Goal: Information Seeking & Learning: Learn about a topic

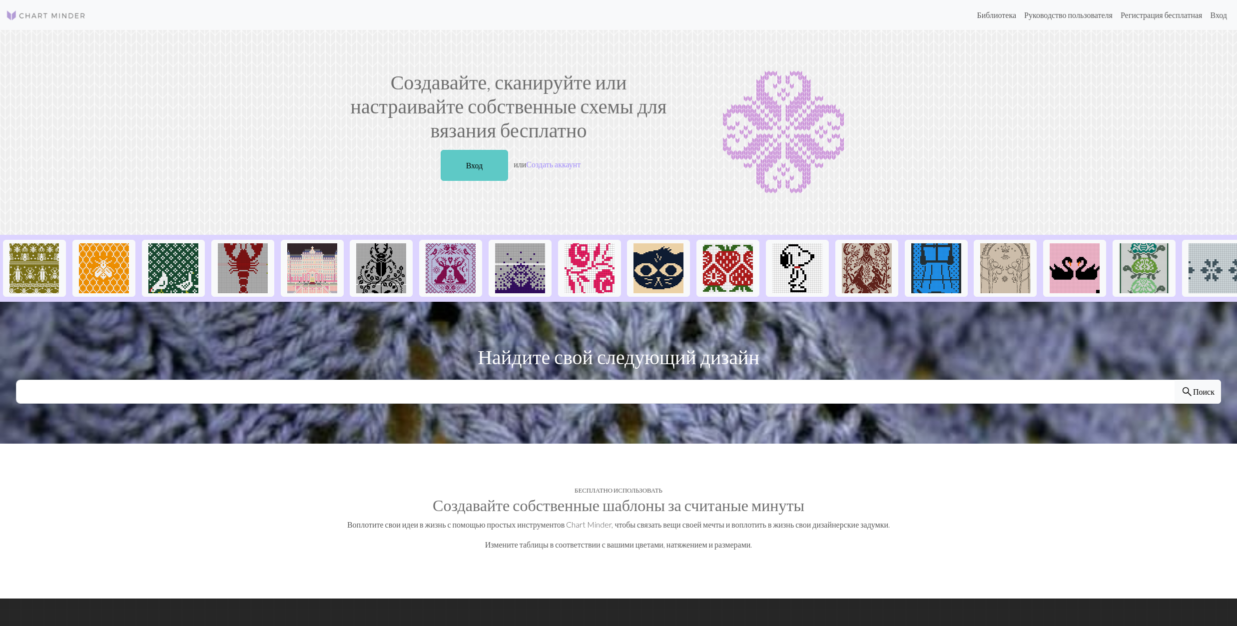
click at [456, 173] on link "Вход" at bounding box center [475, 165] width 68 height 31
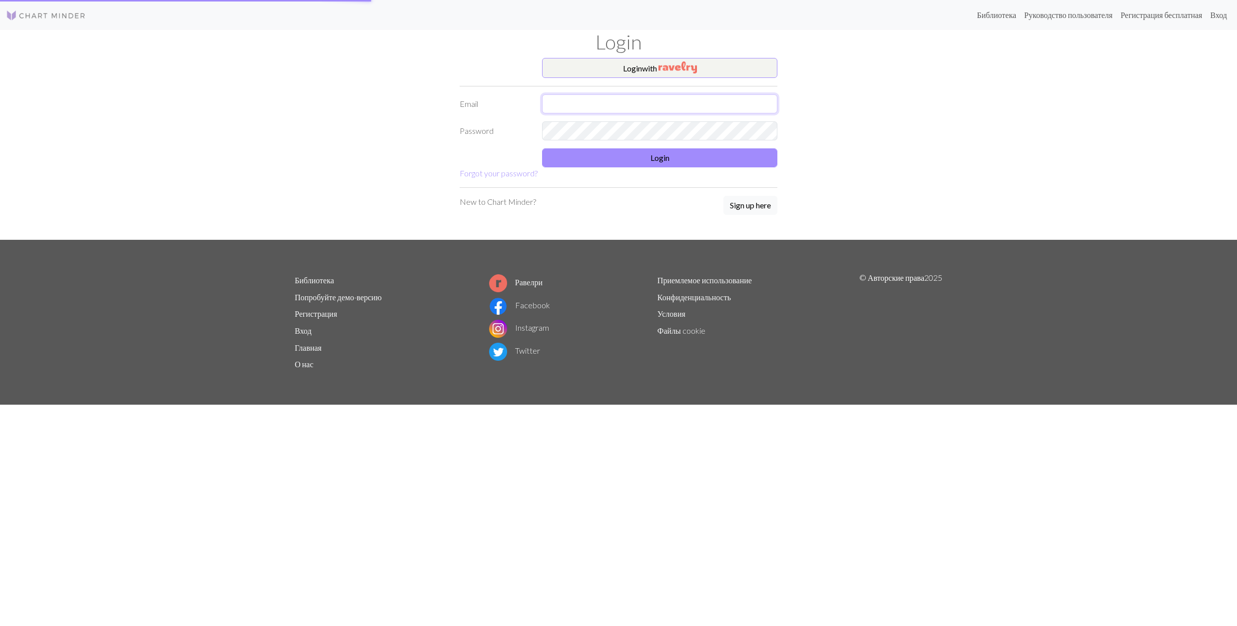
type input "[EMAIL_ADDRESS][DOMAIN_NAME]"
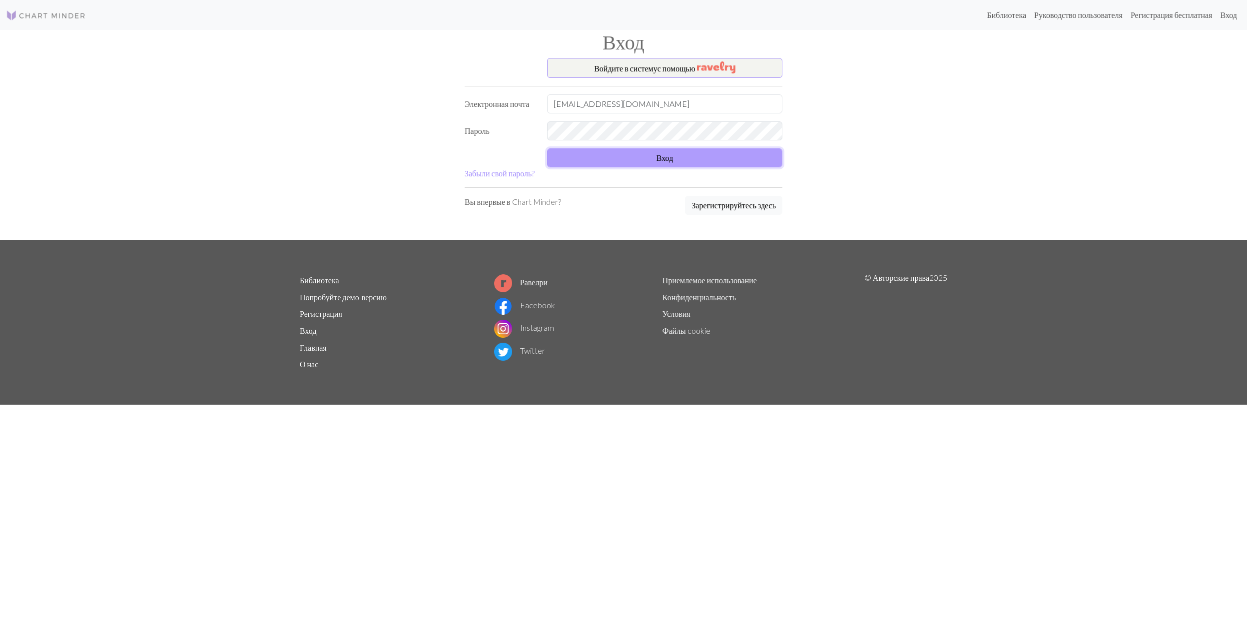
click at [625, 156] on button "Вход" at bounding box center [664, 157] width 235 height 19
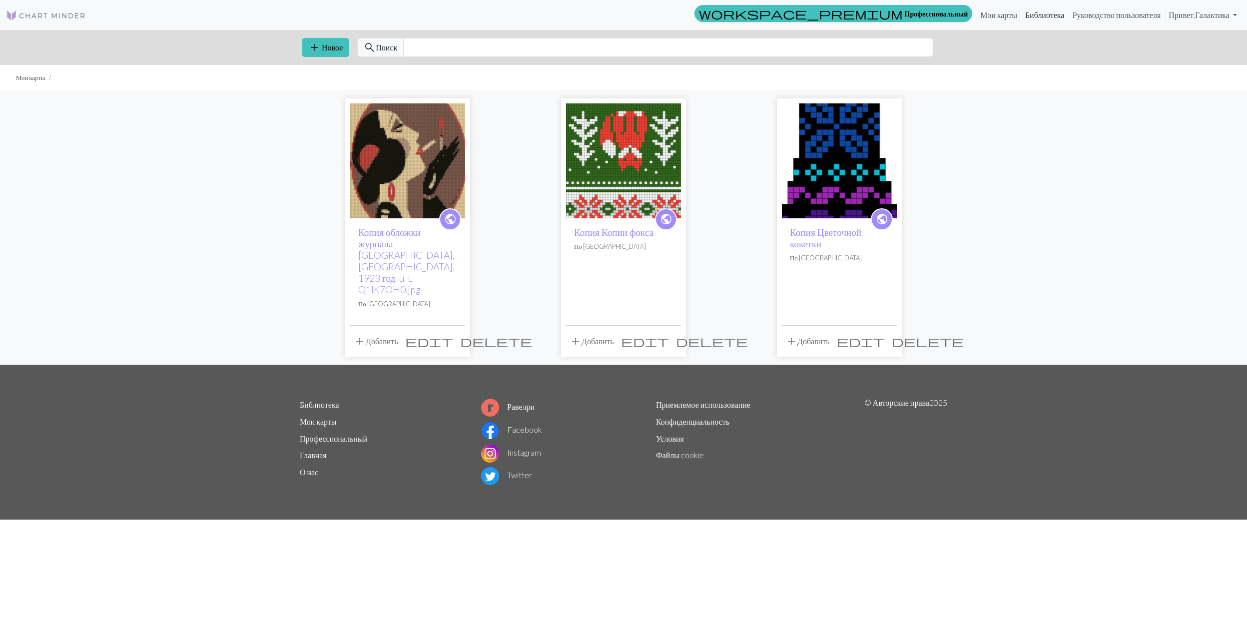
click at [1021, 11] on link "Библиотека" at bounding box center [1044, 15] width 47 height 20
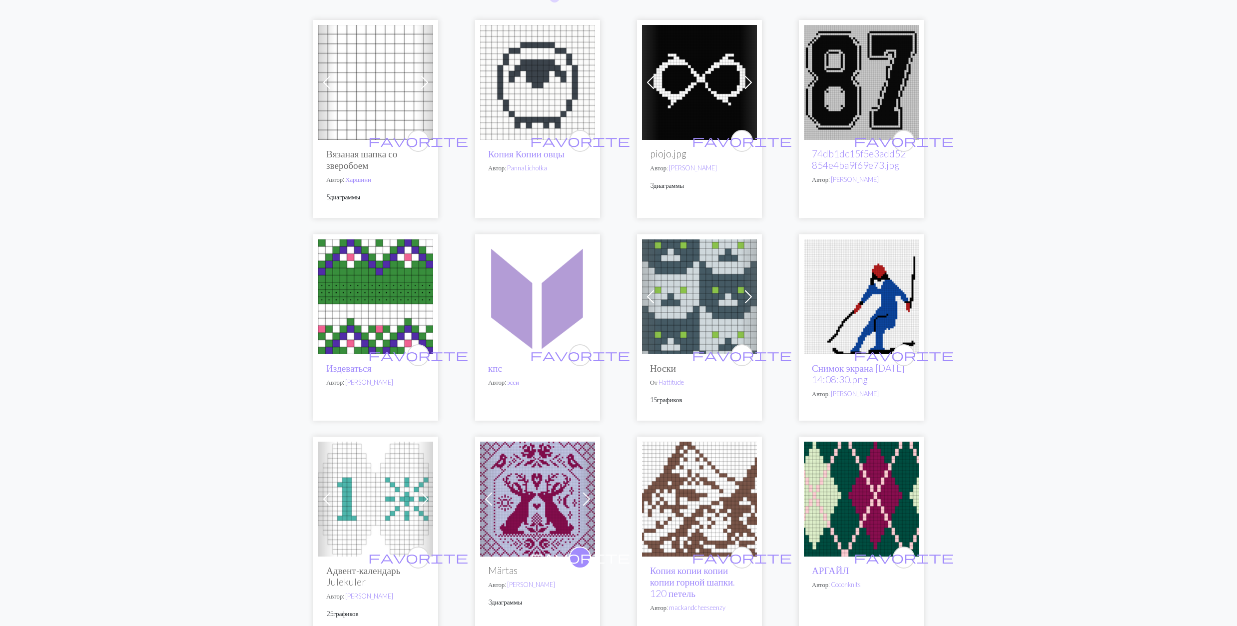
scroll to position [133, 0]
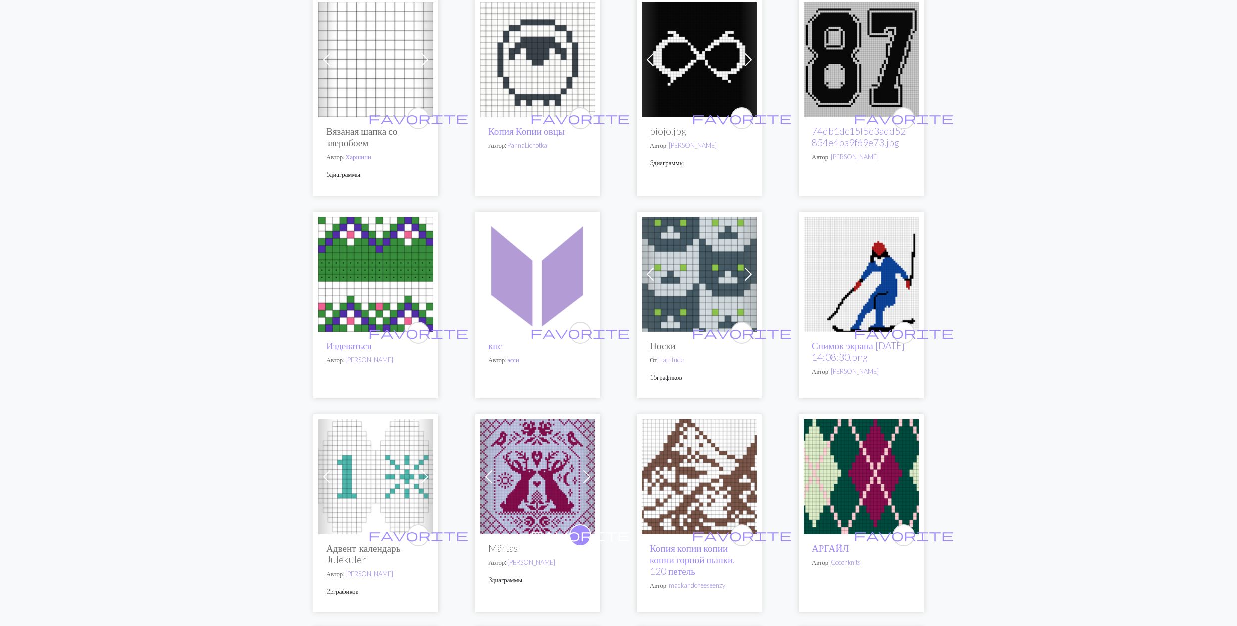
click at [371, 286] on img at bounding box center [375, 274] width 115 height 115
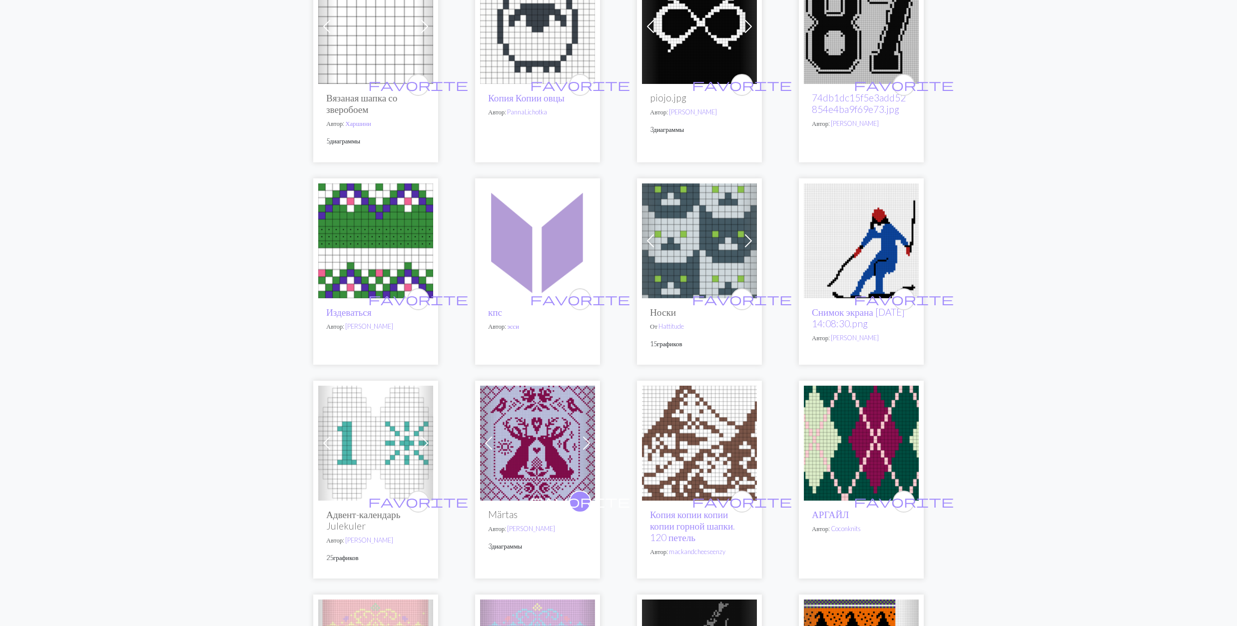
scroll to position [200, 0]
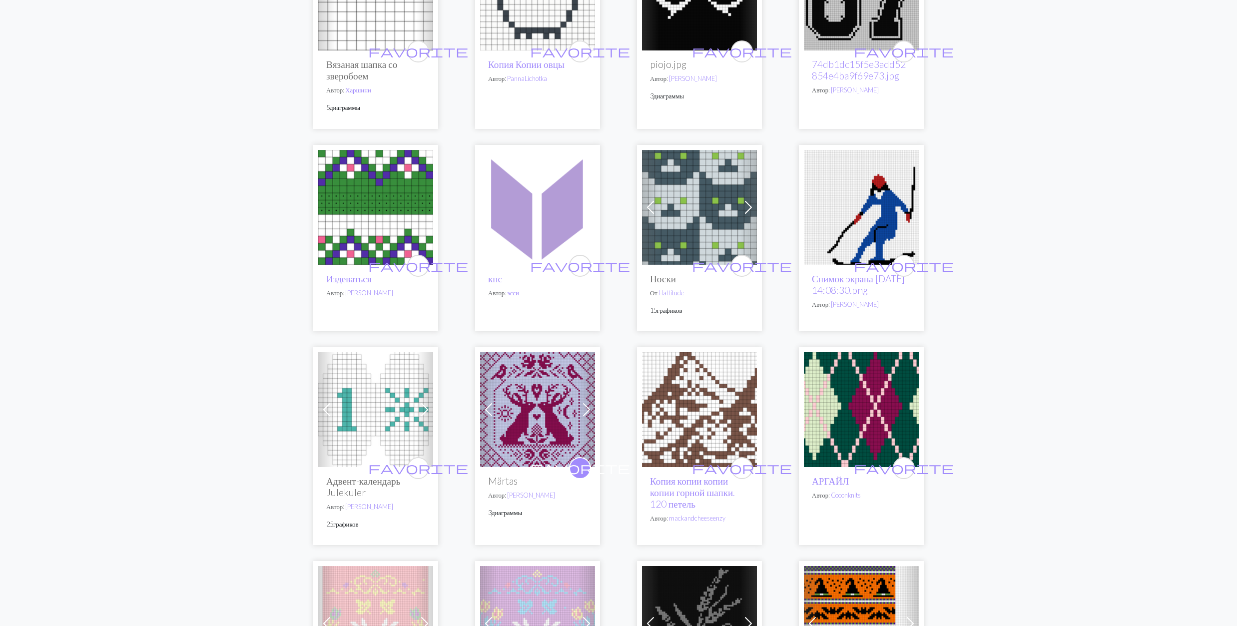
click at [696, 200] on img at bounding box center [699, 207] width 115 height 115
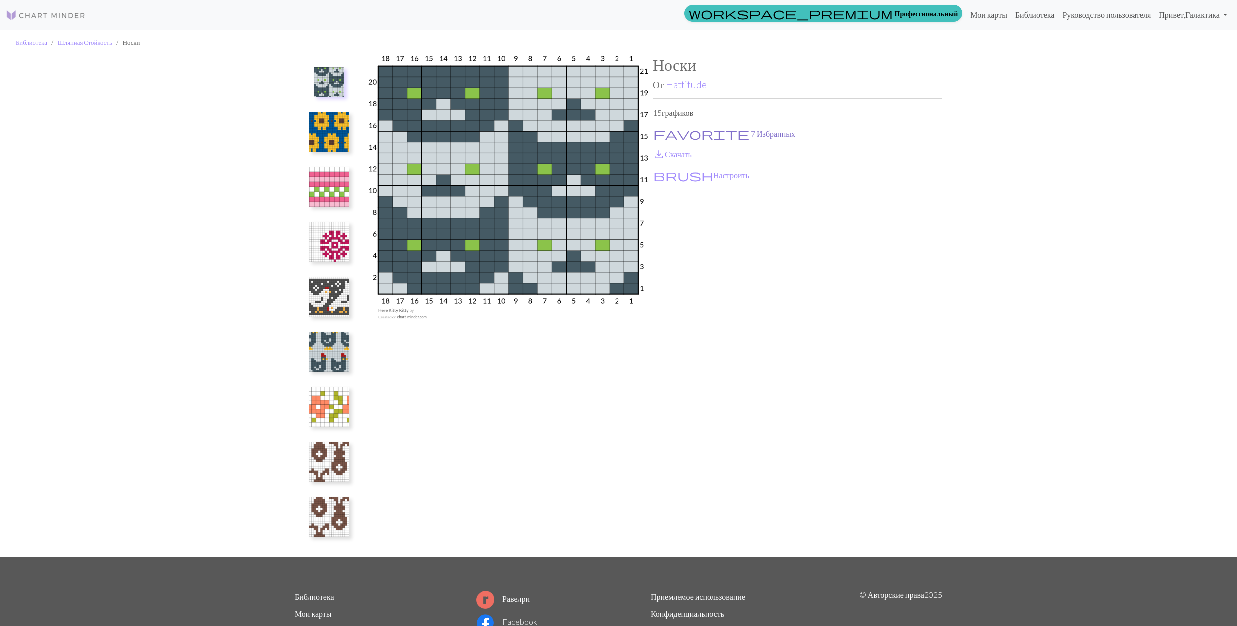
click at [679, 131] on button "favorite 7 Избранных" at bounding box center [724, 133] width 143 height 13
click at [665, 150] on span "save_alt" at bounding box center [659, 154] width 12 height 14
click at [340, 142] on img at bounding box center [329, 132] width 40 height 40
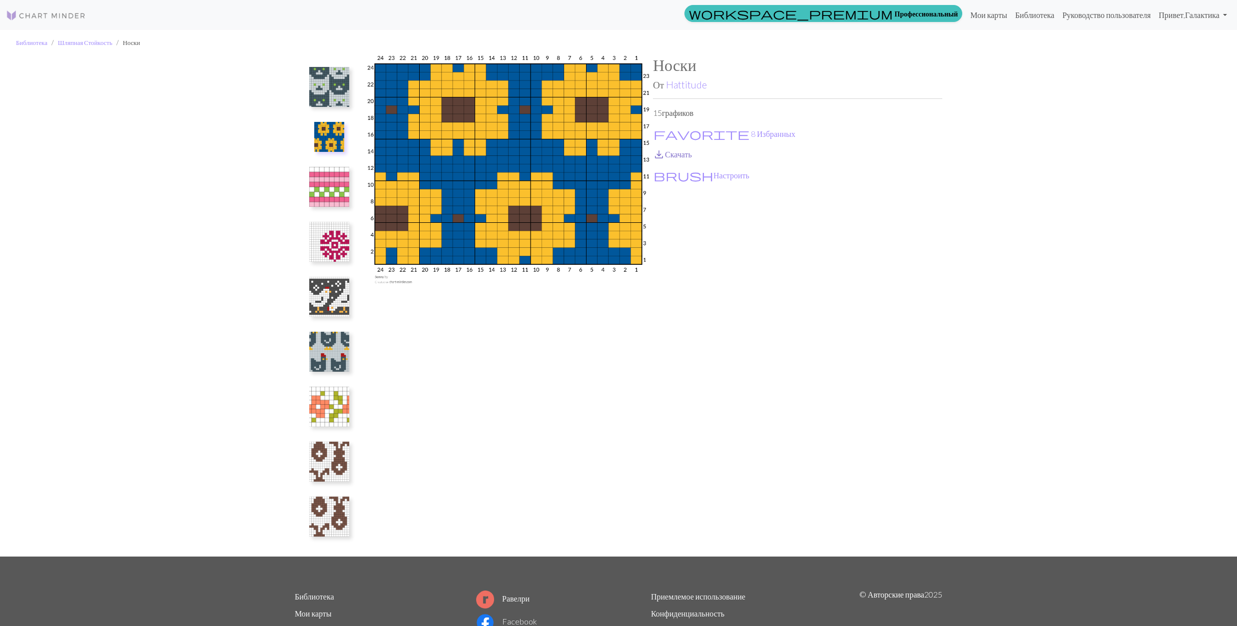
click at [678, 155] on link "save_alt Скачать" at bounding box center [672, 153] width 39 height 9
click at [335, 190] on img at bounding box center [329, 187] width 40 height 40
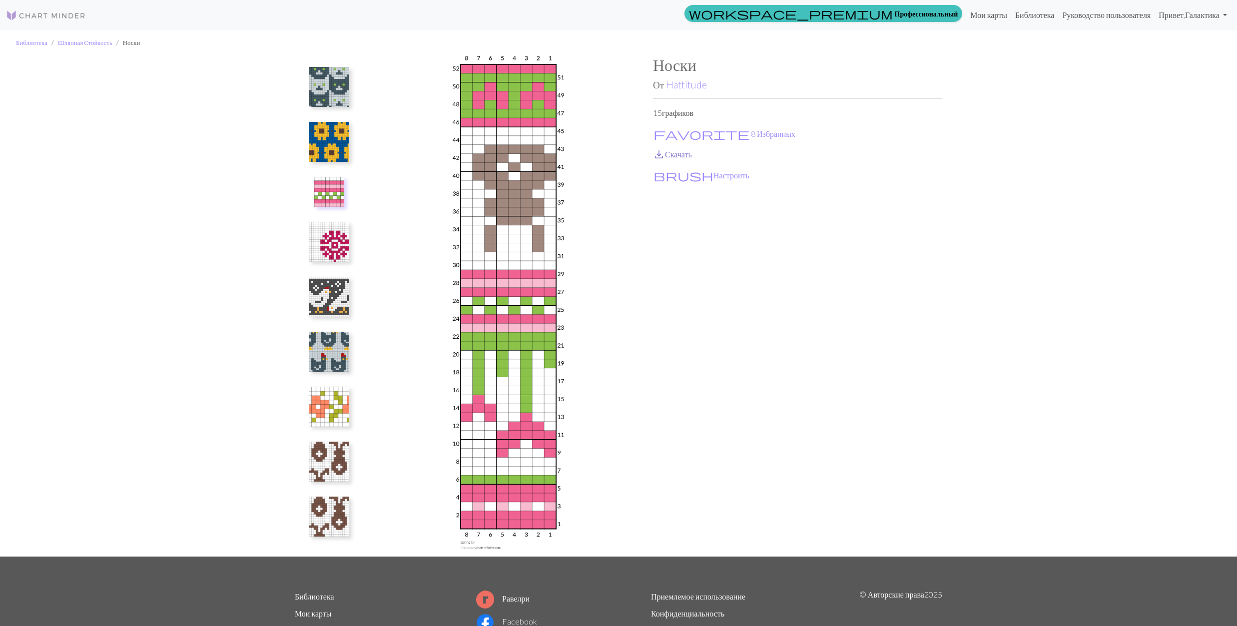
click at [674, 156] on link "save_alt Скачать" at bounding box center [672, 153] width 39 height 9
click at [332, 99] on img at bounding box center [329, 87] width 40 height 40
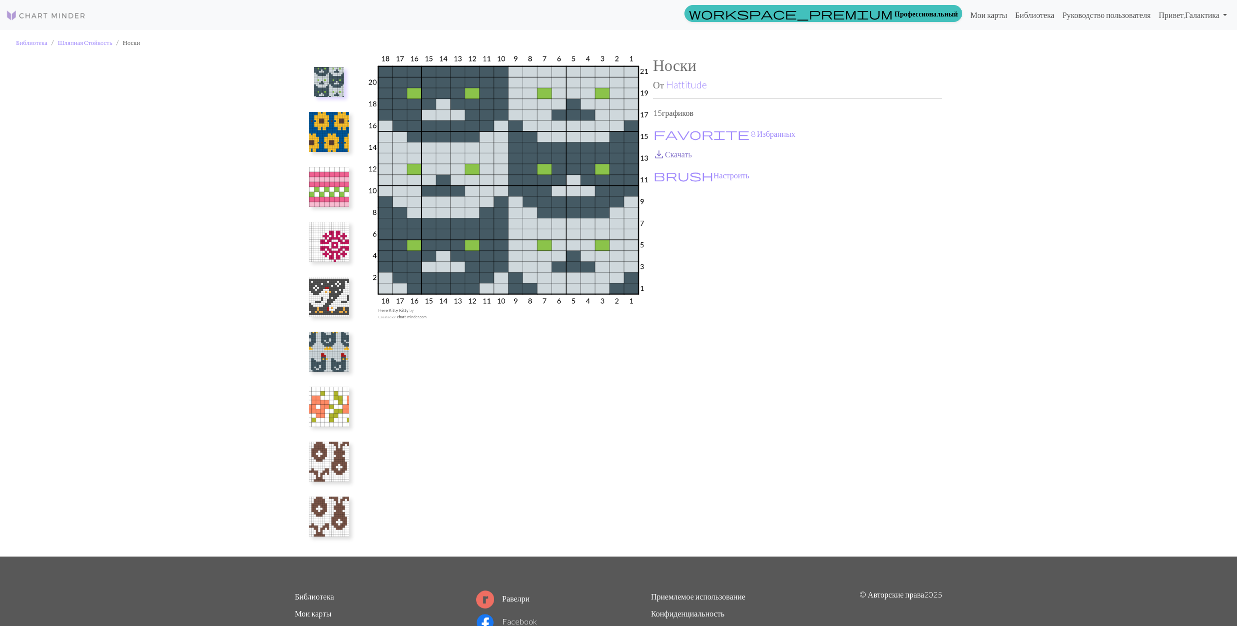
click at [671, 153] on link "save_alt Скачать" at bounding box center [672, 153] width 39 height 9
click at [343, 131] on img at bounding box center [329, 132] width 40 height 40
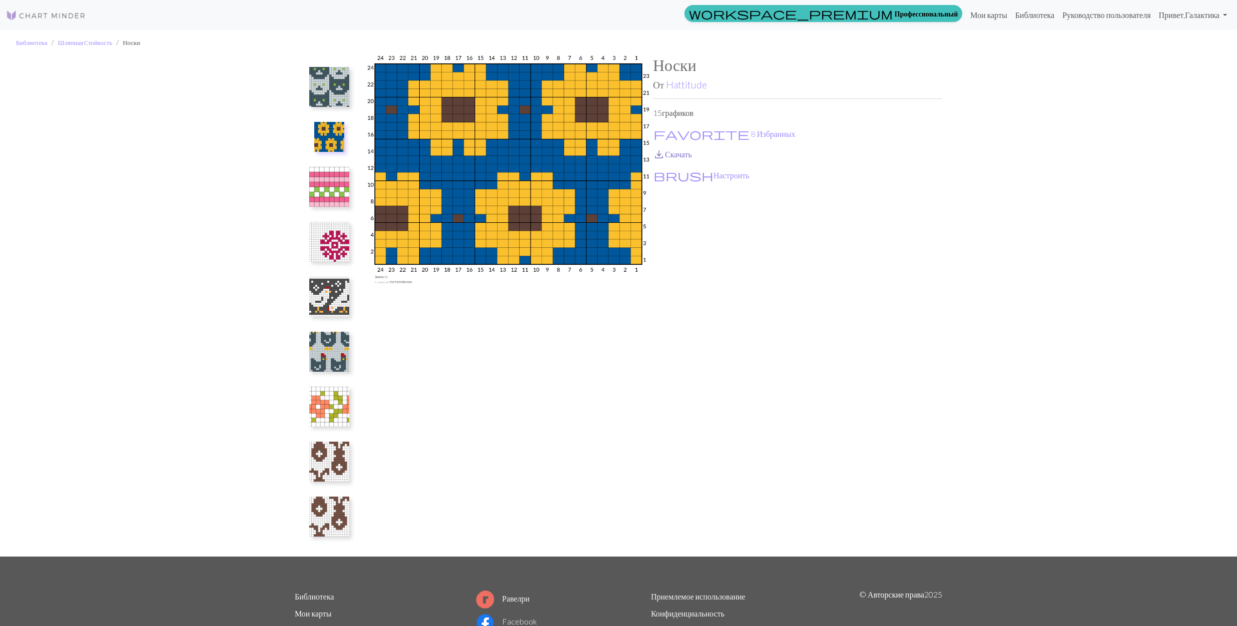
click at [687, 152] on link "save_alt Скачать" at bounding box center [672, 153] width 39 height 9
click at [326, 246] on img at bounding box center [329, 242] width 40 height 40
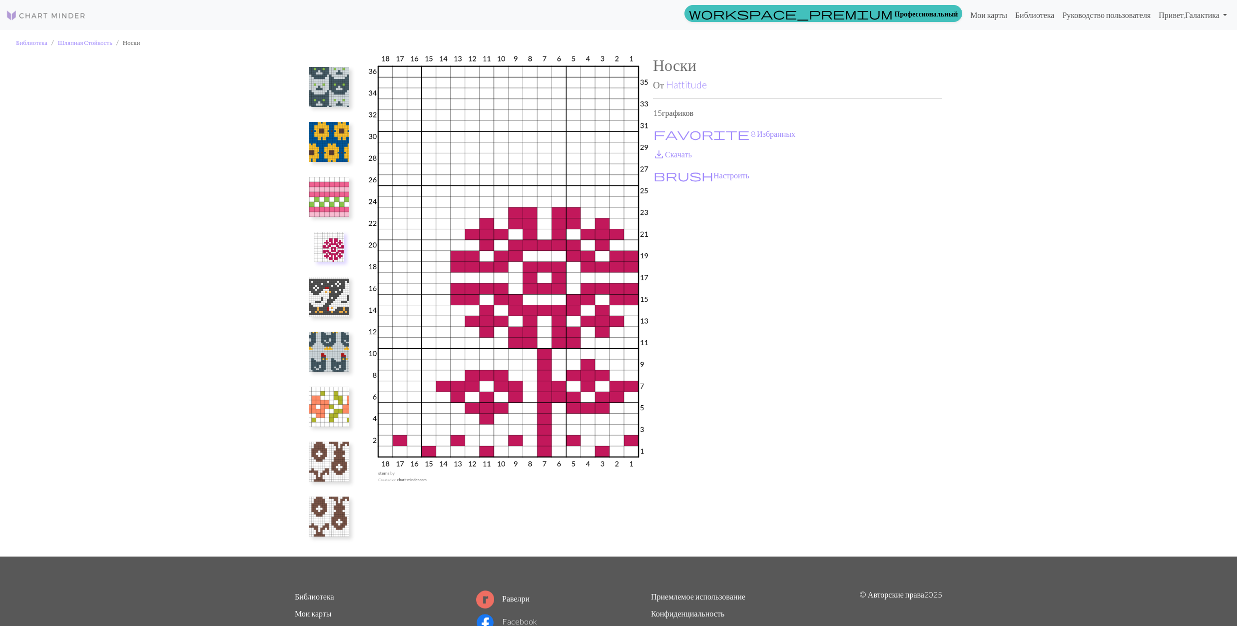
click at [330, 300] on img at bounding box center [329, 297] width 40 height 40
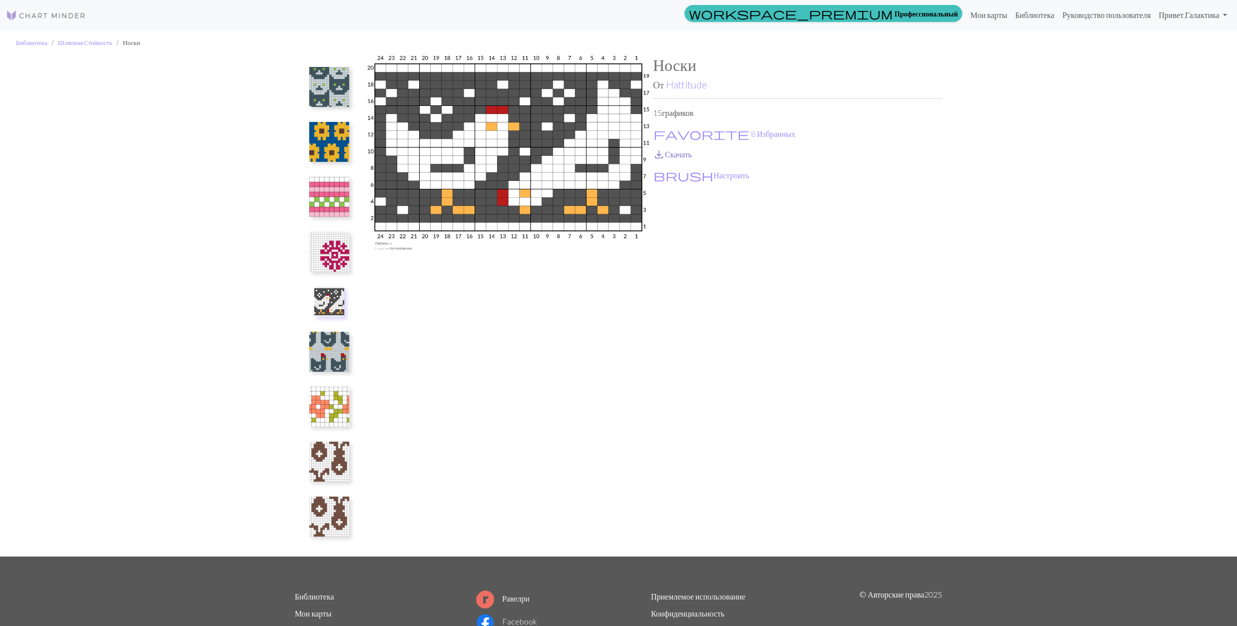
click at [680, 152] on link "save_alt Скачать" at bounding box center [672, 153] width 39 height 9
click at [324, 345] on img at bounding box center [329, 352] width 40 height 40
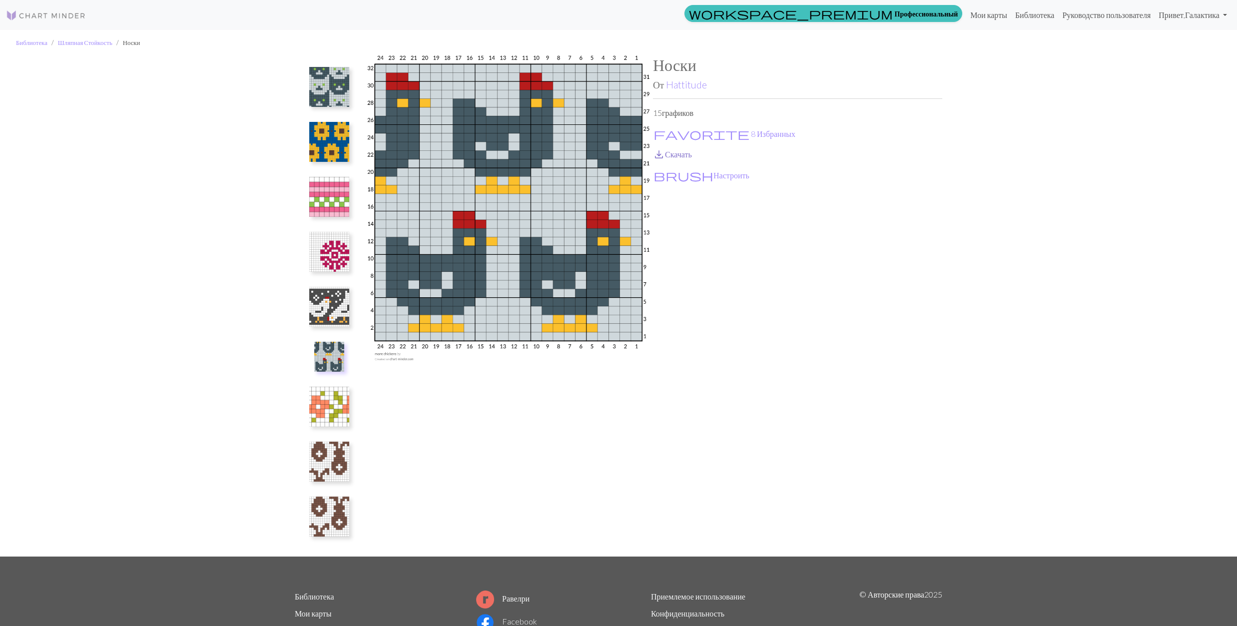
click at [665, 154] on span "save_alt" at bounding box center [659, 154] width 12 height 14
click at [336, 400] on img at bounding box center [329, 407] width 40 height 40
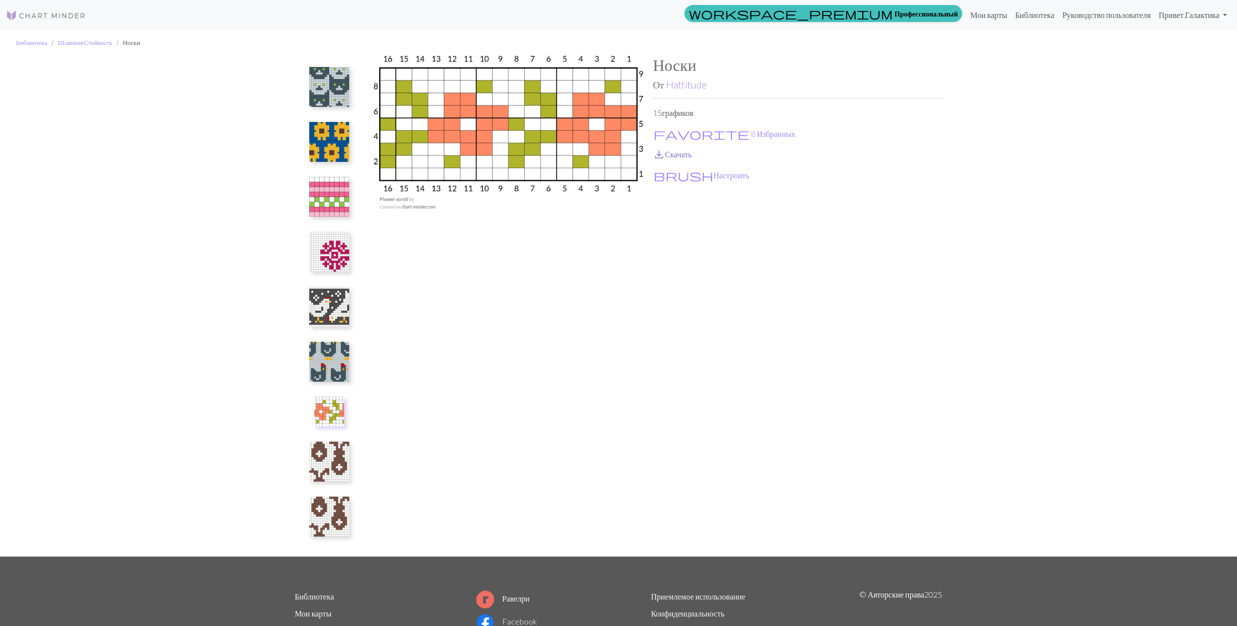
click at [665, 150] on span "save_alt" at bounding box center [659, 154] width 12 height 14
click at [340, 467] on img at bounding box center [329, 462] width 40 height 40
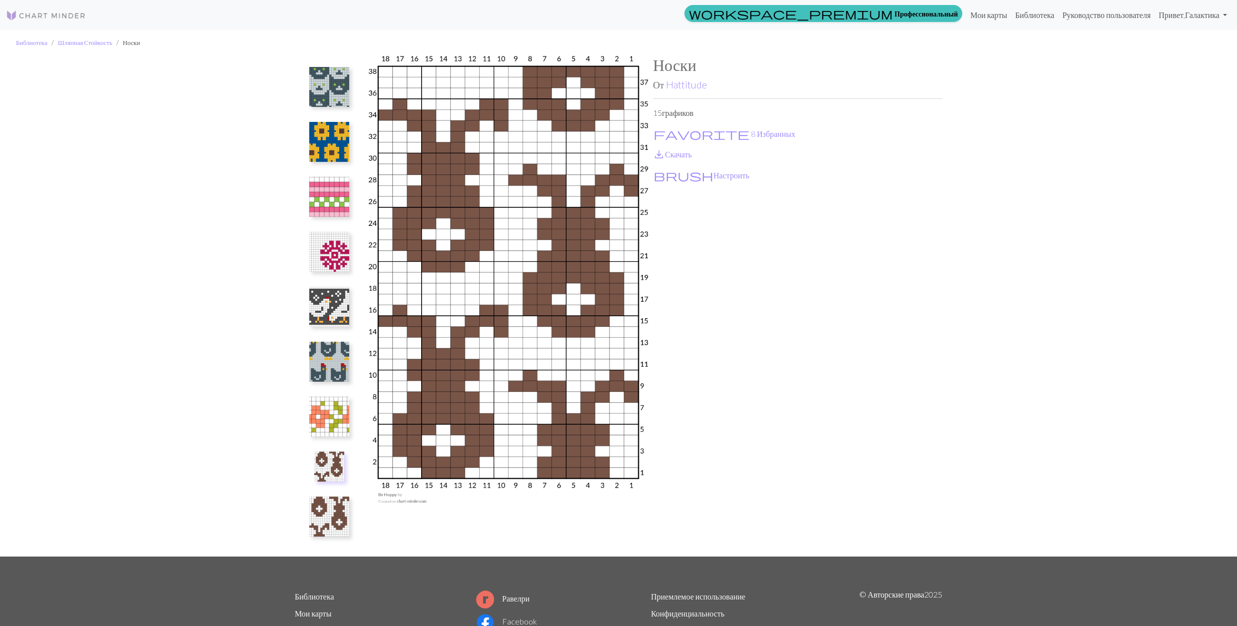
drag, startPoint x: 681, startPoint y: 154, endPoint x: 680, endPoint y: 191, distance: 36.5
click at [681, 156] on link "save_alt Скачать" at bounding box center [672, 153] width 39 height 9
click at [325, 519] on img at bounding box center [329, 517] width 40 height 40
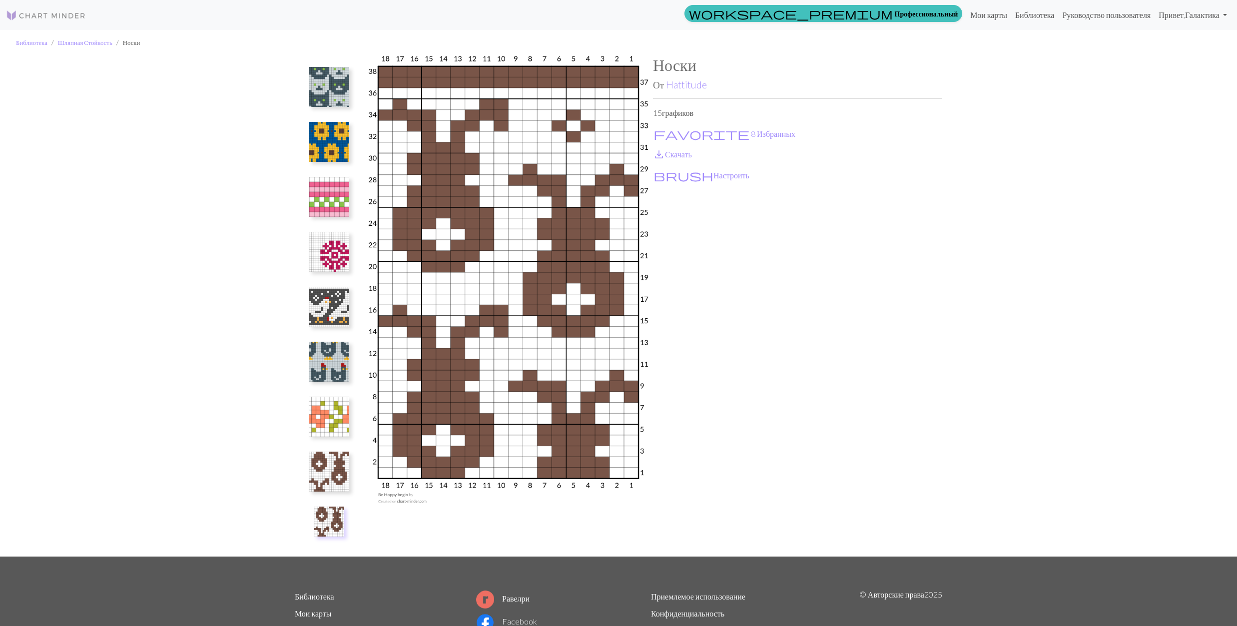
click at [333, 470] on img at bounding box center [329, 472] width 40 height 40
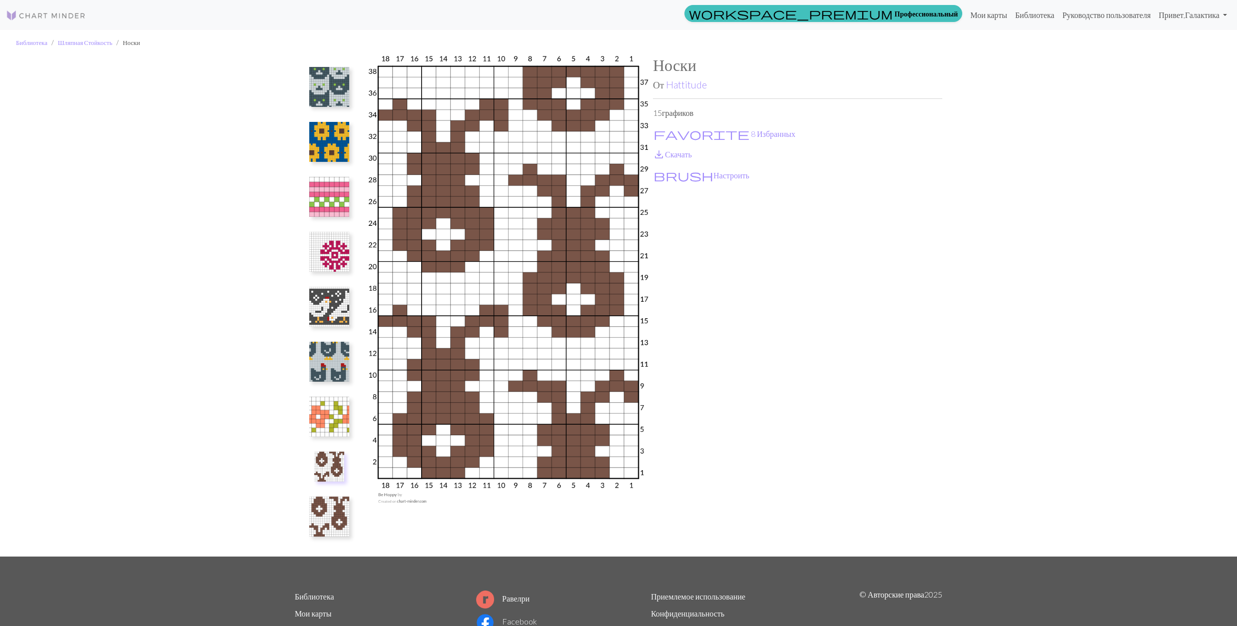
click at [331, 530] on img at bounding box center [329, 517] width 40 height 40
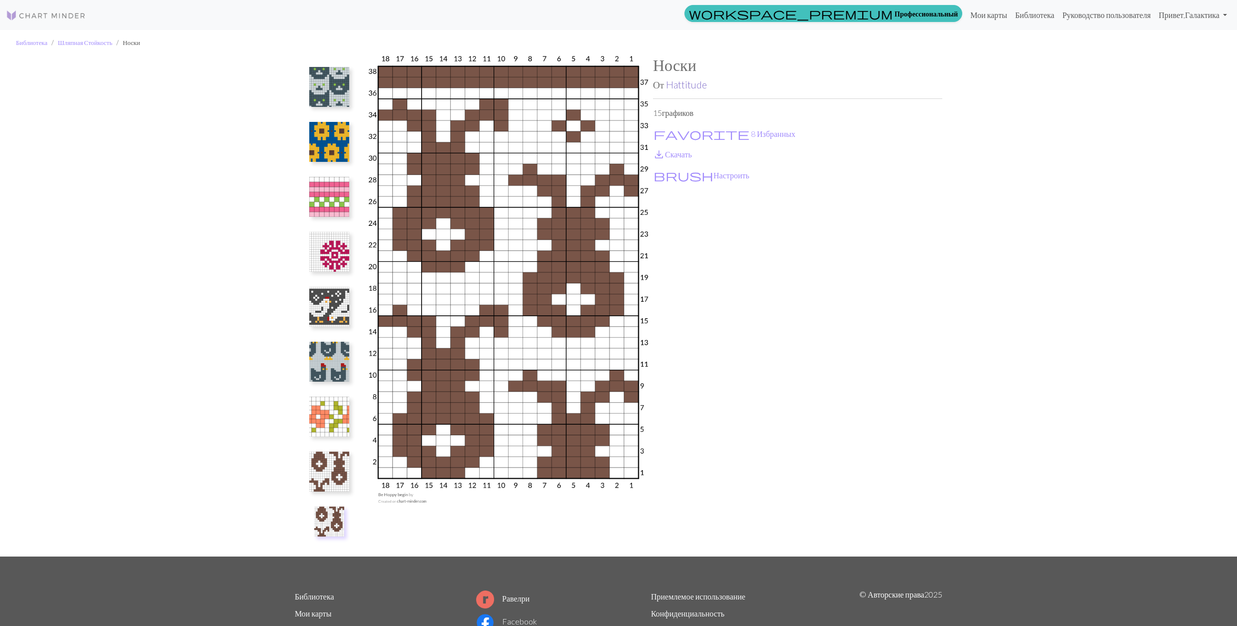
click at [680, 86] on link "Hattitude" at bounding box center [686, 84] width 41 height 11
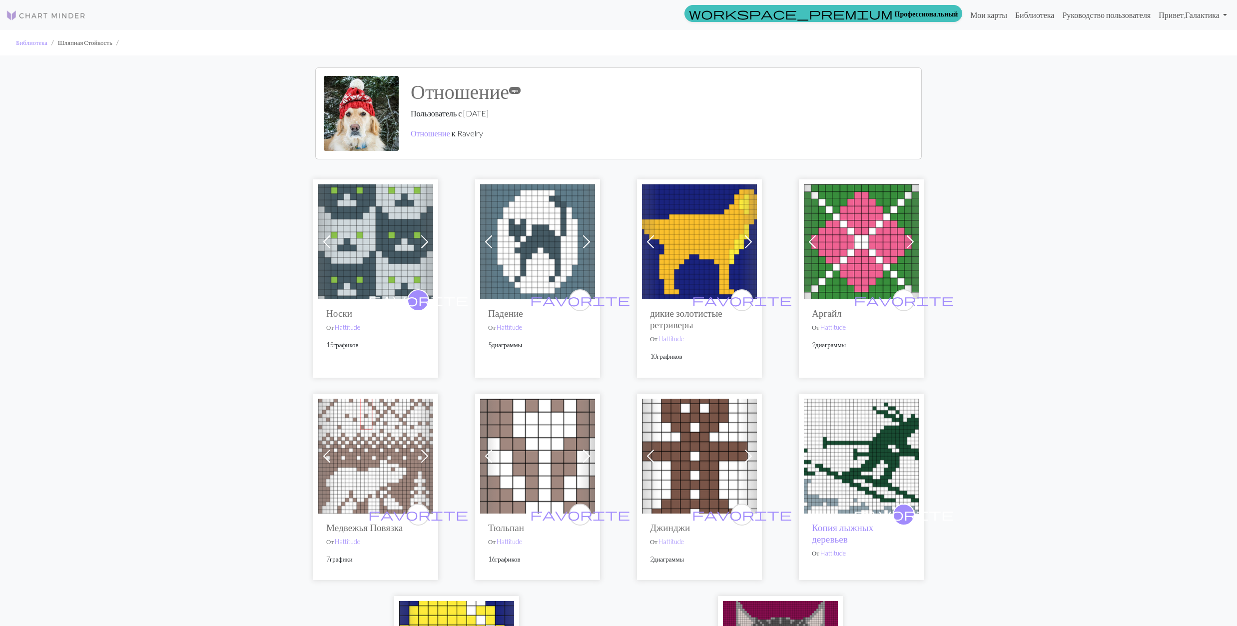
click at [528, 248] on img at bounding box center [537, 241] width 115 height 115
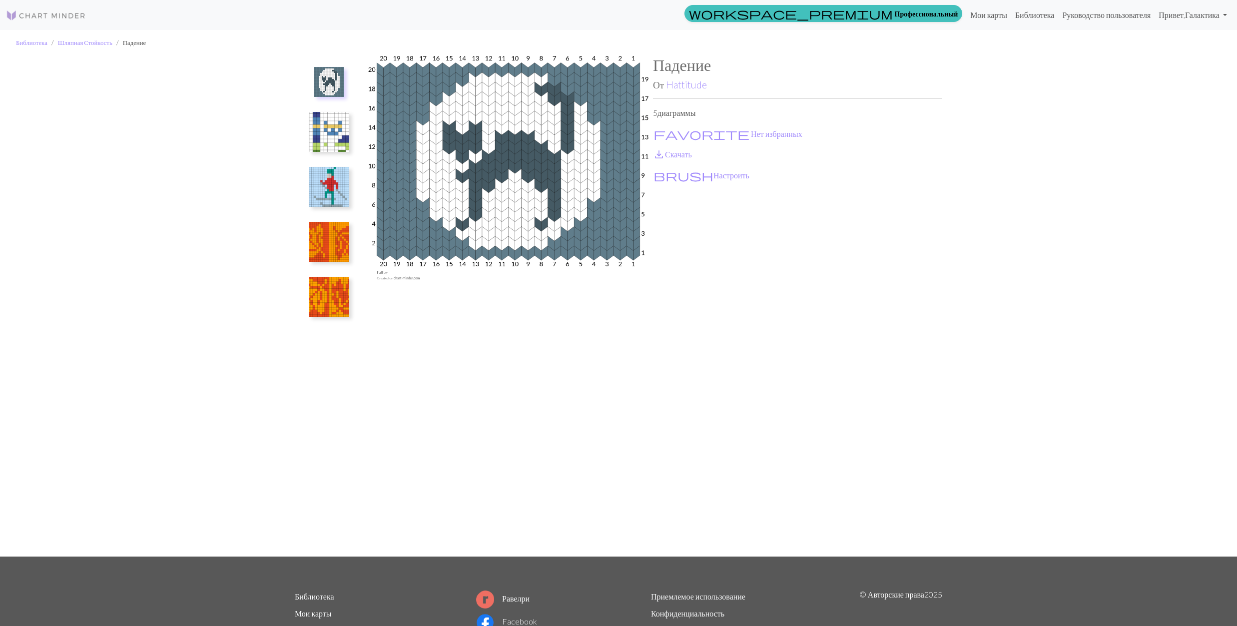
click at [338, 143] on img at bounding box center [329, 132] width 40 height 40
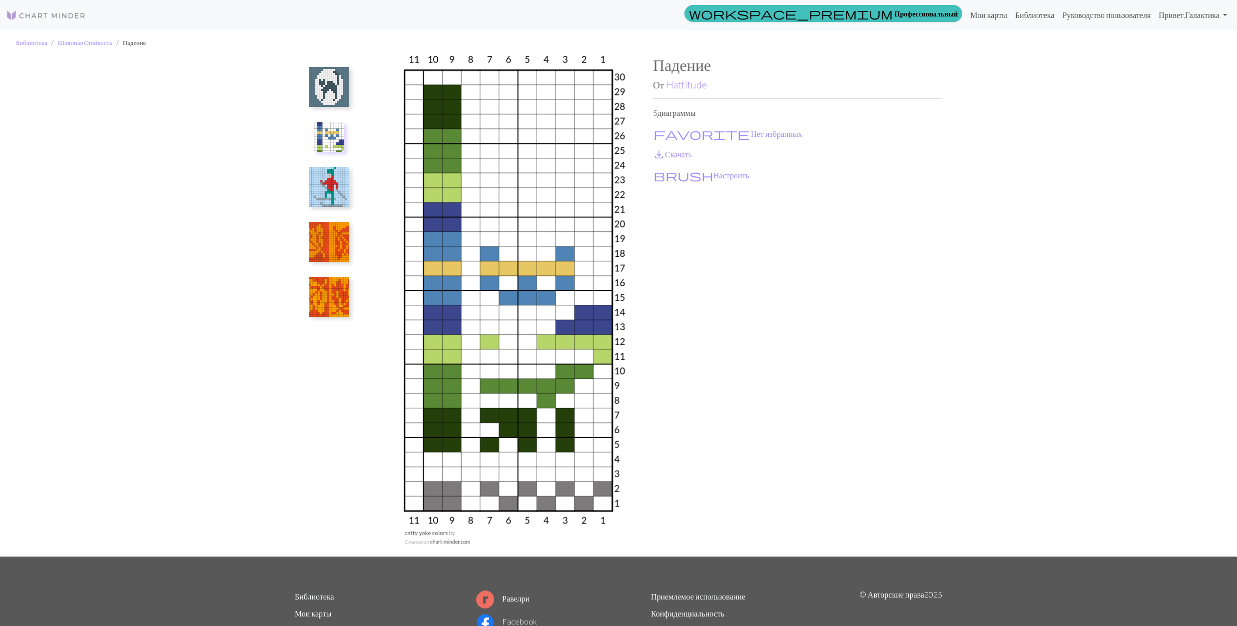
click at [336, 172] on img at bounding box center [329, 187] width 40 height 40
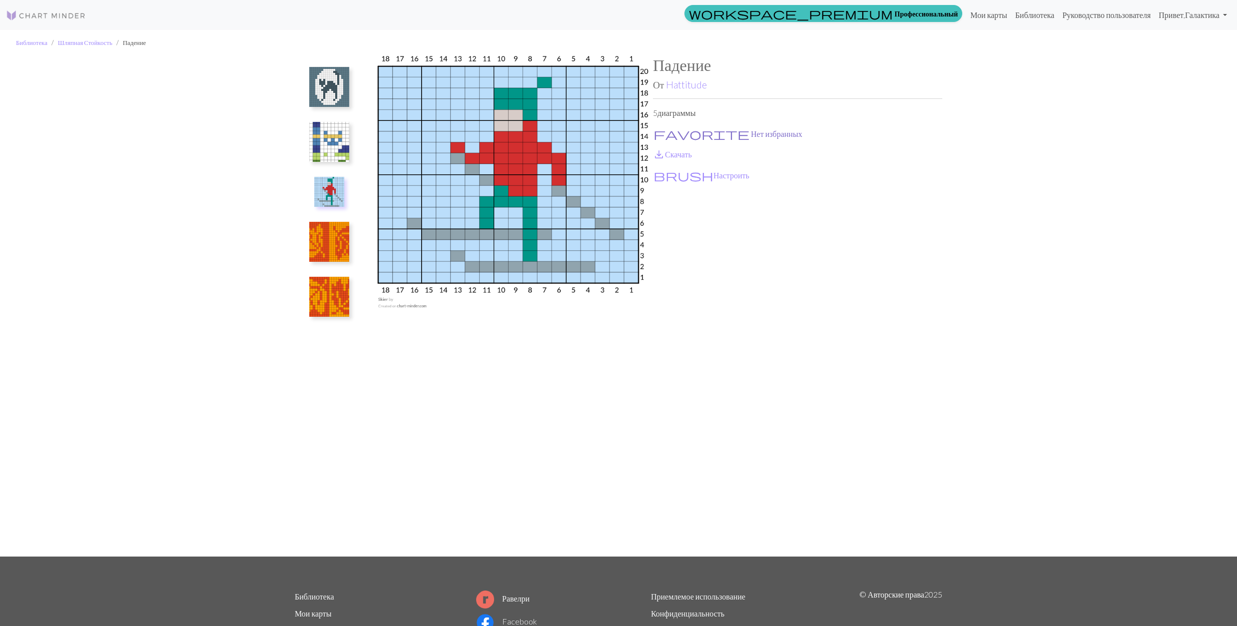
click at [670, 132] on button "favorite Нет избранных" at bounding box center [728, 133] width 150 height 13
click at [666, 151] on link "save_alt Скачать" at bounding box center [672, 153] width 39 height 9
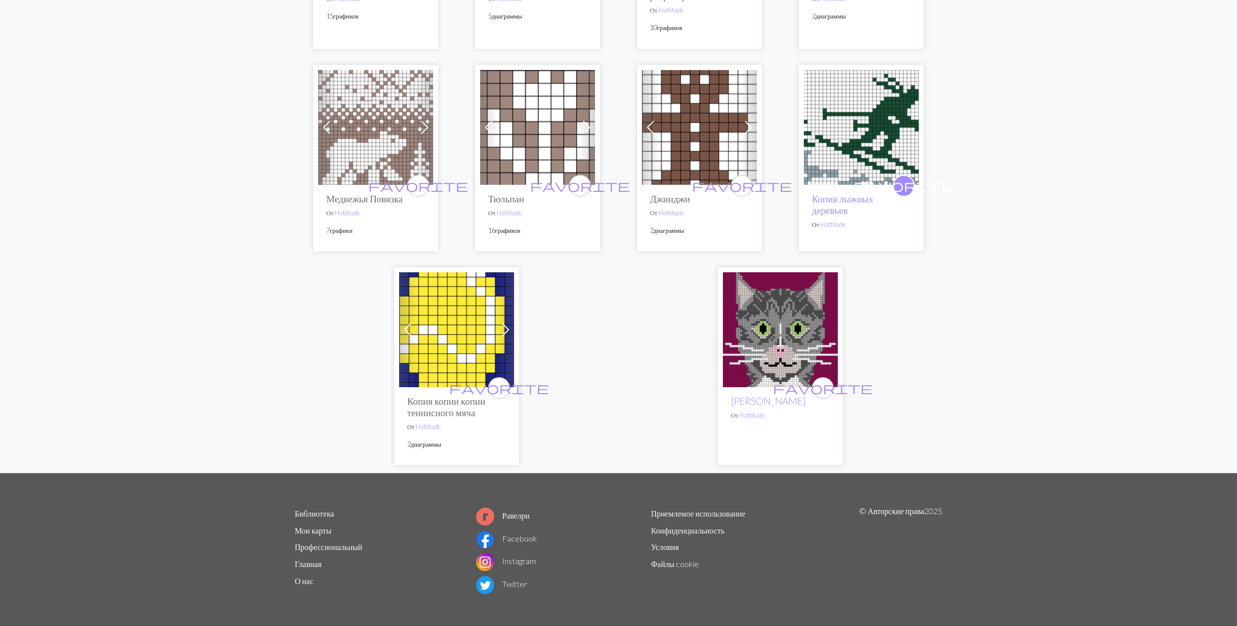
scroll to position [331, 0]
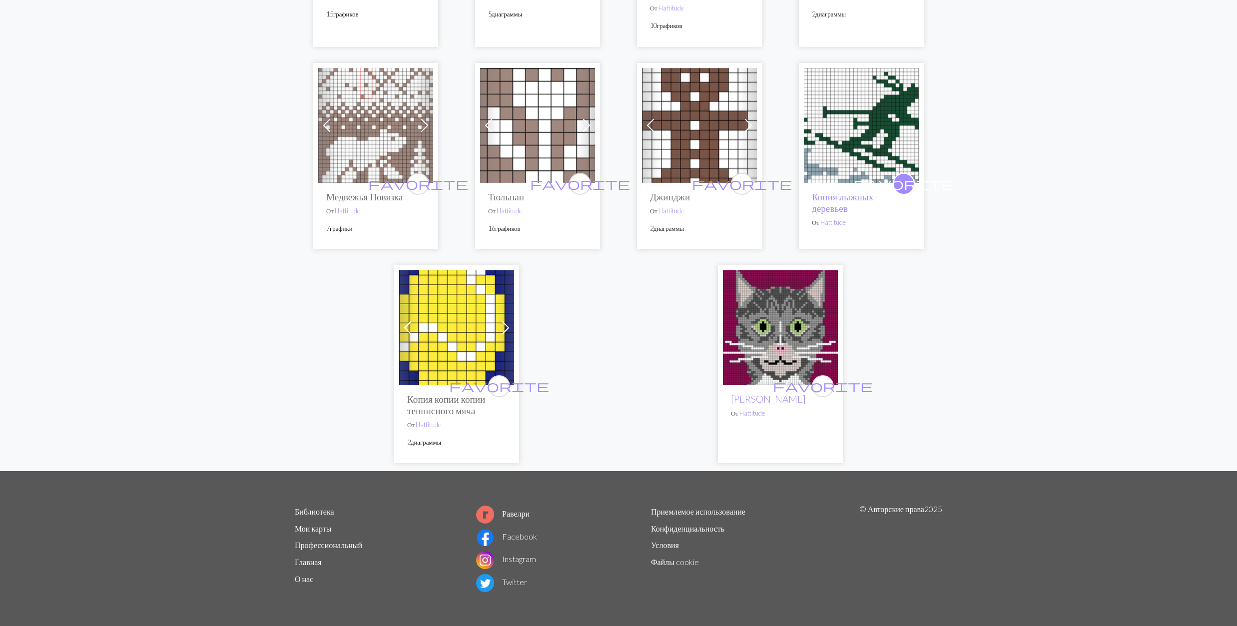
click at [782, 335] on img at bounding box center [780, 327] width 115 height 115
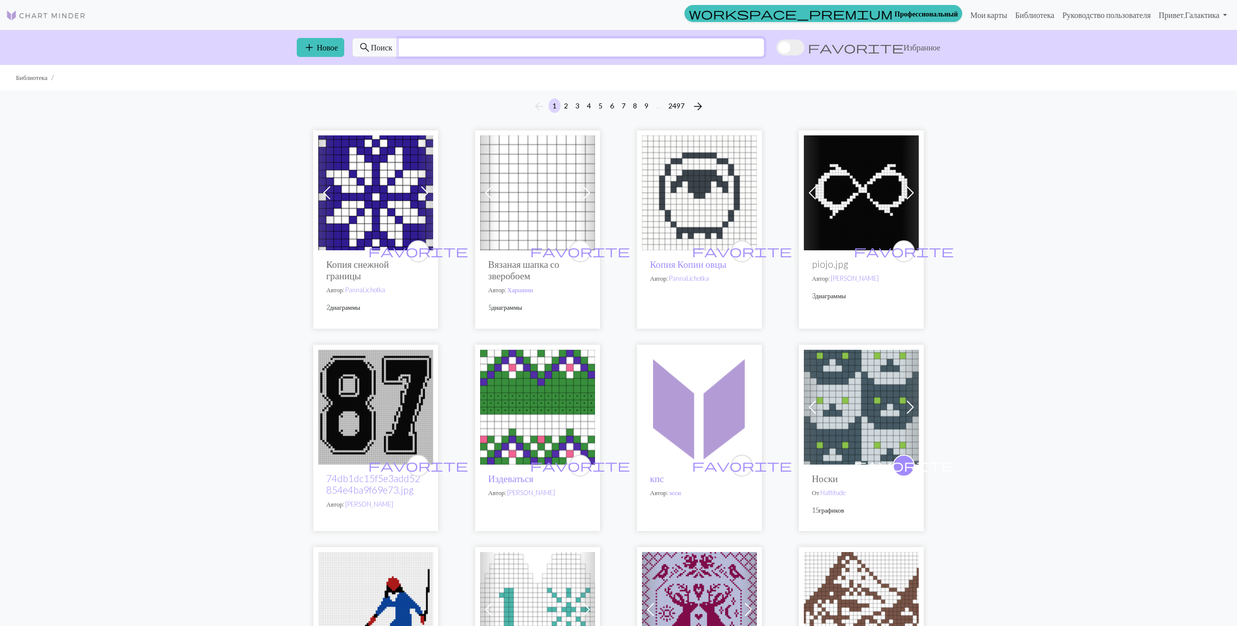
click at [443, 46] on input "text" at bounding box center [581, 47] width 366 height 19
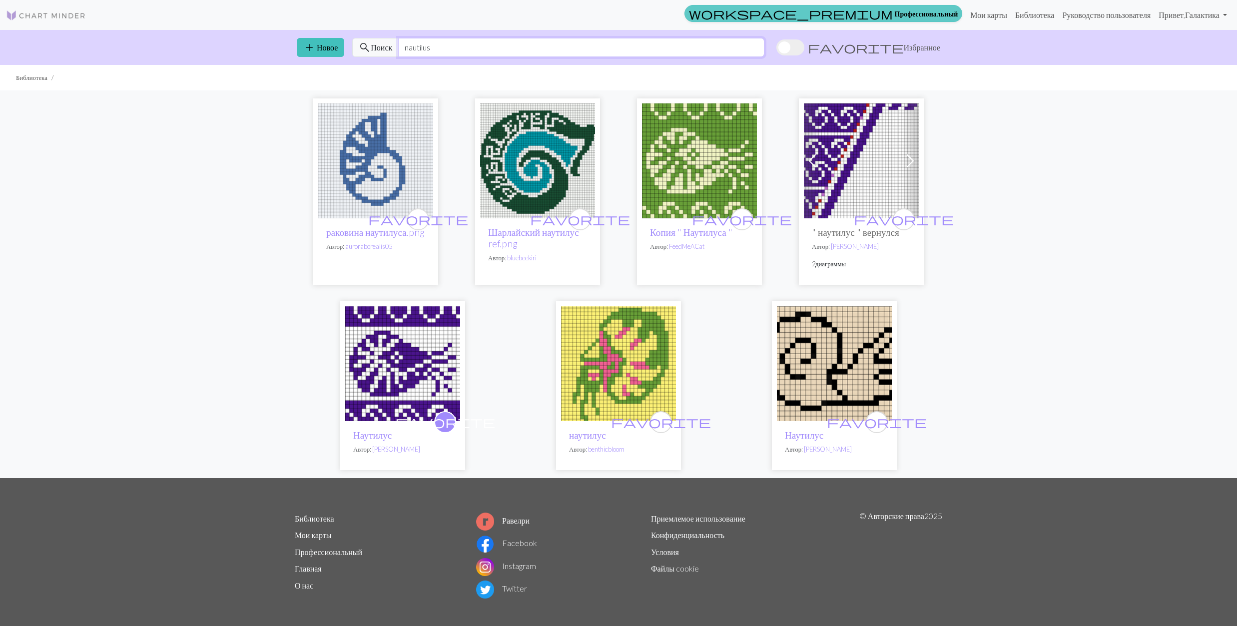
type input "nautilus"
click at [713, 158] on img at bounding box center [699, 160] width 115 height 115
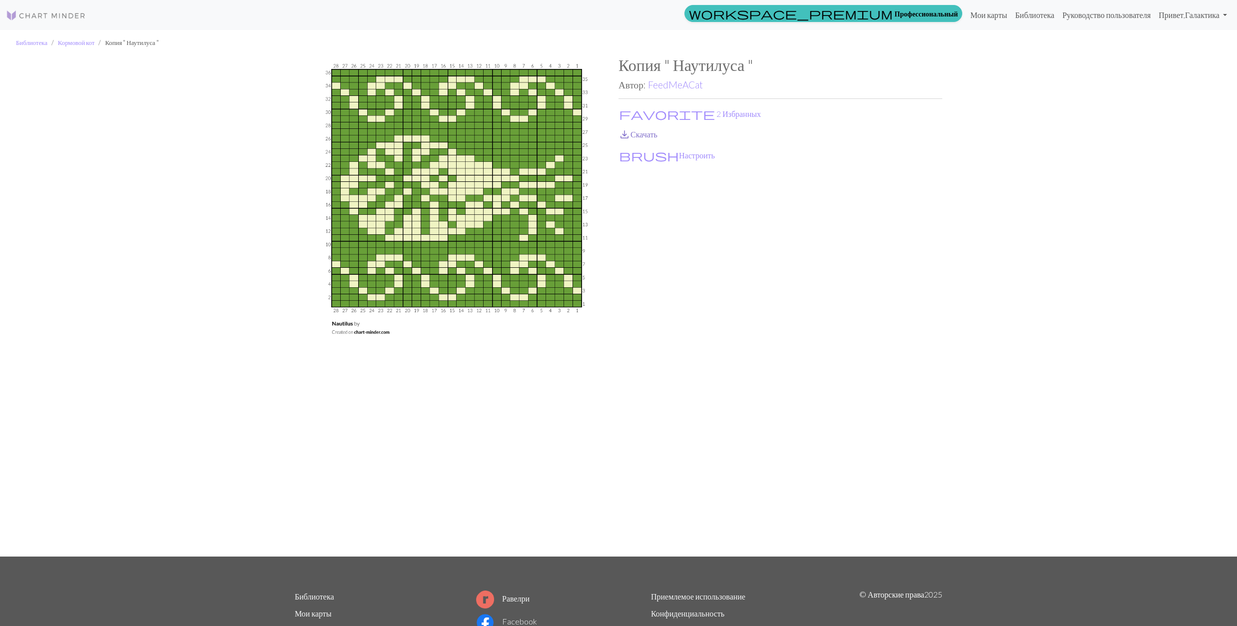
click at [628, 134] on span "save_alt" at bounding box center [624, 134] width 12 height 14
click at [634, 112] on button "favorite 2 Избранных" at bounding box center [689, 113] width 143 height 13
click at [669, 82] on link "FeedMeACat" at bounding box center [675, 84] width 55 height 11
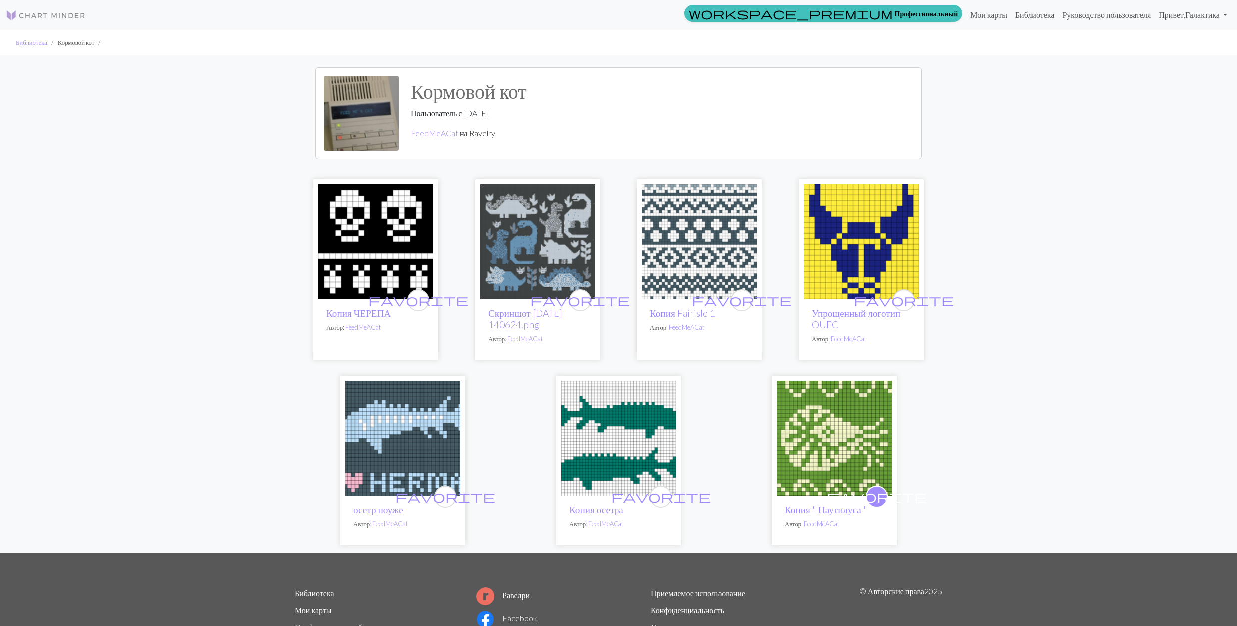
click at [636, 421] on img at bounding box center [618, 438] width 115 height 115
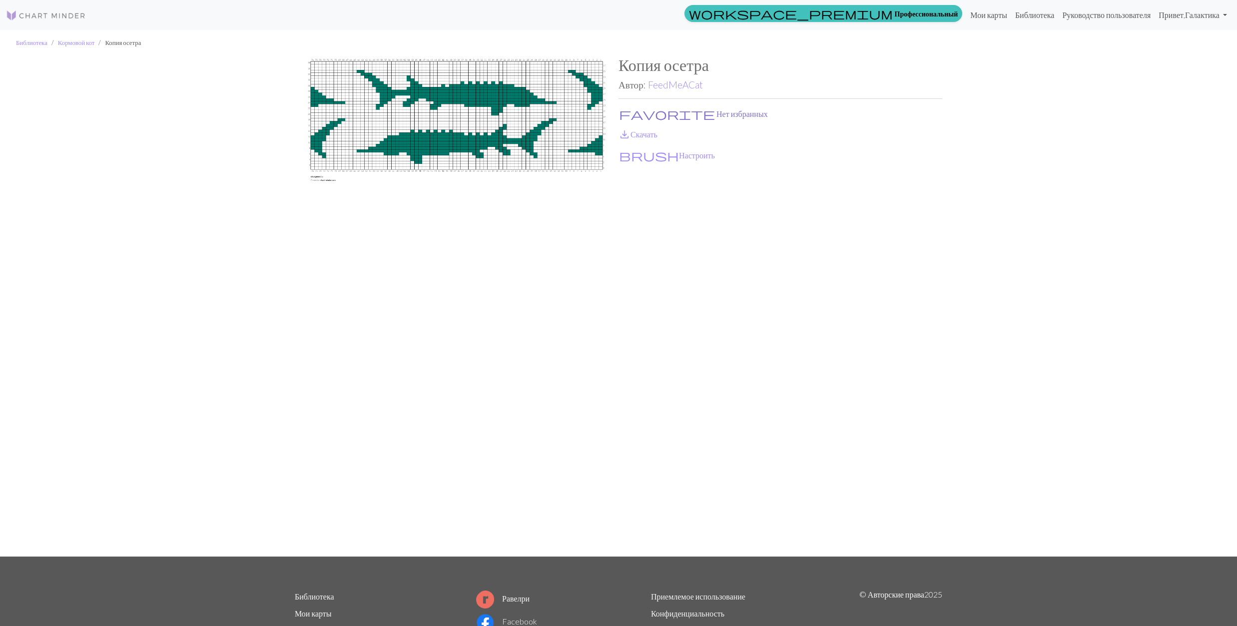
click at [629, 114] on span "favorite" at bounding box center [667, 114] width 96 height 14
click at [628, 132] on span "save_alt" at bounding box center [624, 134] width 12 height 14
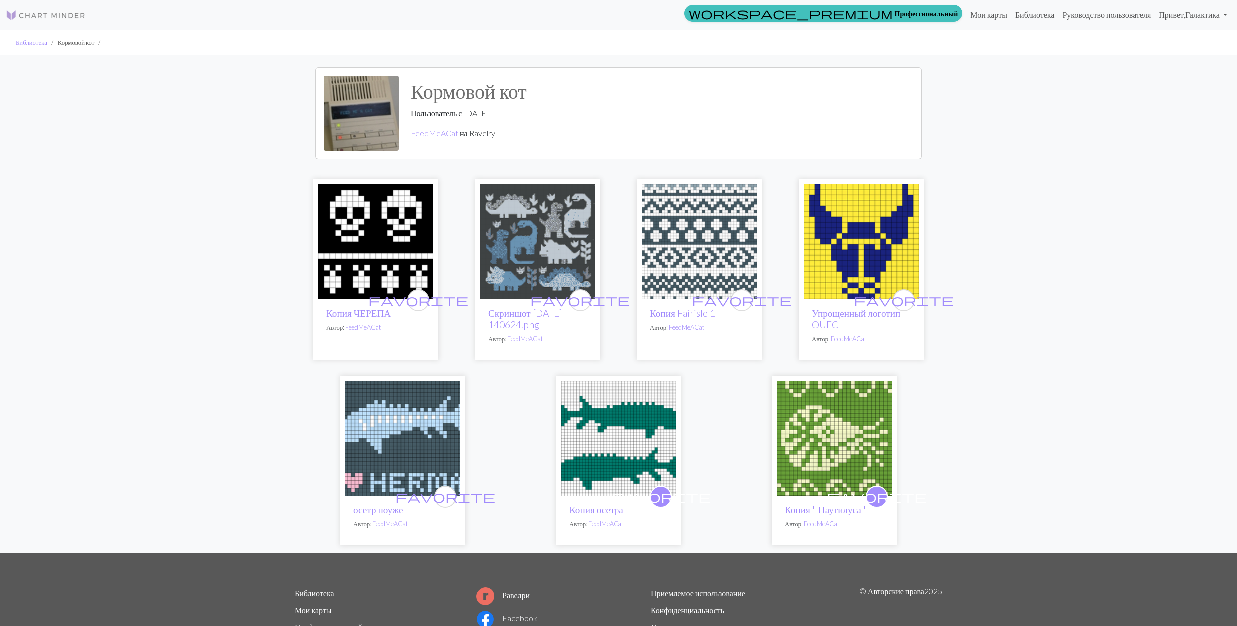
click at [390, 432] on img at bounding box center [402, 438] width 115 height 115
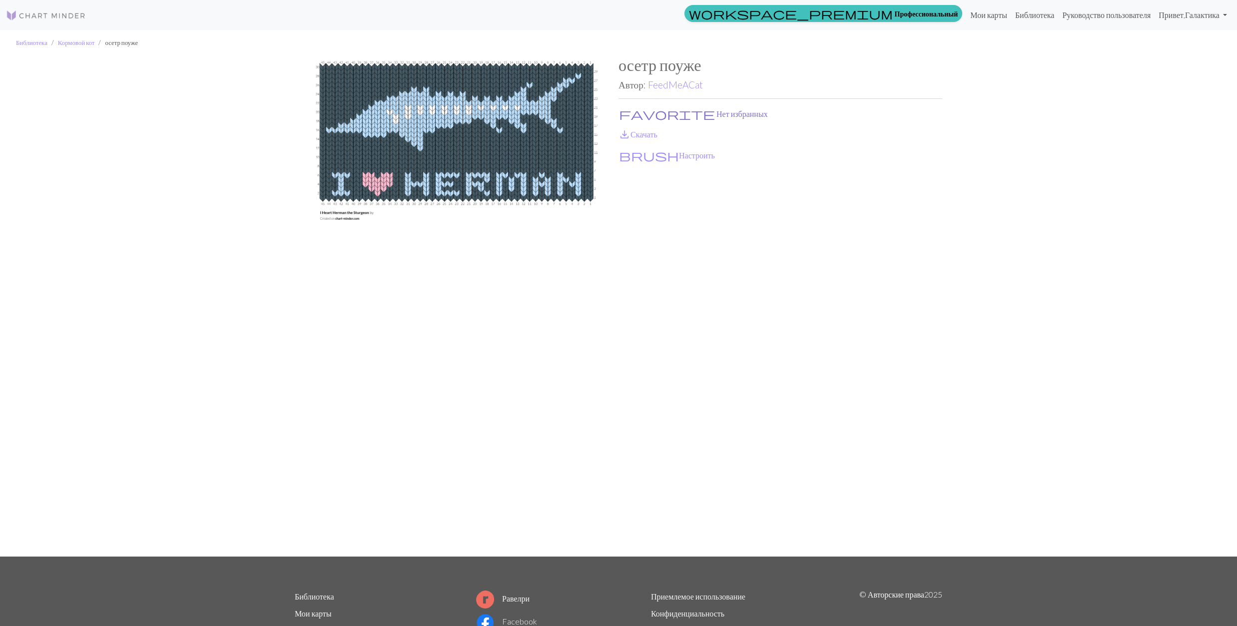
click at [627, 109] on span "favorite" at bounding box center [667, 114] width 96 height 14
click at [643, 134] on link "save_alt Скачать" at bounding box center [637, 133] width 39 height 9
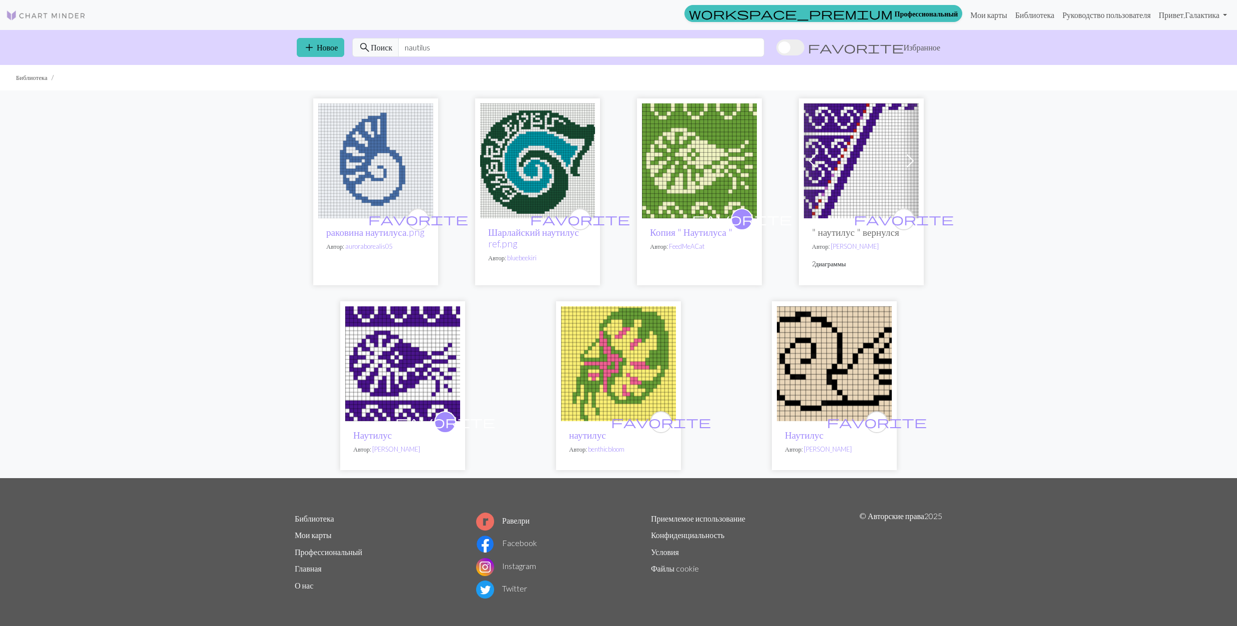
click at [384, 161] on img at bounding box center [375, 160] width 115 height 115
click at [542, 172] on img at bounding box center [537, 160] width 115 height 115
click at [837, 160] on img at bounding box center [861, 160] width 115 height 115
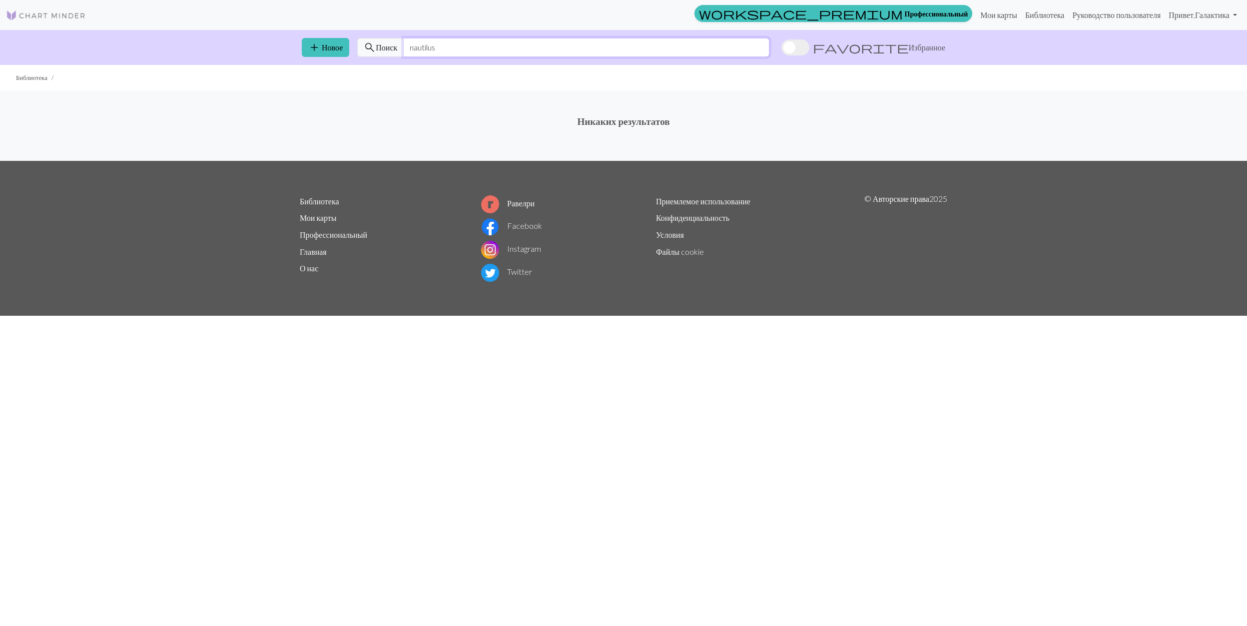
drag, startPoint x: 454, startPoint y: 47, endPoint x: 410, endPoint y: 50, distance: 44.6
click at [410, 50] on input "nautilus" at bounding box center [586, 47] width 366 height 19
drag, startPoint x: 460, startPoint y: 46, endPoint x: 410, endPoint y: 55, distance: 50.2
click at [410, 55] on input "ecrevisse" at bounding box center [586, 47] width 366 height 19
drag, startPoint x: 440, startPoint y: 53, endPoint x: 410, endPoint y: 56, distance: 30.1
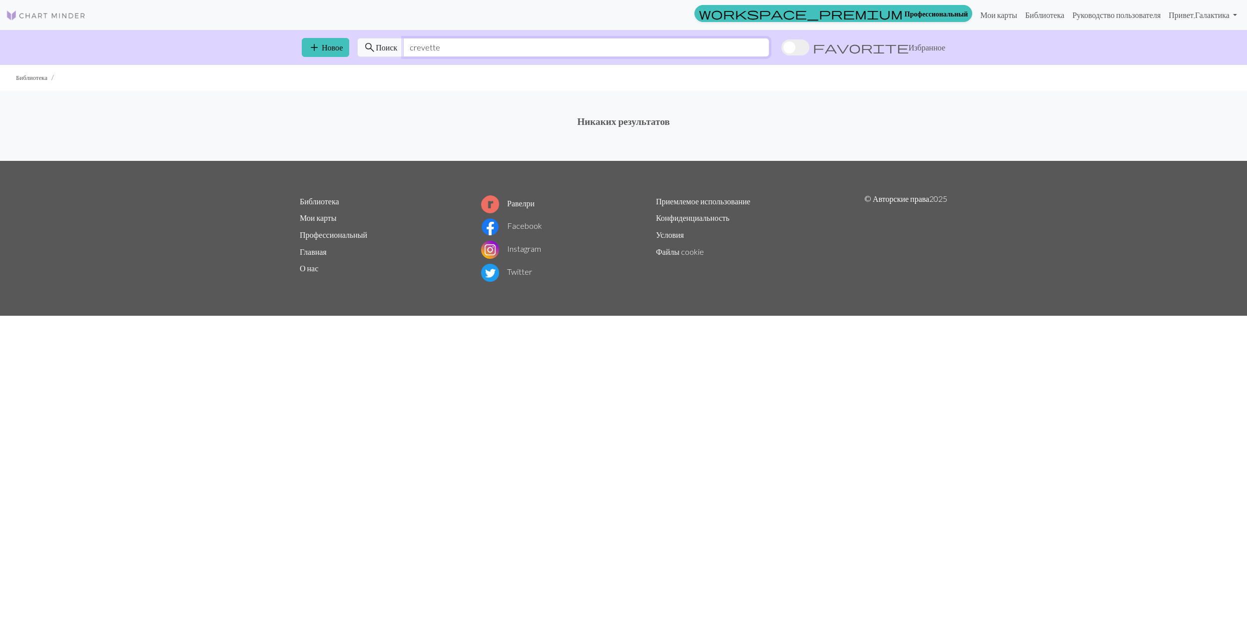
click at [410, 56] on input "crevette" at bounding box center [586, 47] width 366 height 19
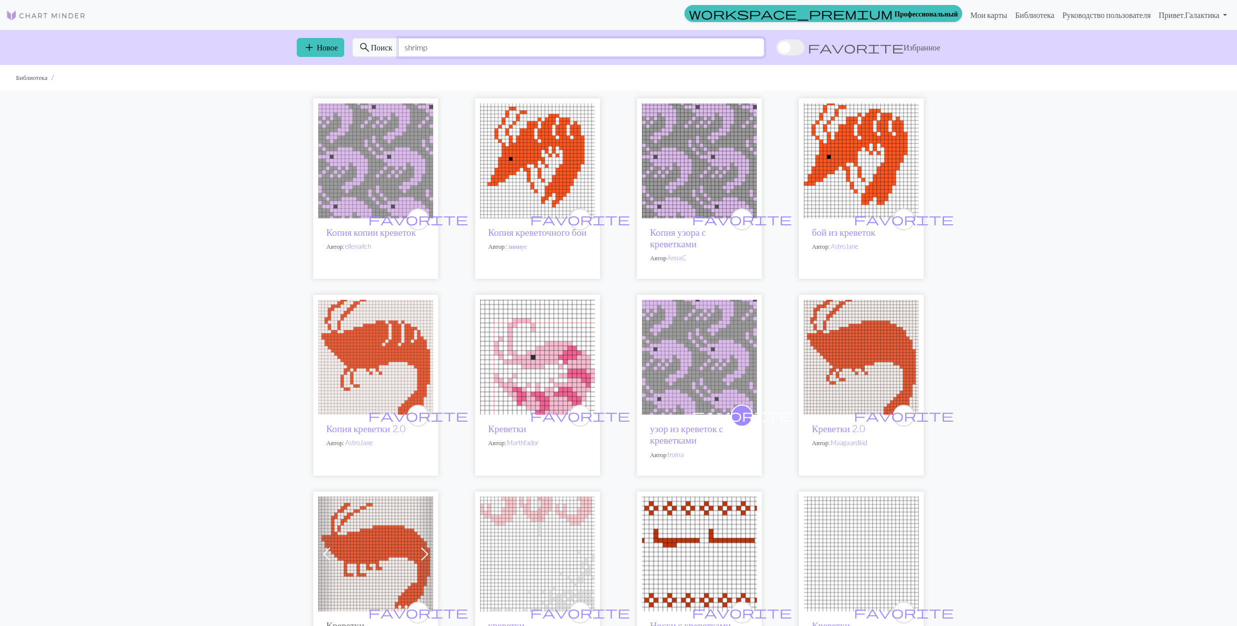
type input "shrimp"
click at [556, 371] on img at bounding box center [537, 357] width 115 height 115
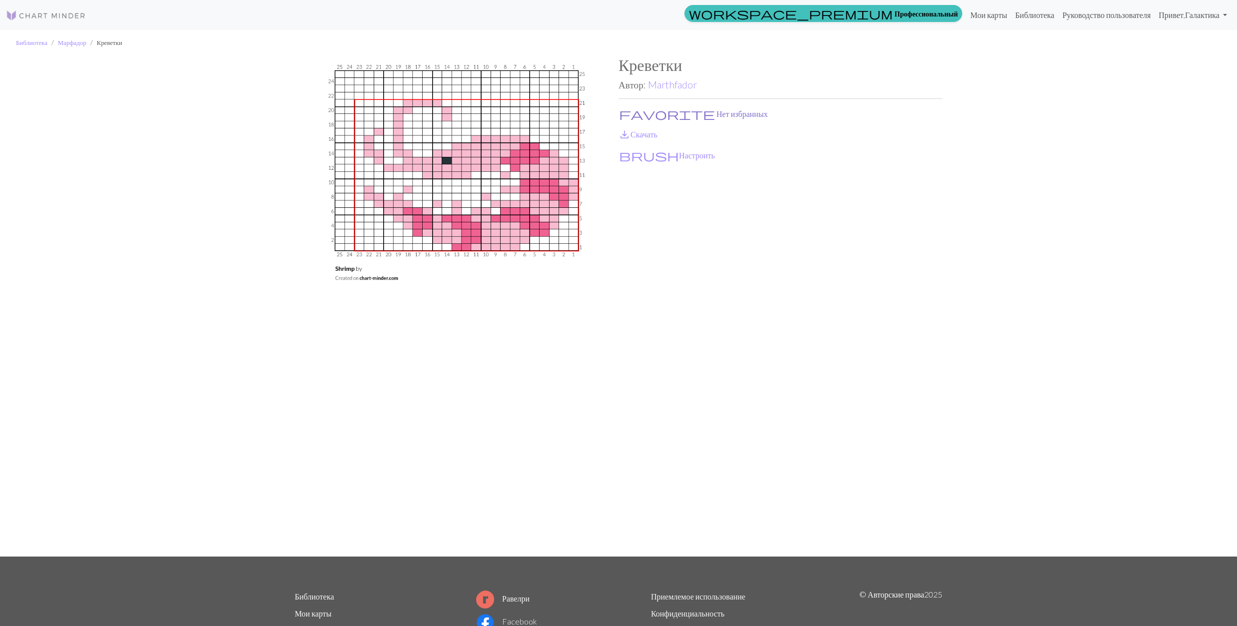
click at [636, 114] on button "favorite Нет избранных" at bounding box center [693, 113] width 150 height 13
click at [646, 136] on link "save_alt Скачать" at bounding box center [637, 133] width 39 height 9
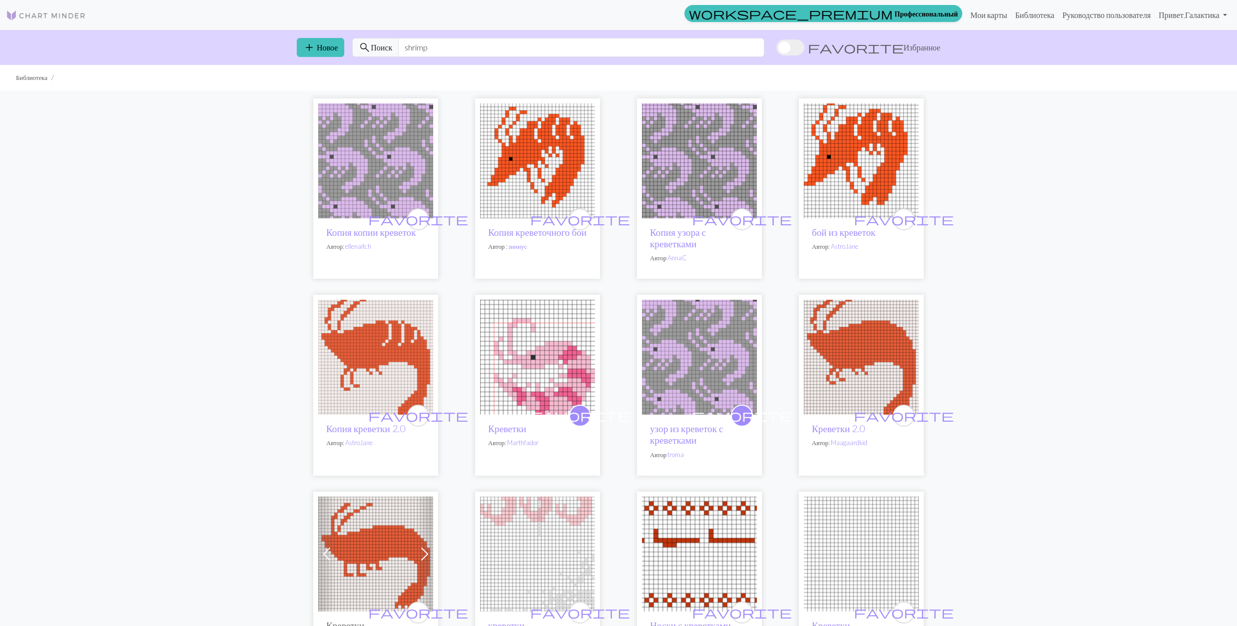
click at [839, 168] on img at bounding box center [861, 160] width 115 height 115
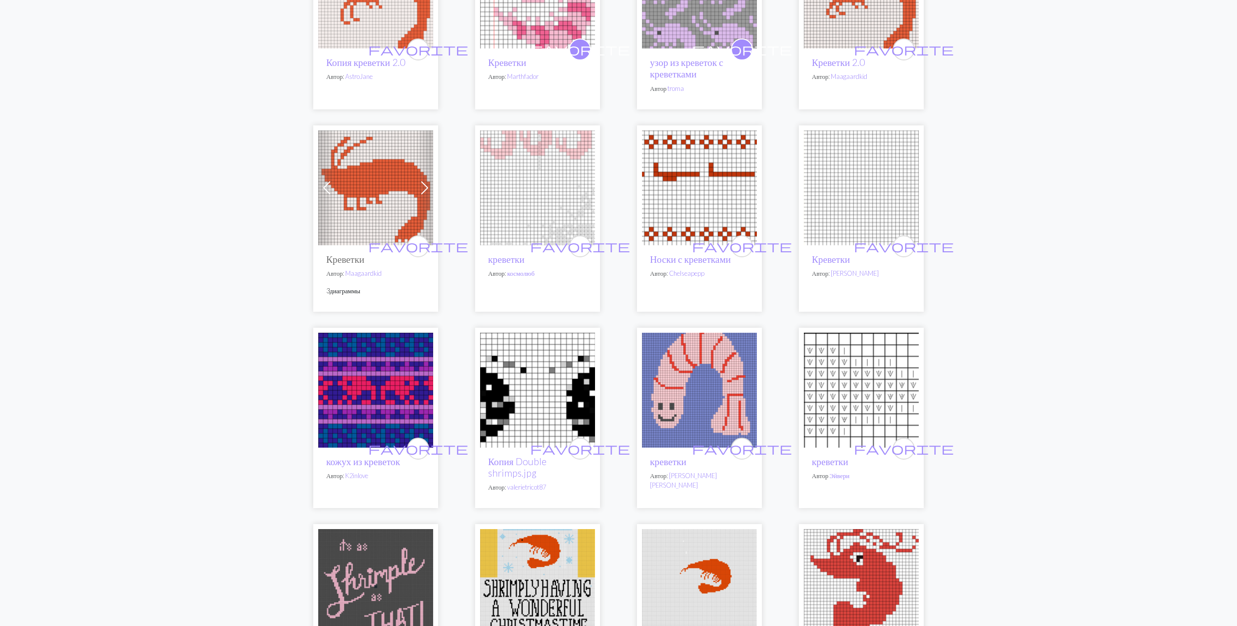
scroll to position [400, 0]
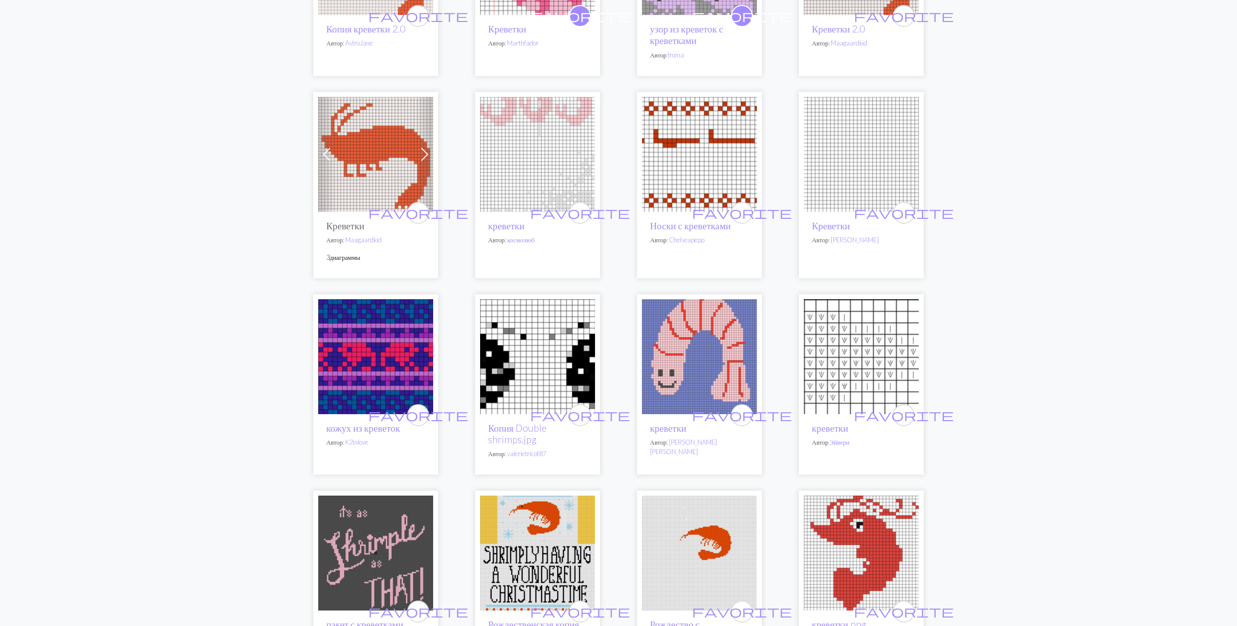
click at [359, 360] on img at bounding box center [375, 356] width 115 height 115
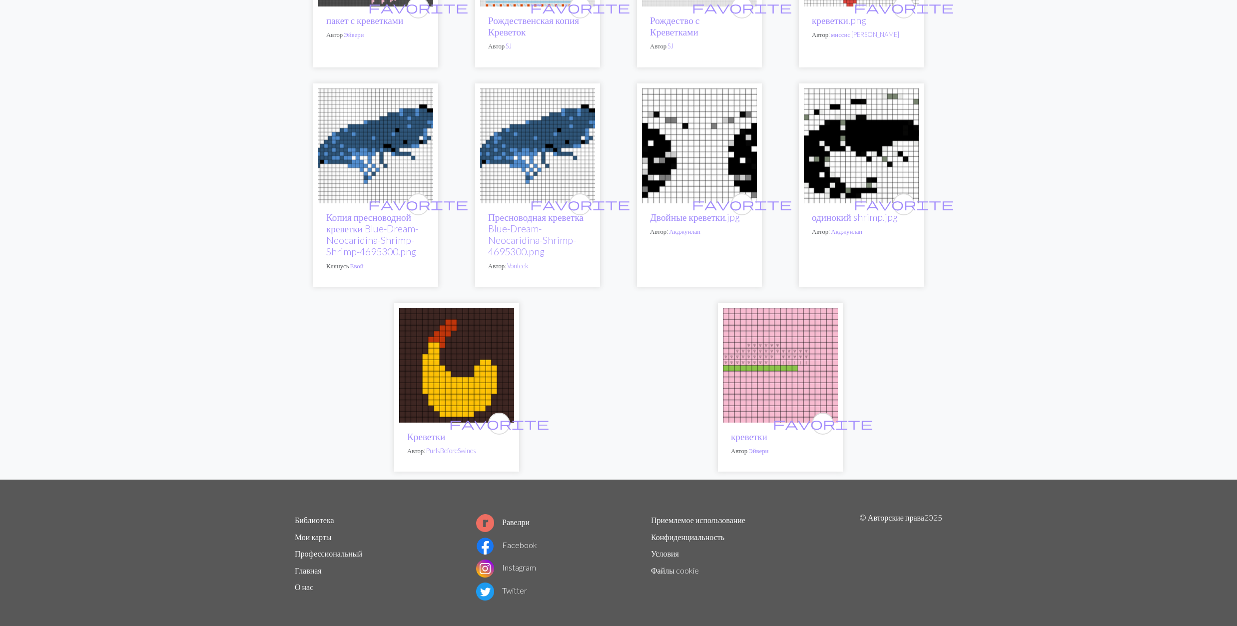
scroll to position [1012, 0]
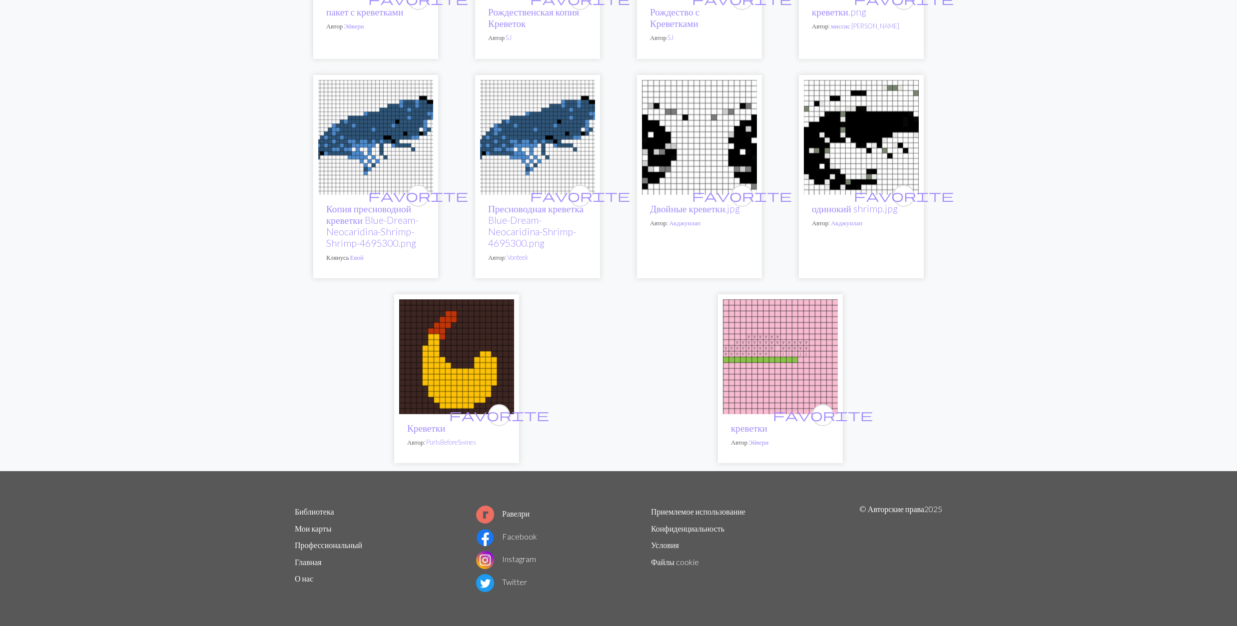
click at [751, 373] on img at bounding box center [780, 356] width 115 height 115
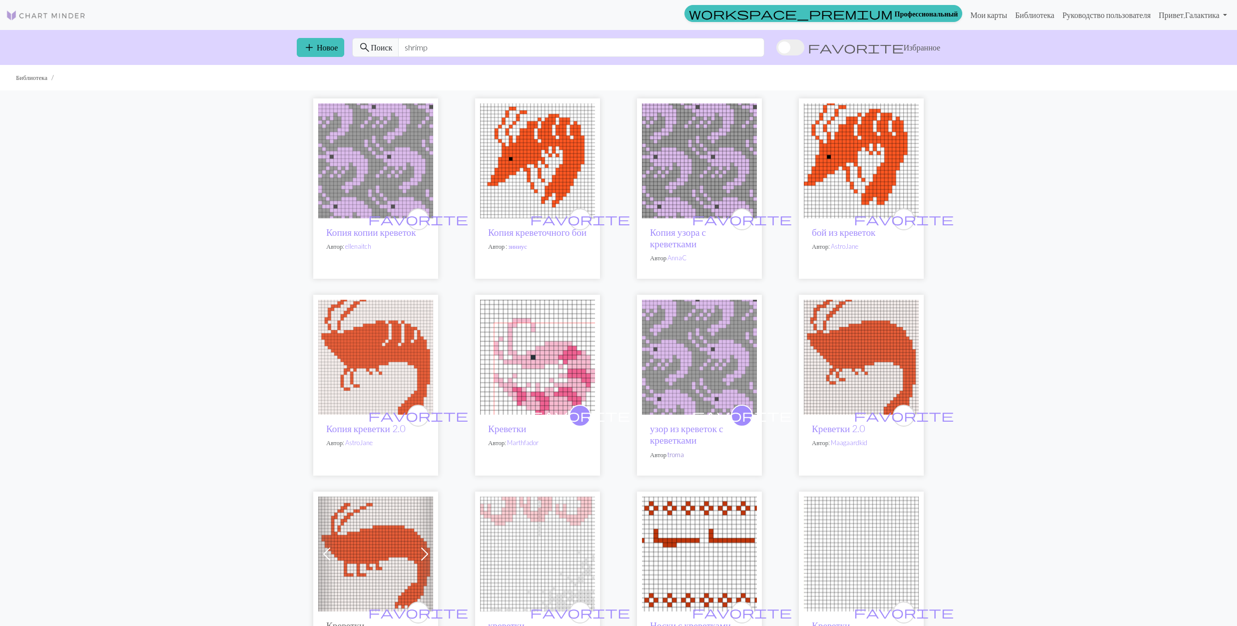
click at [676, 454] on link "troma" at bounding box center [675, 455] width 16 height 8
drag, startPoint x: 500, startPoint y: 47, endPoint x: 391, endPoint y: 38, distance: 109.8
click at [391, 38] on div "search Поиск shrimp" at bounding box center [558, 47] width 412 height 19
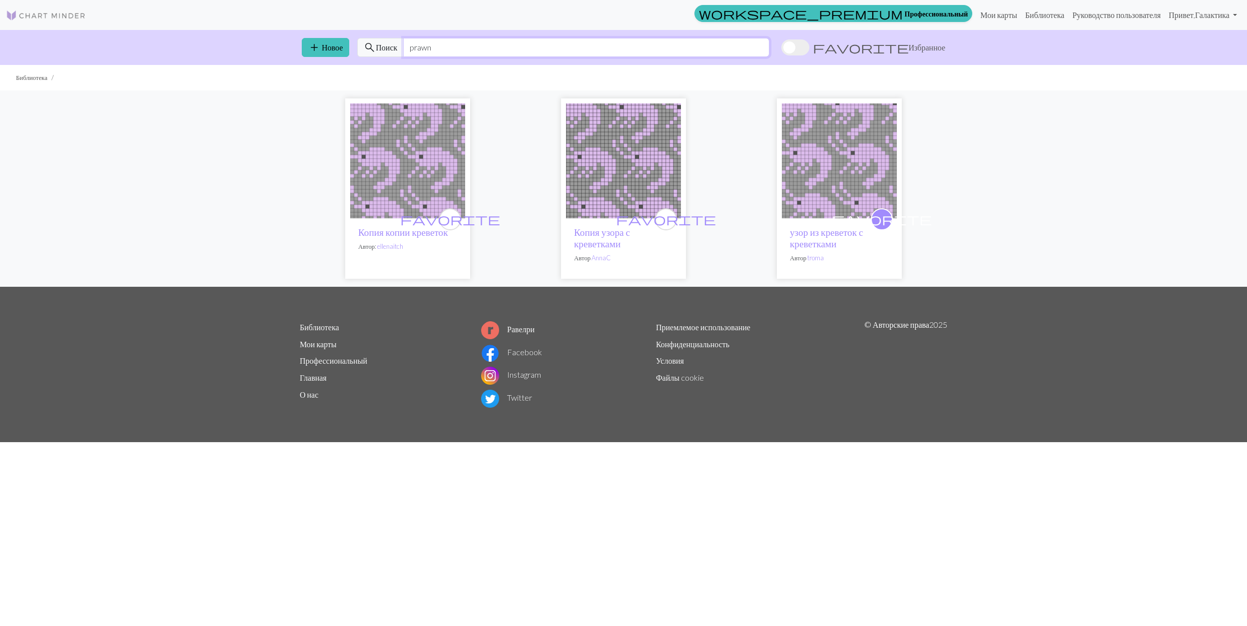
drag, startPoint x: 456, startPoint y: 51, endPoint x: 398, endPoint y: 51, distance: 57.9
click at [398, 51] on div "search Поиск prawn" at bounding box center [563, 47] width 412 height 19
paste input "cuttlefish"
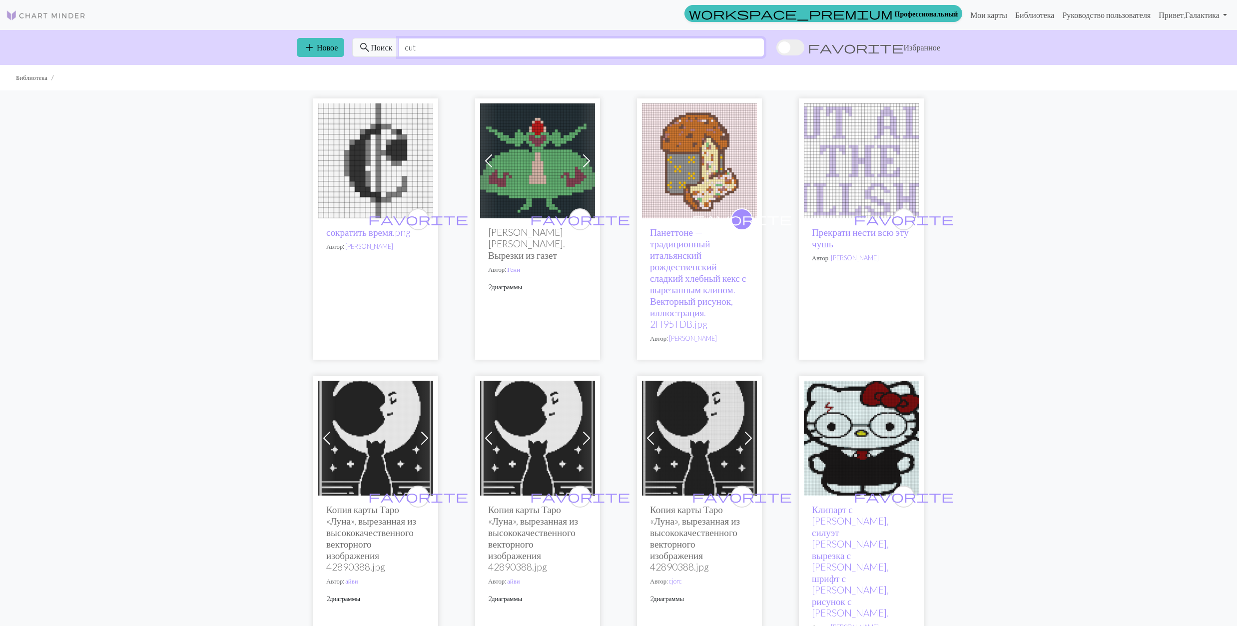
type input "cut"
click at [228, 284] on div "favorite сократить время.png Автор: [PERSON_NAME] Предыдущая страница Далее fav…" at bounding box center [618, 589] width 1237 height 999
click at [545, 152] on img at bounding box center [537, 160] width 115 height 115
drag, startPoint x: 428, startPoint y: 51, endPoint x: 379, endPoint y: 51, distance: 49.5
click at [379, 51] on div "search Поиск cut" at bounding box center [558, 47] width 412 height 19
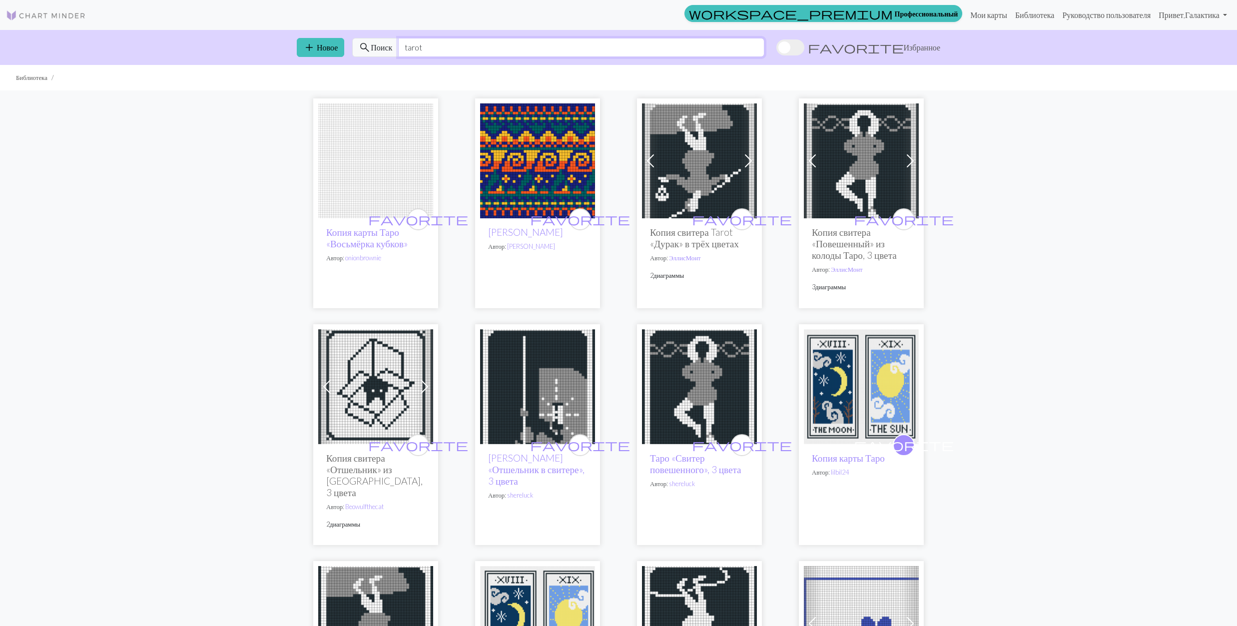
drag, startPoint x: 444, startPoint y: 48, endPoint x: 404, endPoint y: 46, distance: 40.0
click at [404, 46] on input "tarot" at bounding box center [581, 47] width 366 height 19
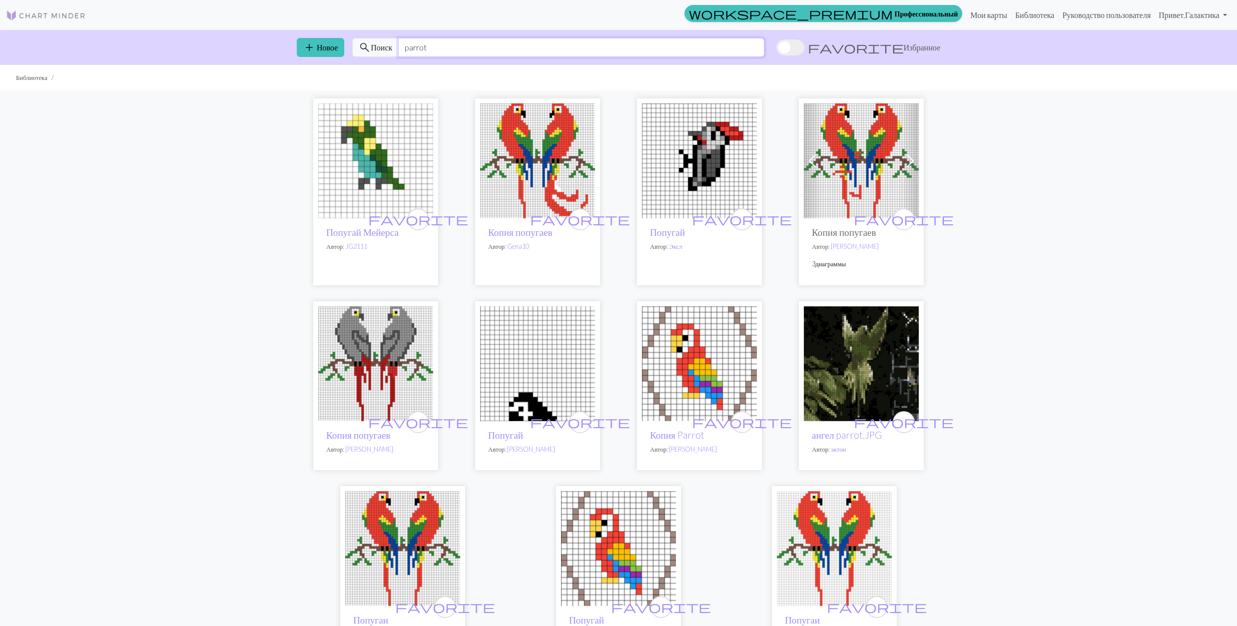
drag, startPoint x: 433, startPoint y: 46, endPoint x: 404, endPoint y: 44, distance: 28.5
click at [404, 44] on input "parrot" at bounding box center [581, 47] width 366 height 19
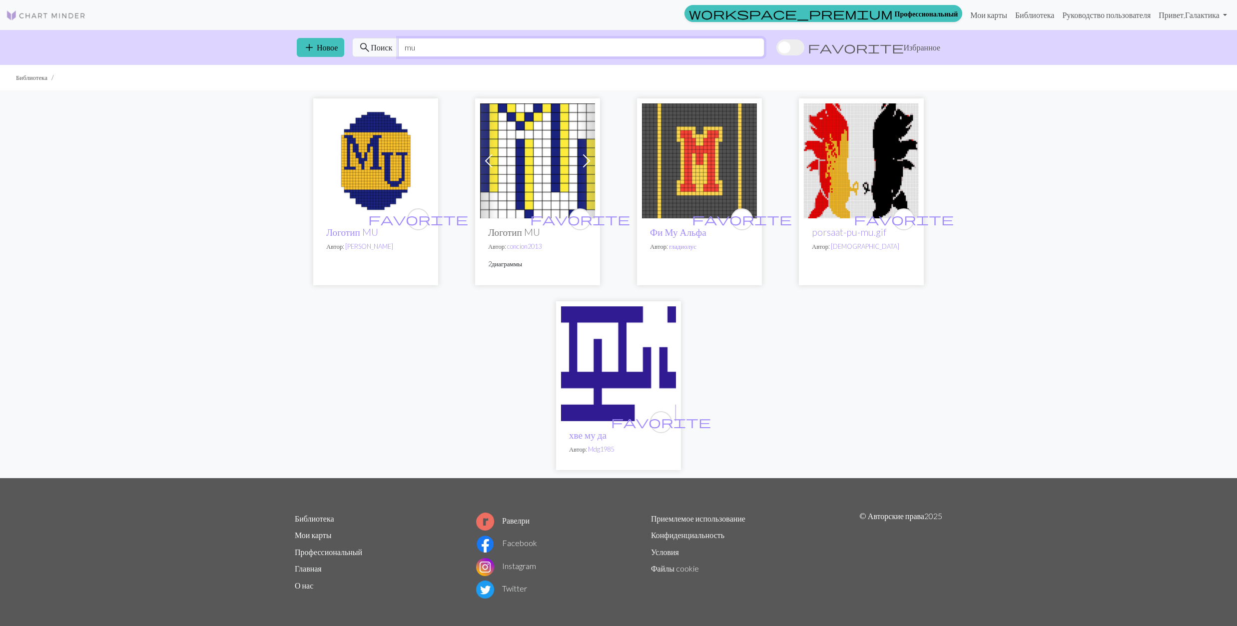
type input "mu"
click at [834, 156] on img at bounding box center [861, 160] width 115 height 115
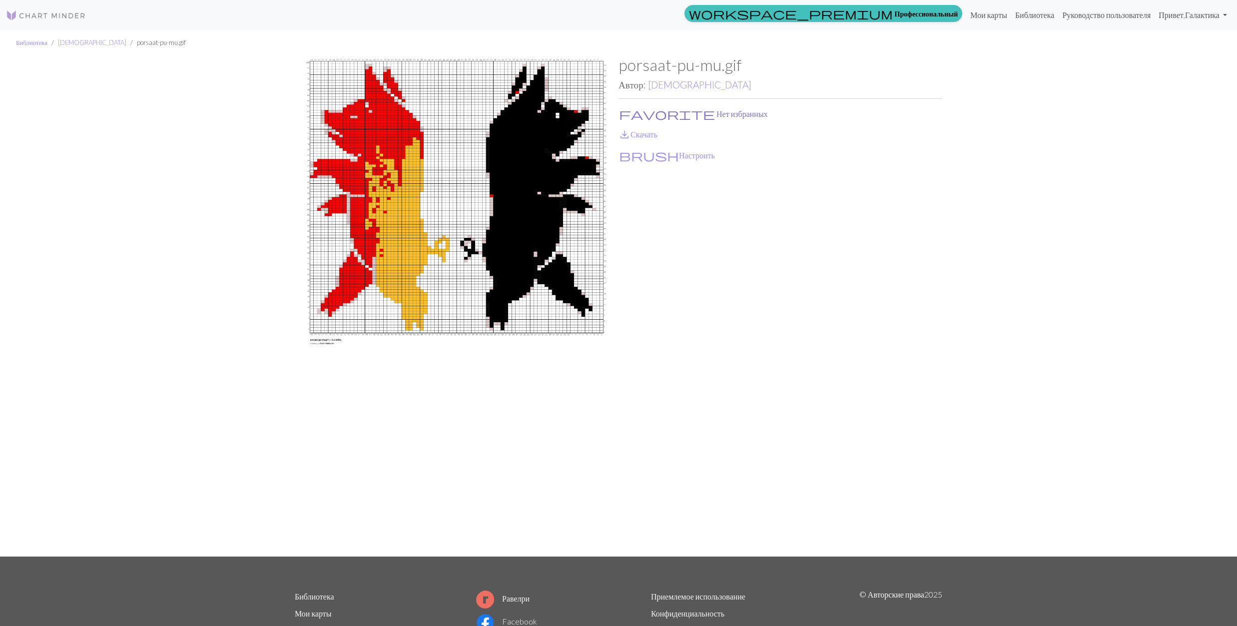
click at [639, 114] on button "favorite Нет избранных" at bounding box center [693, 113] width 150 height 13
click at [632, 131] on link "save_alt Скачать" at bounding box center [637, 133] width 39 height 9
click at [662, 84] on link "[DEMOGRAPHIC_DATA]" at bounding box center [699, 84] width 103 height 11
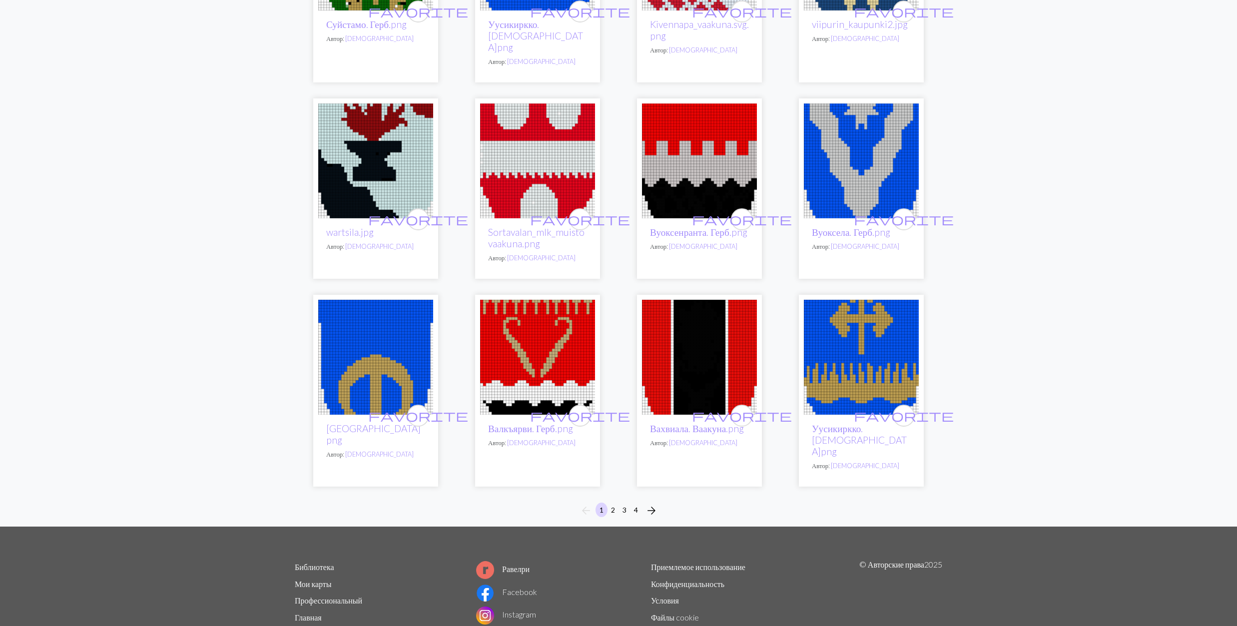
scroll to position [533, 0]
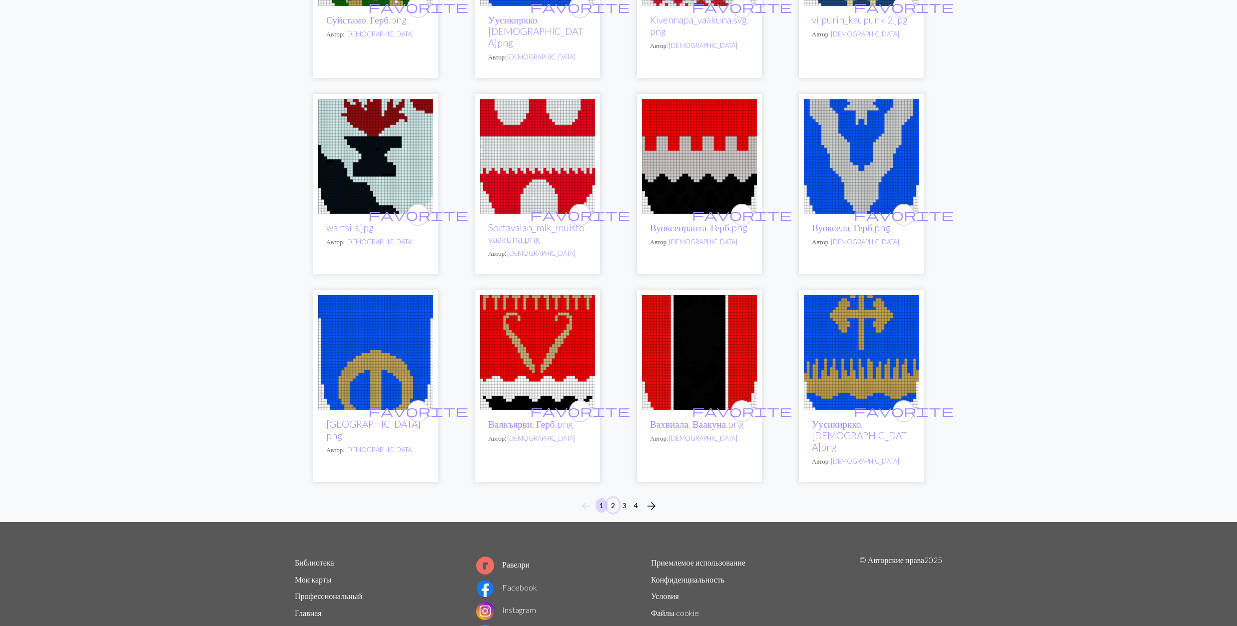
click at [614, 498] on button "2" at bounding box center [613, 505] width 12 height 14
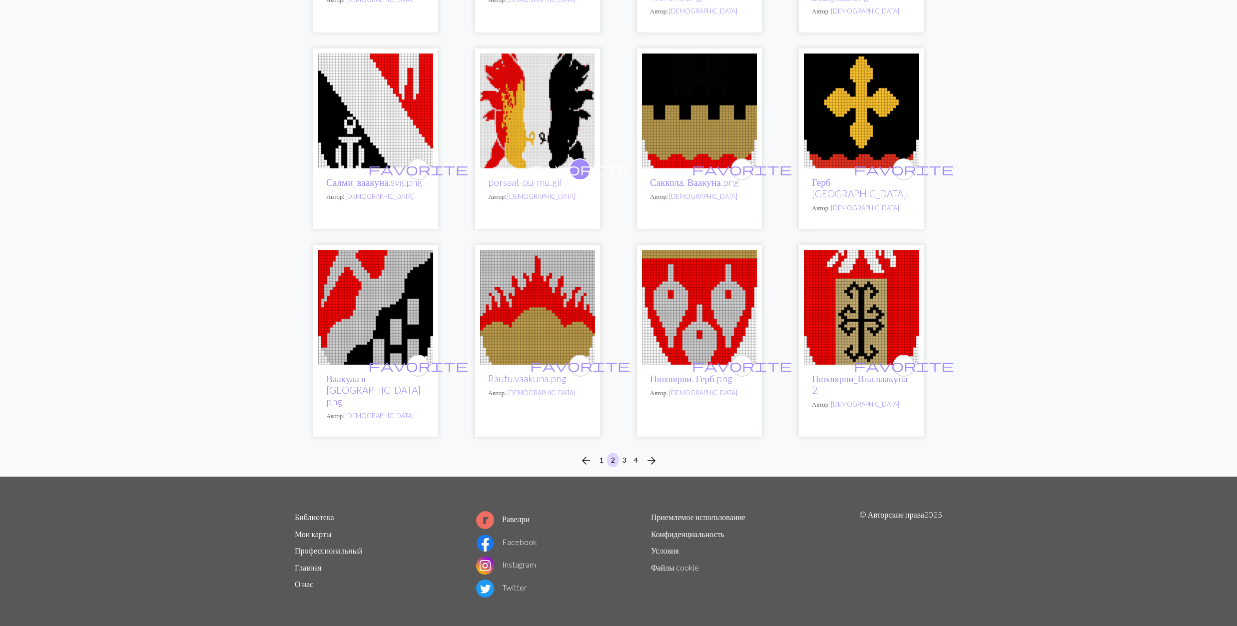
scroll to position [539, 0]
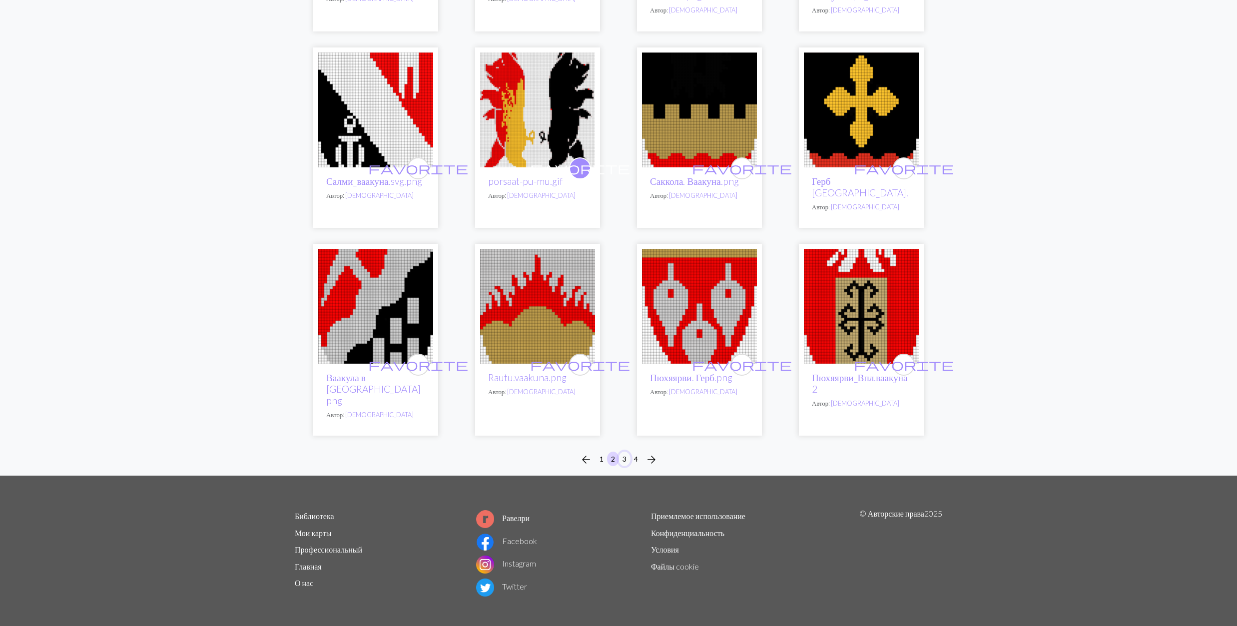
click at [624, 452] on button "3" at bounding box center [624, 459] width 12 height 14
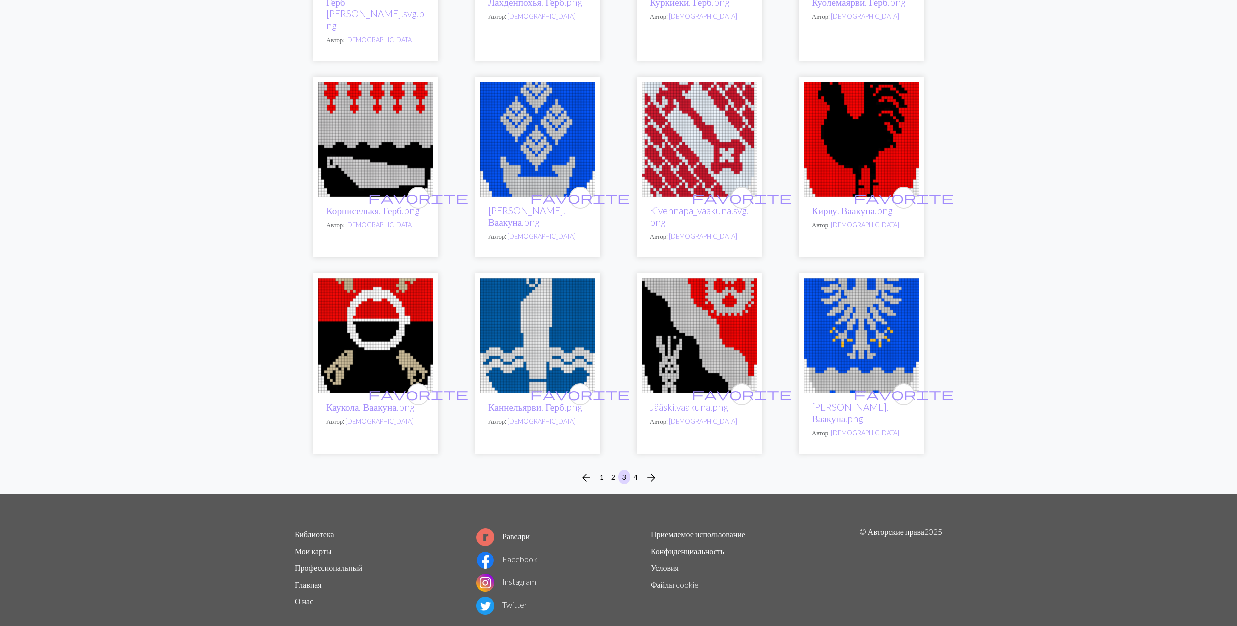
scroll to position [533, 0]
click at [638, 469] on button "4" at bounding box center [636, 476] width 12 height 14
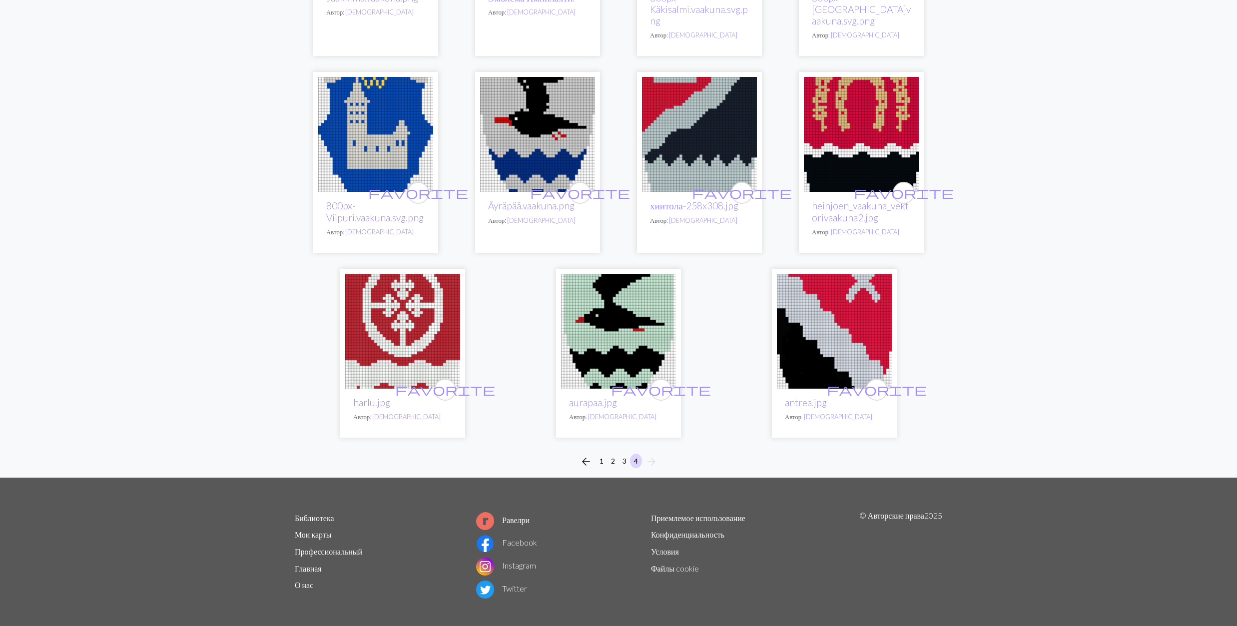
scroll to position [354, 0]
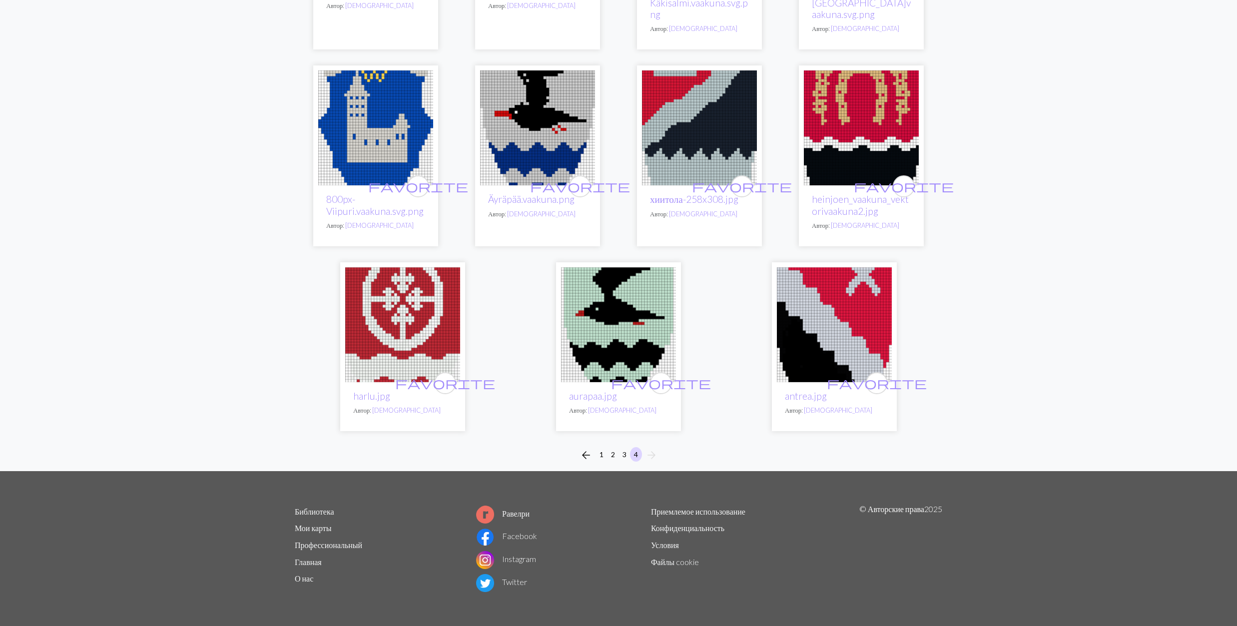
click at [626, 334] on img at bounding box center [618, 324] width 115 height 115
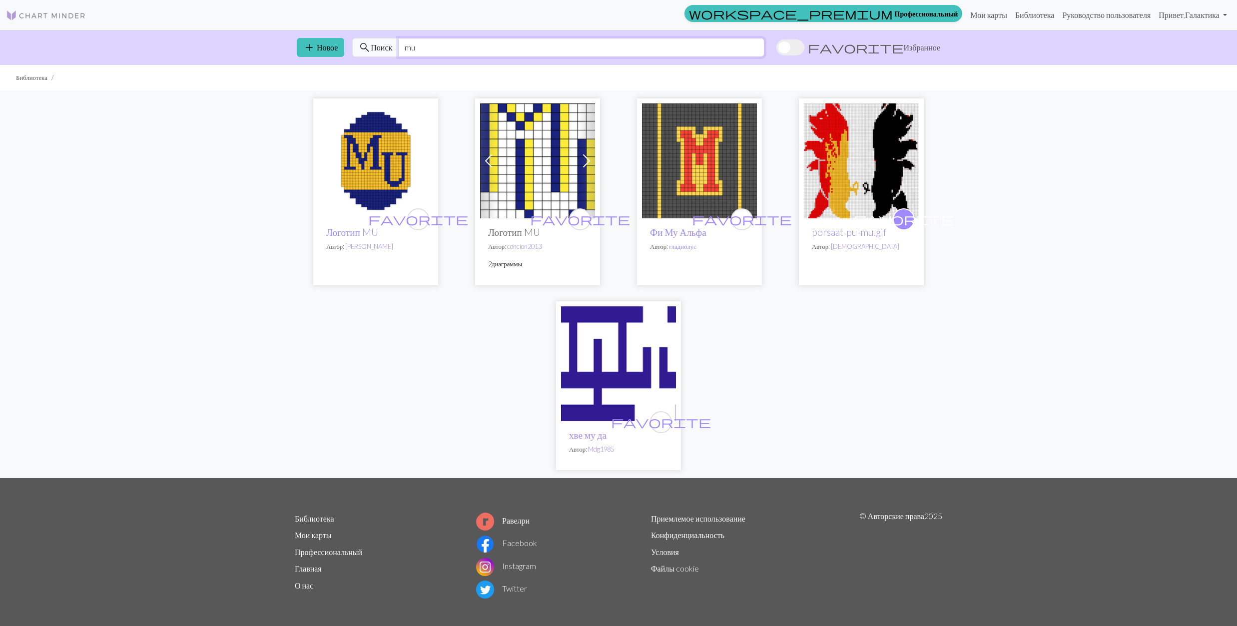
click at [464, 50] on input "mu" at bounding box center [581, 47] width 366 height 19
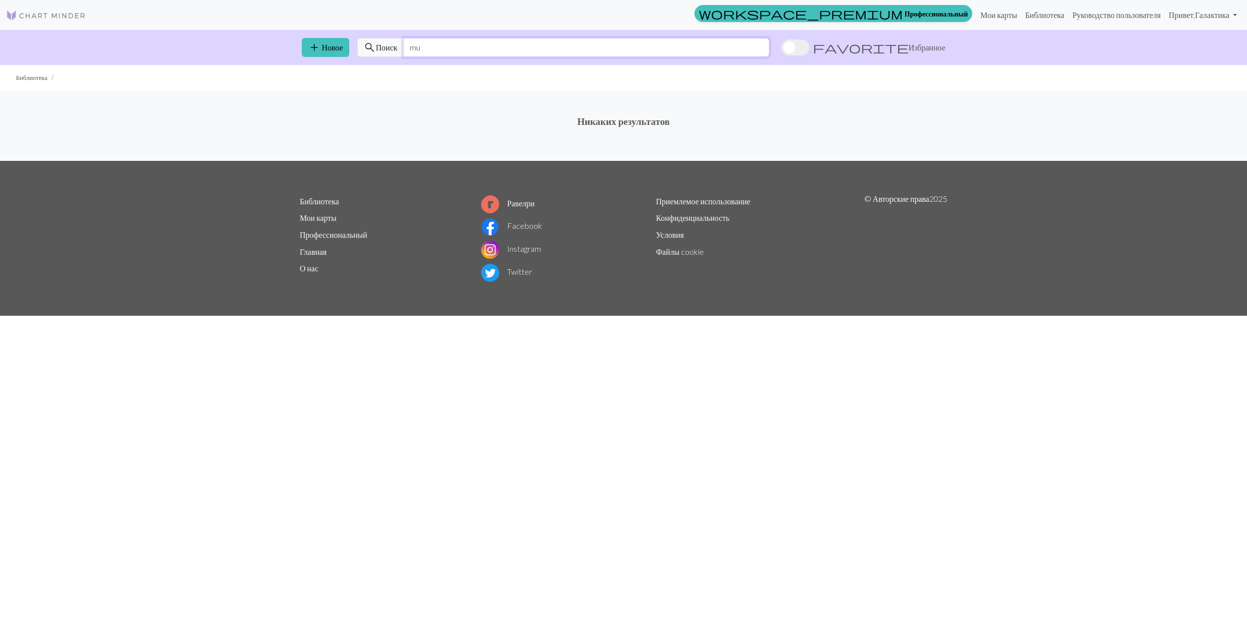
type input "m"
type input "b"
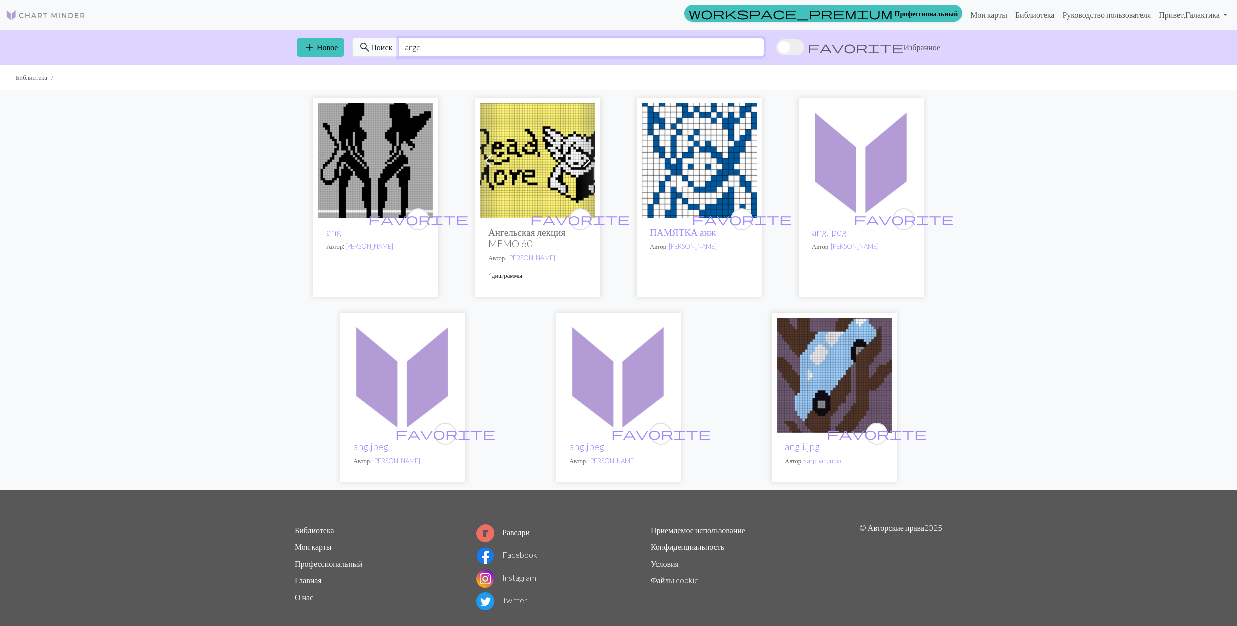
type input "ange"
click at [376, 178] on img at bounding box center [375, 160] width 115 height 115
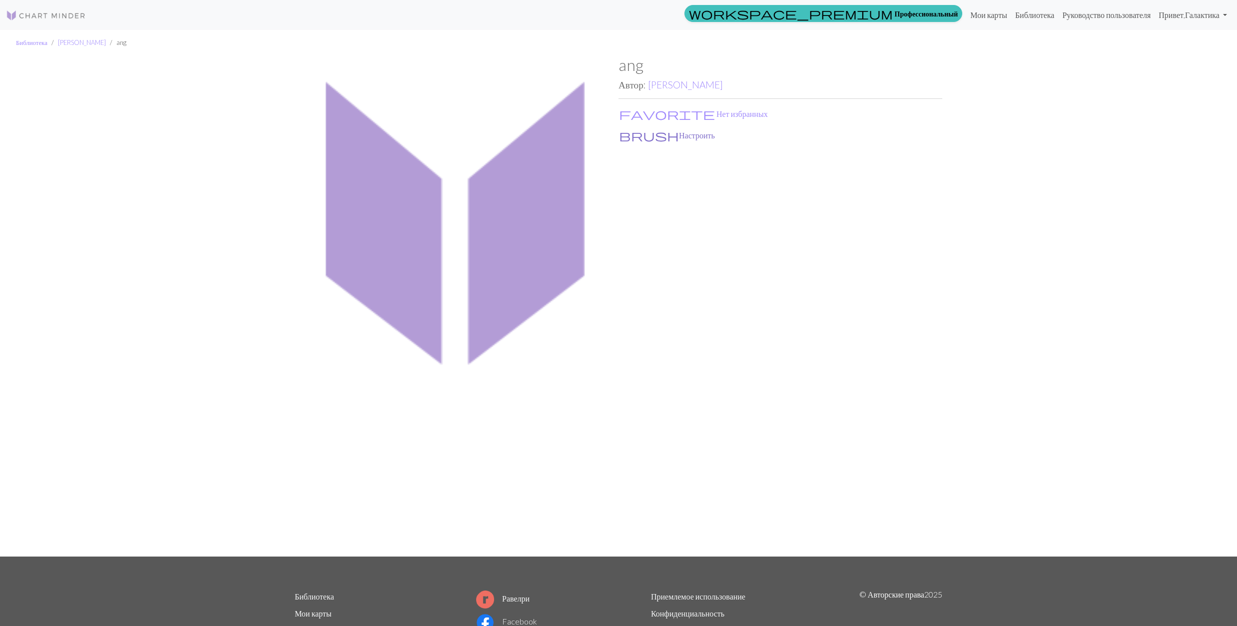
click at [636, 136] on button "brush Настроить" at bounding box center [666, 135] width 97 height 13
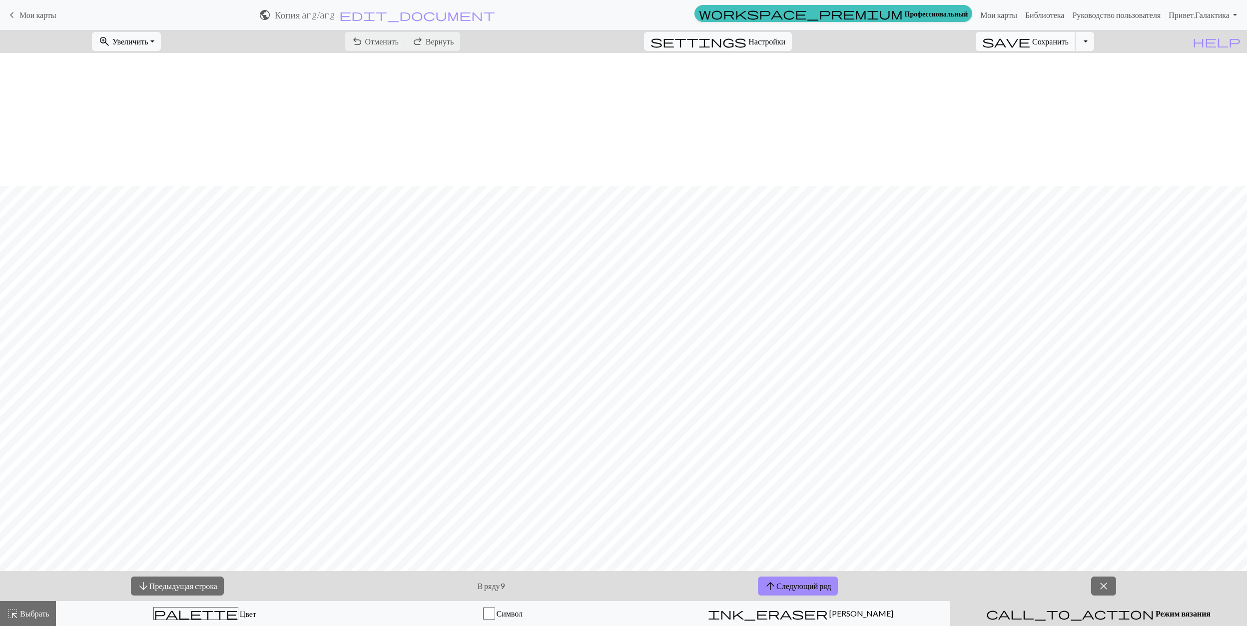
scroll to position [133, 0]
click at [1094, 40] on button "Переключить раскрывающийся список" at bounding box center [1084, 41] width 19 height 19
click at [1051, 77] on button "save_alt Скачать" at bounding box center [1002, 80] width 184 height 16
click at [1103, 588] on span "close" at bounding box center [1103, 586] width 12 height 14
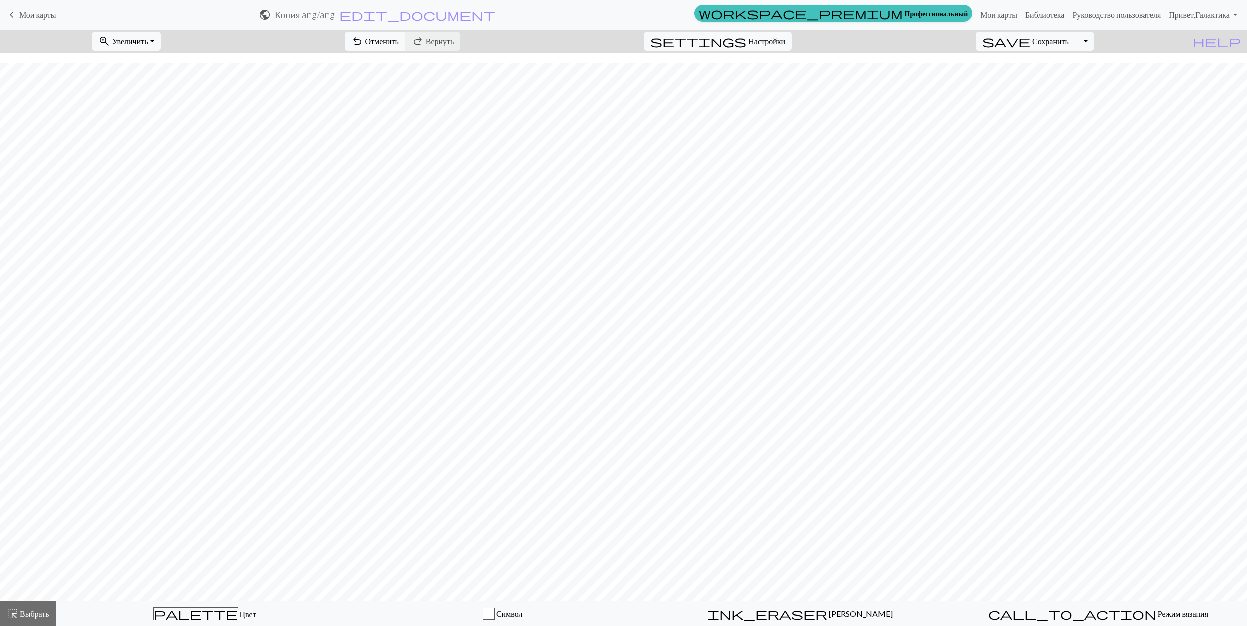
scroll to position [116, 0]
click at [1094, 39] on button "Переключить раскрывающийся список" at bounding box center [1084, 41] width 19 height 19
click at [1067, 79] on button "save_alt Скачать" at bounding box center [1002, 80] width 184 height 16
click at [598, 34] on button "Скачать" at bounding box center [598, 32] width 40 height 19
click at [1094, 42] on button "Переключить раскрывающийся список" at bounding box center [1084, 41] width 19 height 19
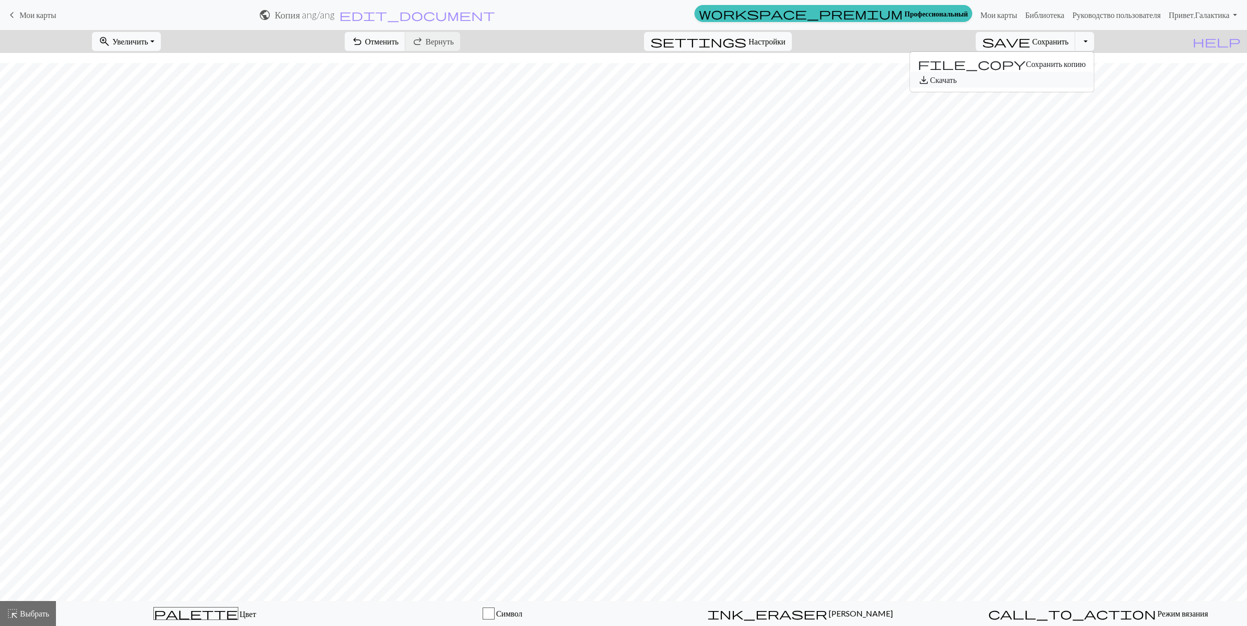
click at [1060, 79] on button "save_alt Скачать" at bounding box center [1002, 80] width 184 height 16
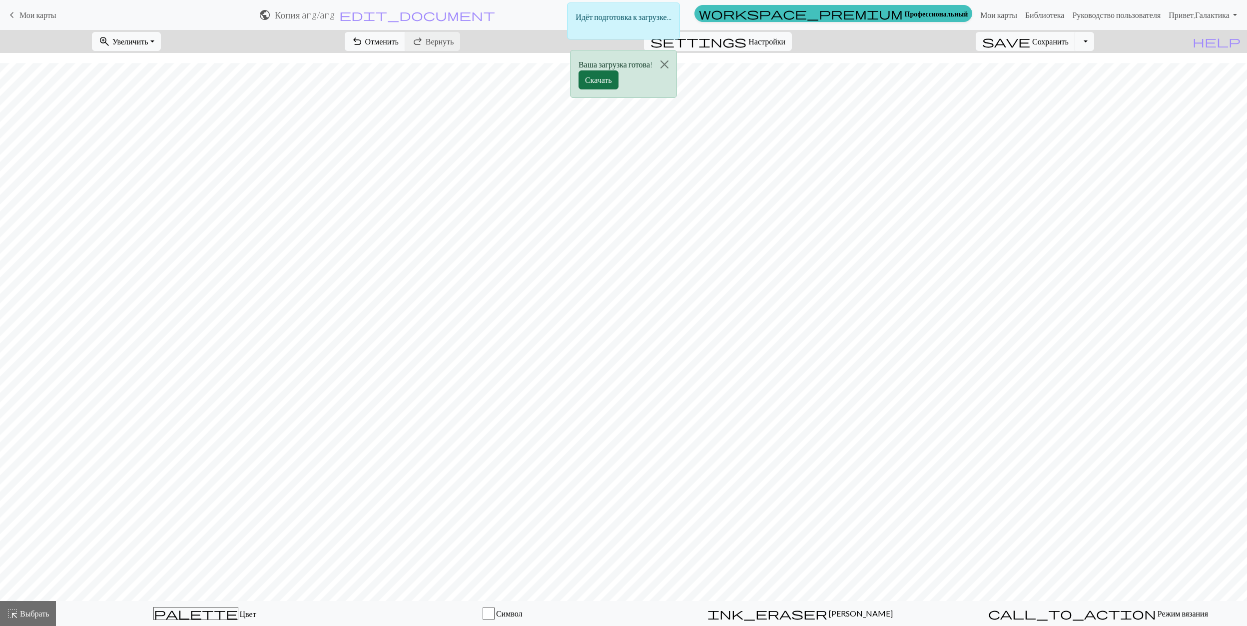
click at [586, 80] on button "Скачать" at bounding box center [598, 79] width 40 height 19
click at [795, 40] on div "Ваша загрузка готова! Скачать" at bounding box center [623, 29] width 1247 height 58
click at [767, 45] on div "Ваша загрузка готова! Скачать" at bounding box center [623, 29] width 1247 height 58
click at [668, 12] on button "Закрыть" at bounding box center [664, 17] width 24 height 28
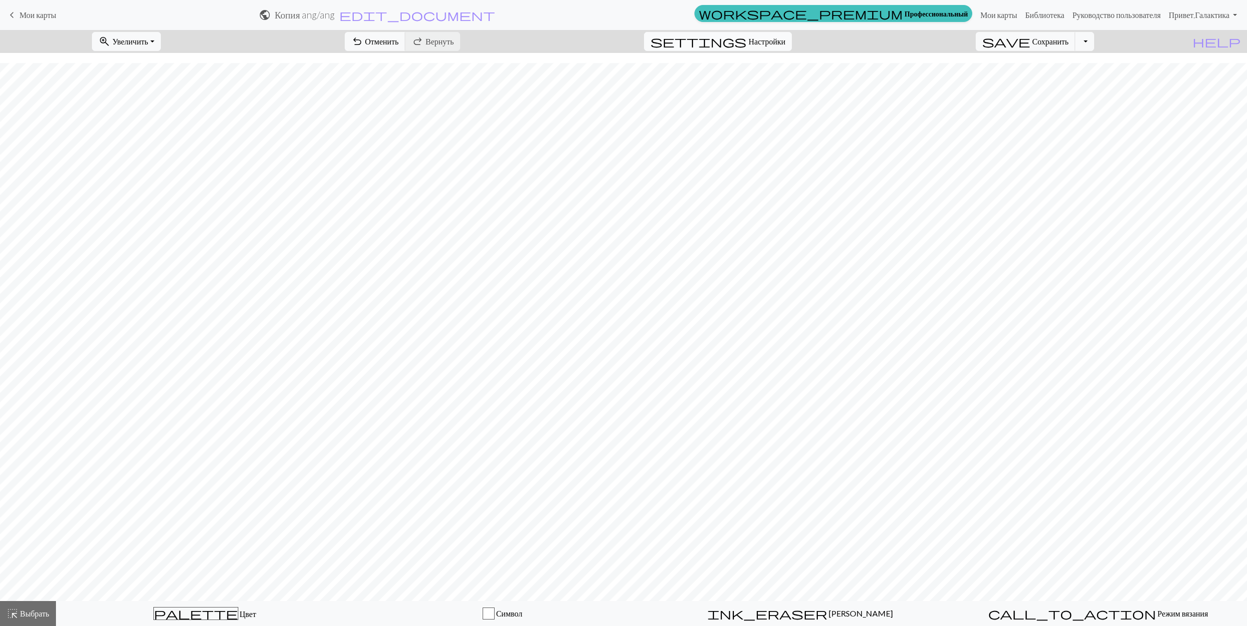
click at [785, 44] on span "Настройки" at bounding box center [766, 41] width 37 height 12
select select "aran"
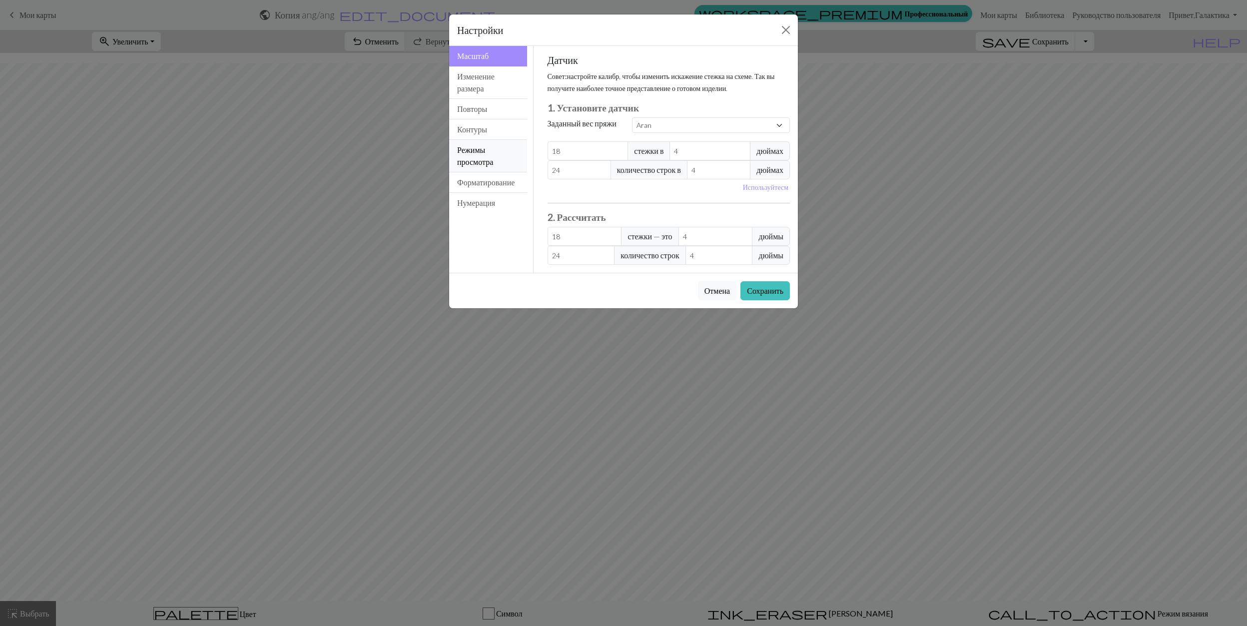
click at [492, 155] on button "Режимы просмотра" at bounding box center [488, 156] width 78 height 32
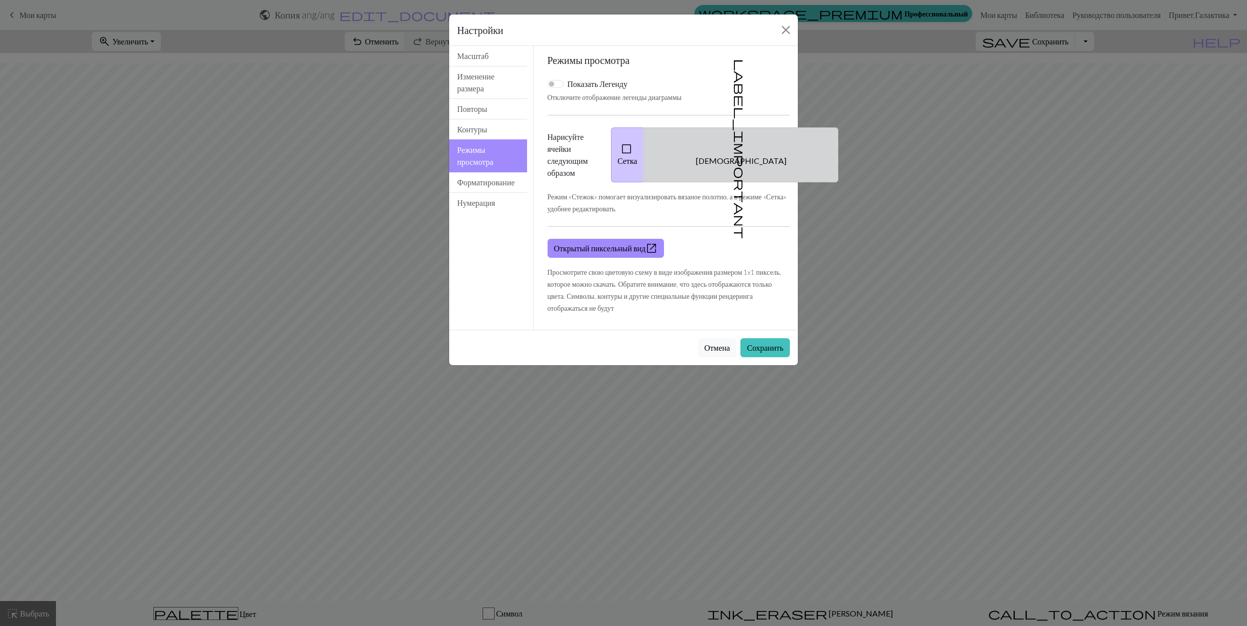
click at [752, 161] on button "label_important Швы" at bounding box center [740, 154] width 195 height 55
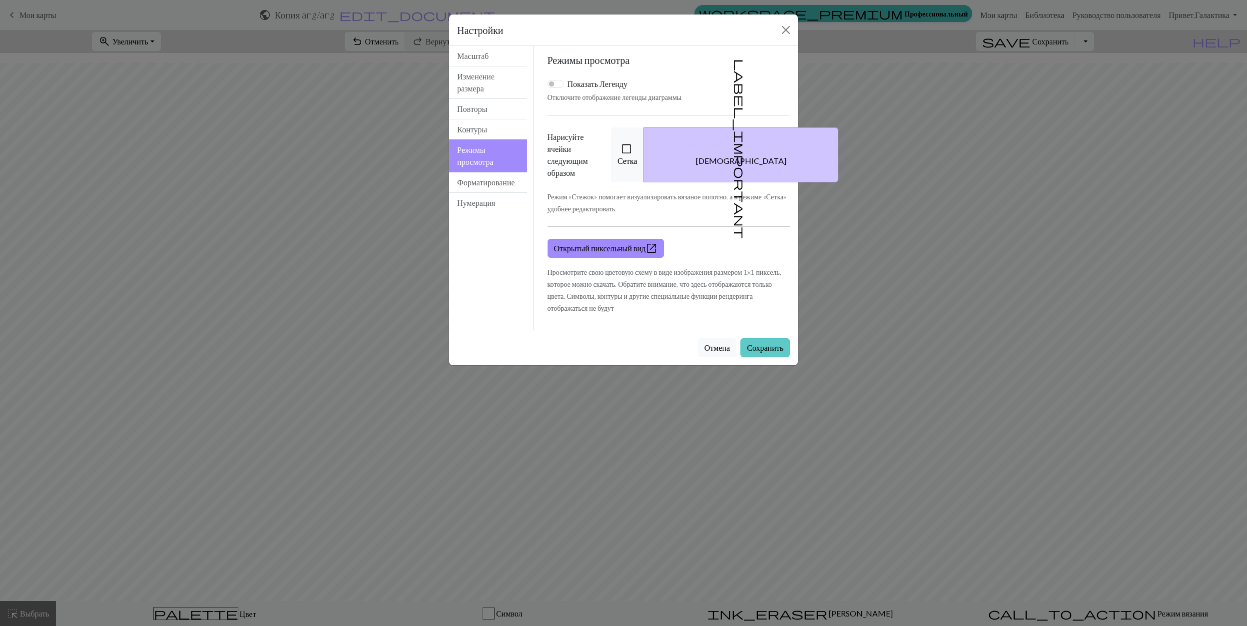
click at [768, 346] on button "Сохранить" at bounding box center [764, 347] width 49 height 19
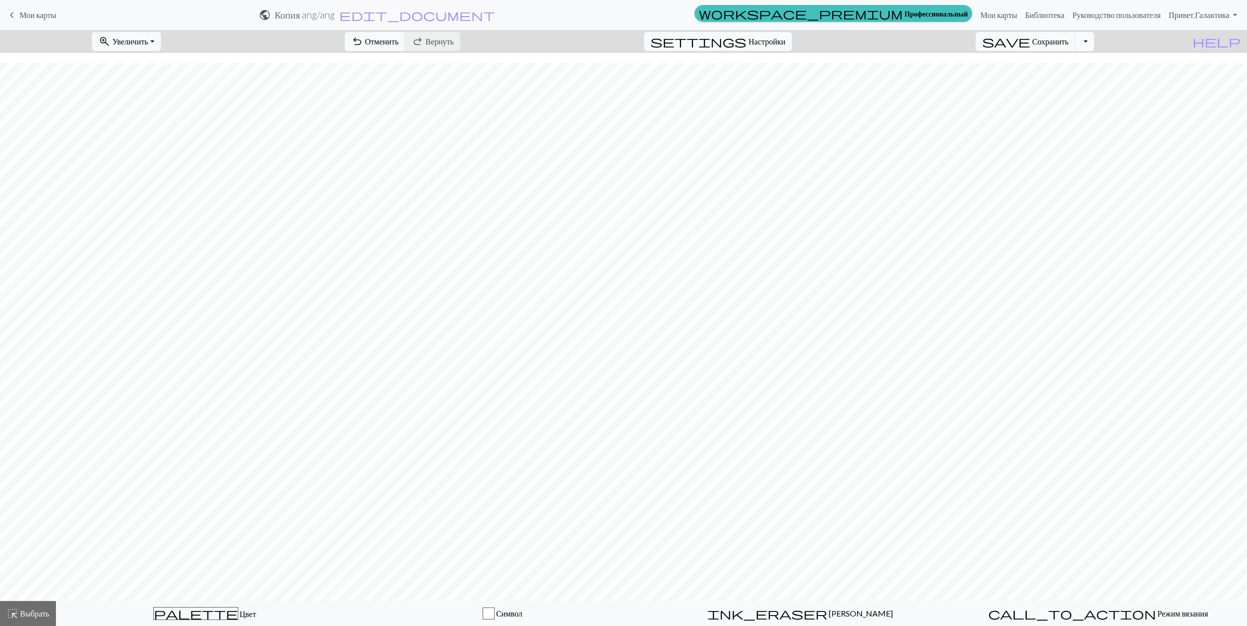
click at [1094, 40] on button "Переключить раскрывающийся список" at bounding box center [1084, 41] width 19 height 19
click at [1046, 85] on button "save_alt Скачать" at bounding box center [1002, 80] width 184 height 16
click at [589, 30] on button "Скачать" at bounding box center [598, 32] width 40 height 19
click at [991, 12] on link "Мои карты" at bounding box center [998, 15] width 45 height 20
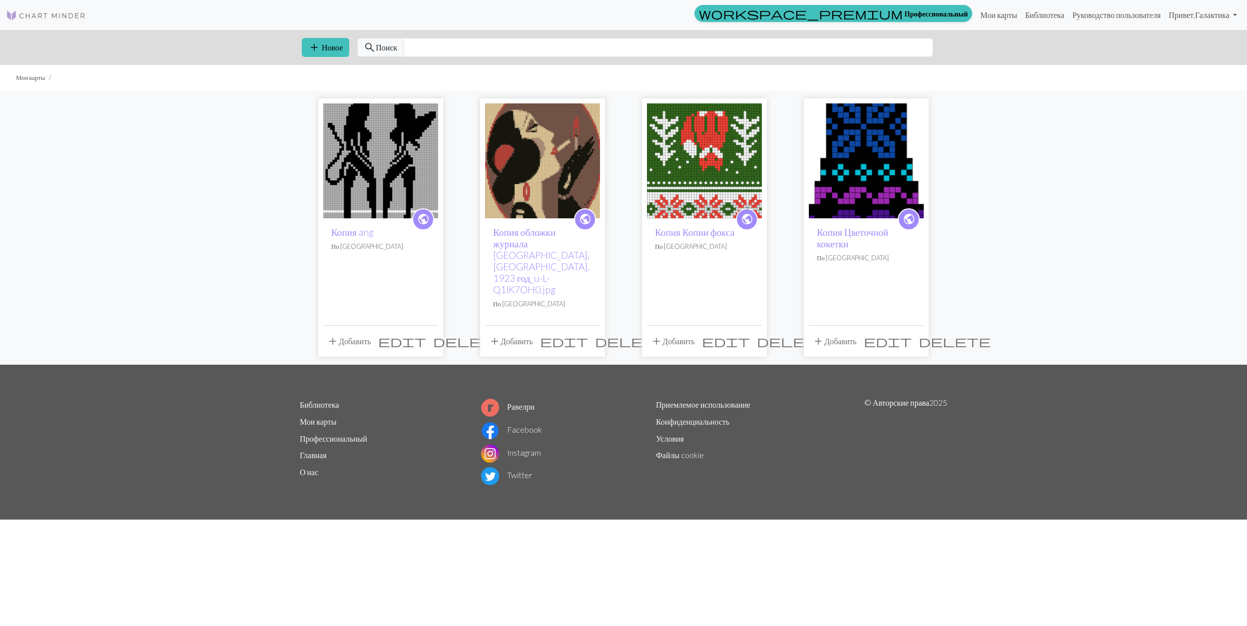
click at [433, 334] on span "delete" at bounding box center [469, 341] width 72 height 14
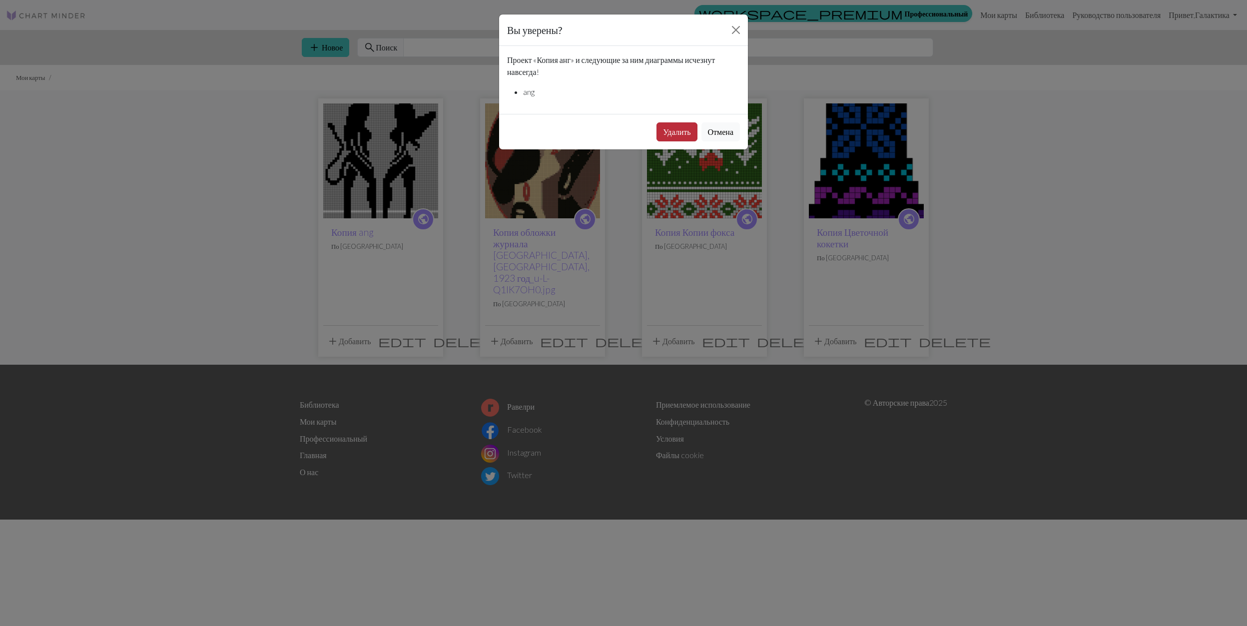
click at [676, 138] on button "Удалить" at bounding box center [676, 131] width 40 height 19
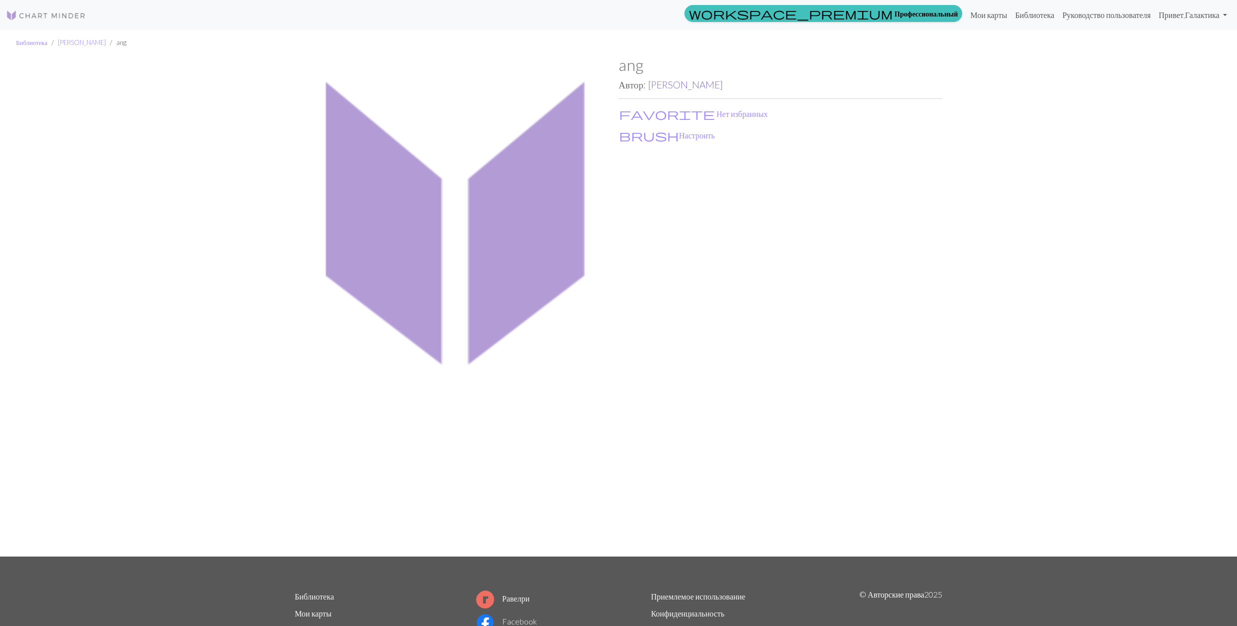
click at [674, 87] on link "[PERSON_NAME]" at bounding box center [685, 84] width 75 height 11
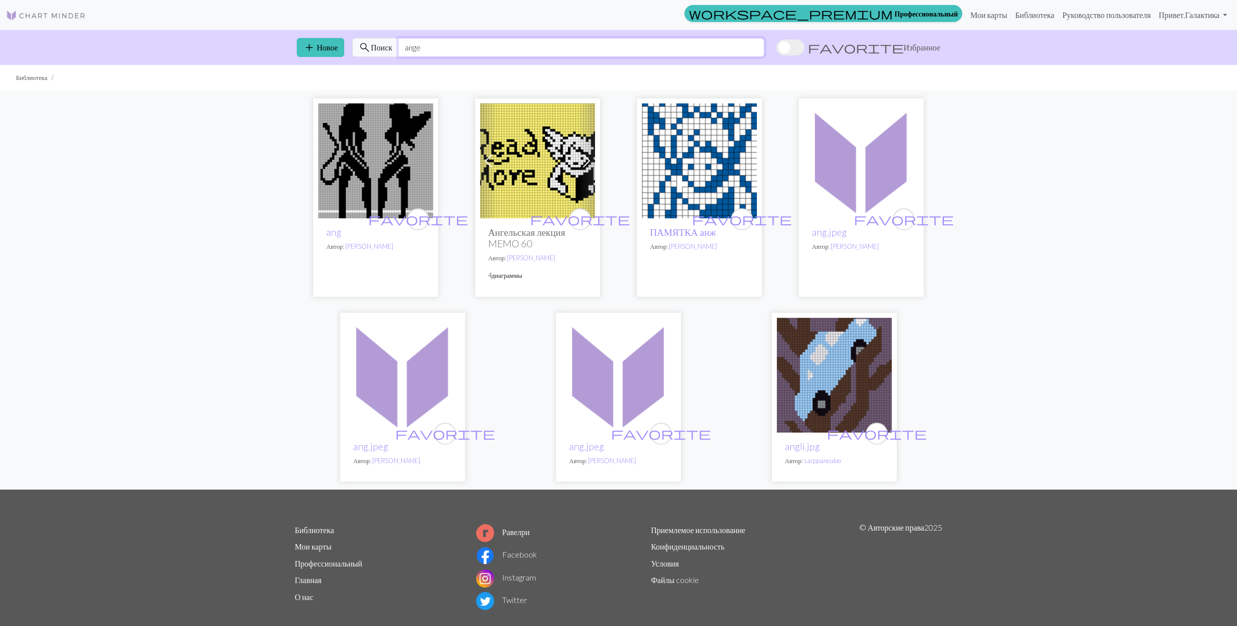
click at [443, 43] on input "ange" at bounding box center [581, 47] width 366 height 19
click at [830, 392] on img at bounding box center [834, 375] width 115 height 115
click at [439, 52] on input "ange" at bounding box center [581, 47] width 366 height 19
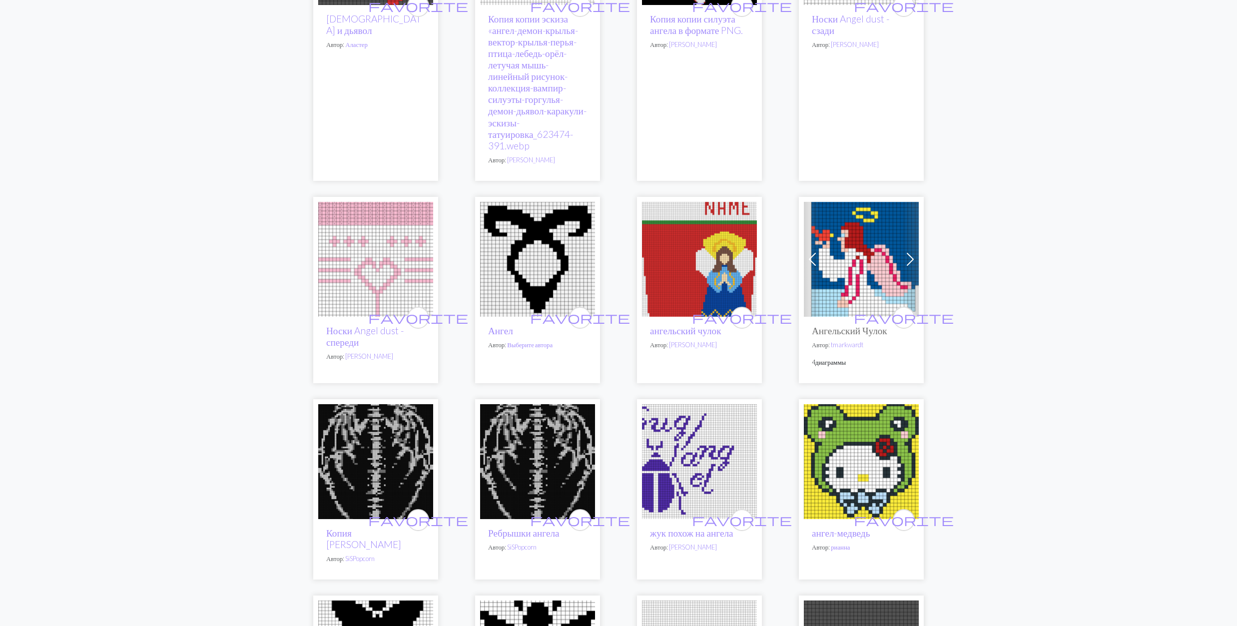
scroll to position [1665, 0]
type input "angel"
click at [853, 264] on img at bounding box center [861, 258] width 115 height 115
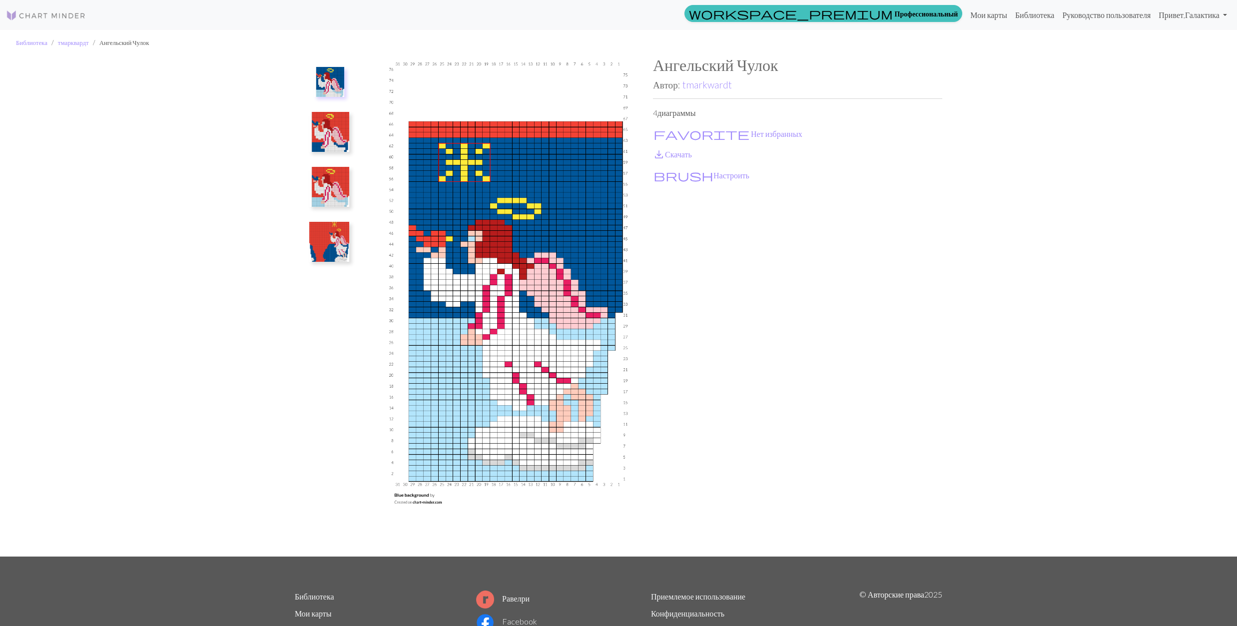
click at [337, 246] on img at bounding box center [329, 242] width 40 height 40
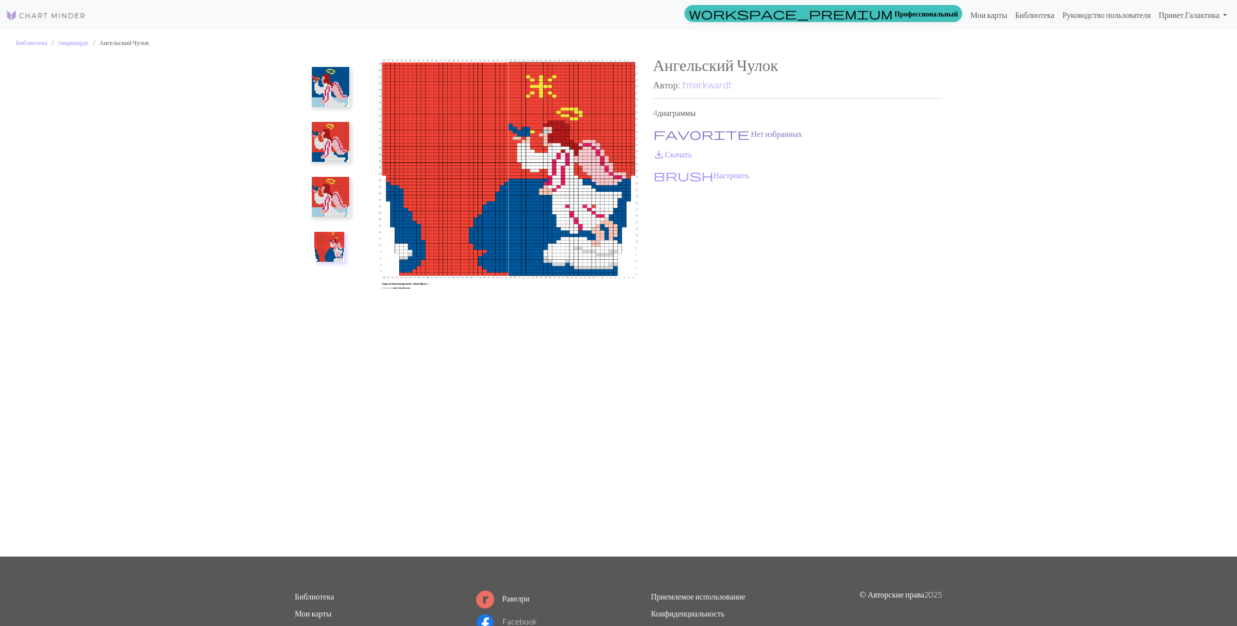
click at [663, 130] on span "favorite" at bounding box center [701, 134] width 96 height 14
click at [656, 150] on span "save_alt" at bounding box center [659, 154] width 12 height 14
click at [322, 139] on img at bounding box center [329, 142] width 40 height 40
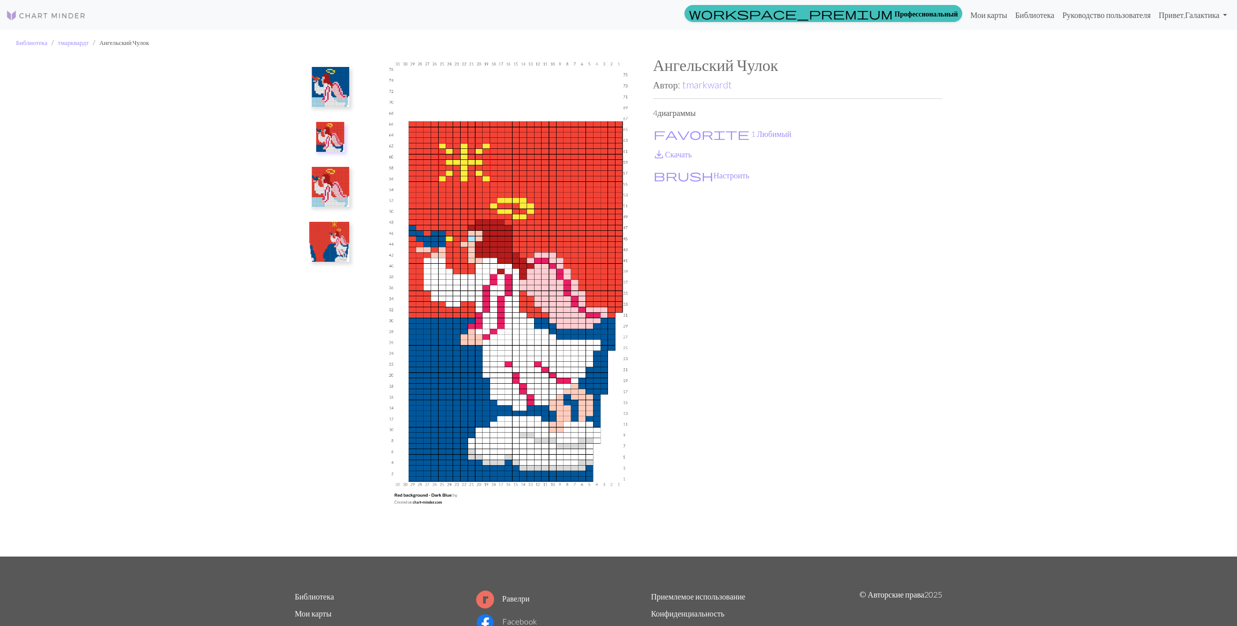
click at [335, 94] on img at bounding box center [329, 87] width 40 height 40
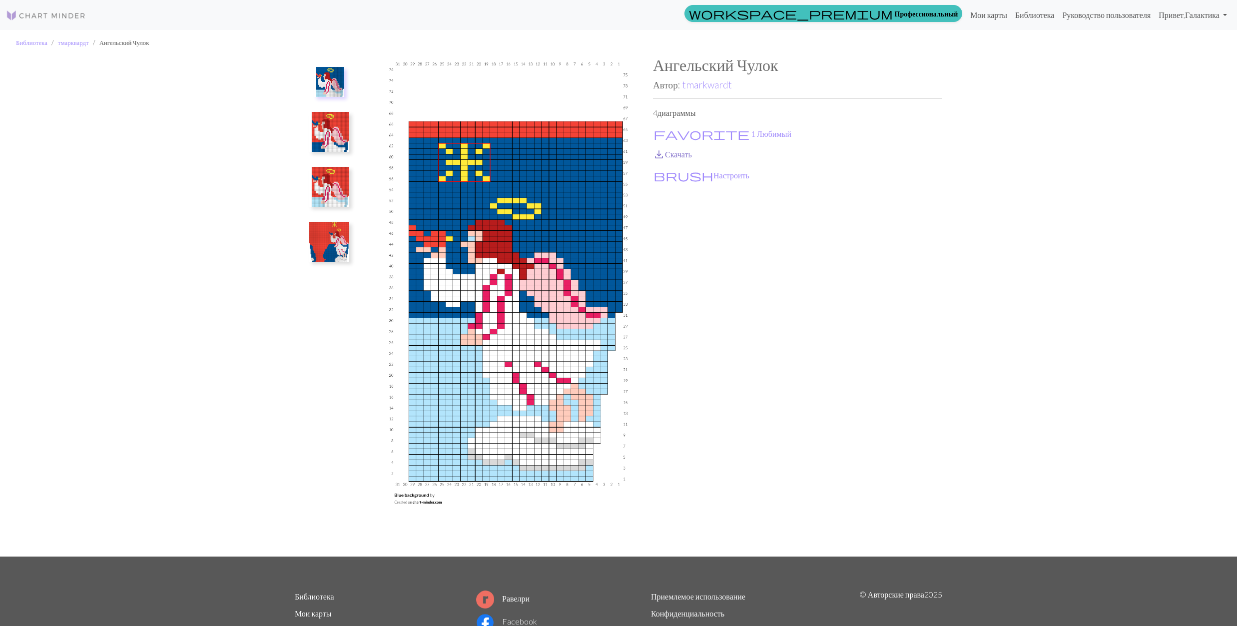
click at [661, 151] on span "save_alt" at bounding box center [659, 154] width 12 height 14
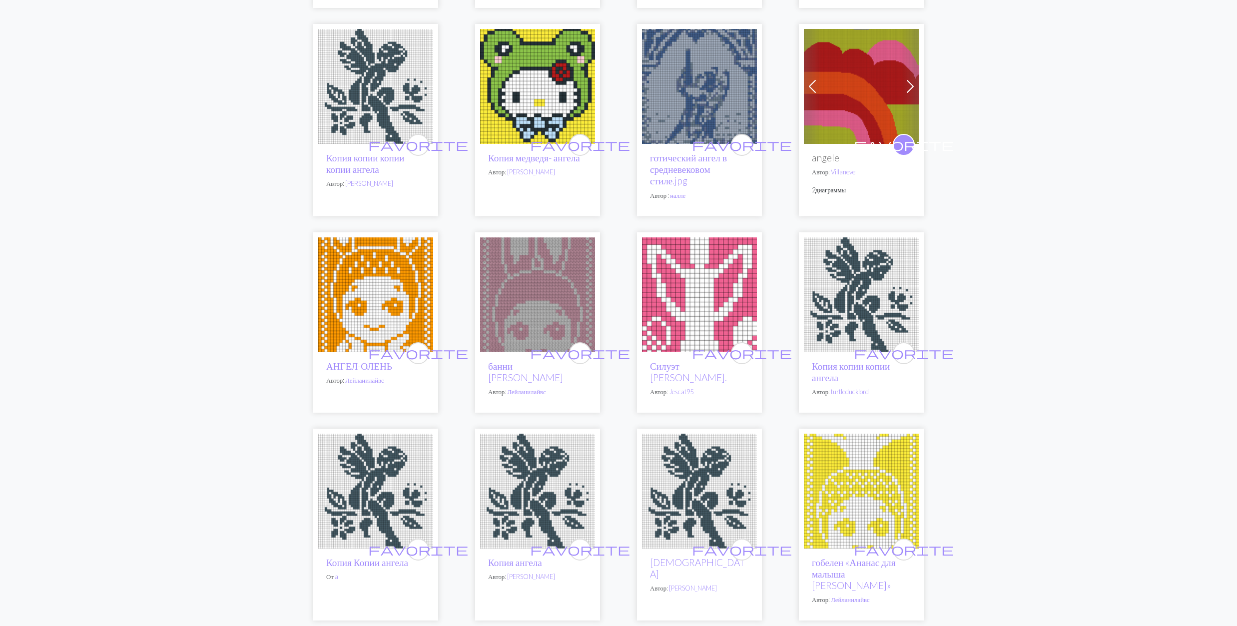
scroll to position [666, 0]
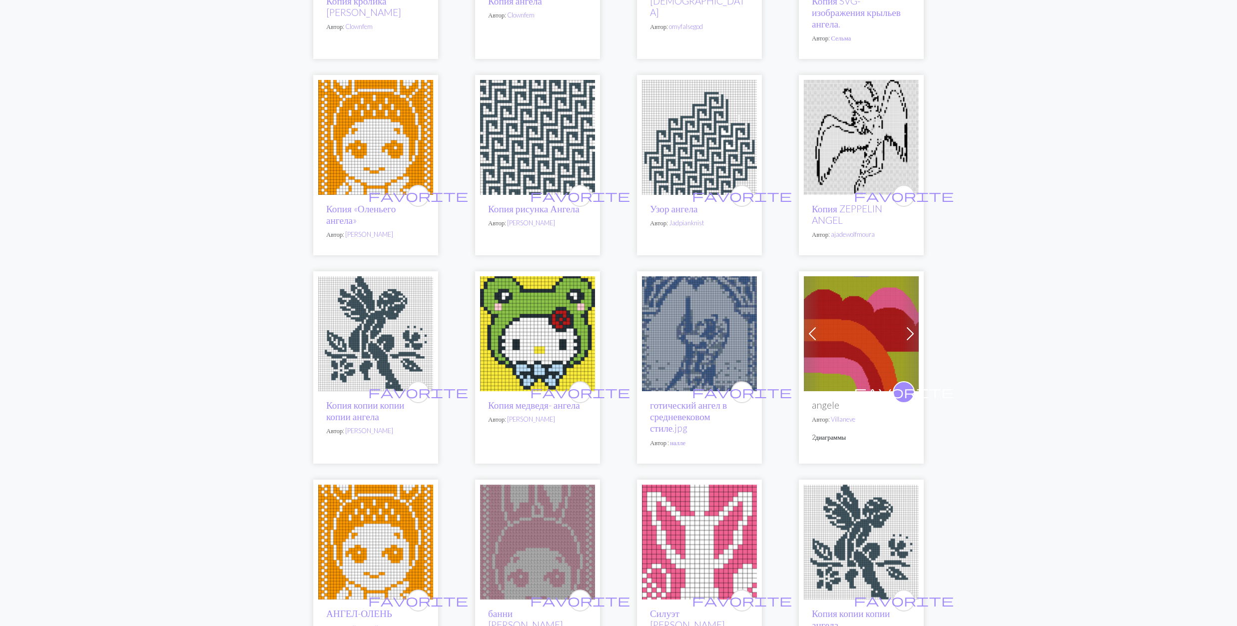
click at [530, 120] on img at bounding box center [537, 137] width 115 height 115
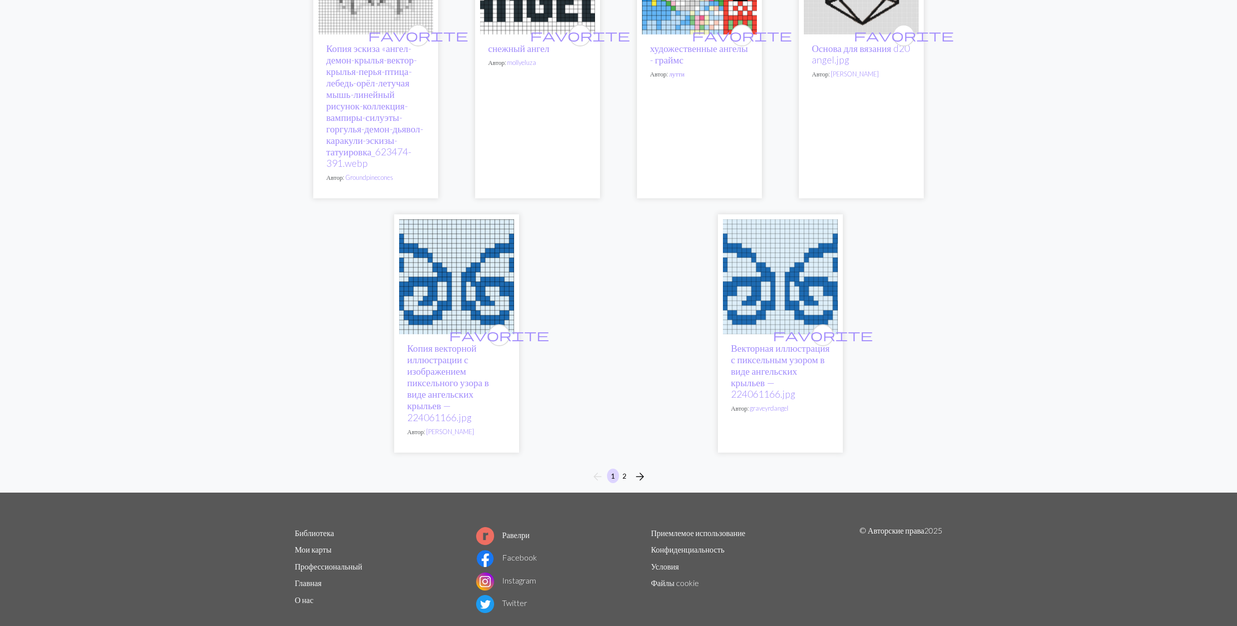
scroll to position [2578, 0]
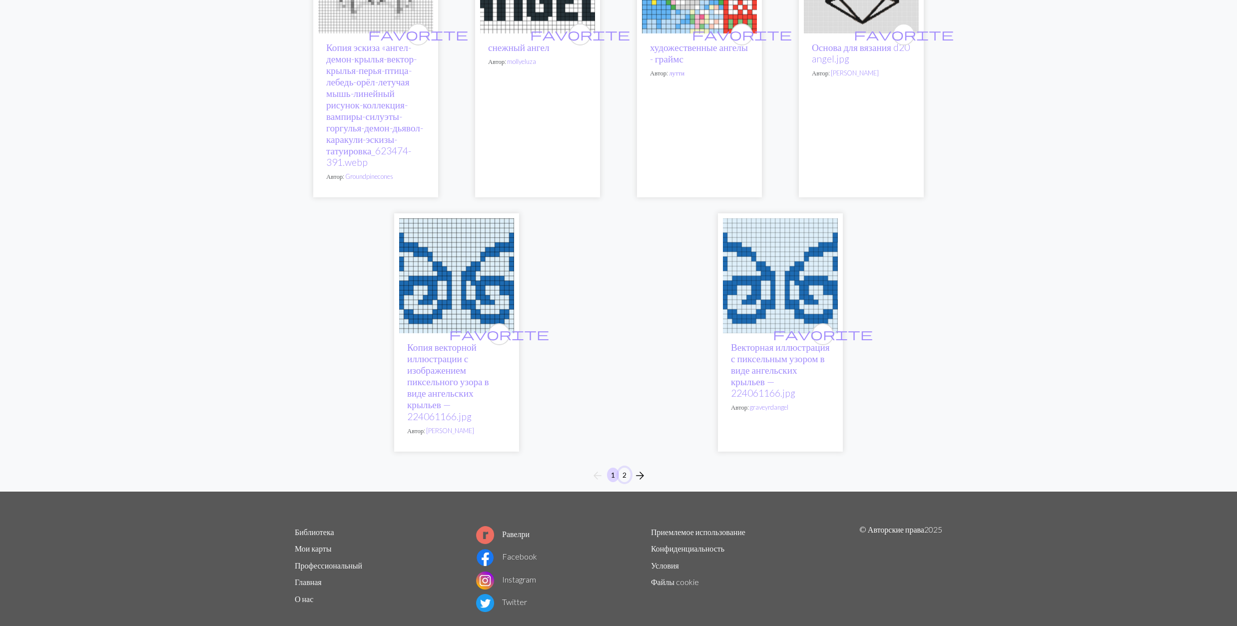
click at [623, 468] on button "2" at bounding box center [624, 475] width 12 height 14
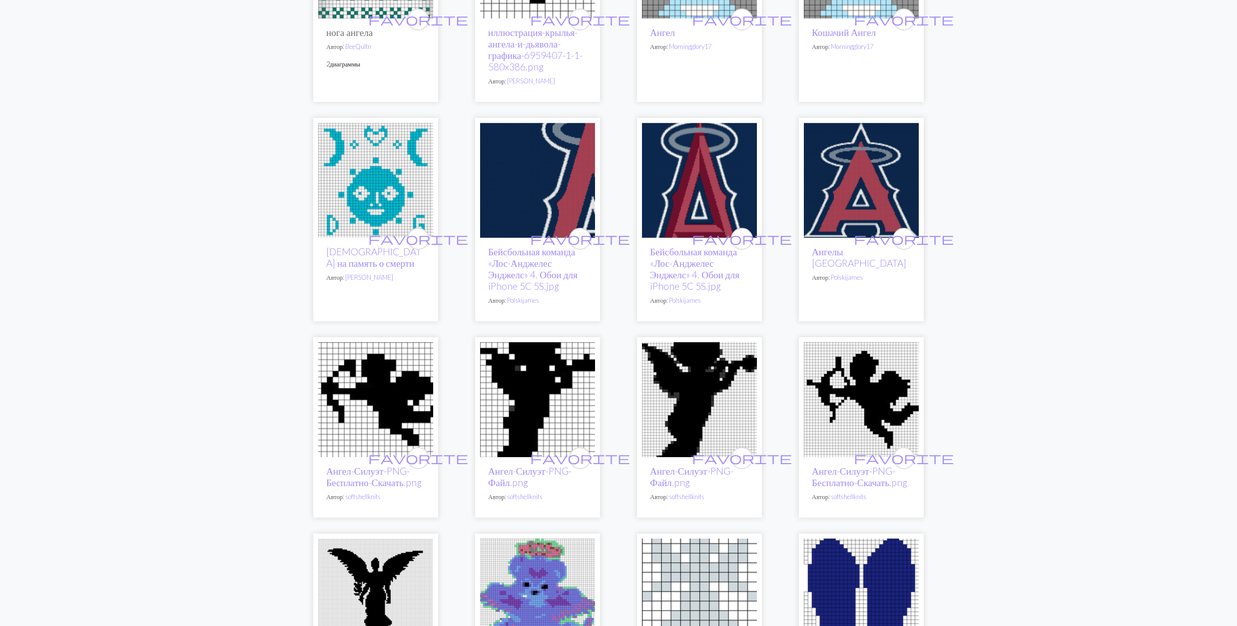
scroll to position [1132, 0]
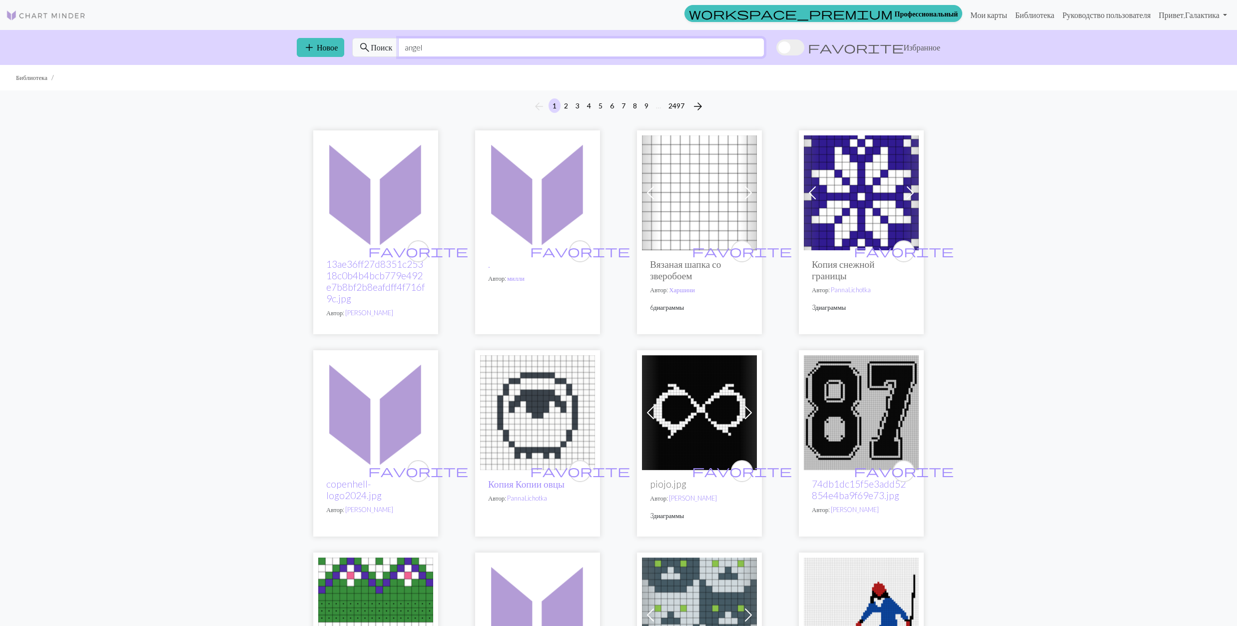
click at [432, 48] on input "angel" at bounding box center [581, 47] width 366 height 19
drag, startPoint x: 432, startPoint y: 48, endPoint x: 406, endPoint y: 44, distance: 26.7
click at [406, 44] on input "angel" at bounding box center [581, 47] width 366 height 19
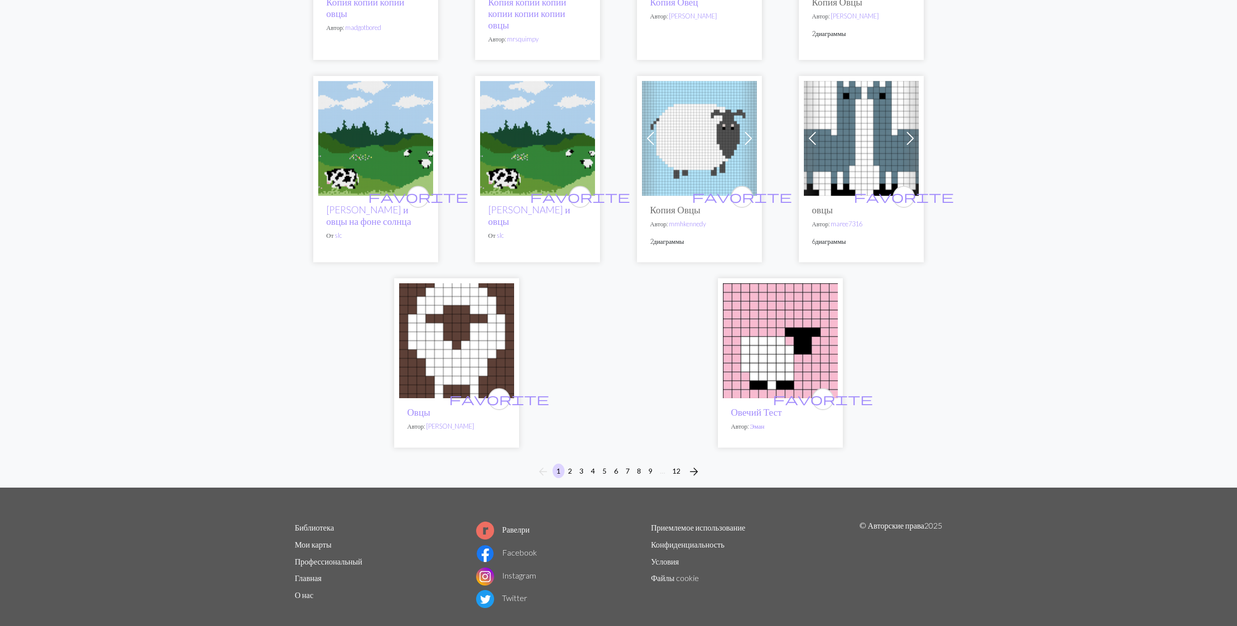
scroll to position [2332, 0]
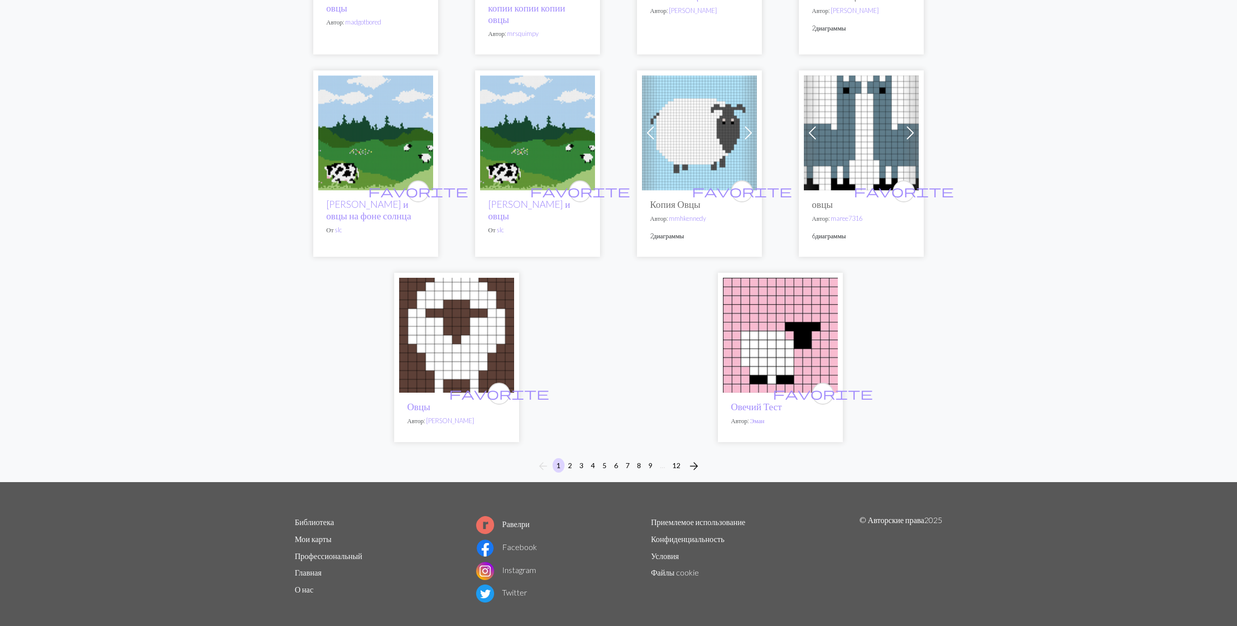
type input "sheep"
click at [572, 458] on button "2" at bounding box center [570, 465] width 12 height 14
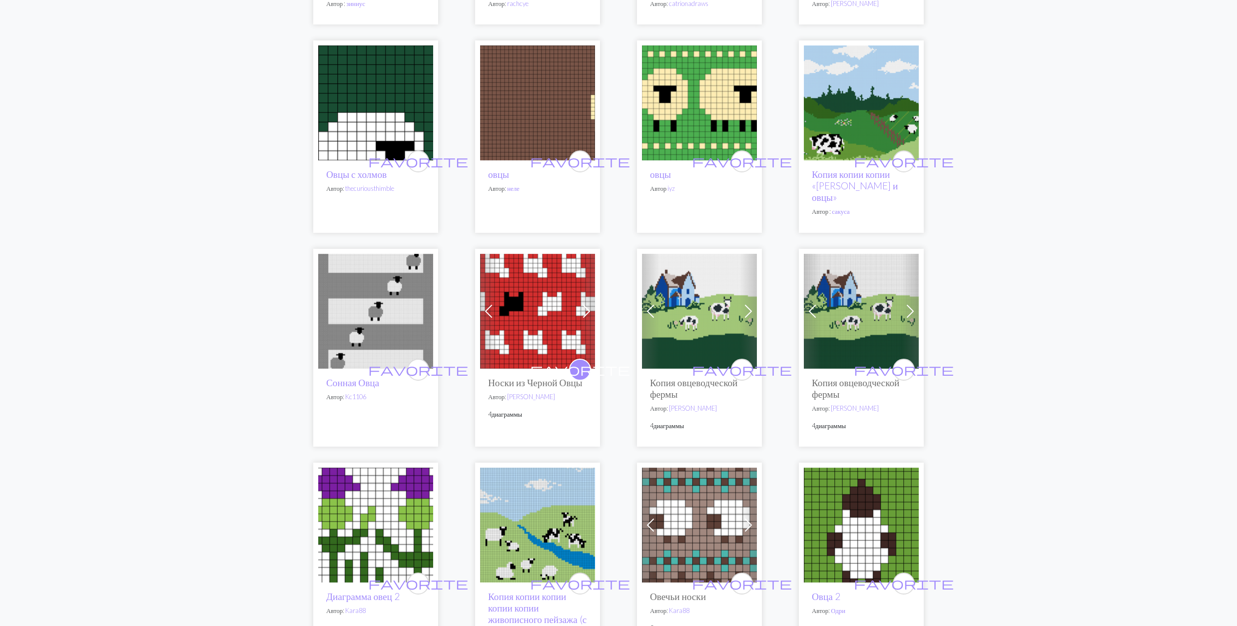
scroll to position [732, 0]
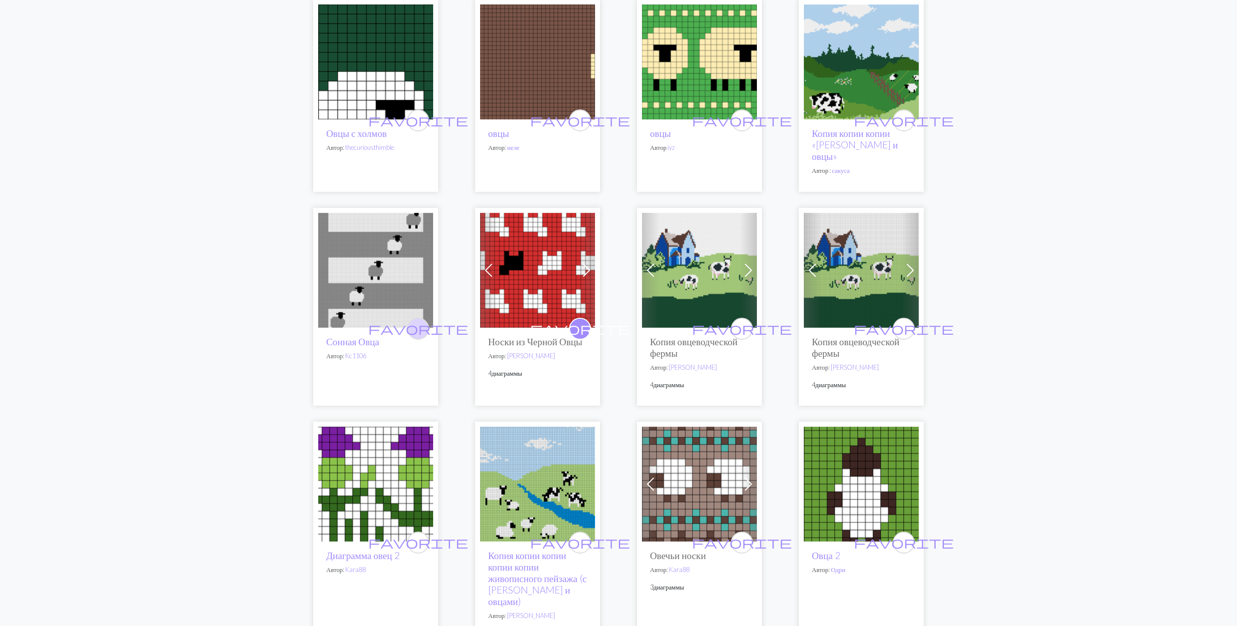
click at [420, 321] on span "favorite" at bounding box center [418, 328] width 100 height 15
click at [371, 258] on img at bounding box center [375, 270] width 115 height 115
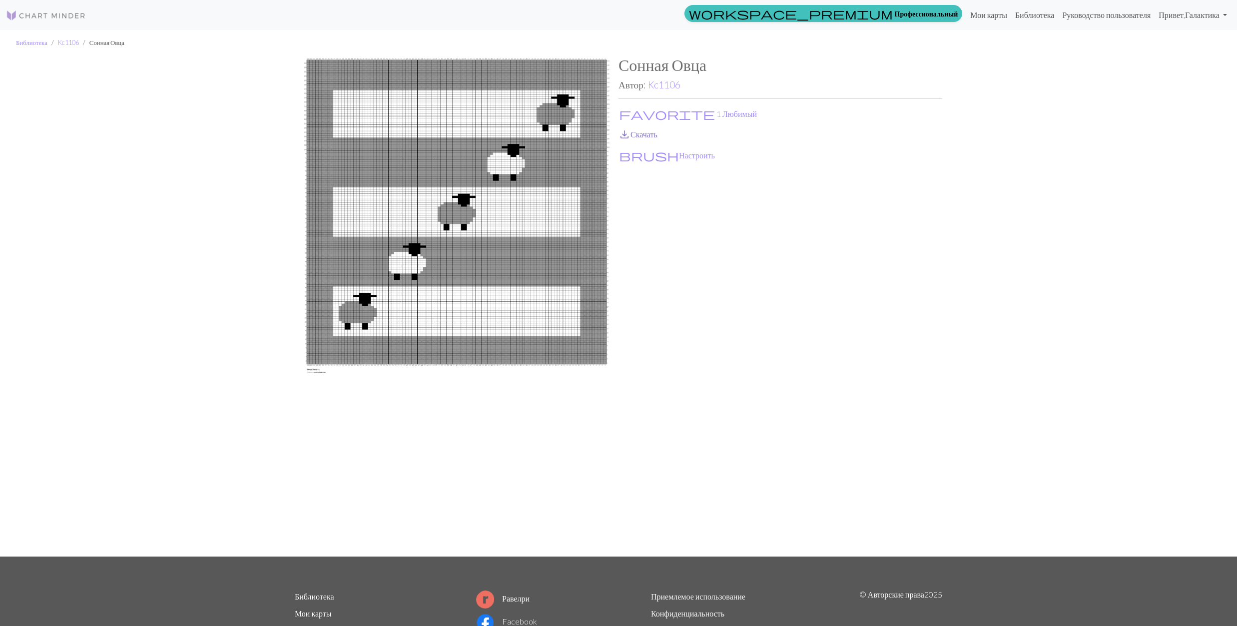
click at [622, 130] on span "save_alt" at bounding box center [624, 134] width 12 height 14
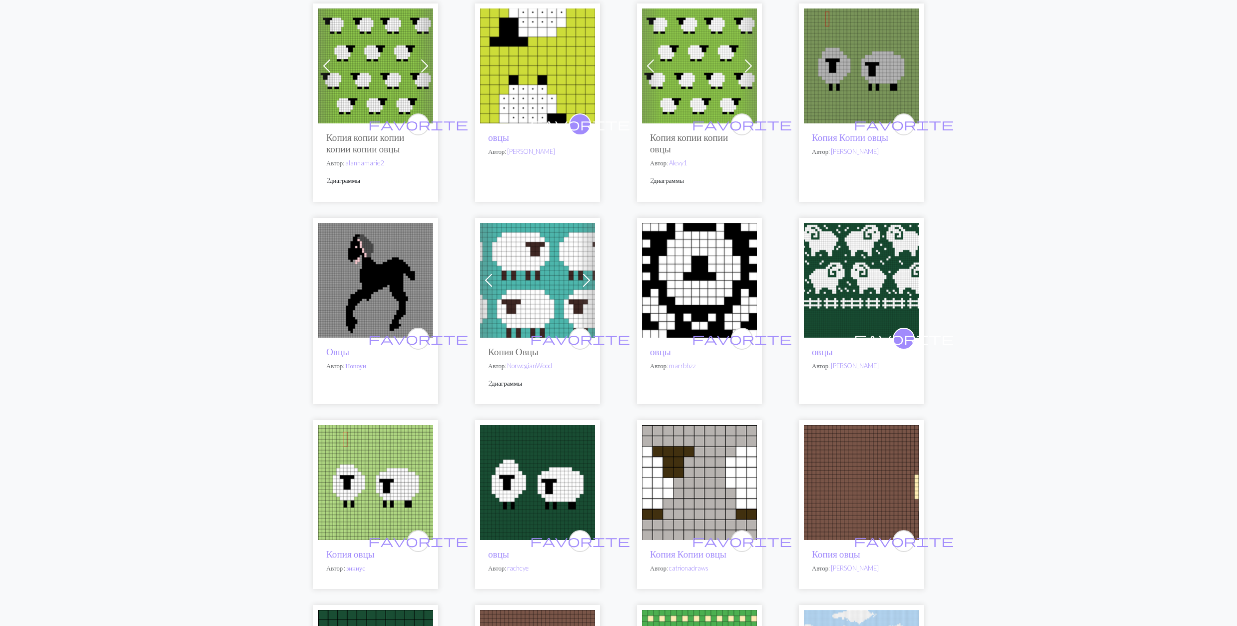
scroll to position [266, 0]
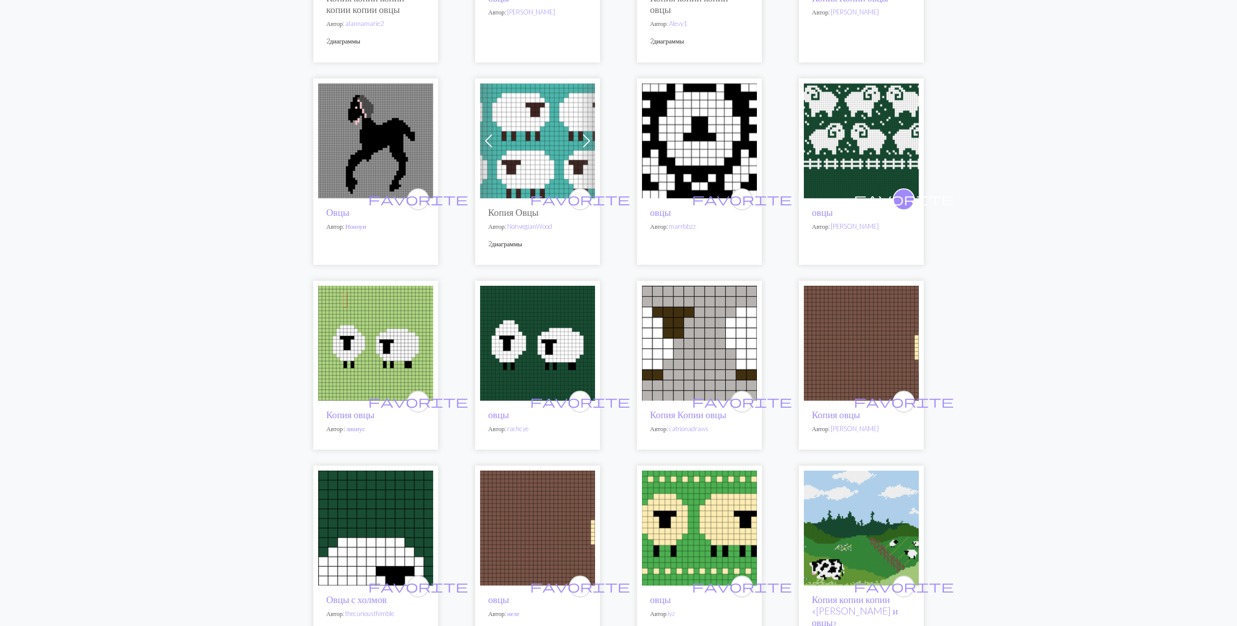
click at [687, 152] on img at bounding box center [699, 140] width 115 height 115
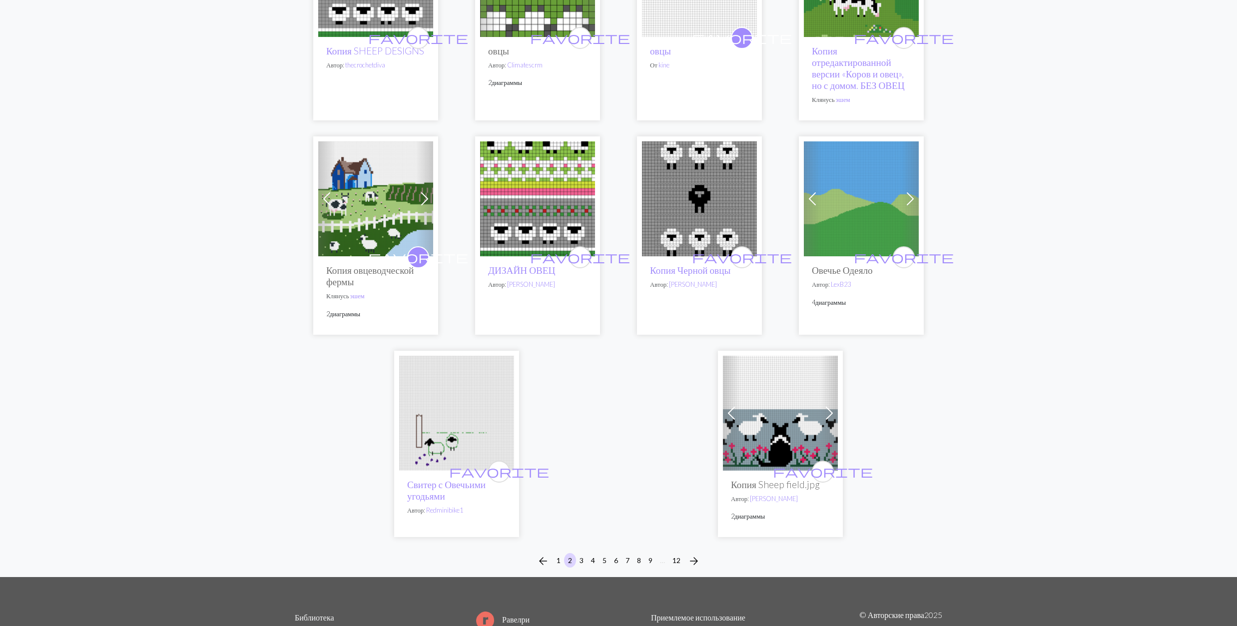
scroll to position [2331, 0]
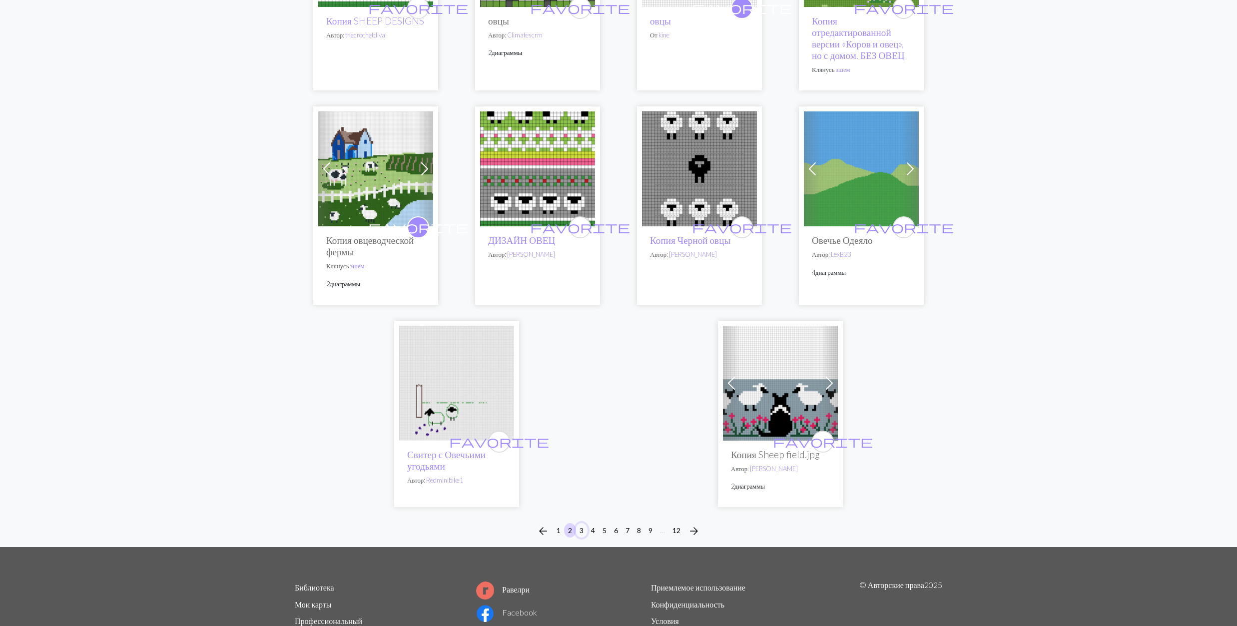
click at [581, 531] on button "3" at bounding box center [581, 530] width 12 height 14
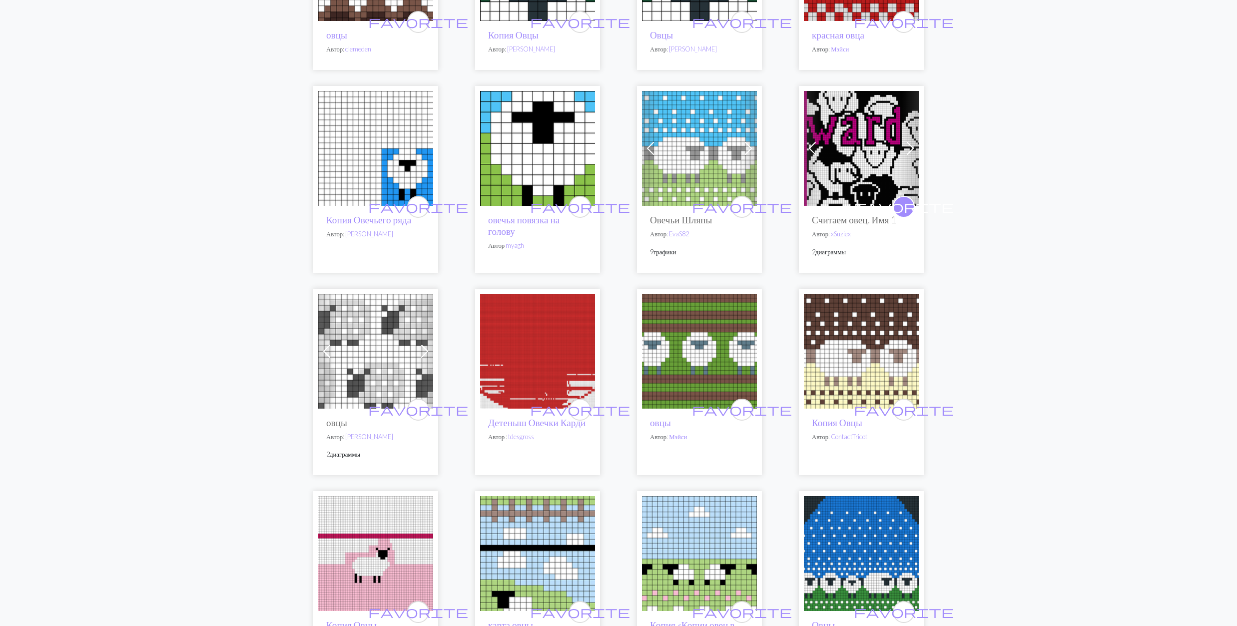
scroll to position [1399, 0]
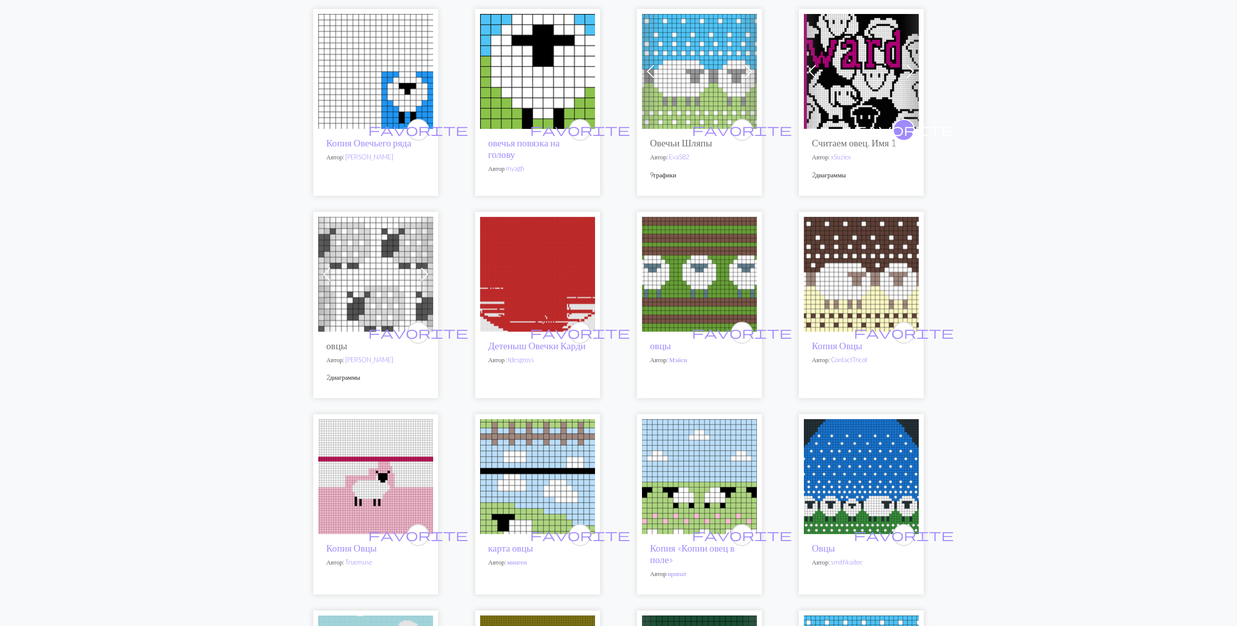
click at [398, 248] on img at bounding box center [375, 274] width 115 height 115
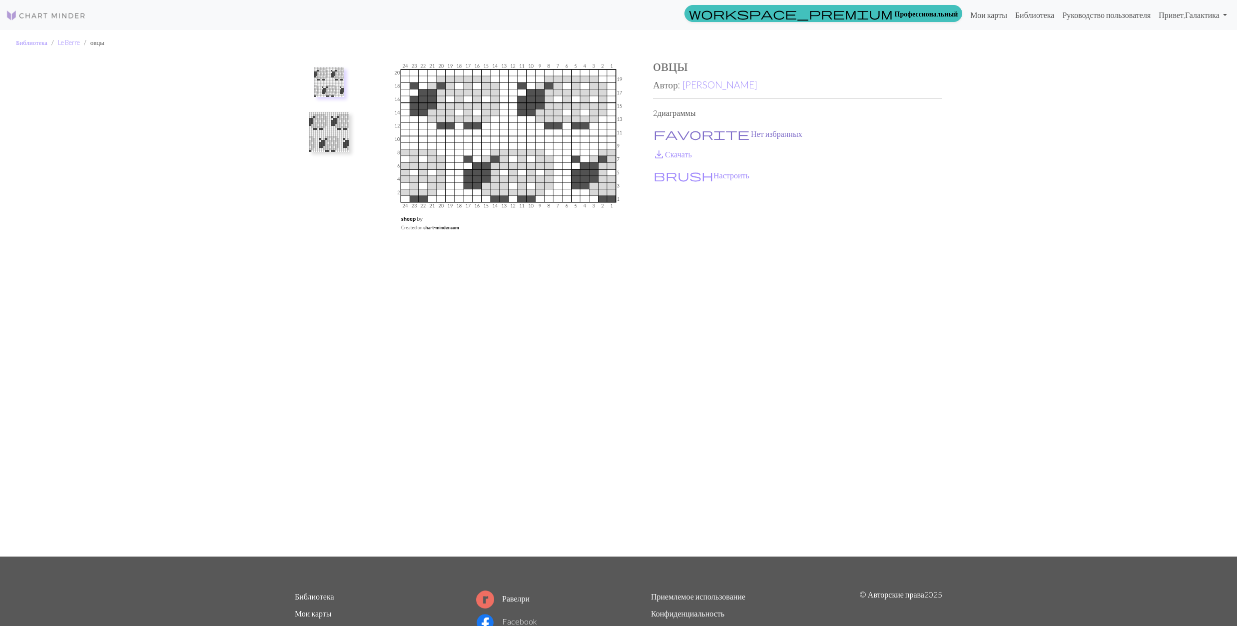
click at [661, 127] on span "favorite" at bounding box center [701, 134] width 96 height 14
click at [658, 150] on span "save_alt" at bounding box center [659, 154] width 12 height 14
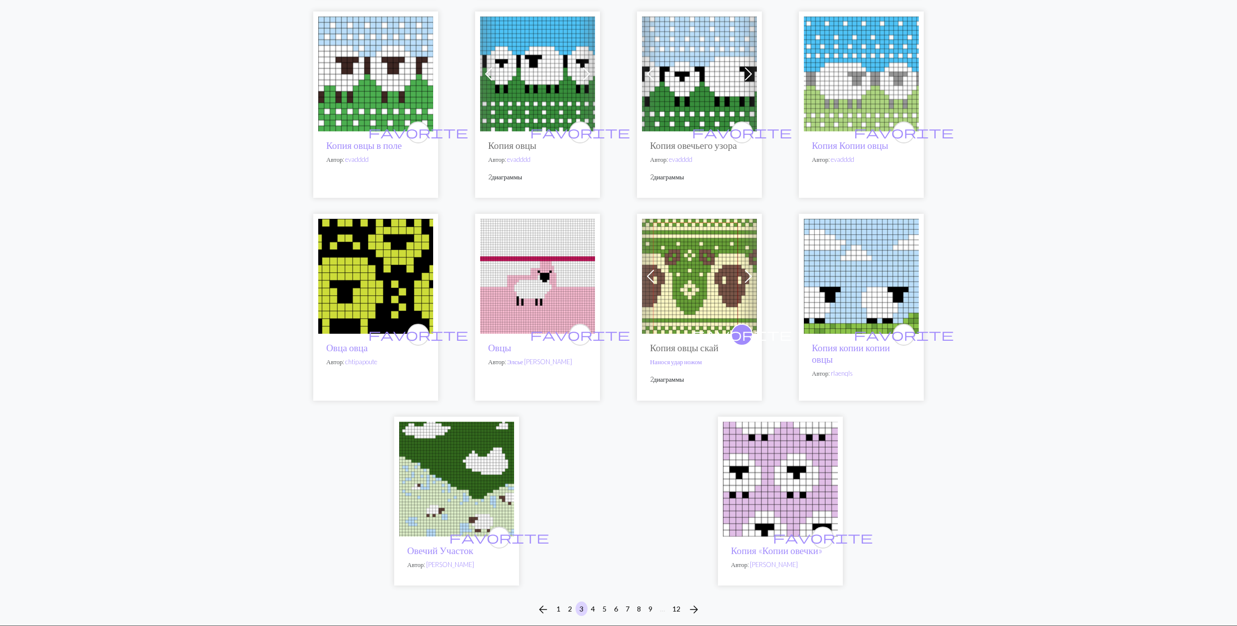
scroll to position [2331, 0]
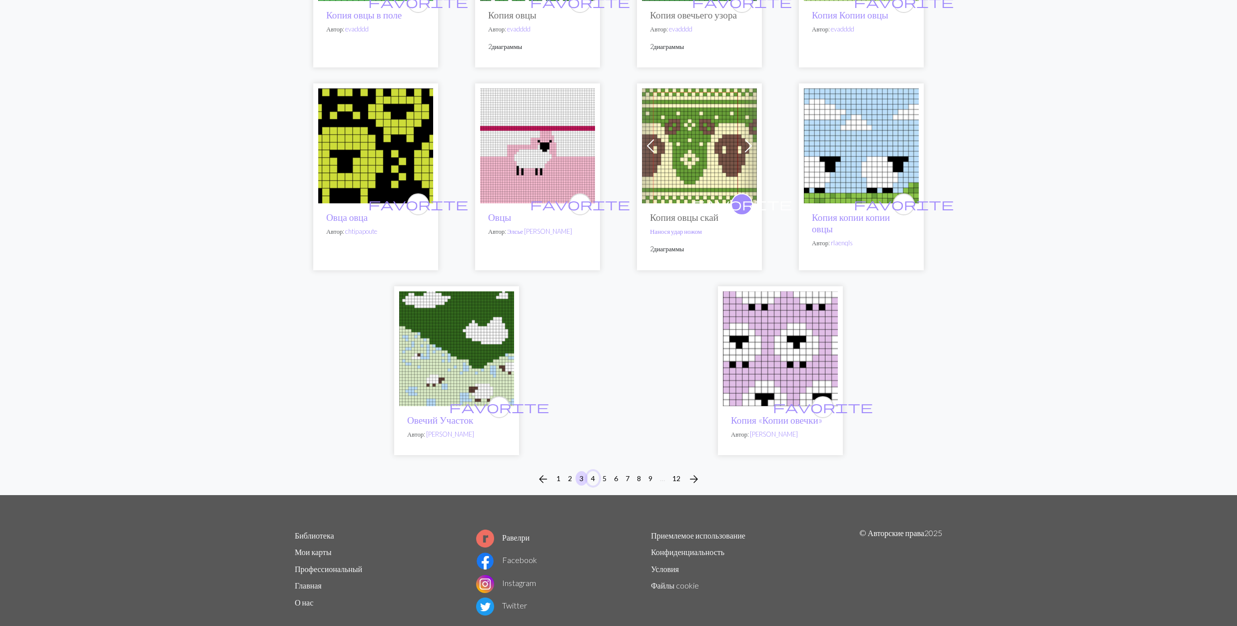
click at [593, 471] on button "4" at bounding box center [593, 478] width 12 height 14
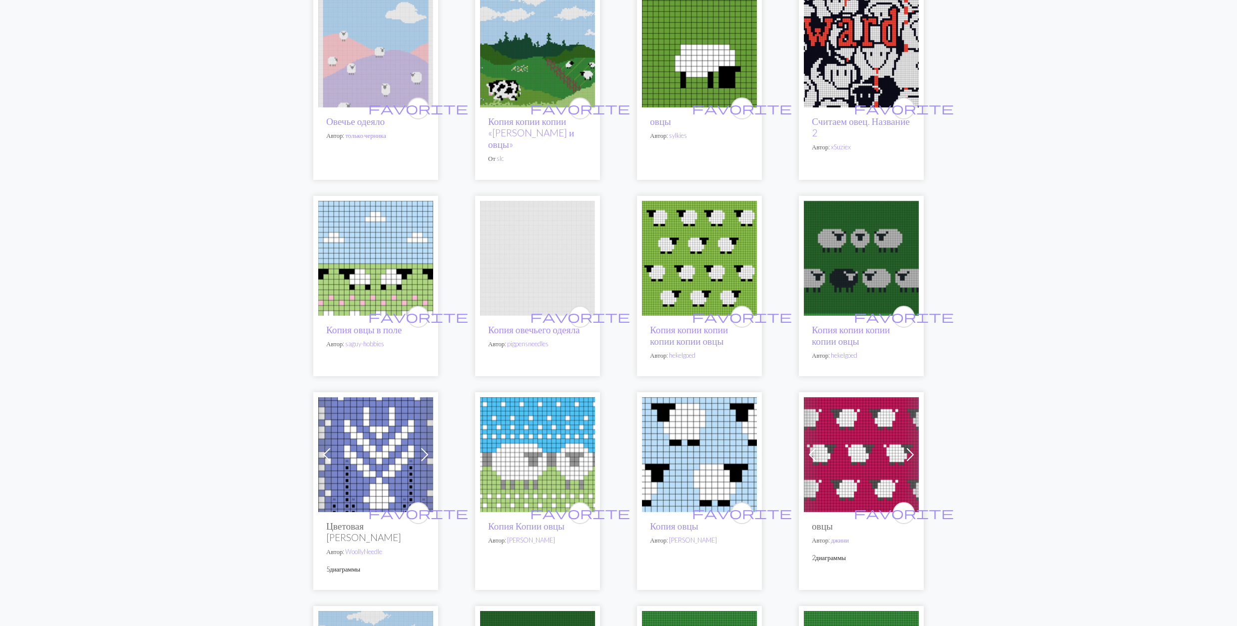
scroll to position [533, 0]
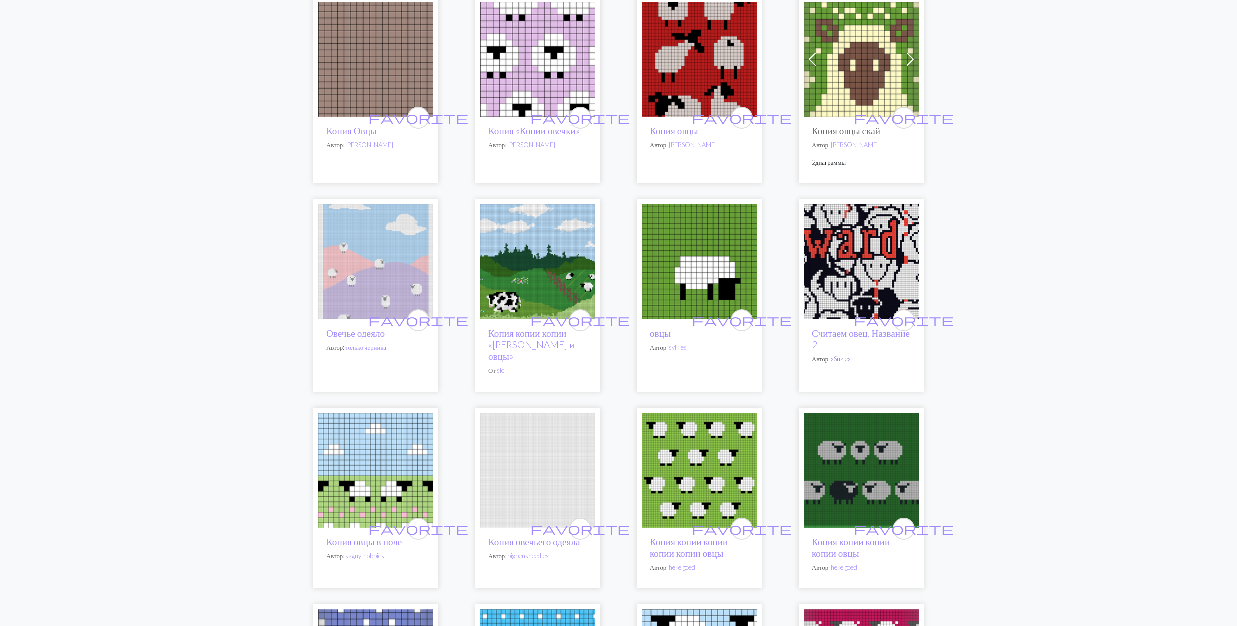
click at [839, 357] on link "xSuziex" at bounding box center [841, 359] width 20 height 8
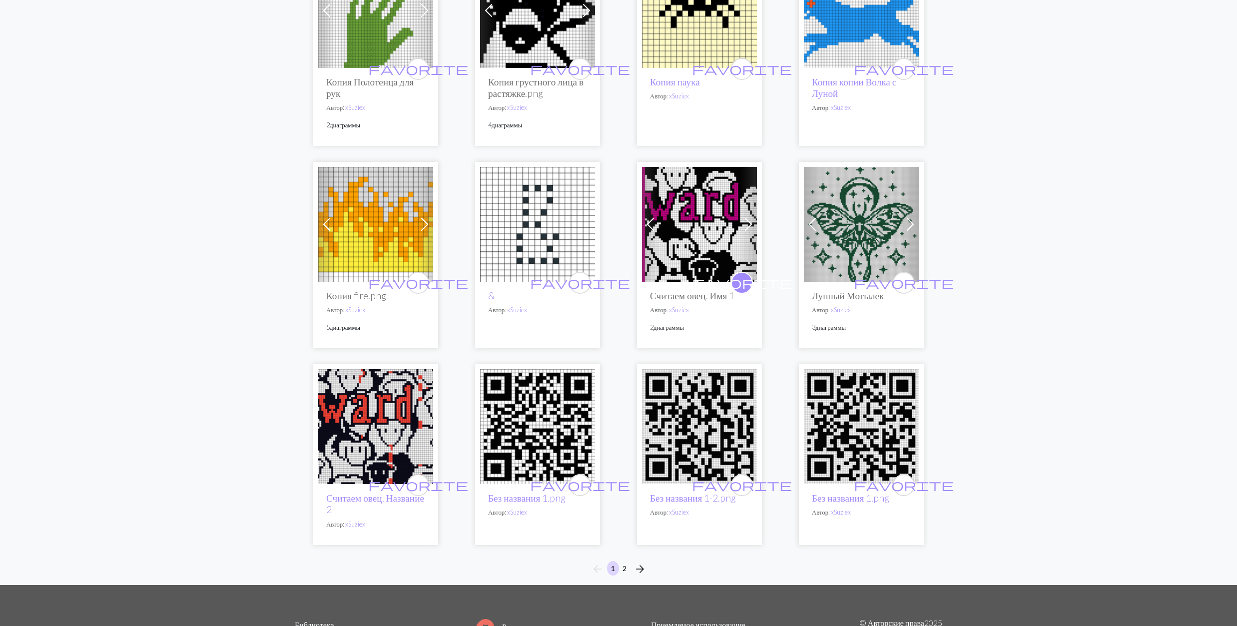
scroll to position [533, 0]
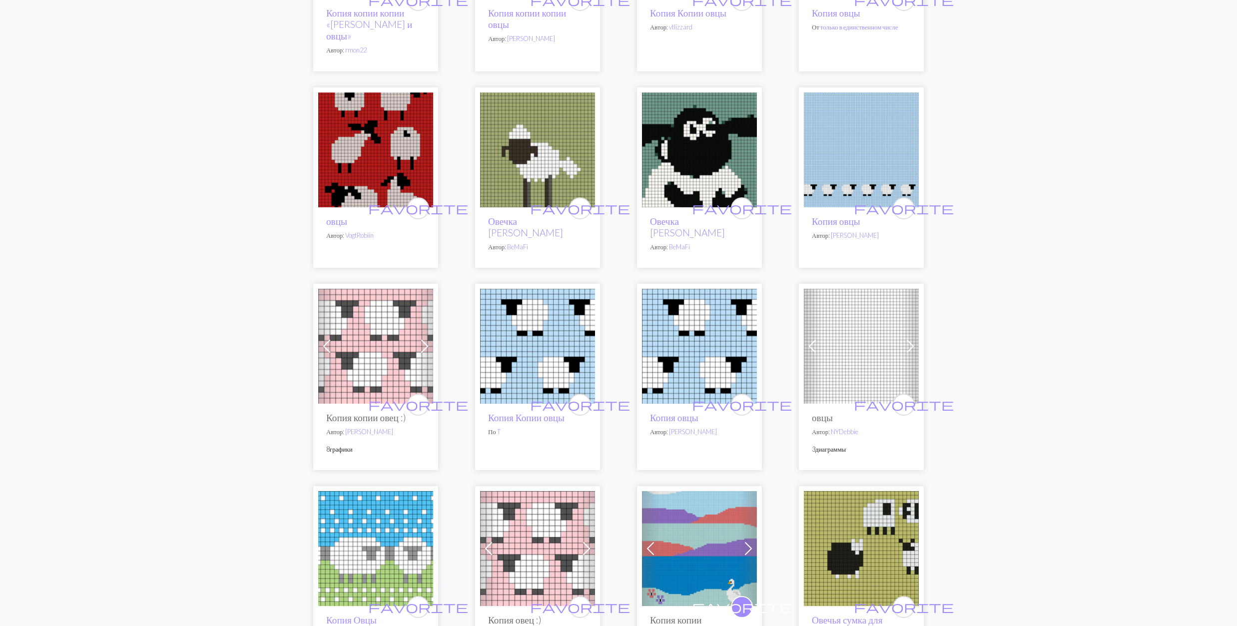
scroll to position [1465, 0]
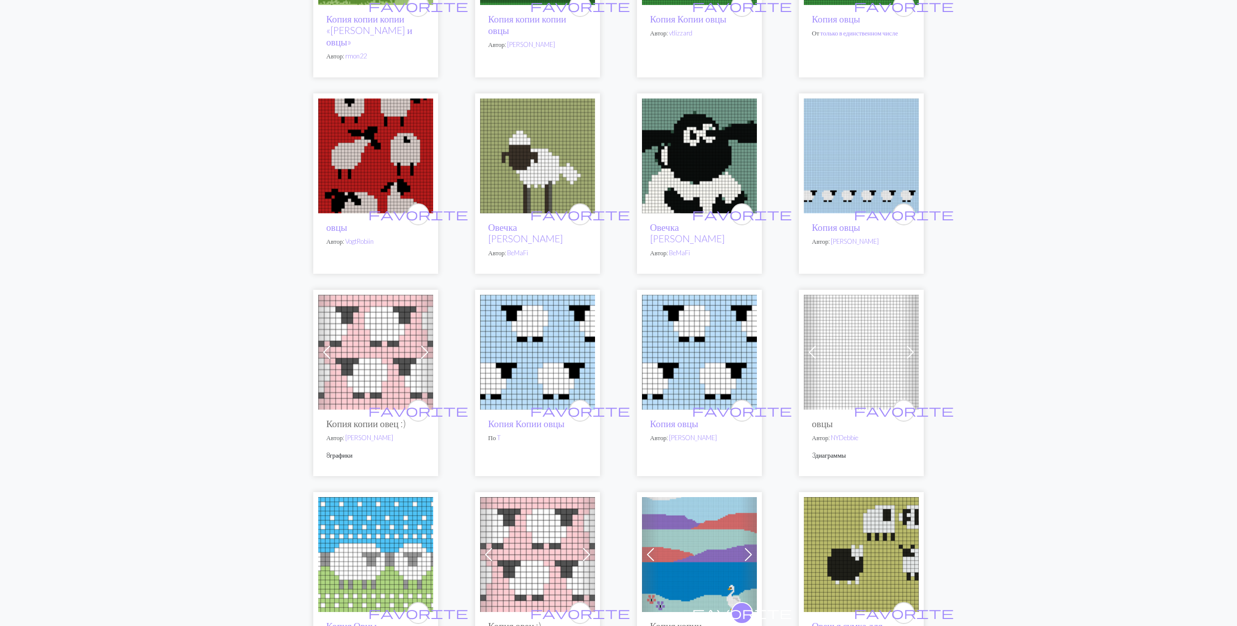
click at [381, 110] on img at bounding box center [375, 155] width 115 height 115
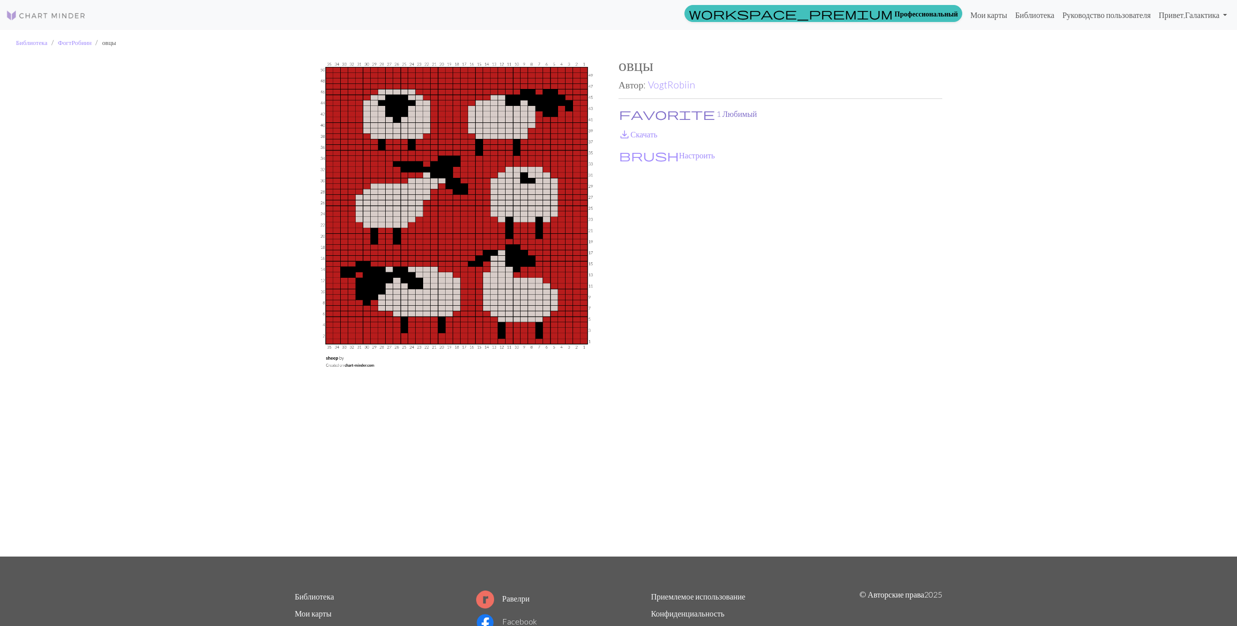
click at [624, 108] on span "favorite" at bounding box center [667, 114] width 96 height 14
click at [633, 132] on link "save_alt Скачать" at bounding box center [637, 133] width 39 height 9
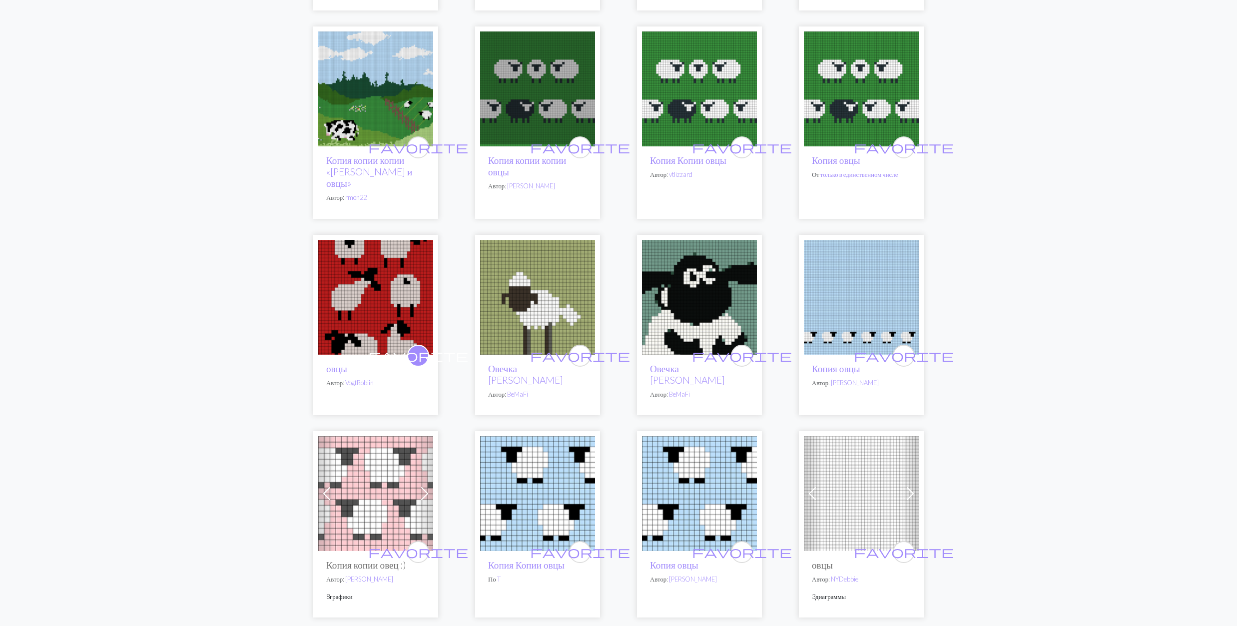
scroll to position [1399, 0]
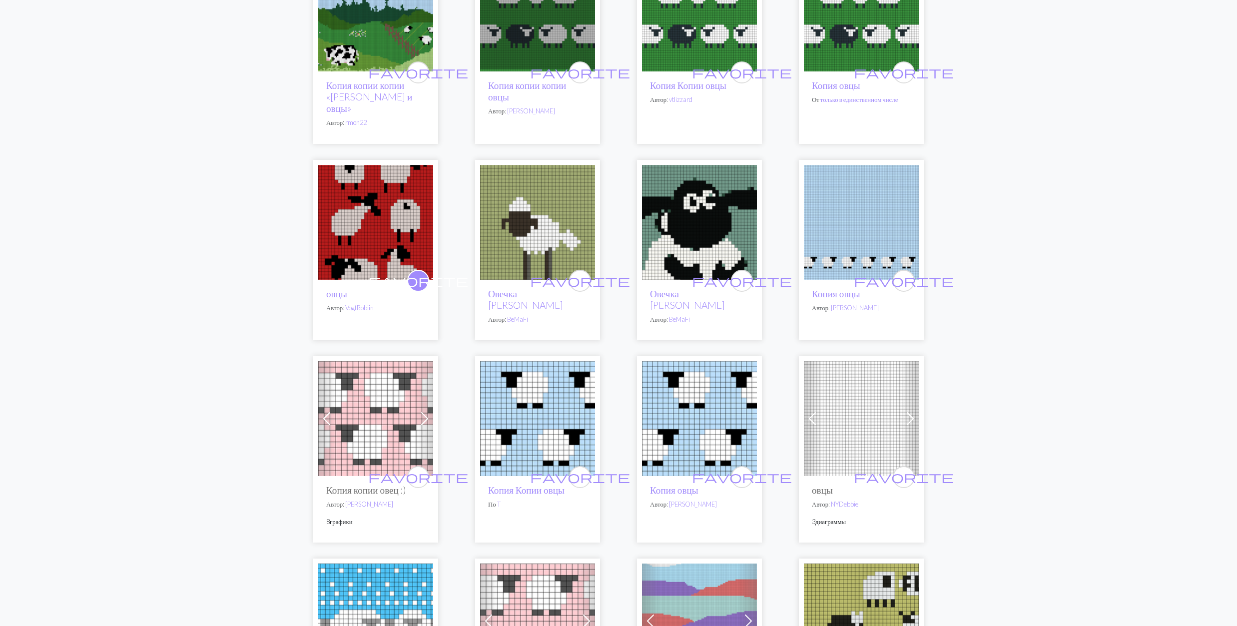
click at [718, 200] on img at bounding box center [699, 222] width 115 height 115
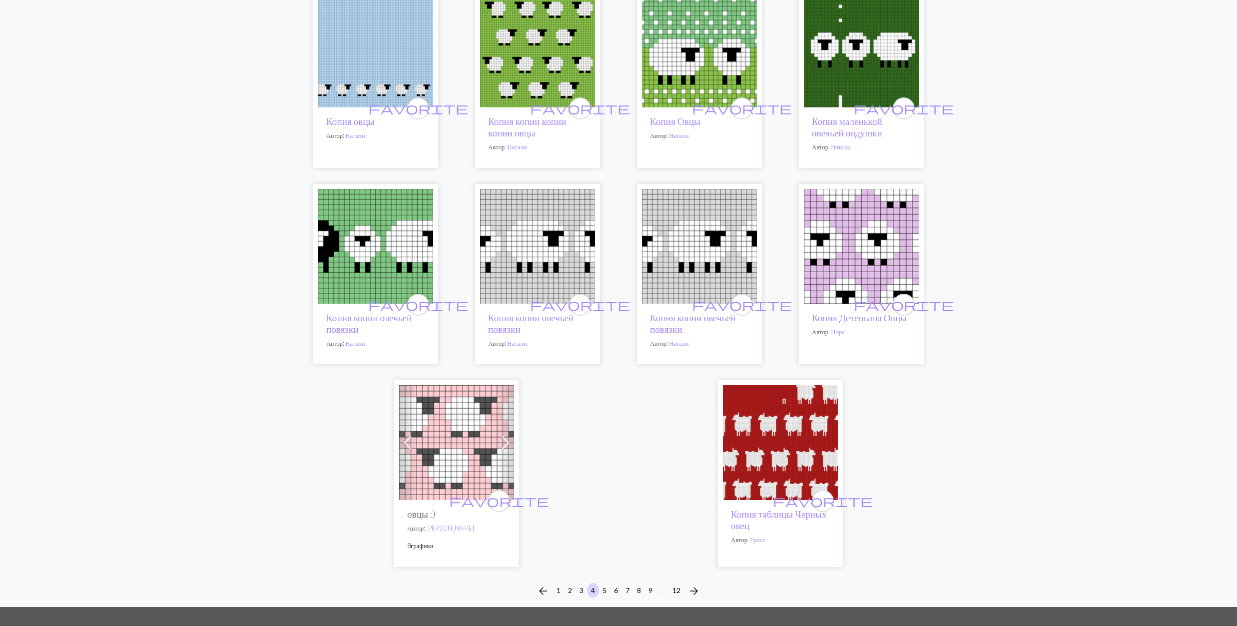
scroll to position [2285, 0]
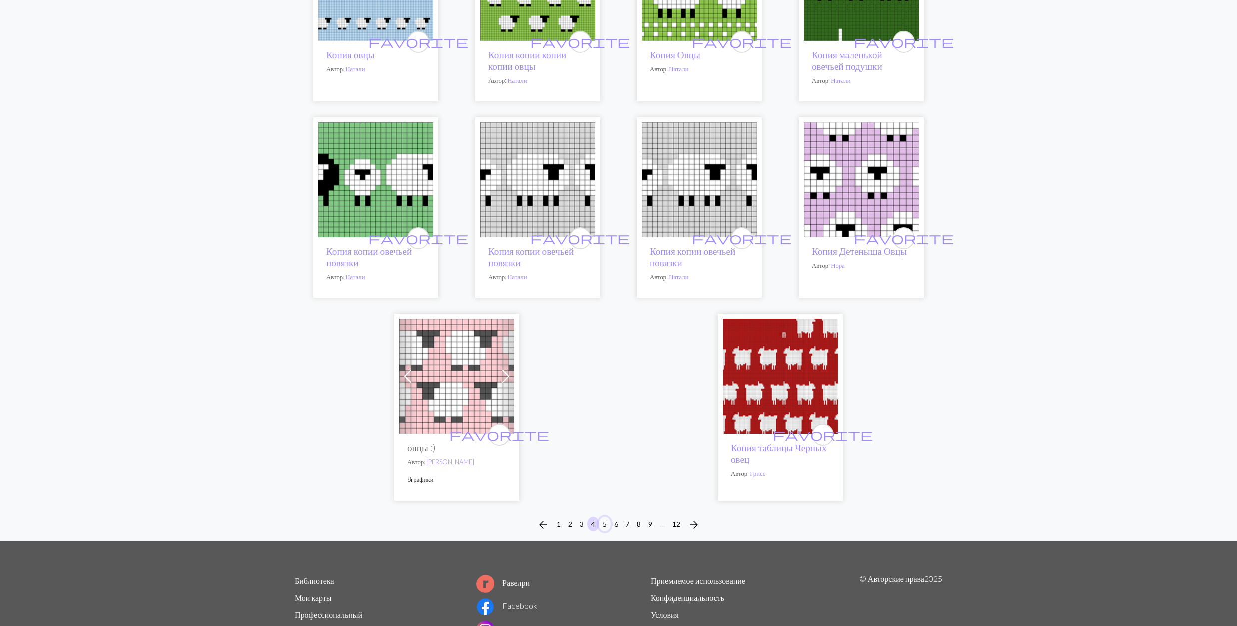
click at [606, 517] on button "5" at bounding box center [604, 524] width 12 height 14
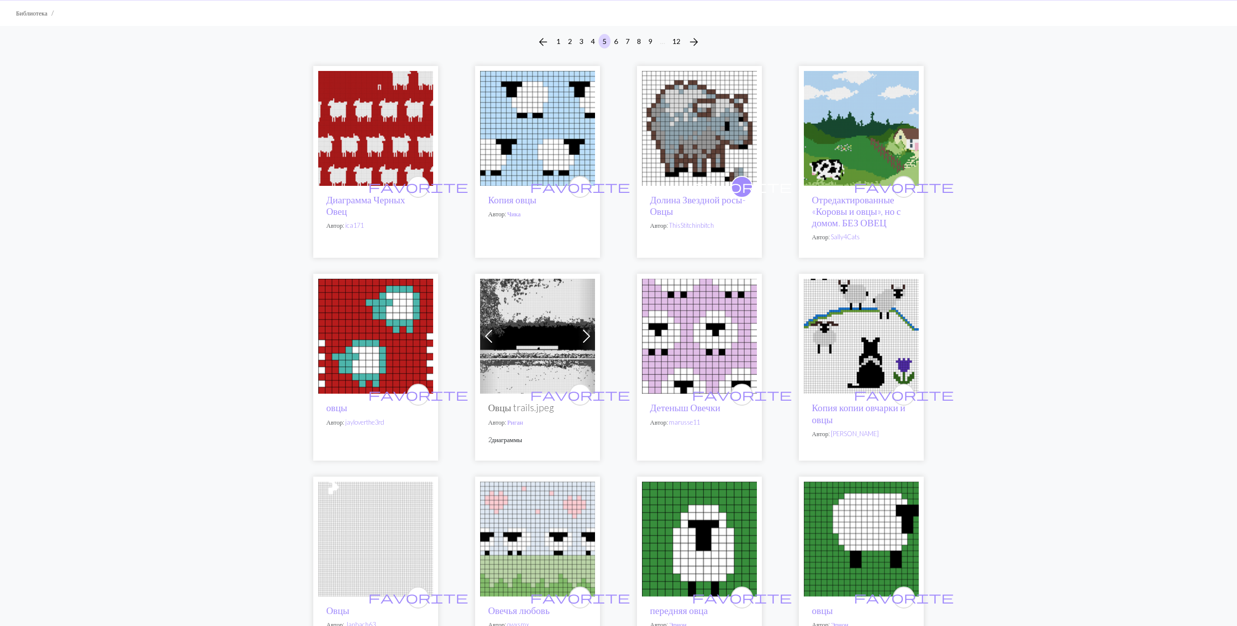
scroll to position [266, 0]
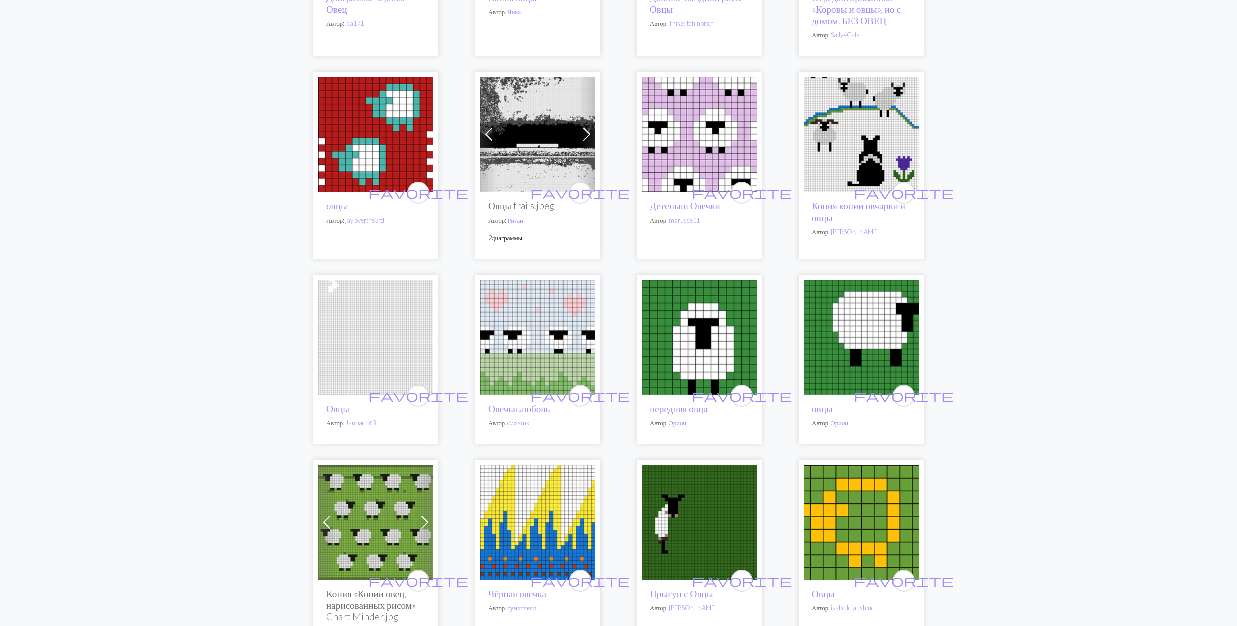
click at [838, 138] on img at bounding box center [861, 134] width 115 height 115
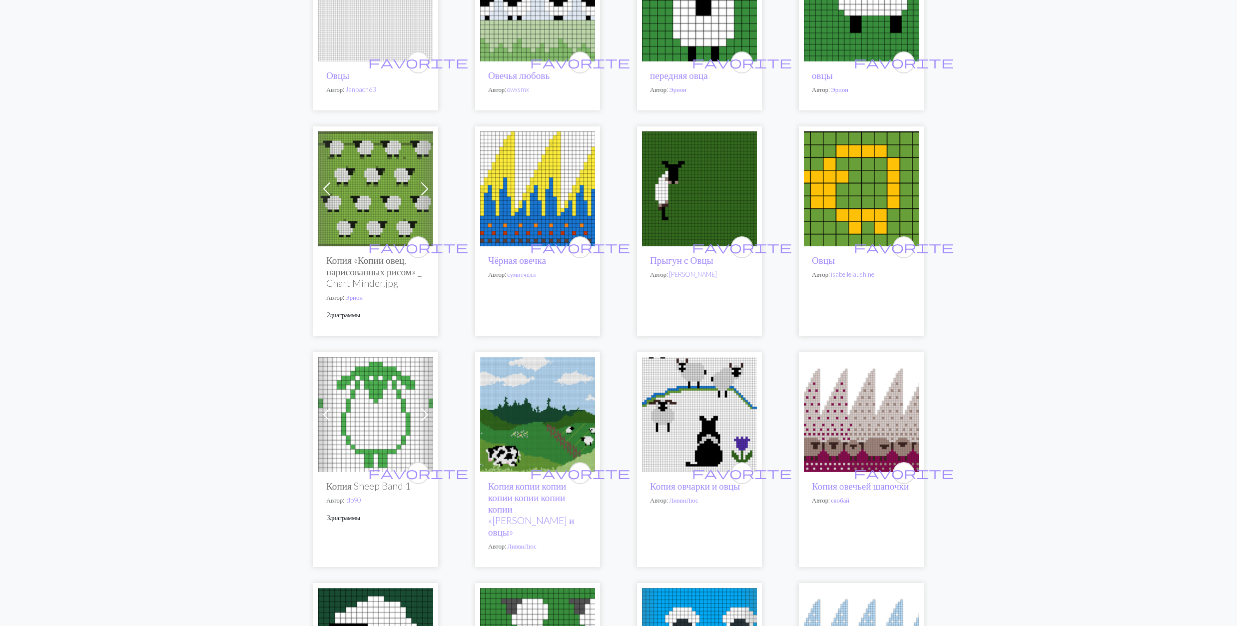
click at [517, 186] on img at bounding box center [537, 188] width 115 height 115
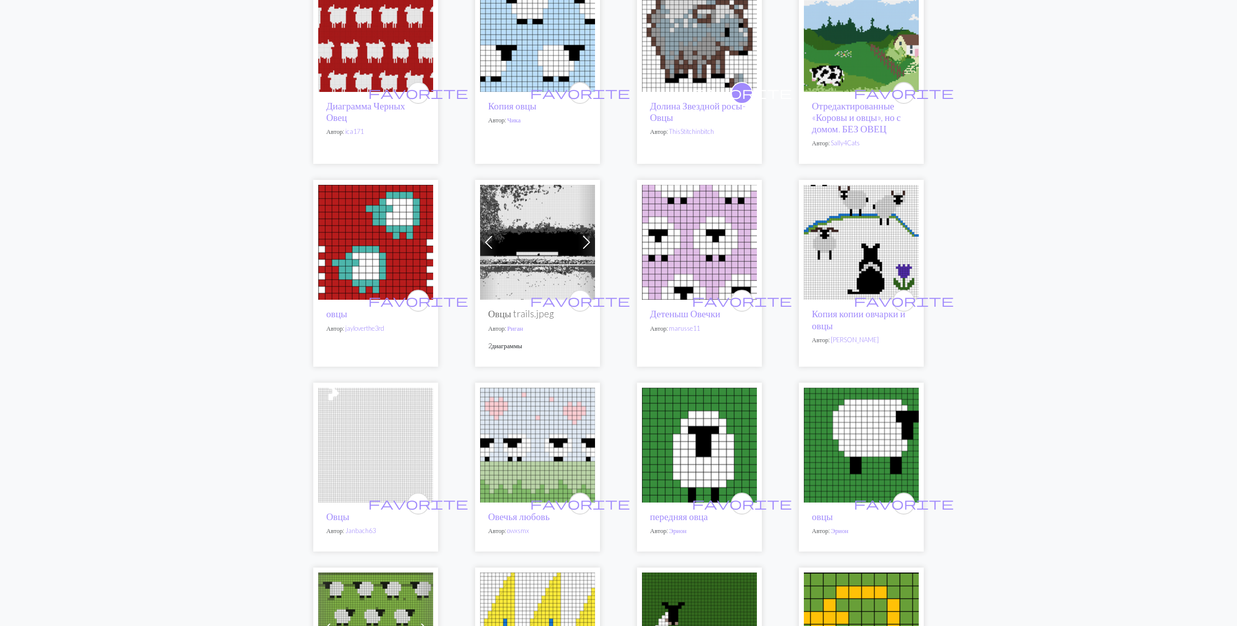
scroll to position [266, 0]
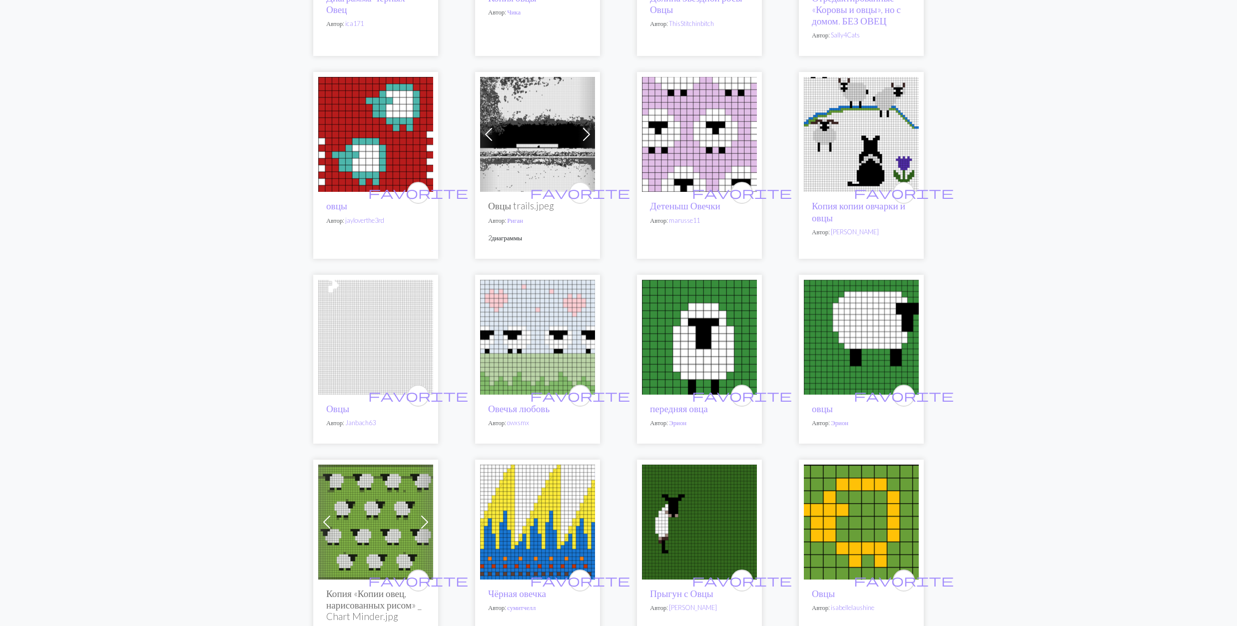
click at [342, 109] on img at bounding box center [375, 134] width 115 height 115
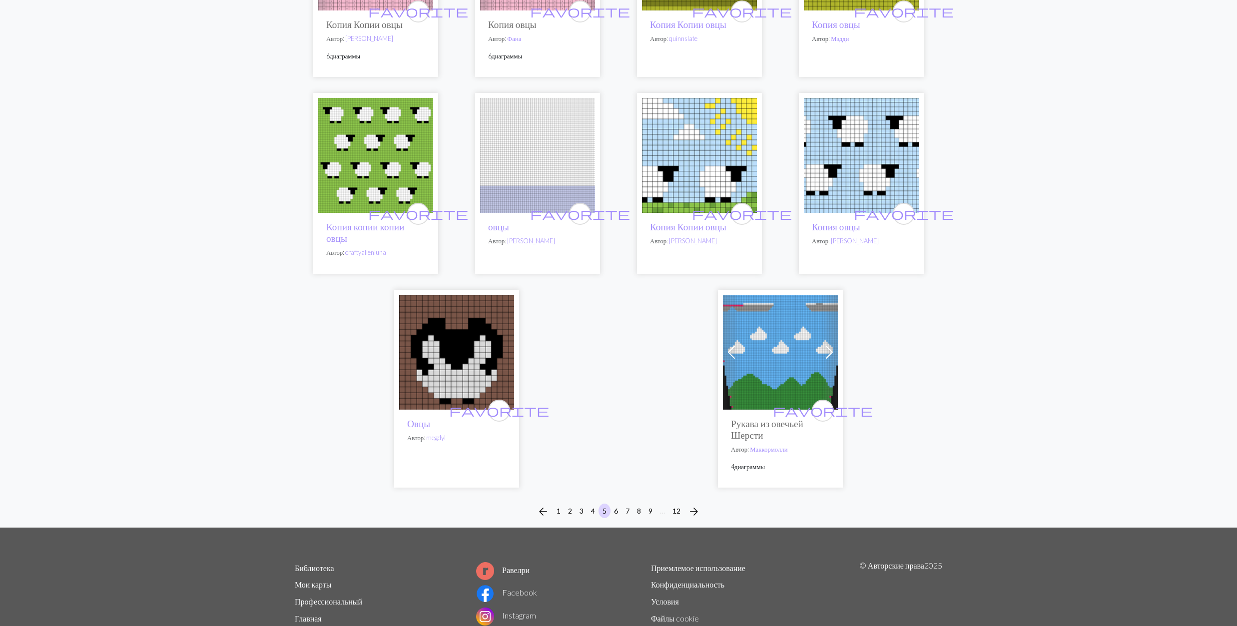
scroll to position [2378, 0]
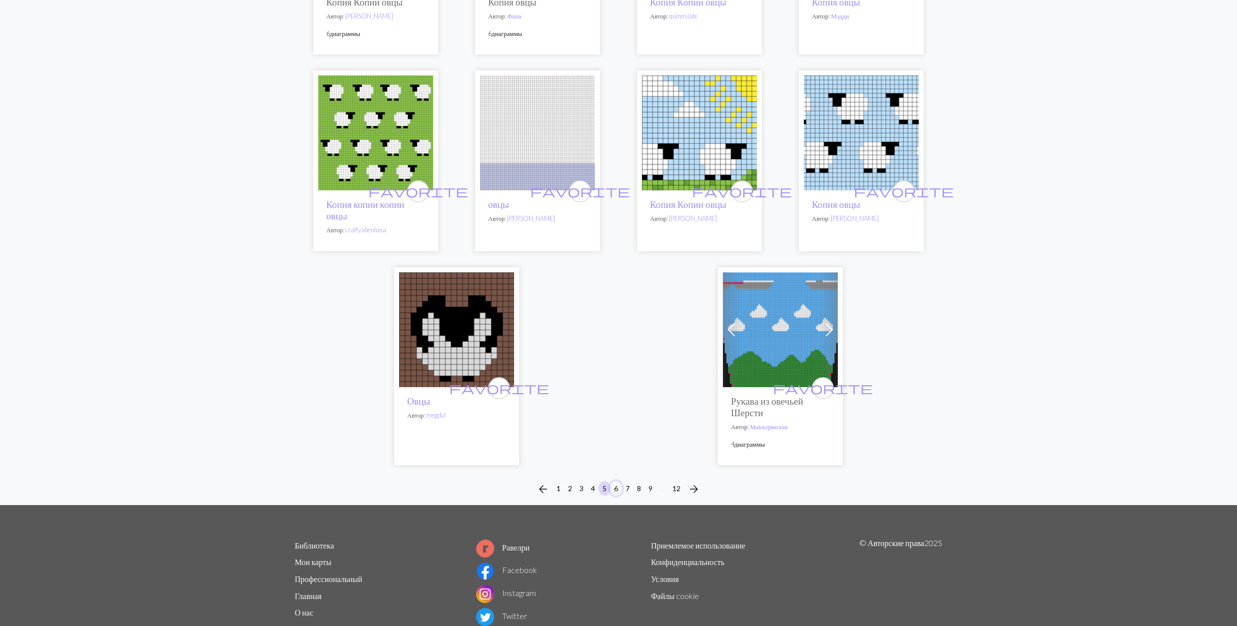
click at [618, 481] on button "6" at bounding box center [616, 488] width 12 height 14
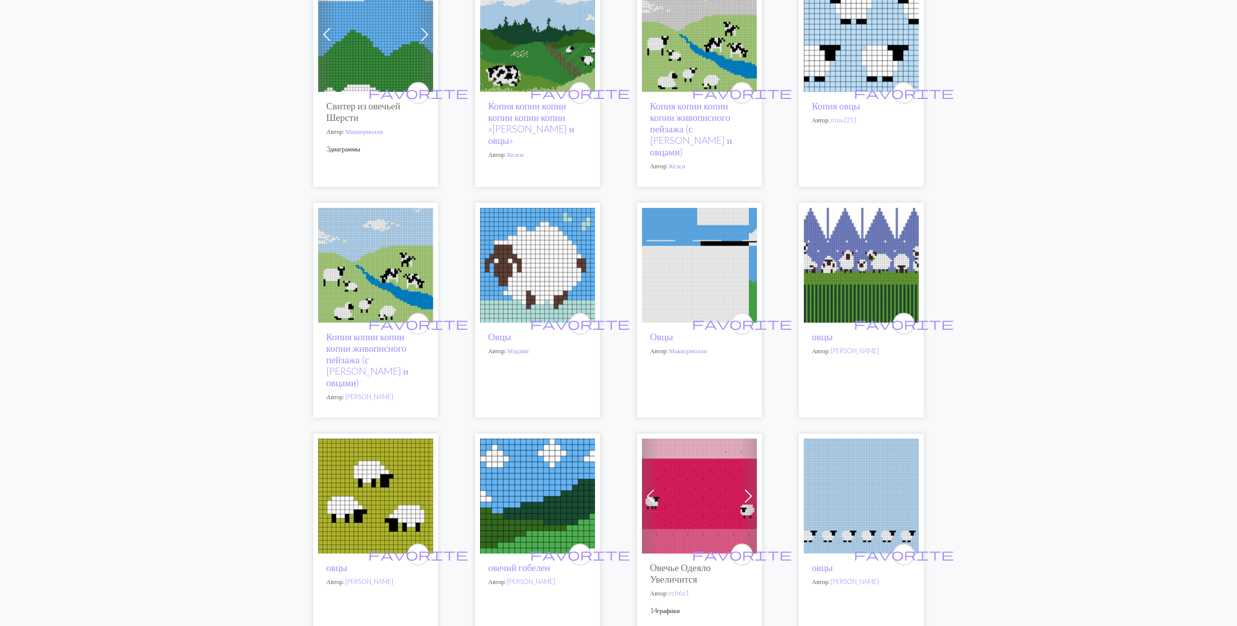
scroll to position [400, 0]
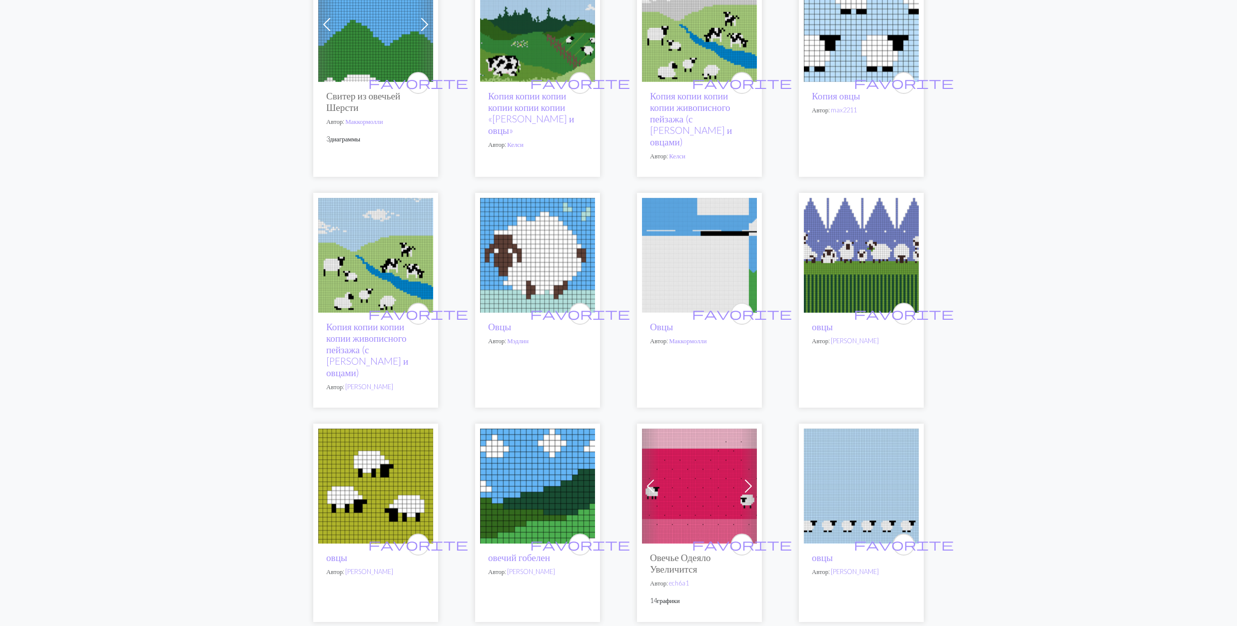
click at [843, 230] on img at bounding box center [861, 255] width 115 height 115
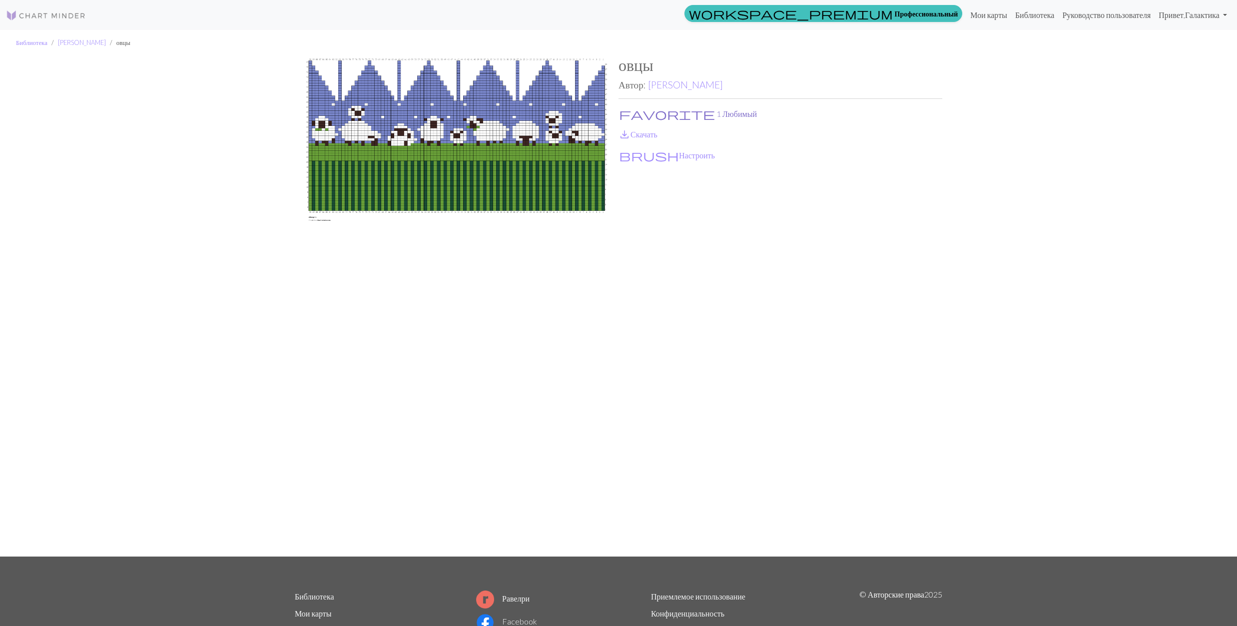
click at [642, 114] on button "favorite 1 Любимый" at bounding box center [687, 113] width 139 height 13
click at [635, 132] on link "save_alt Скачать" at bounding box center [637, 133] width 39 height 9
click at [638, 153] on button "brush Настроить" at bounding box center [666, 155] width 97 height 13
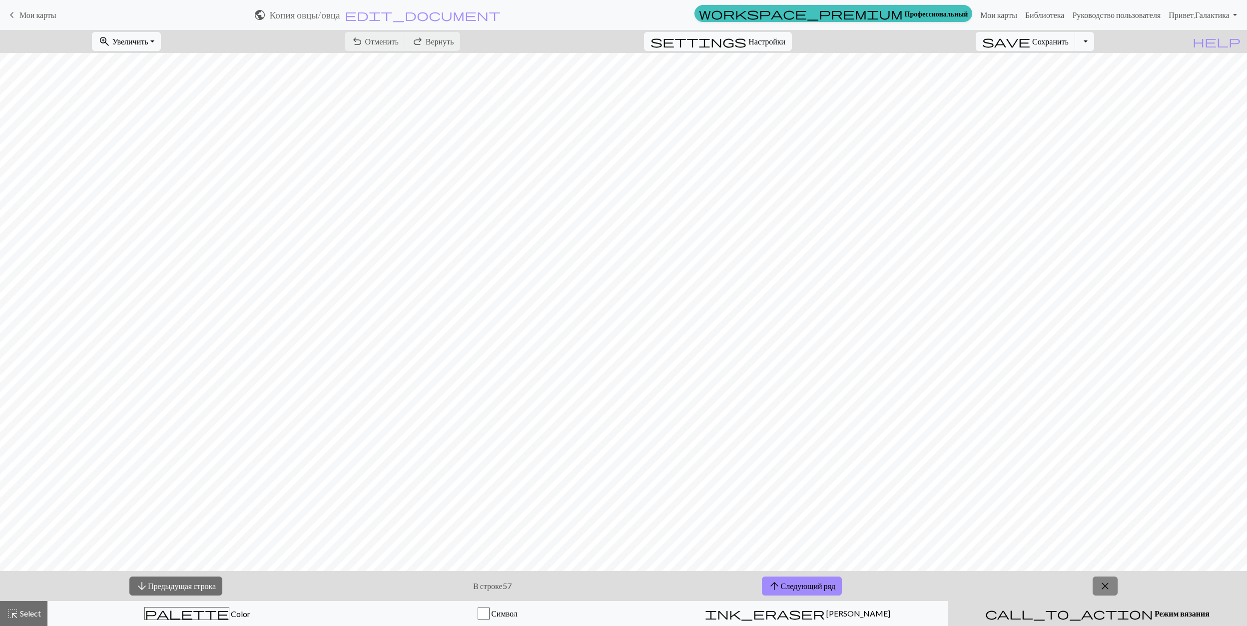
click at [1104, 588] on span "close" at bounding box center [1105, 586] width 12 height 14
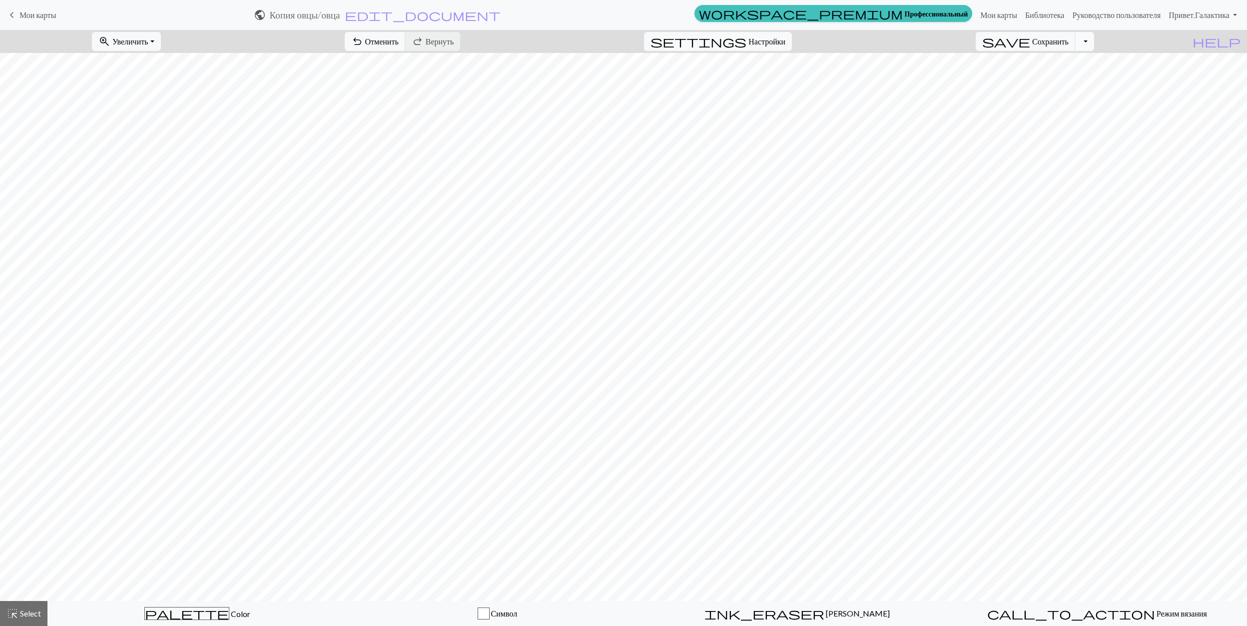
click at [1094, 43] on button "Переключить раскрывающийся список" at bounding box center [1084, 41] width 19 height 19
click at [1054, 77] on button "save_alt Скачать" at bounding box center [1002, 80] width 184 height 16
click at [585, 30] on button "Скачать" at bounding box center [598, 32] width 40 height 19
click at [792, 41] on button "settings Настройки" at bounding box center [718, 41] width 148 height 19
select select "worsted"
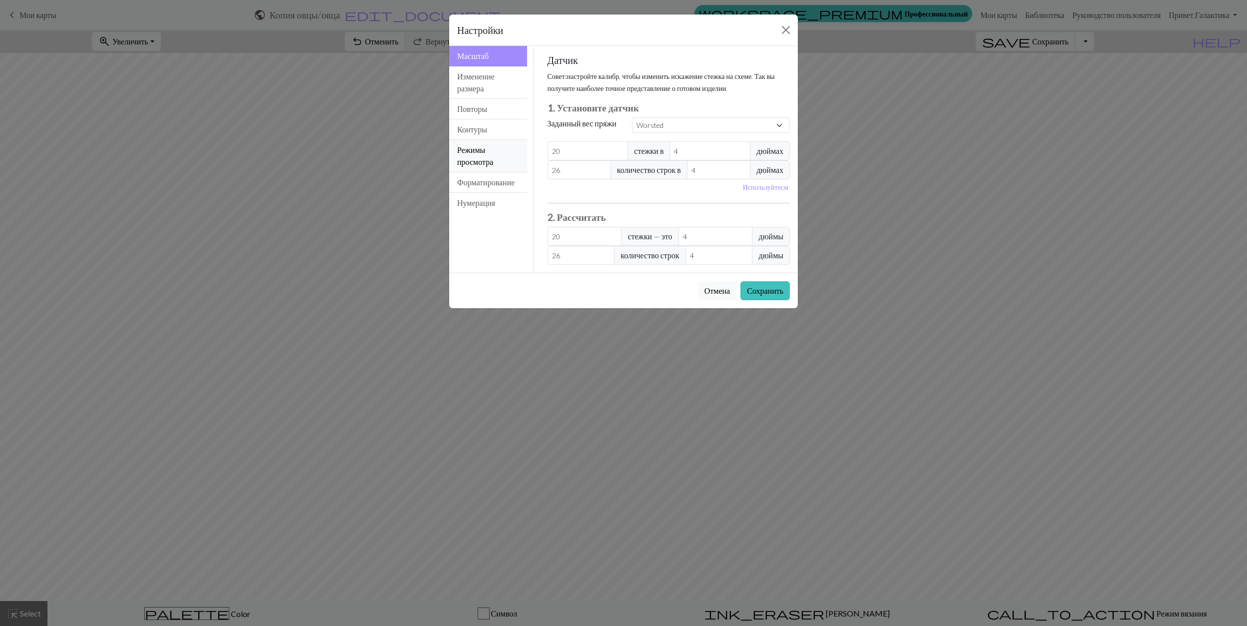
click at [512, 161] on button "Режимы просмотра" at bounding box center [488, 156] width 78 height 32
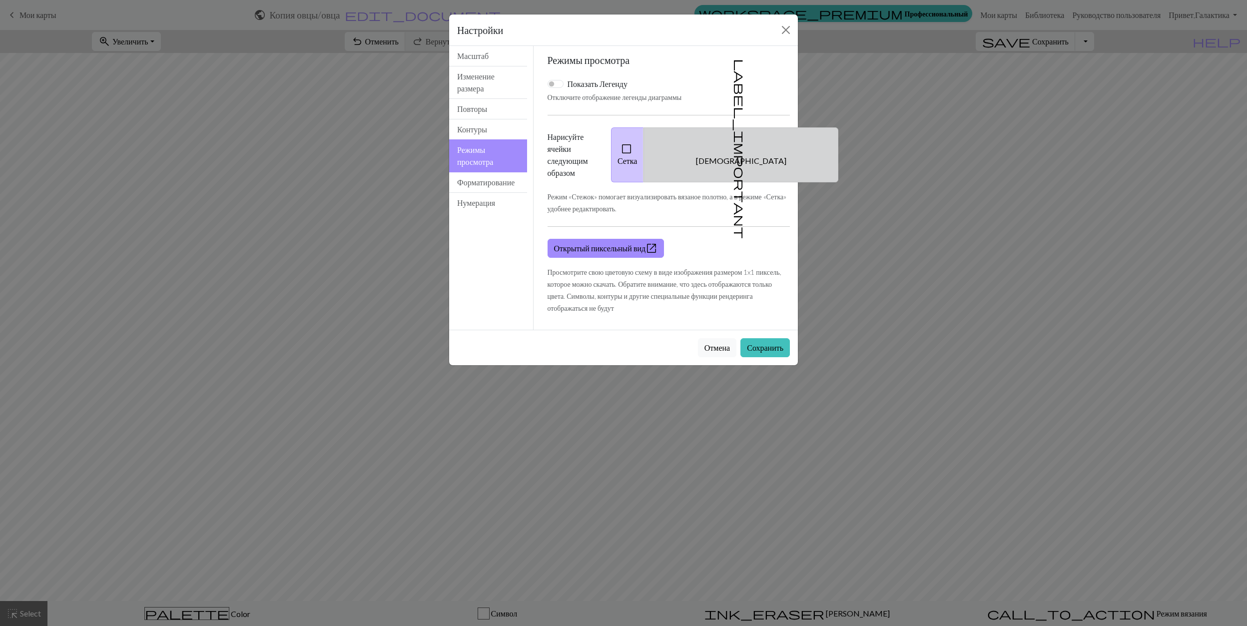
click at [740, 170] on button "label_important Швы" at bounding box center [740, 154] width 195 height 55
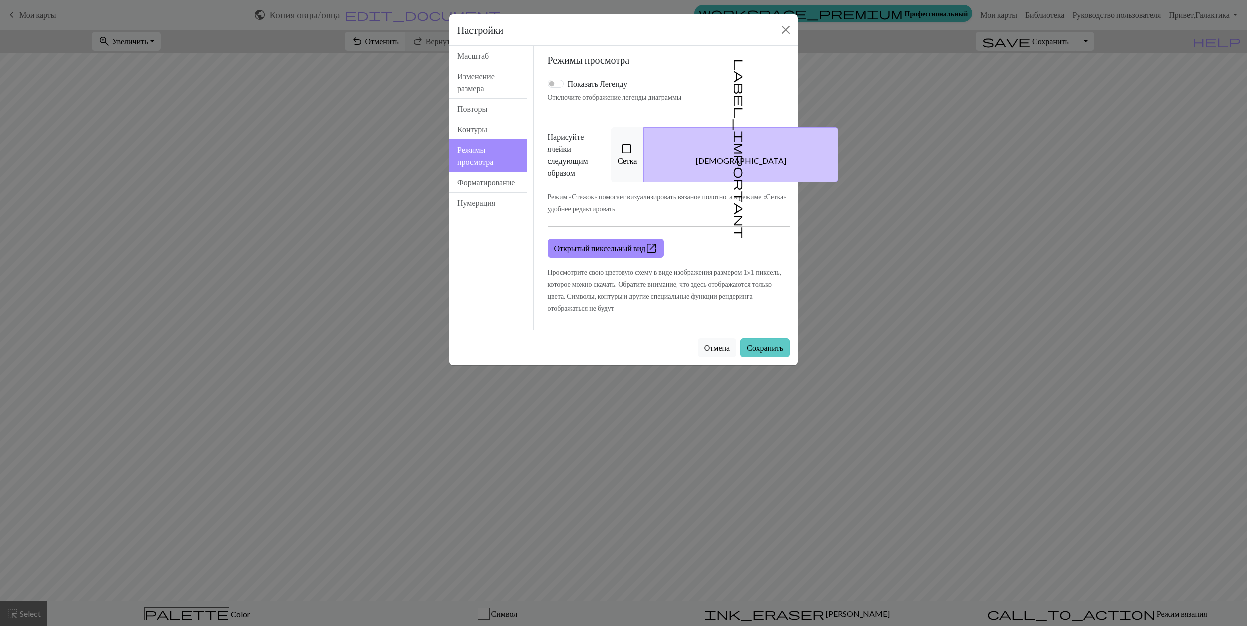
drag, startPoint x: 754, startPoint y: 354, endPoint x: 760, endPoint y: 346, distance: 10.1
click at [754, 352] on button "Сохранить" at bounding box center [764, 347] width 49 height 19
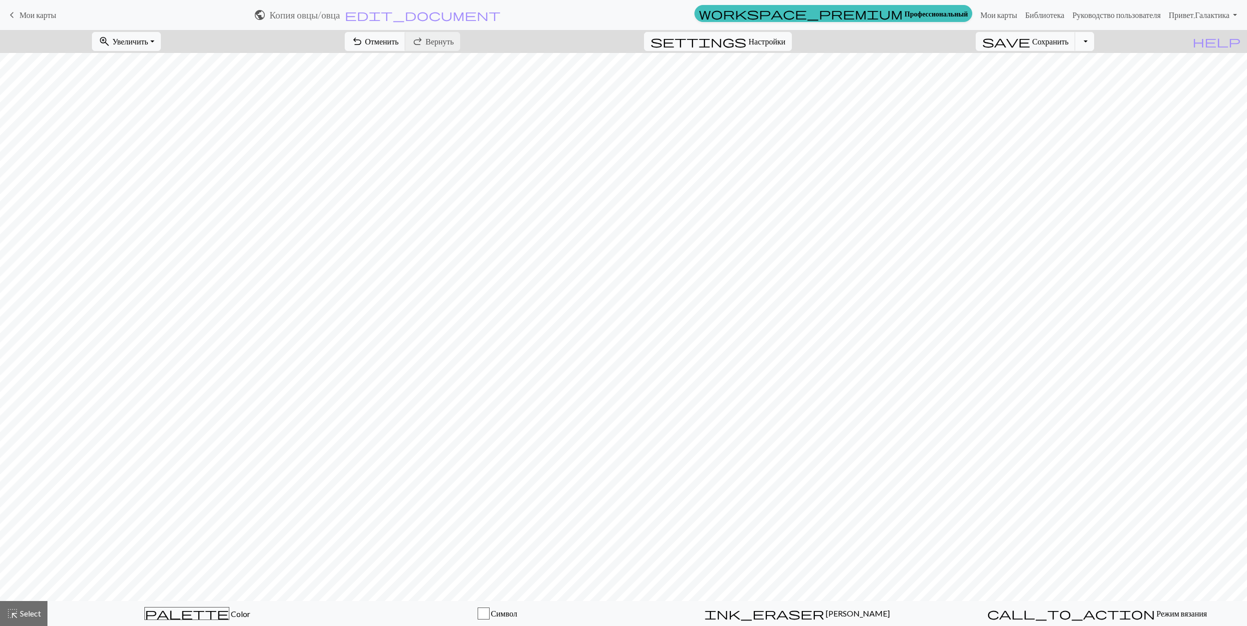
click at [1094, 43] on button "Переключить раскрывающийся список" at bounding box center [1084, 41] width 19 height 19
click at [1056, 80] on button "save_alt Скачать" at bounding box center [1002, 80] width 184 height 16
click at [604, 32] on button "Скачать" at bounding box center [598, 32] width 40 height 19
click at [982, 14] on link "Мои карты" at bounding box center [998, 15] width 45 height 20
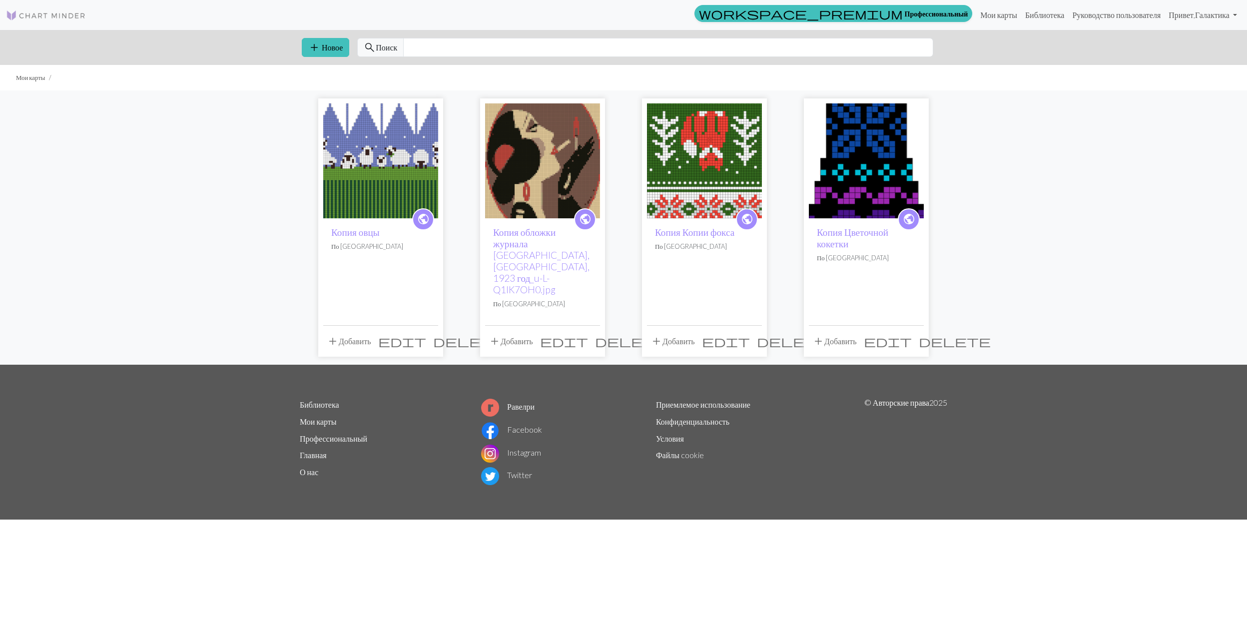
click at [433, 334] on span "delete" at bounding box center [469, 341] width 72 height 14
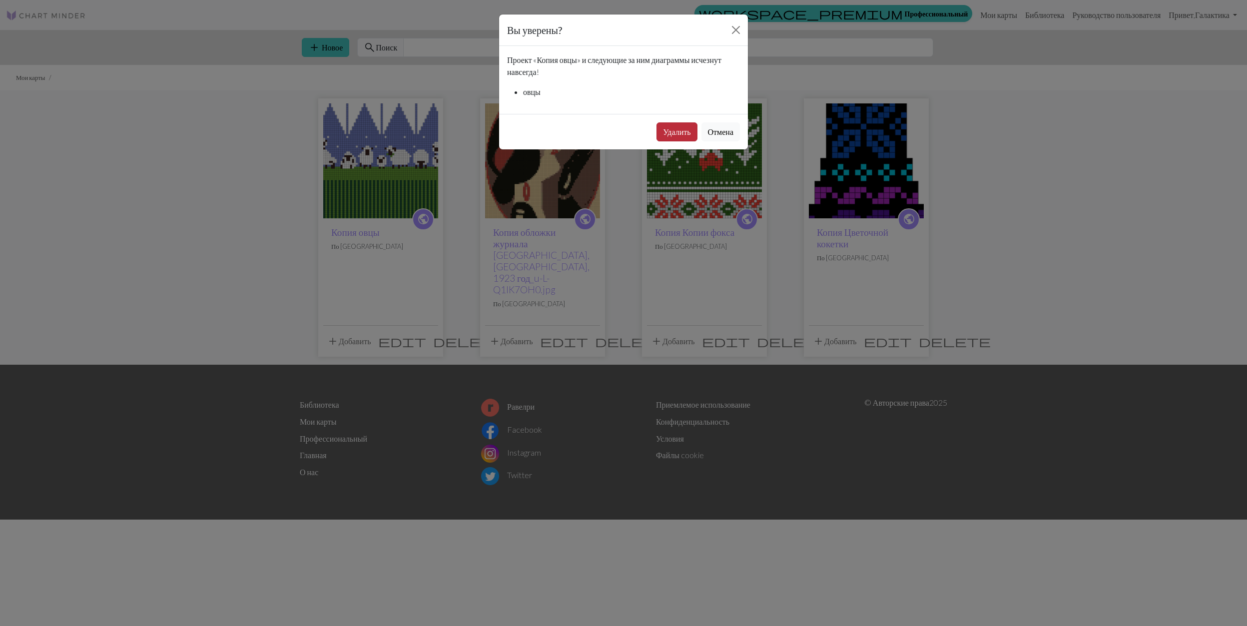
click at [676, 135] on button "Удалить" at bounding box center [676, 131] width 40 height 19
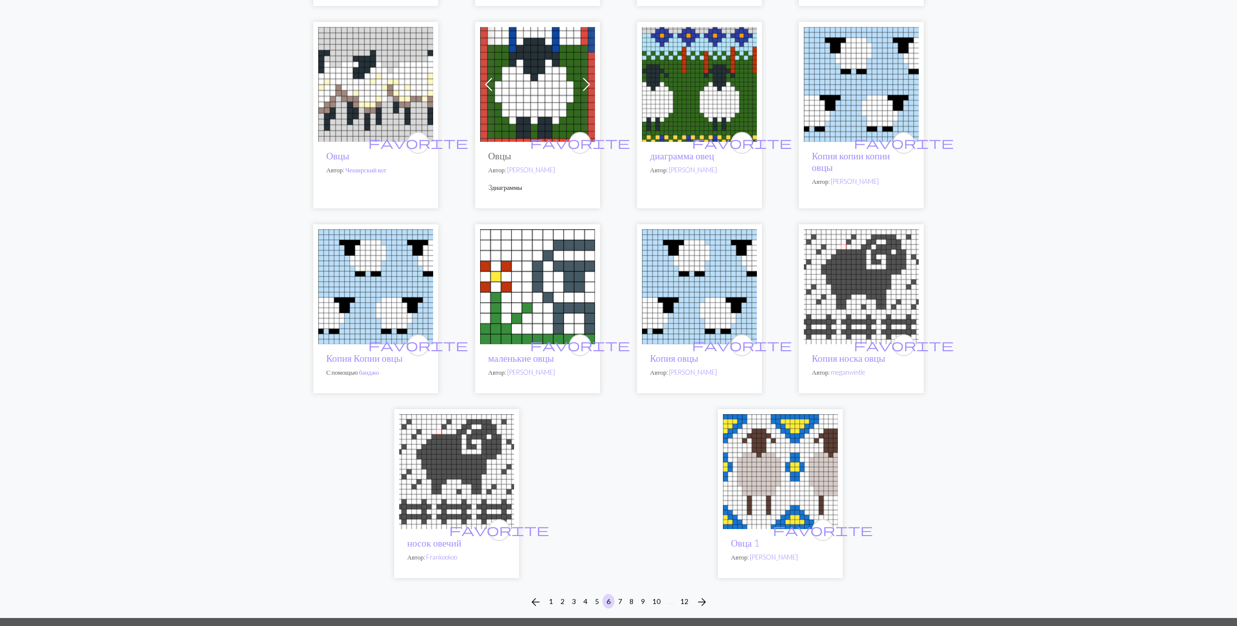
scroll to position [2264, 0]
click at [364, 52] on img at bounding box center [375, 83] width 115 height 115
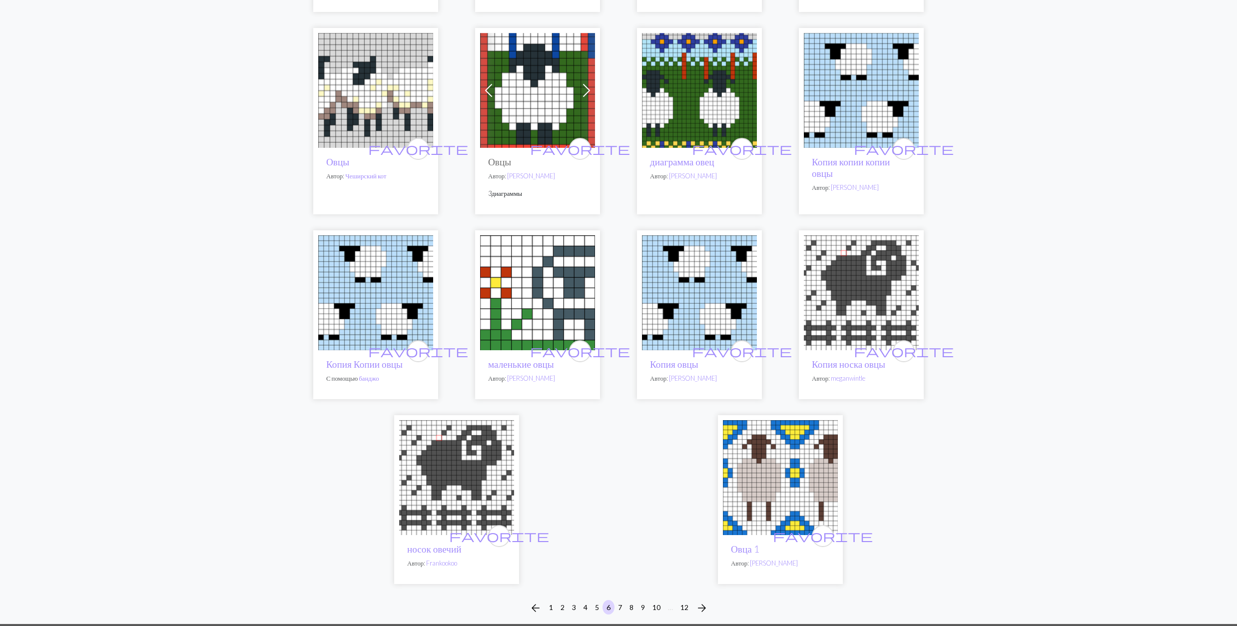
scroll to position [2264, 0]
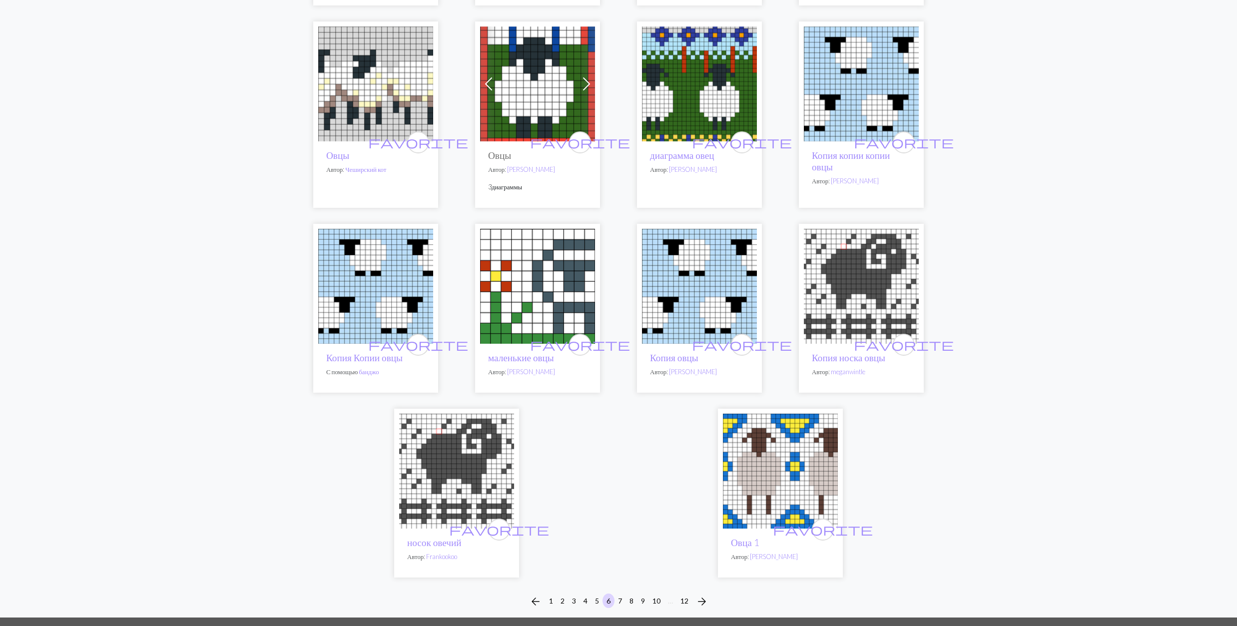
click at [770, 437] on img at bounding box center [780, 471] width 115 height 115
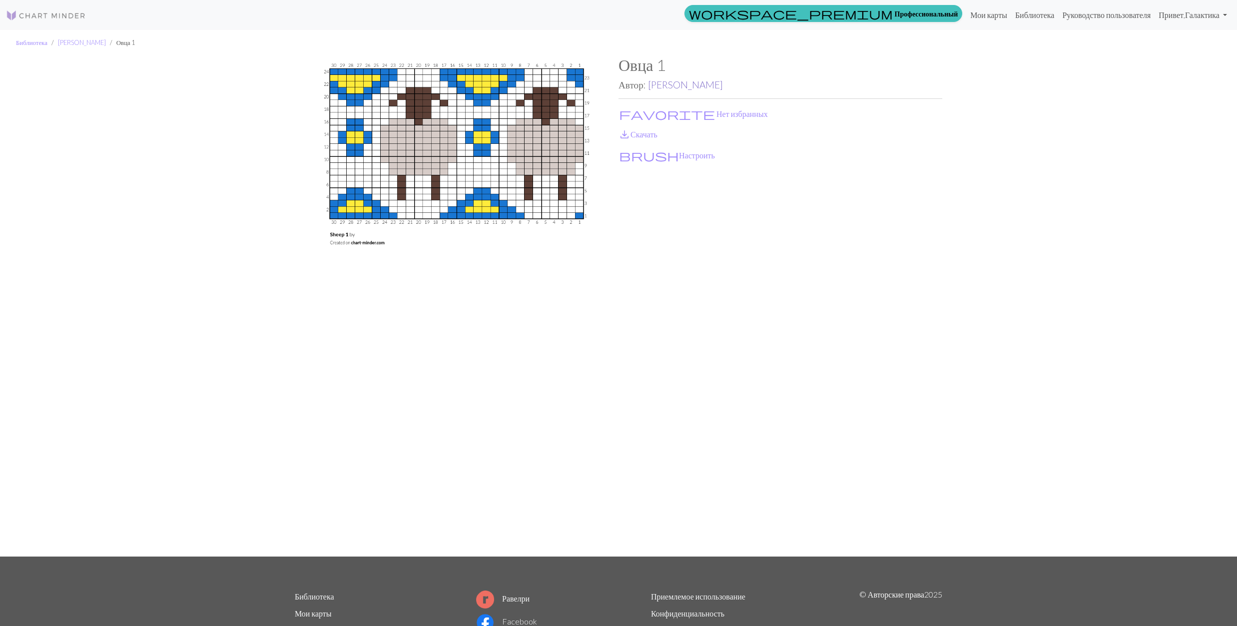
click at [680, 85] on link "МЕЛАУРА ДУНКАН" at bounding box center [685, 84] width 75 height 11
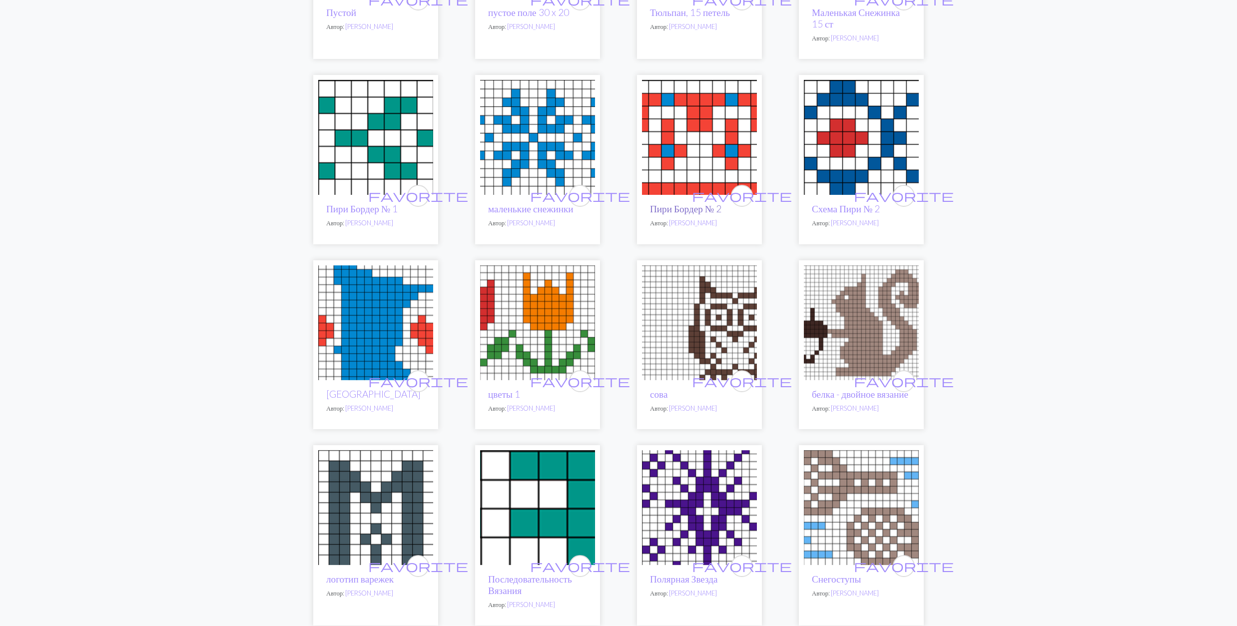
scroll to position [539, 0]
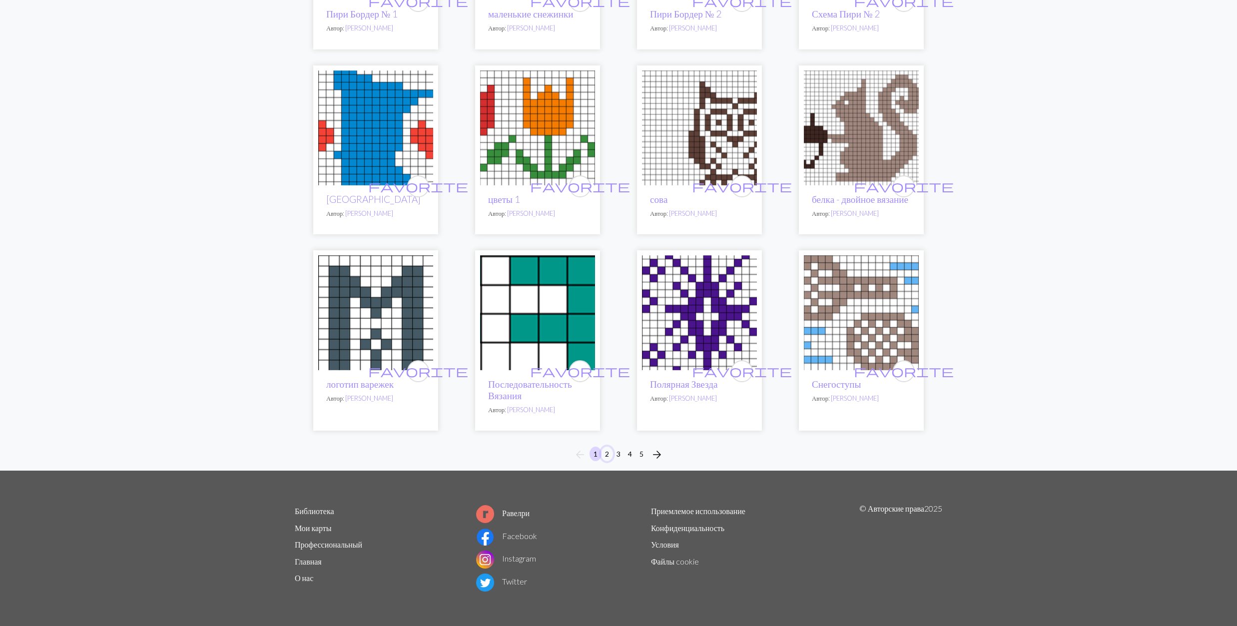
click at [608, 455] on button "2" at bounding box center [607, 454] width 12 height 14
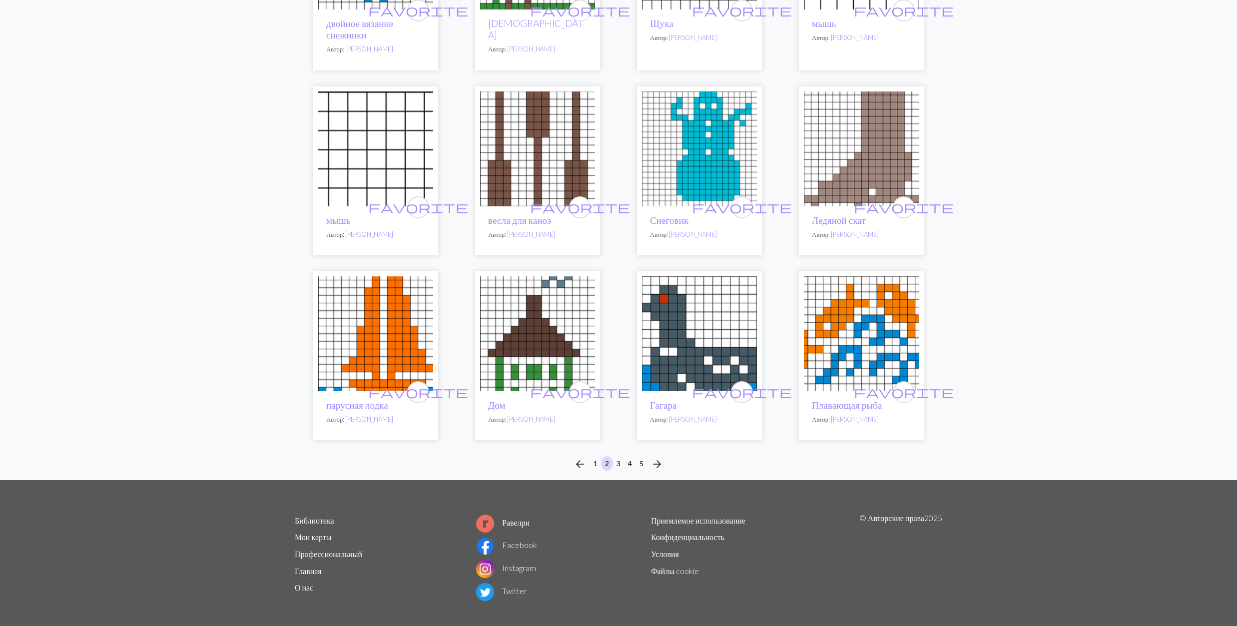
scroll to position [516, 0]
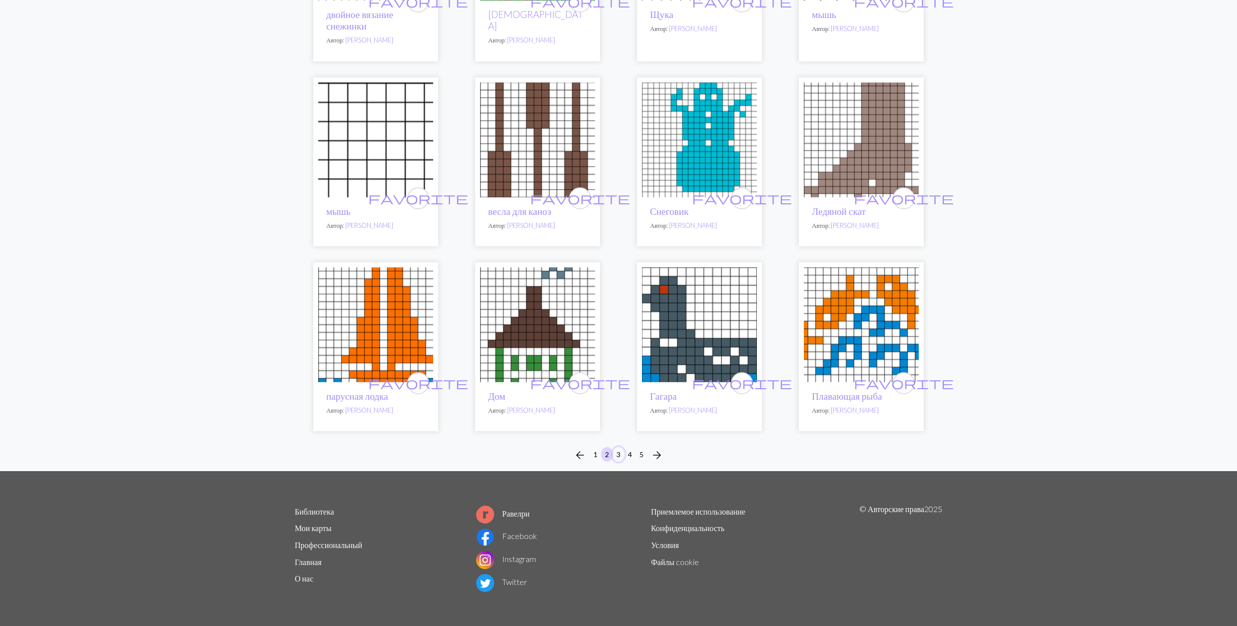
click at [618, 456] on button "3" at bounding box center [618, 454] width 12 height 14
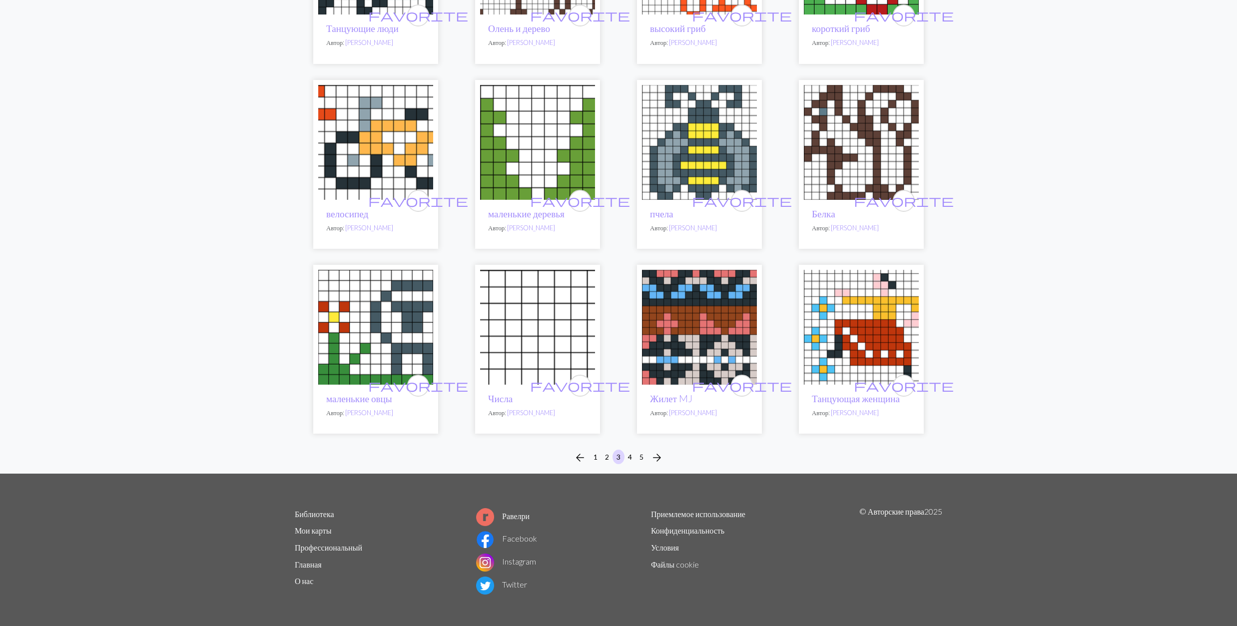
scroll to position [504, 0]
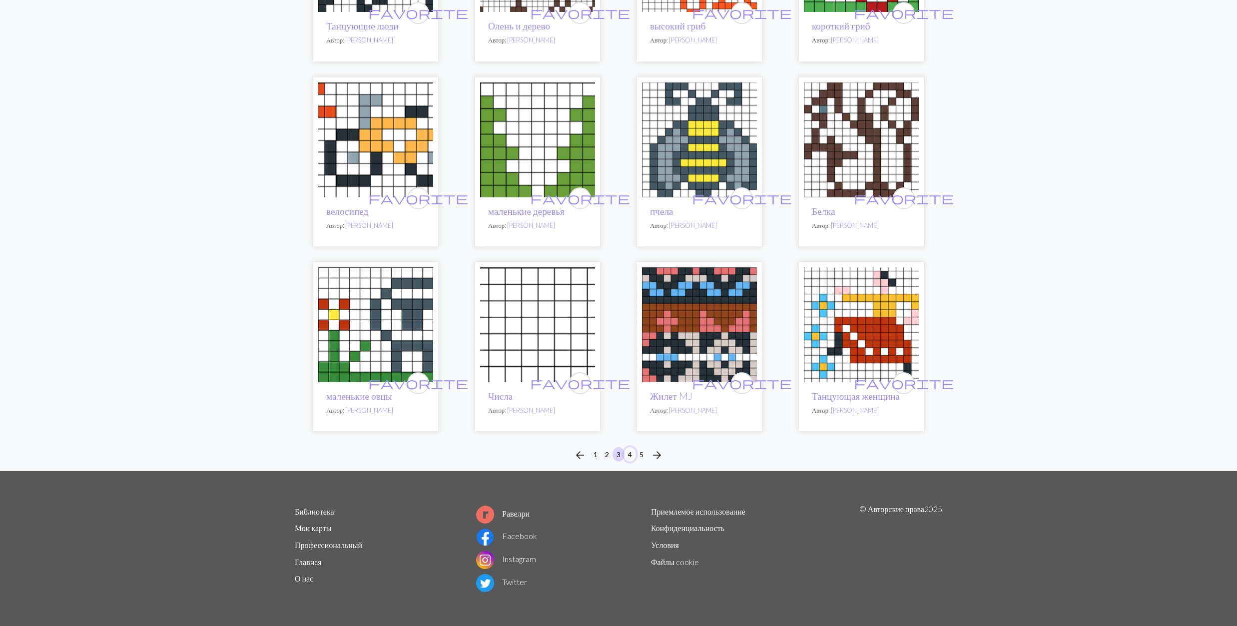
click at [633, 456] on button "4" at bounding box center [630, 454] width 12 height 14
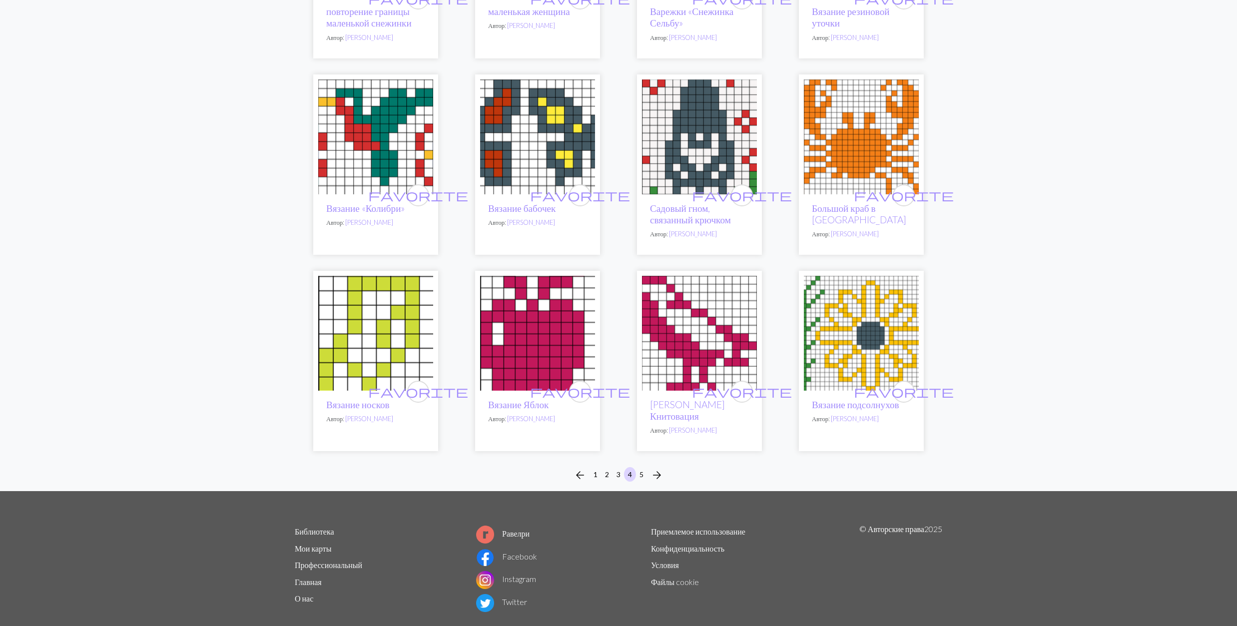
scroll to position [533, 0]
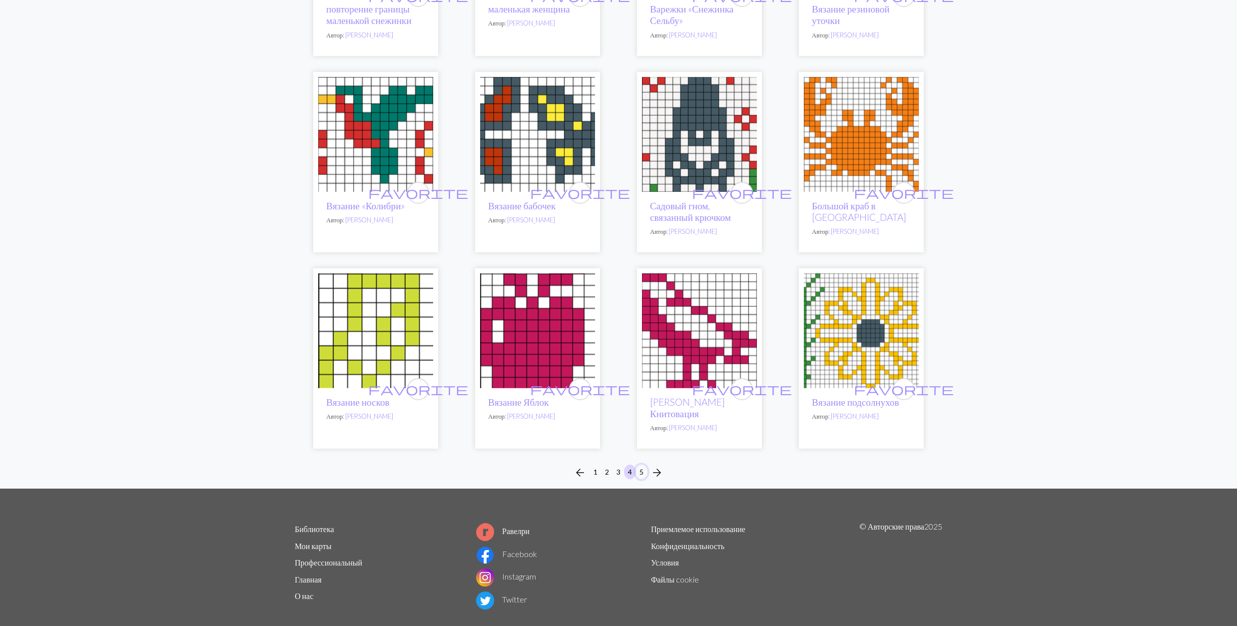
click at [641, 465] on button "5" at bounding box center [641, 472] width 12 height 14
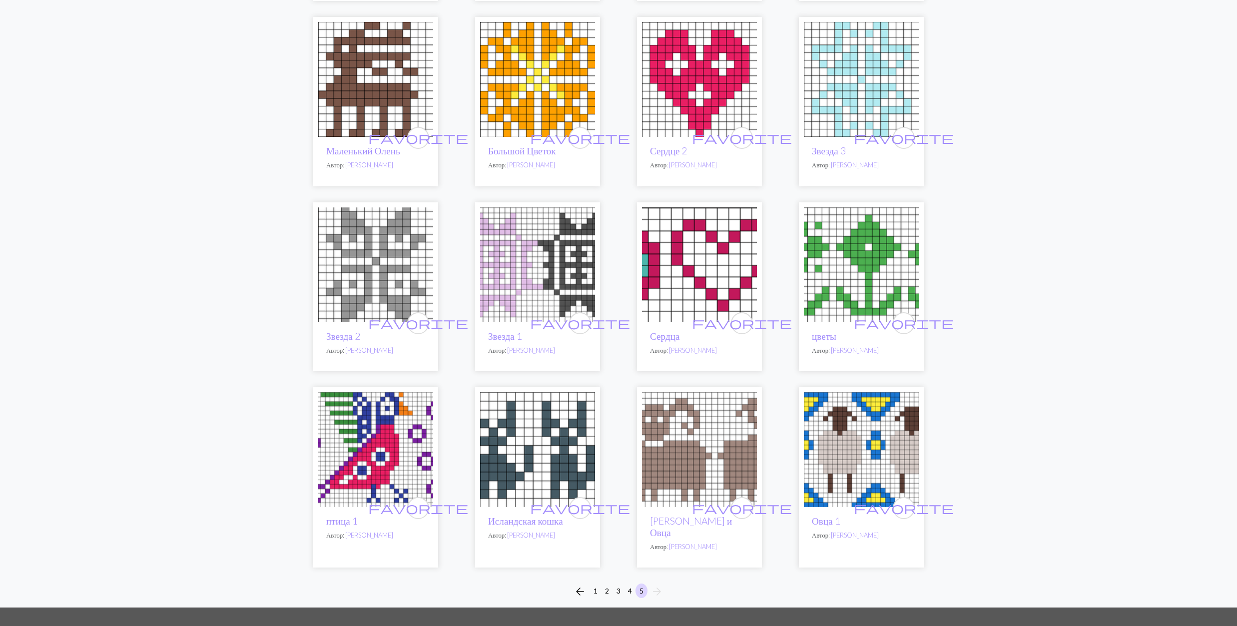
scroll to position [400, 0]
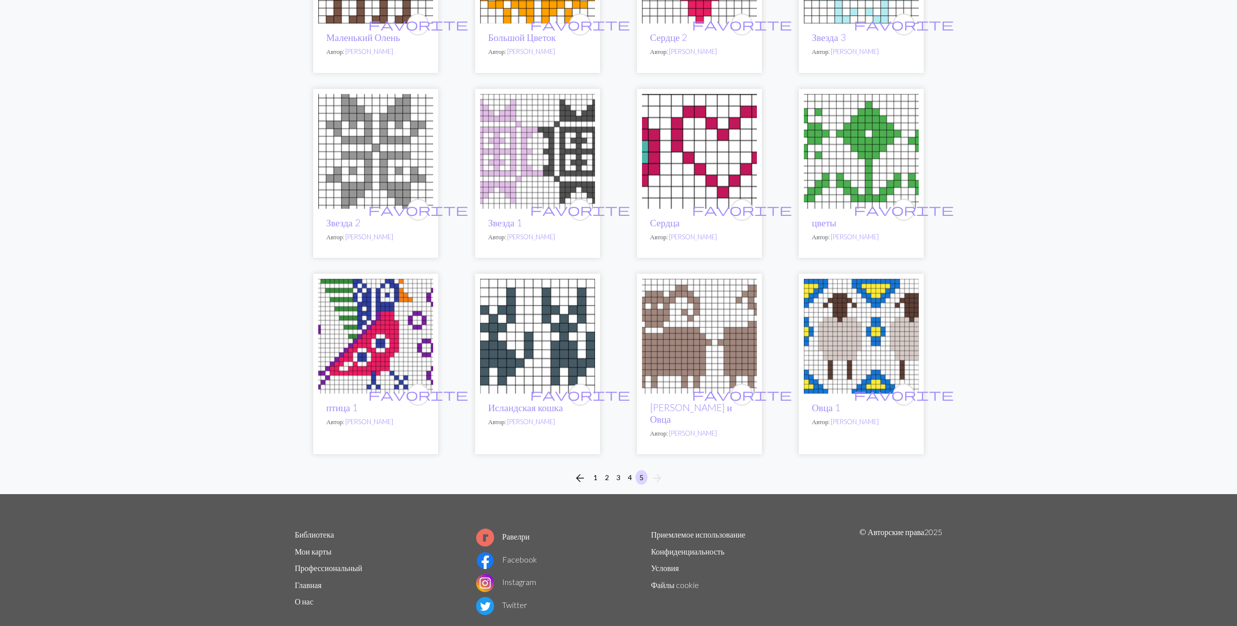
scroll to position [516, 0]
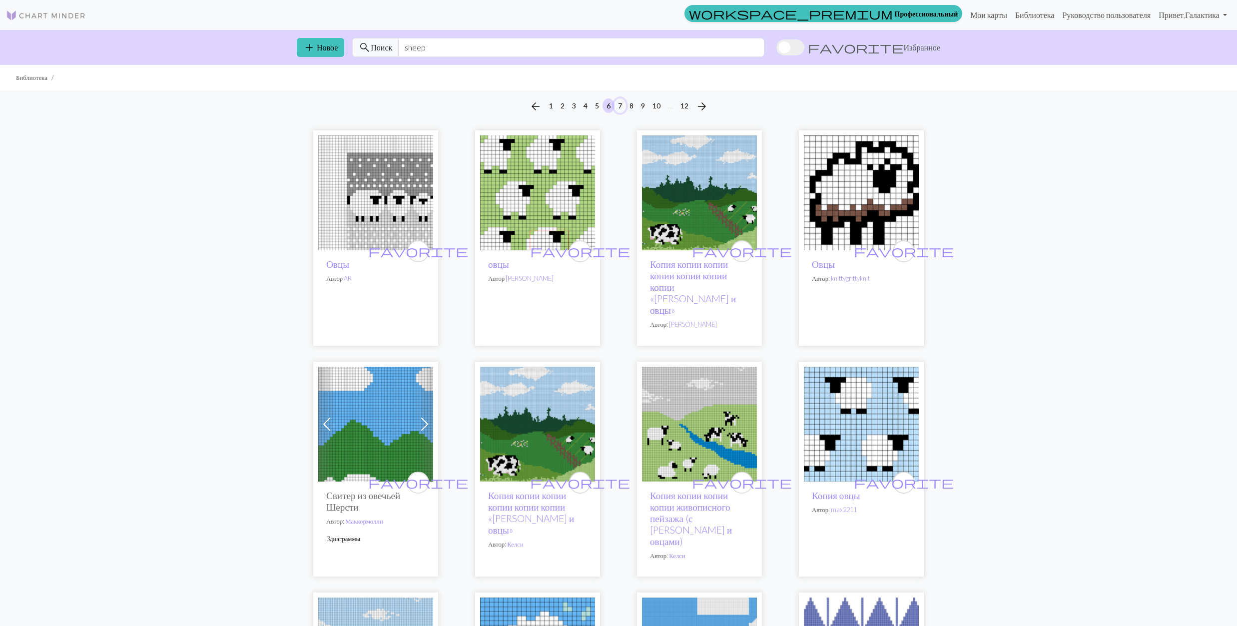
click at [620, 107] on button "7" at bounding box center [620, 105] width 12 height 14
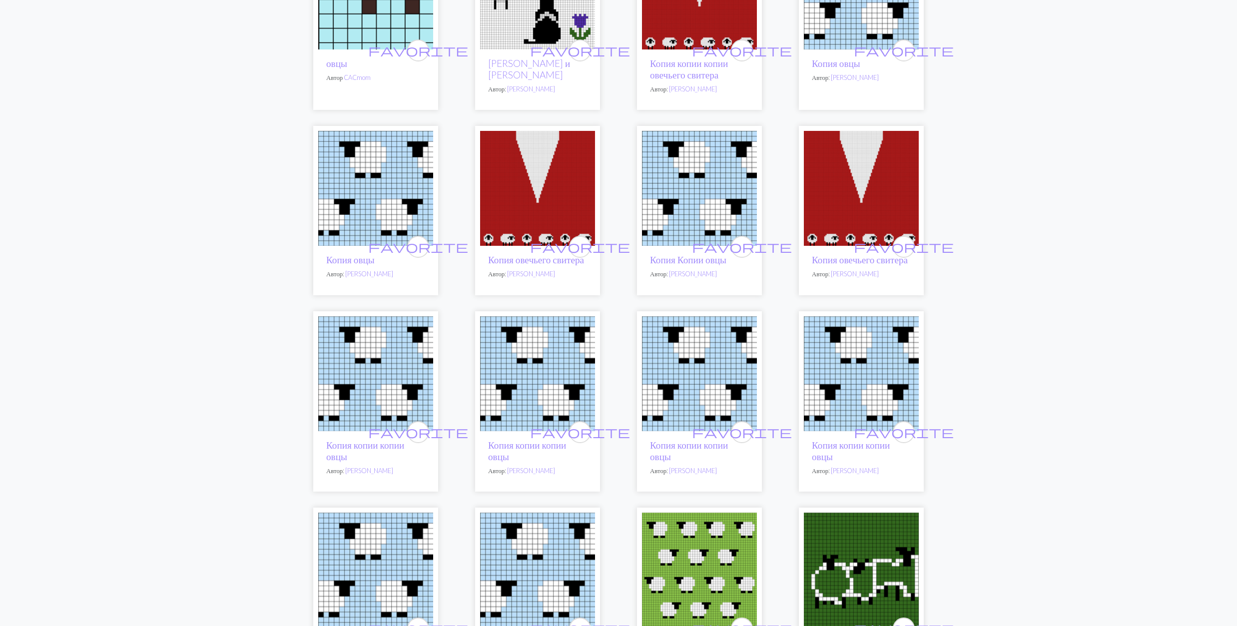
scroll to position [200, 0]
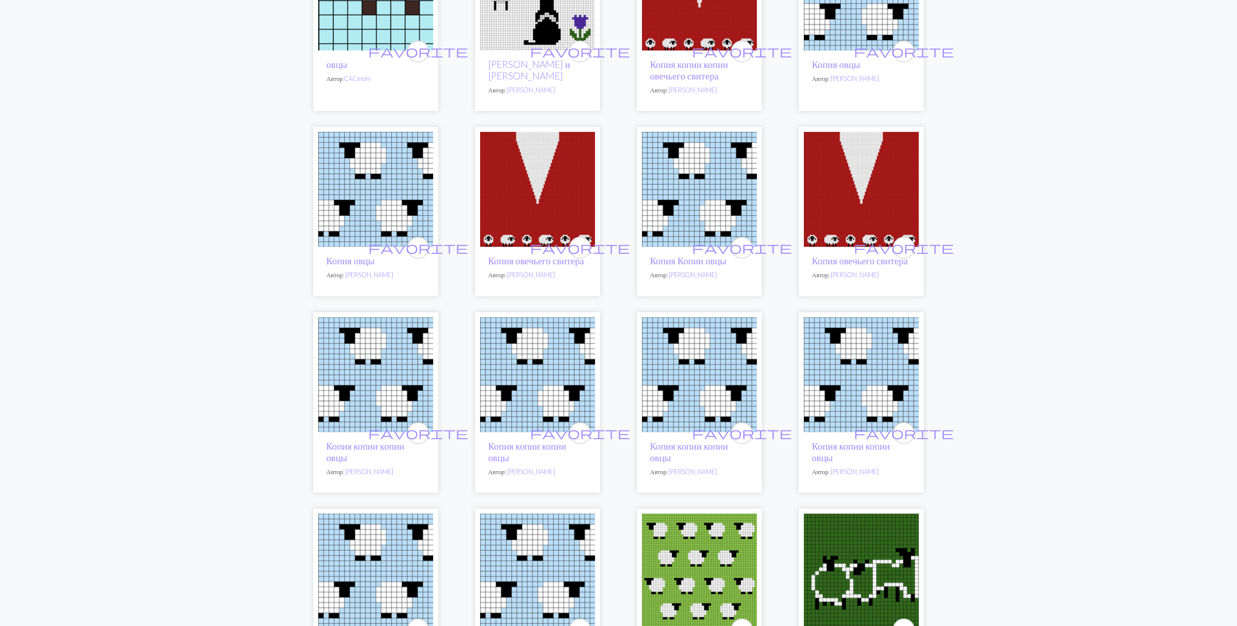
click at [898, 186] on img at bounding box center [861, 189] width 115 height 115
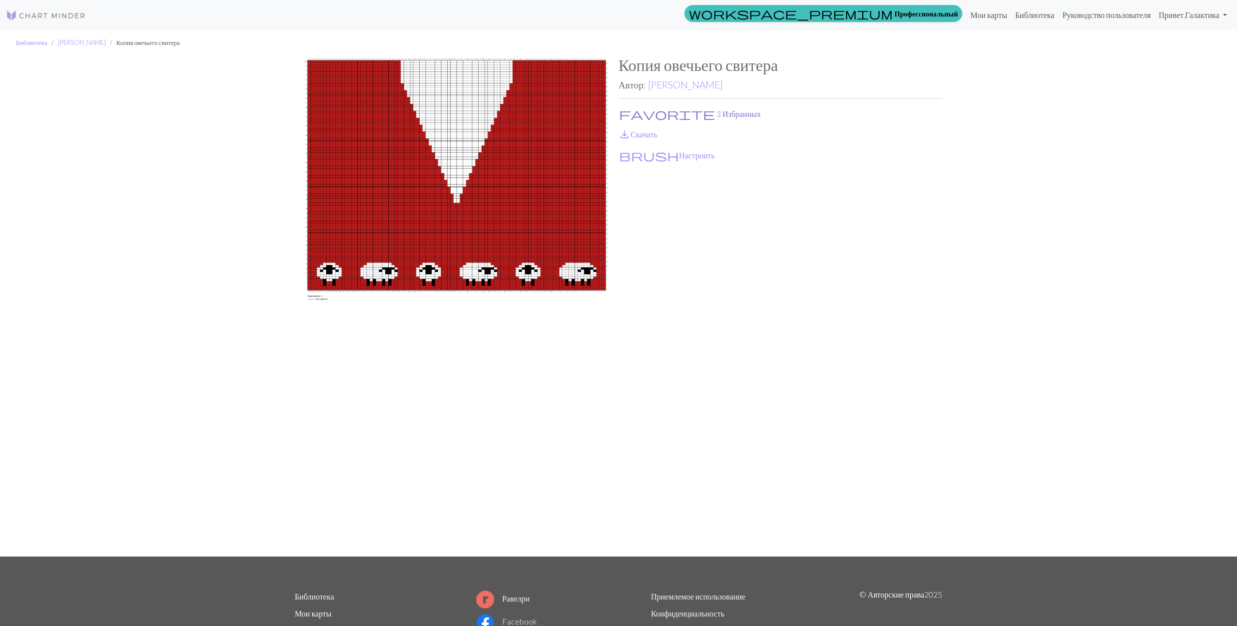
click at [642, 110] on button "favorite 3 Избранных" at bounding box center [689, 113] width 143 height 13
click at [632, 137] on link "save_alt Скачать" at bounding box center [637, 133] width 39 height 9
click at [682, 83] on link "Трейси Хант" at bounding box center [685, 84] width 75 height 11
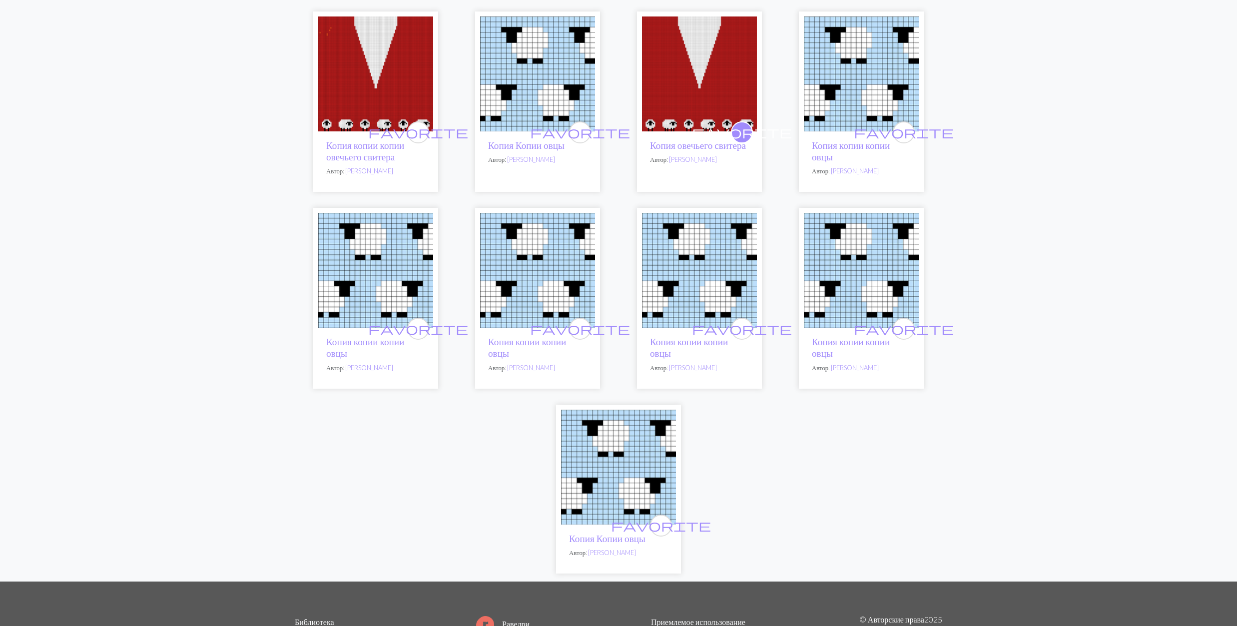
scroll to position [200, 0]
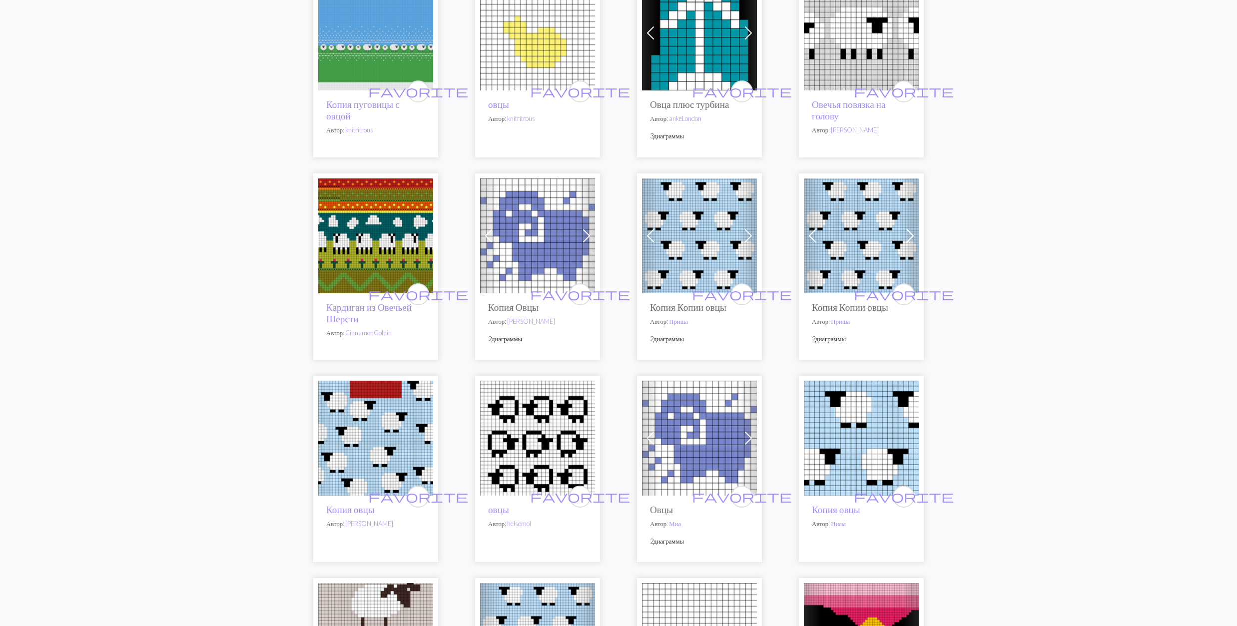
scroll to position [1665, 0]
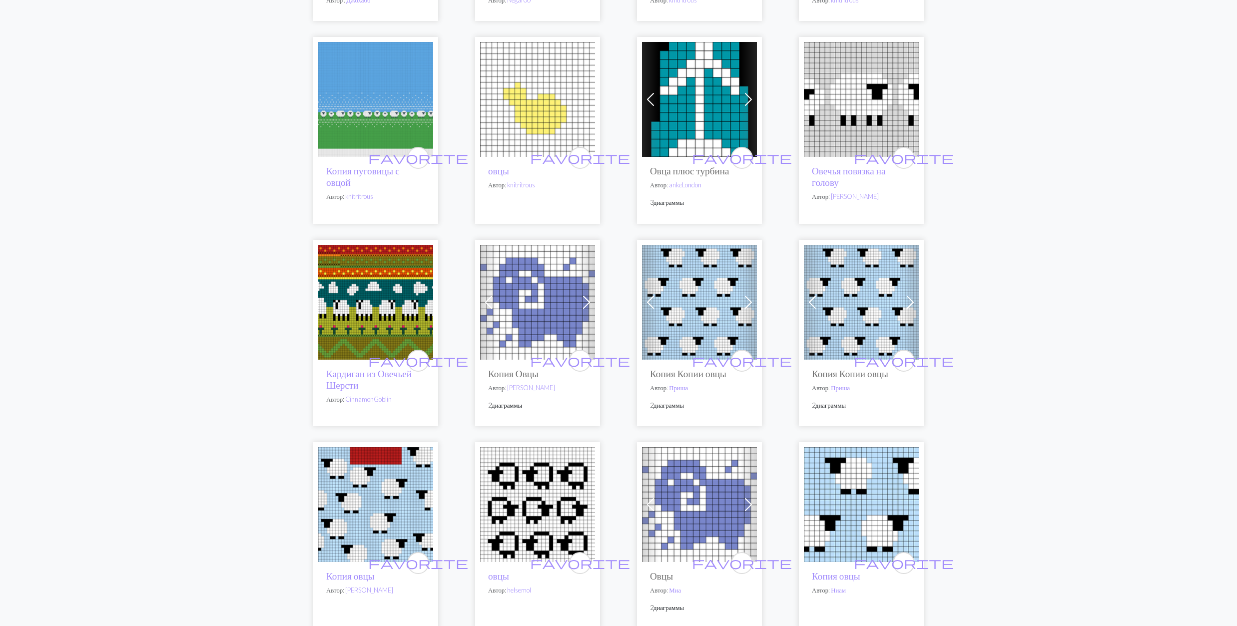
click at [384, 297] on img at bounding box center [375, 302] width 115 height 115
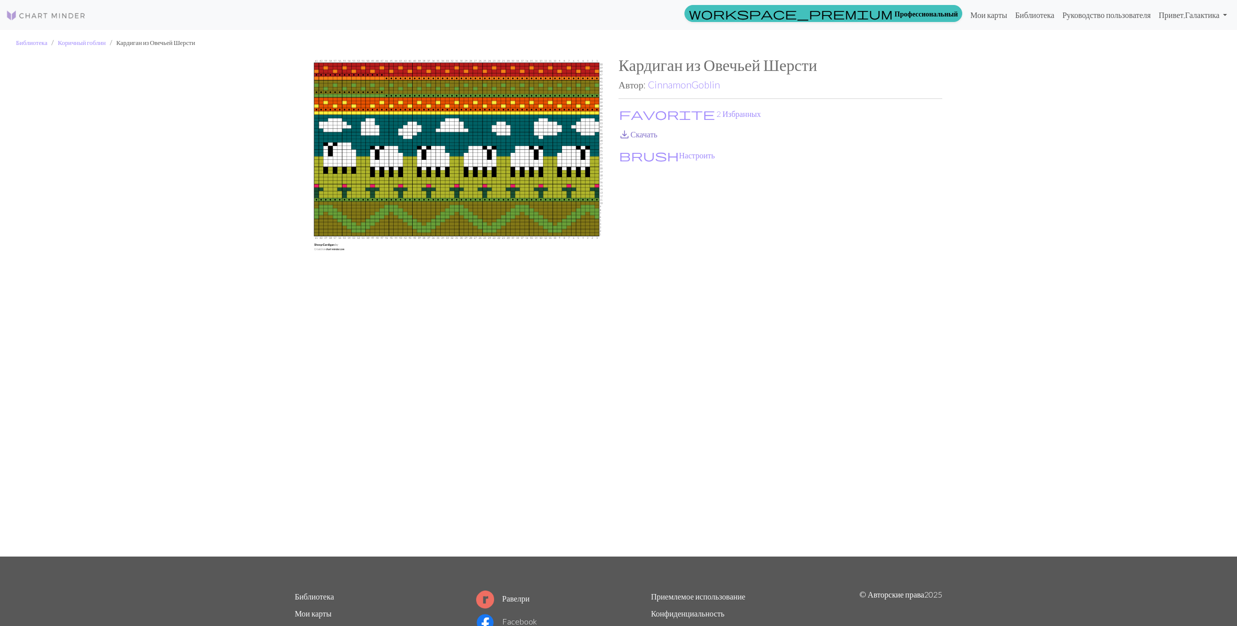
click at [621, 129] on span "save_alt" at bounding box center [624, 134] width 12 height 14
click at [620, 114] on span "favorite" at bounding box center [667, 114] width 96 height 14
click at [691, 84] on link "CinnamonGoblin" at bounding box center [684, 84] width 72 height 11
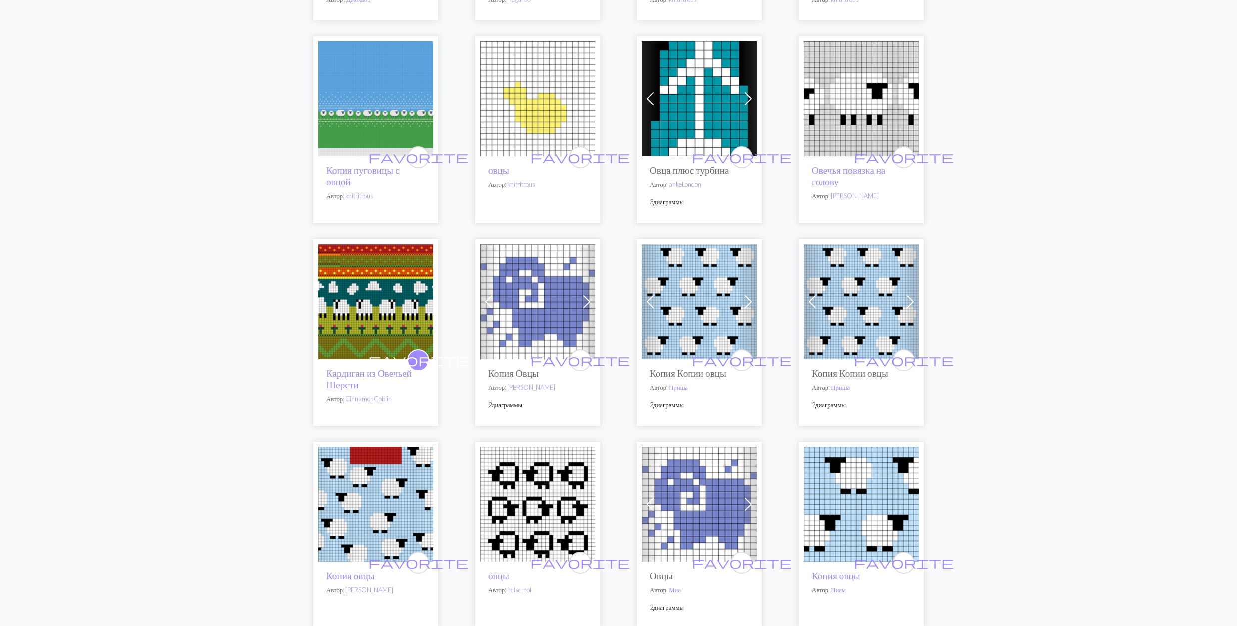
scroll to position [1665, 0]
click at [394, 101] on img at bounding box center [375, 99] width 115 height 115
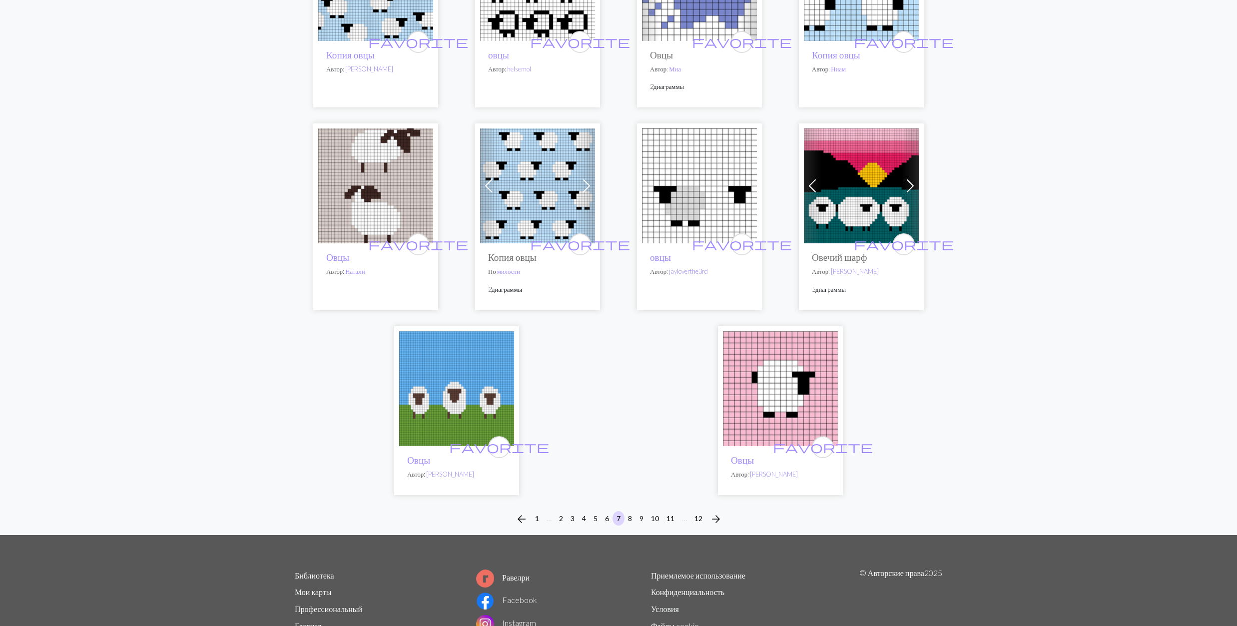
scroll to position [2198, 0]
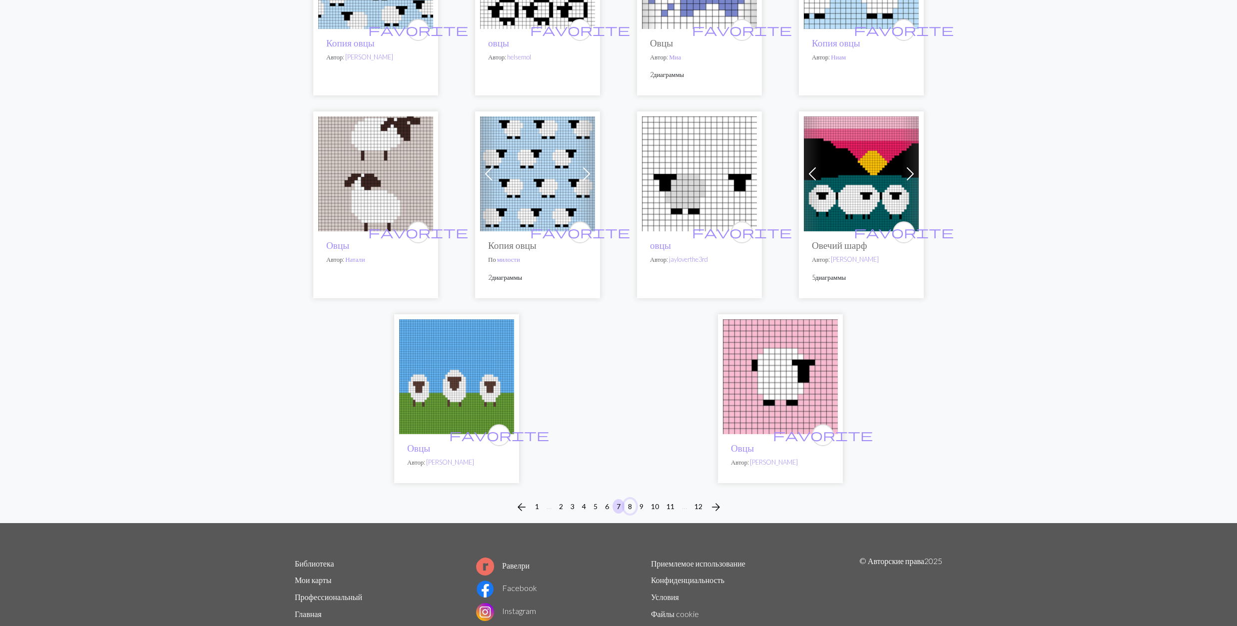
click at [628, 500] on button "8" at bounding box center [630, 506] width 12 height 14
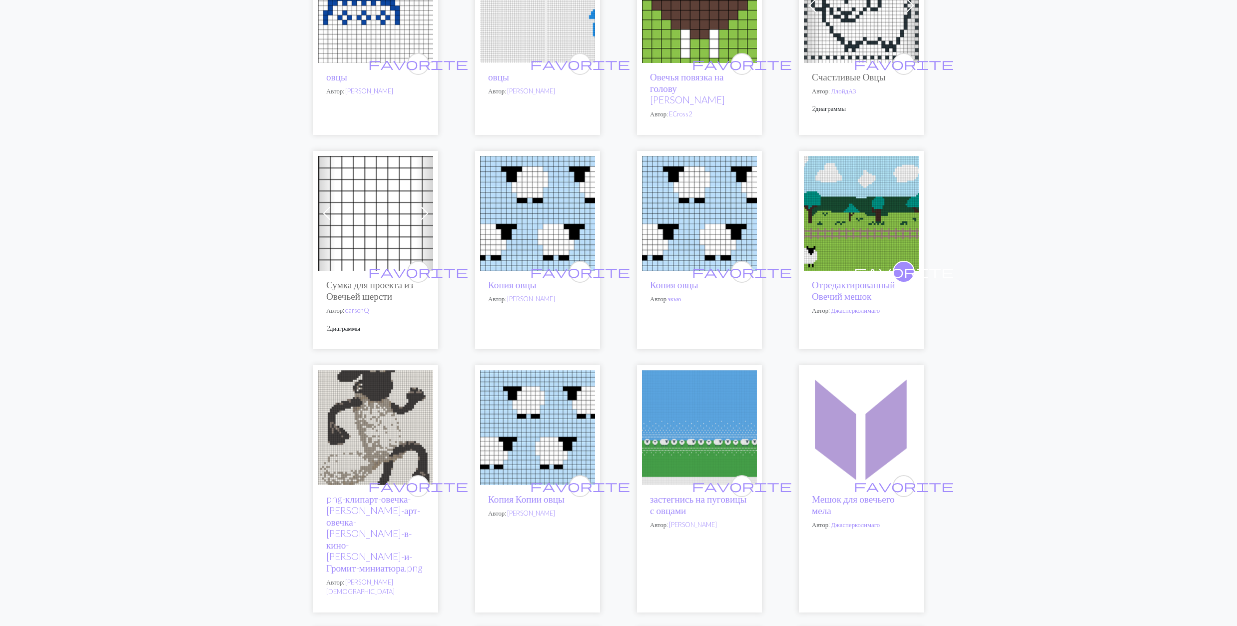
scroll to position [1199, 0]
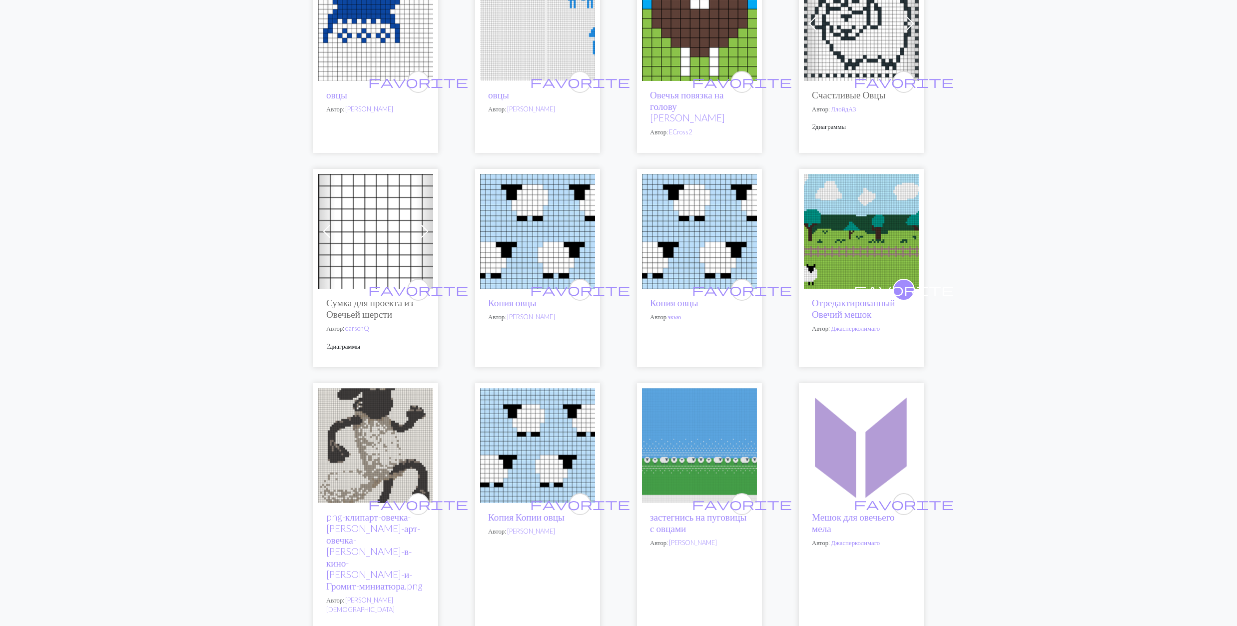
click at [836, 205] on img at bounding box center [861, 231] width 115 height 115
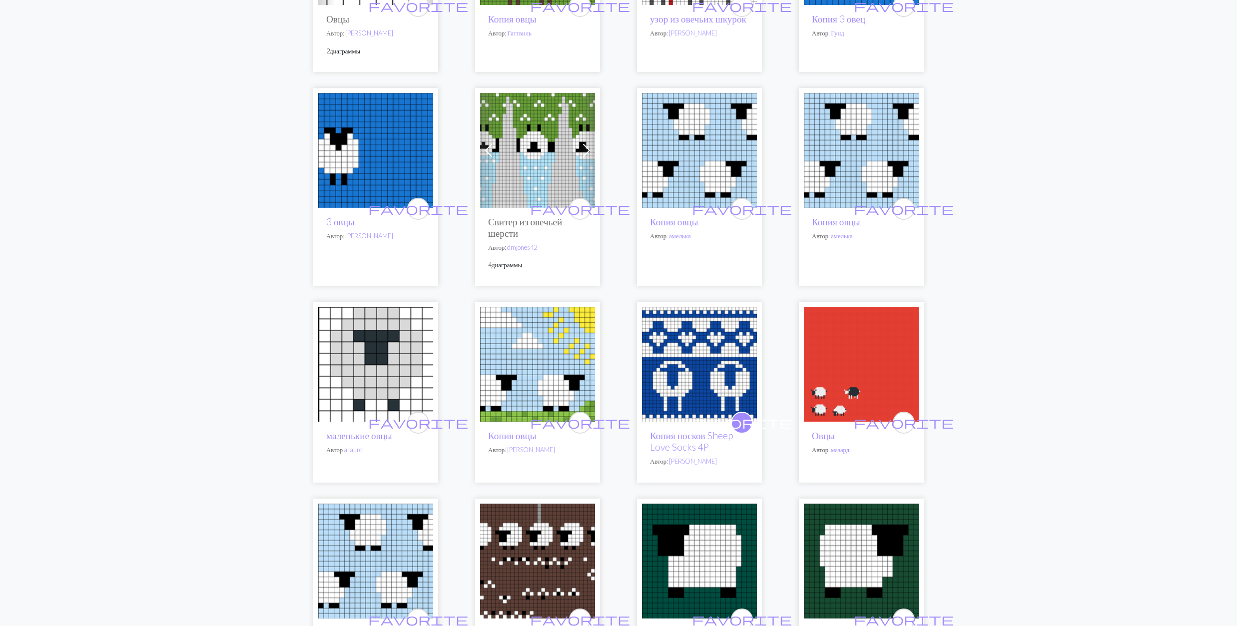
scroll to position [1931, 0]
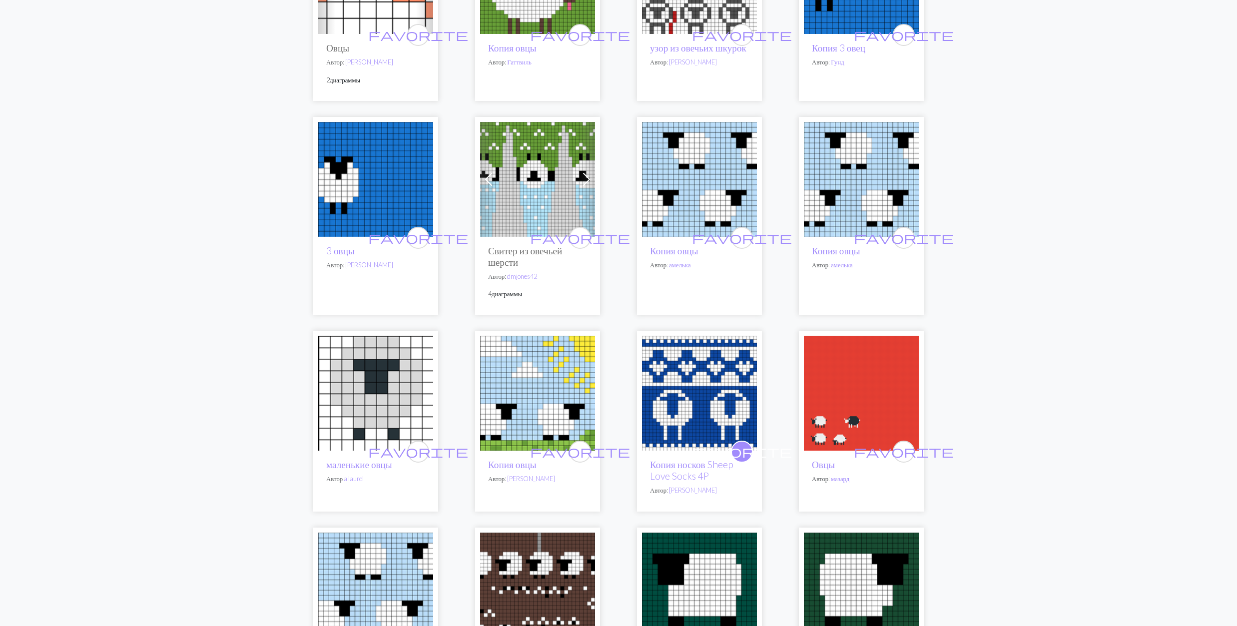
click at [522, 128] on img at bounding box center [537, 179] width 115 height 115
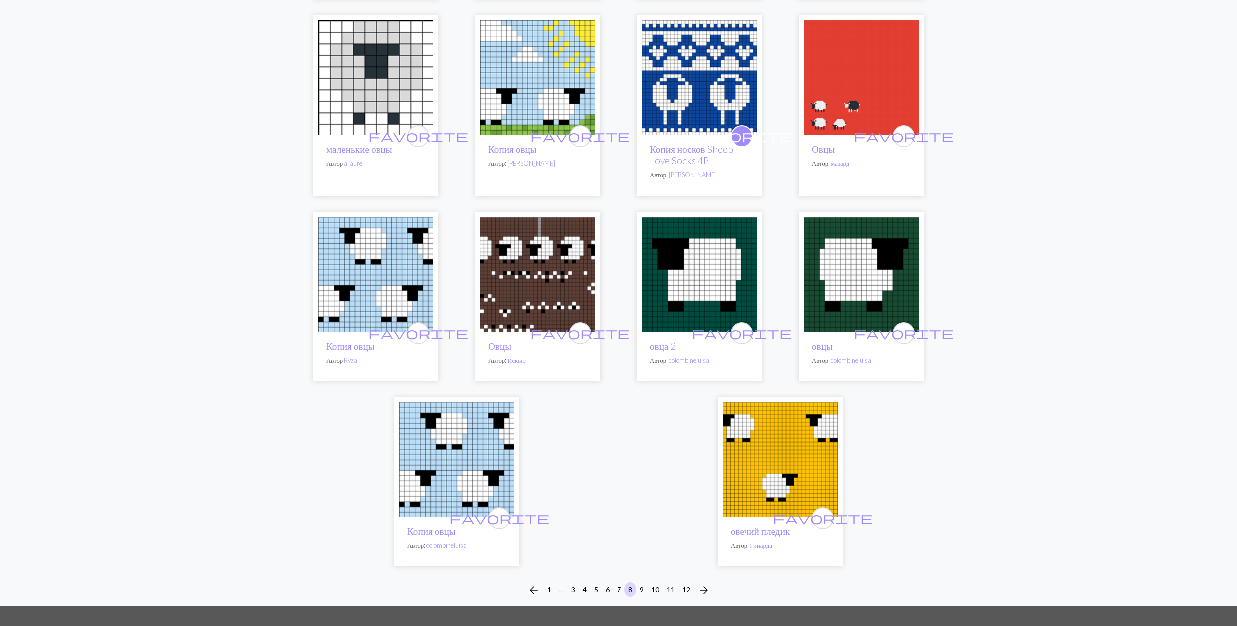
scroll to position [2331, 0]
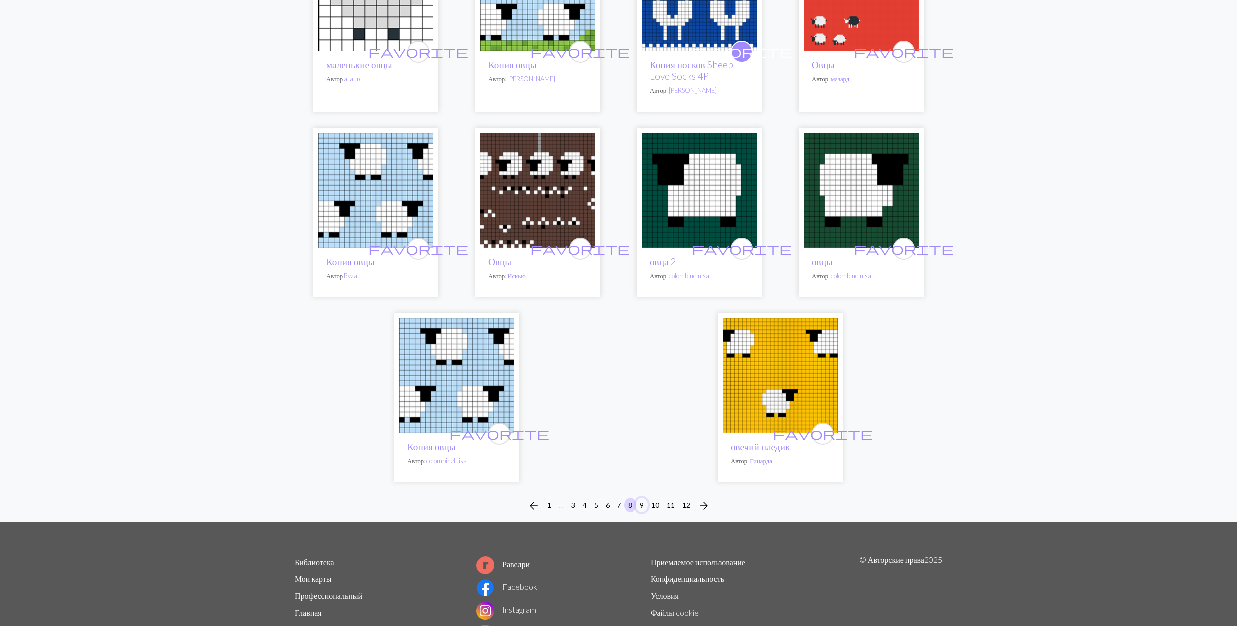
click at [641, 498] on button "9" at bounding box center [642, 505] width 12 height 14
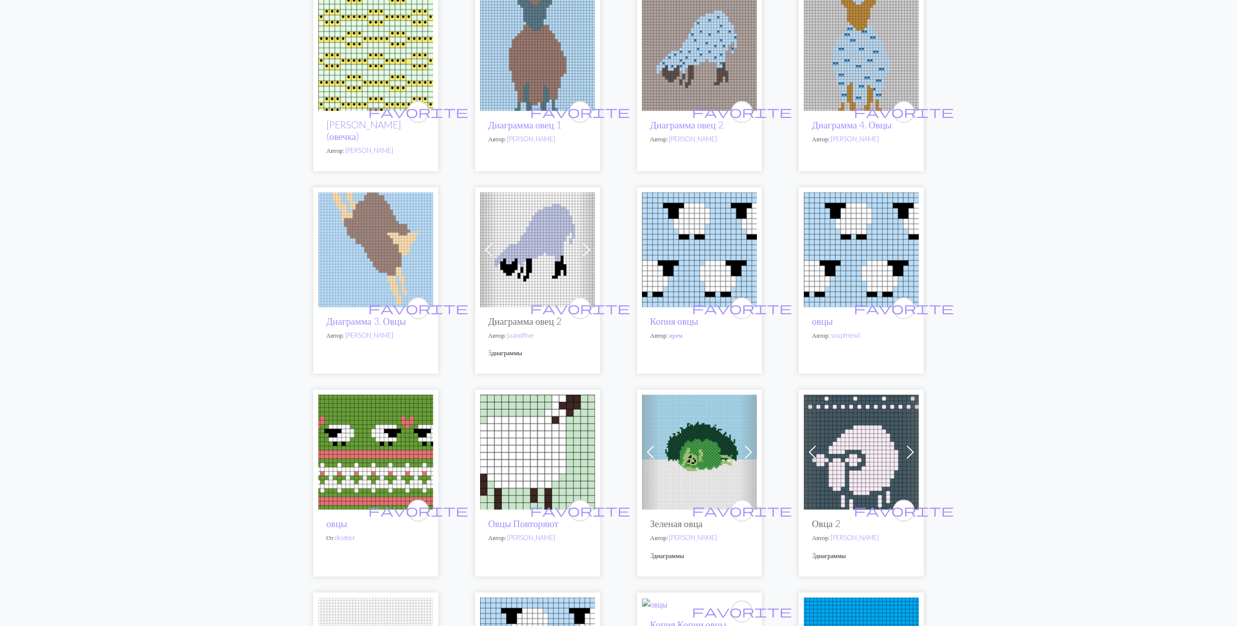
scroll to position [732, 0]
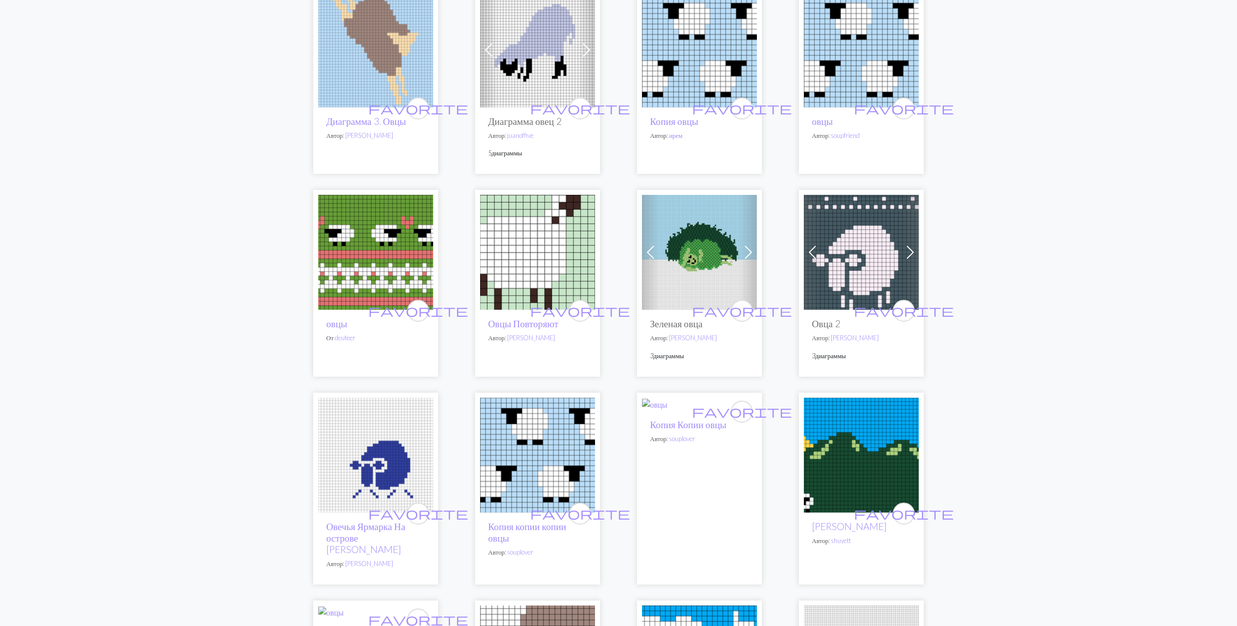
click at [870, 239] on img at bounding box center [861, 252] width 115 height 115
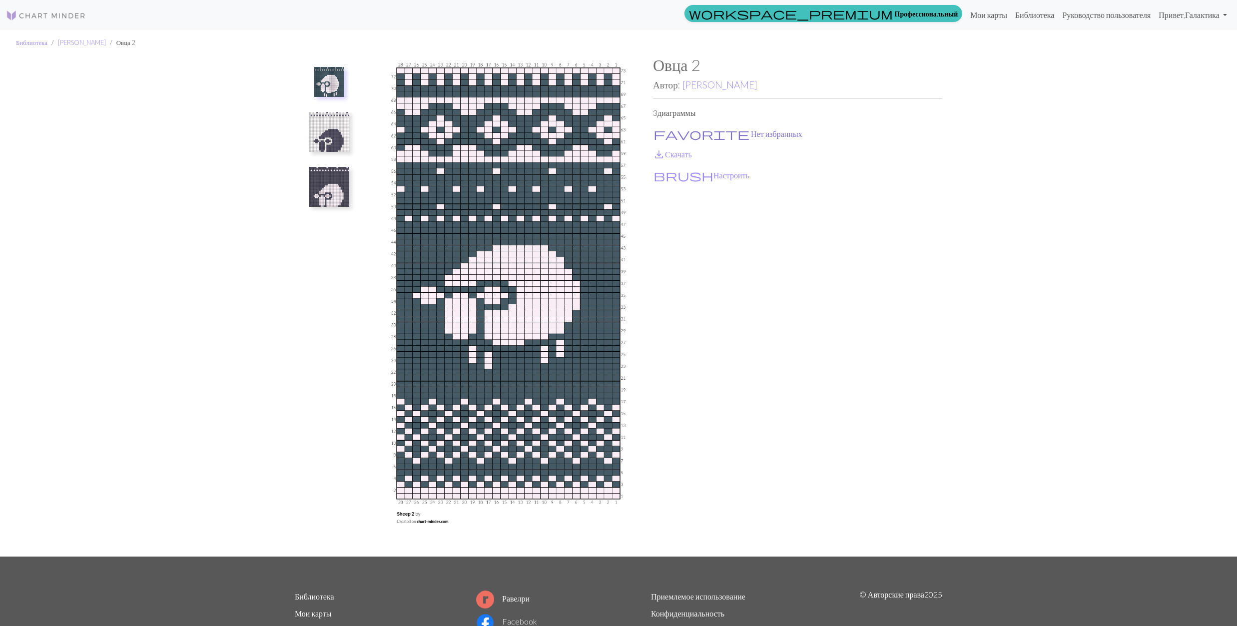
click at [660, 132] on span "favorite" at bounding box center [701, 134] width 96 height 14
click at [662, 153] on span "save_alt" at bounding box center [659, 154] width 12 height 14
click at [327, 196] on img at bounding box center [329, 187] width 40 height 40
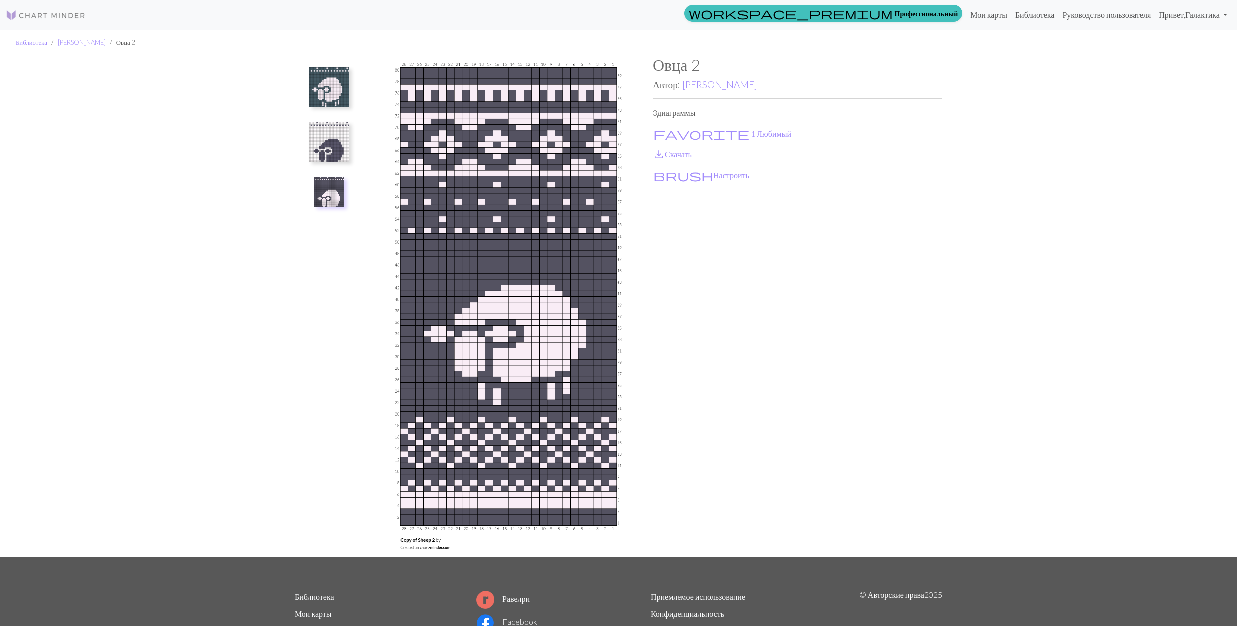
click at [330, 77] on img at bounding box center [329, 87] width 40 height 40
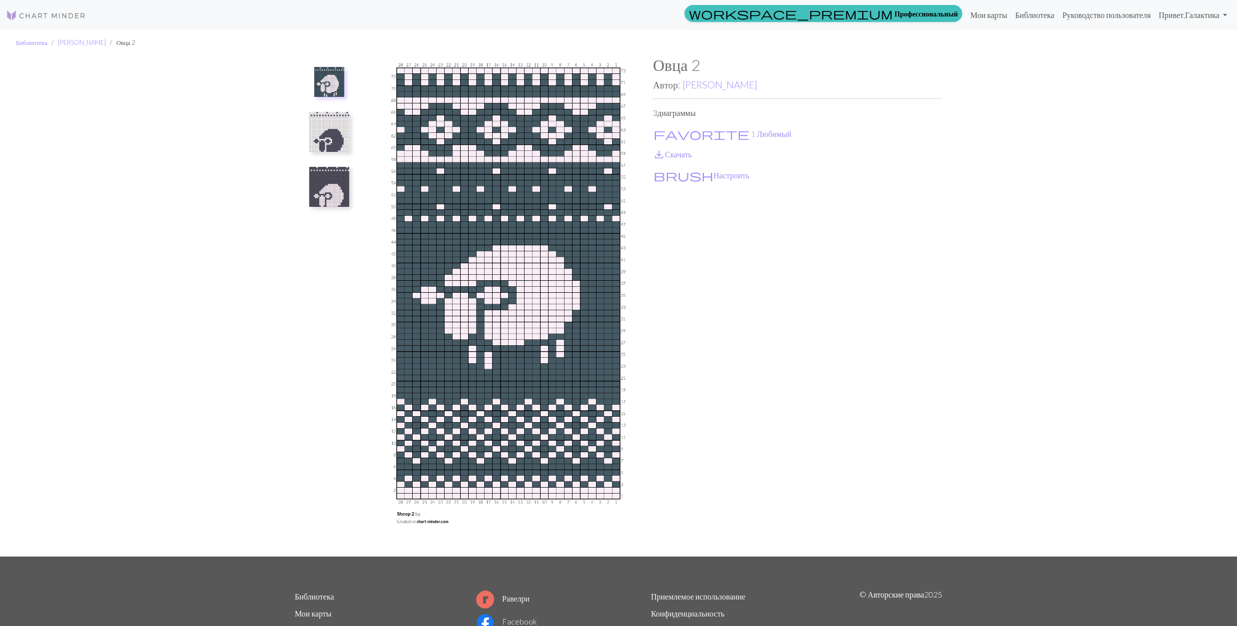
click at [330, 196] on img at bounding box center [329, 187] width 40 height 40
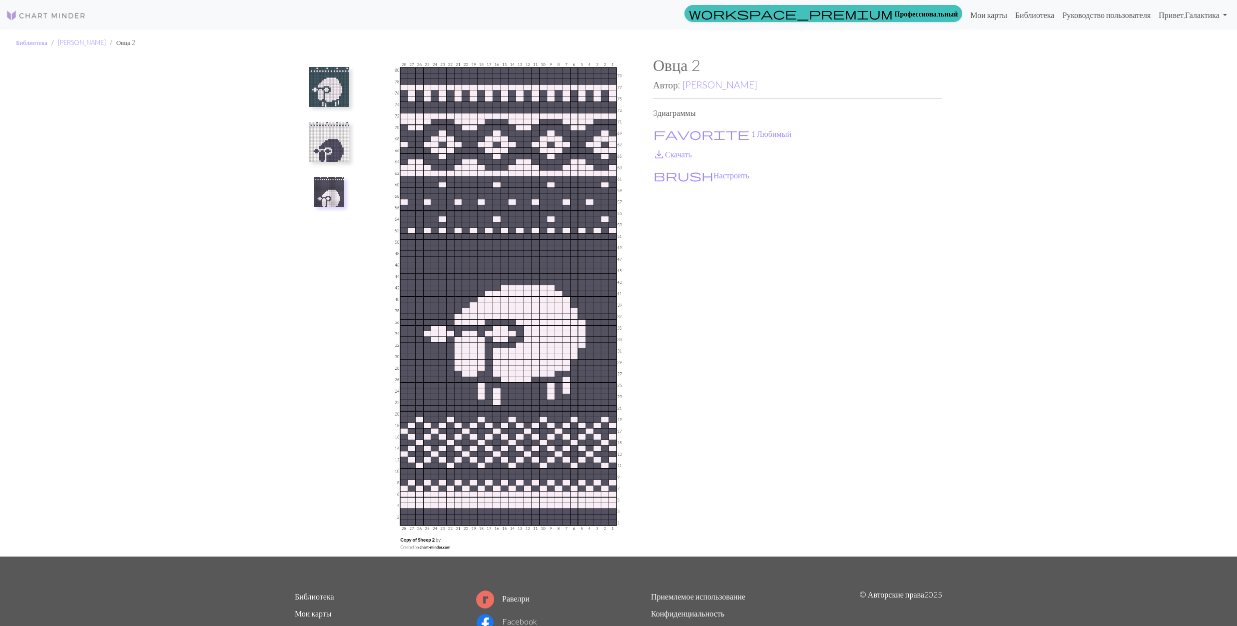
click at [316, 140] on img at bounding box center [329, 142] width 40 height 40
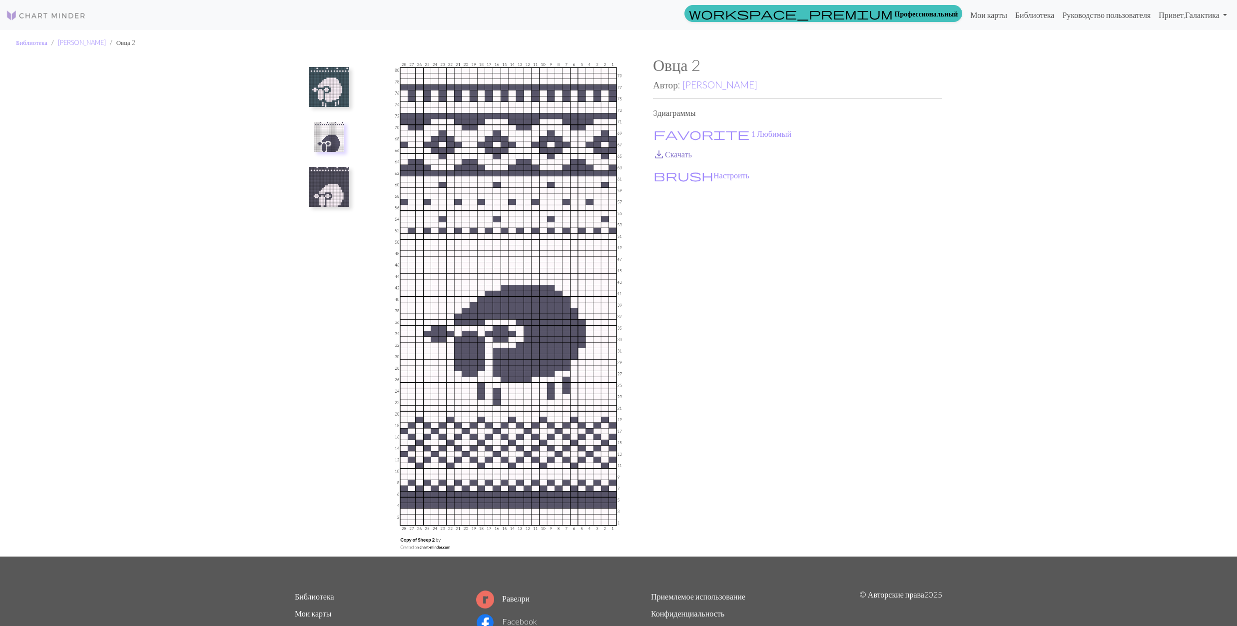
click at [659, 150] on span "save_alt" at bounding box center [659, 154] width 12 height 14
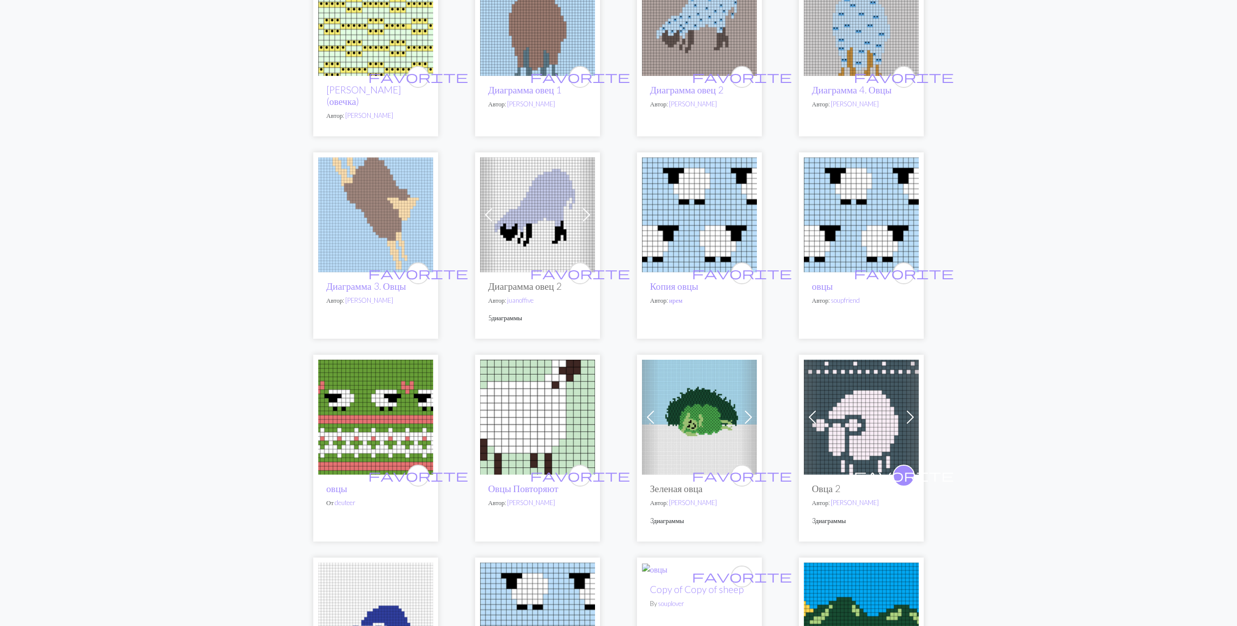
scroll to position [599, 0]
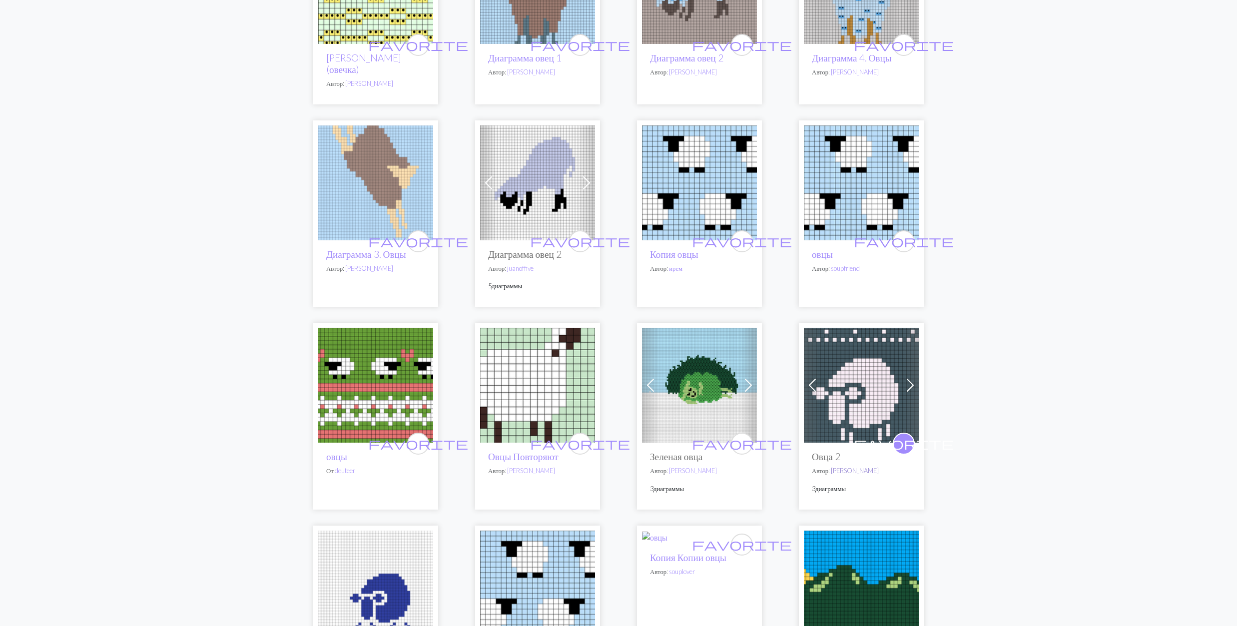
click at [846, 467] on link "Кейт Найт" at bounding box center [855, 471] width 48 height 8
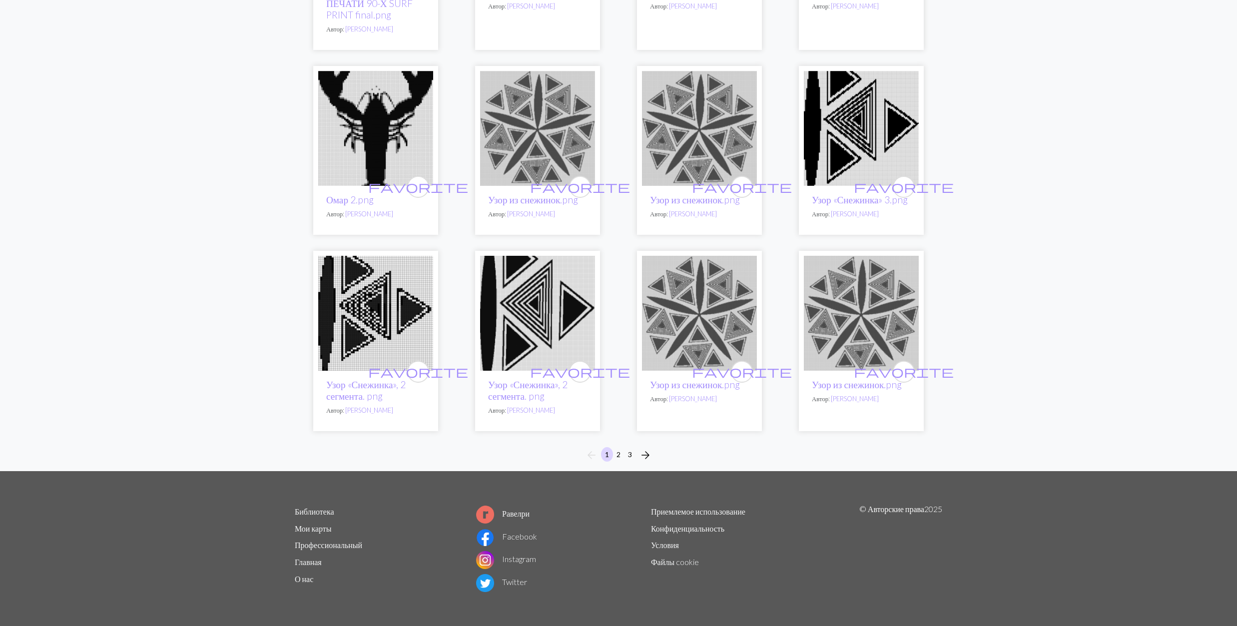
scroll to position [556, 0]
click at [616, 453] on button "2" at bounding box center [618, 454] width 12 height 14
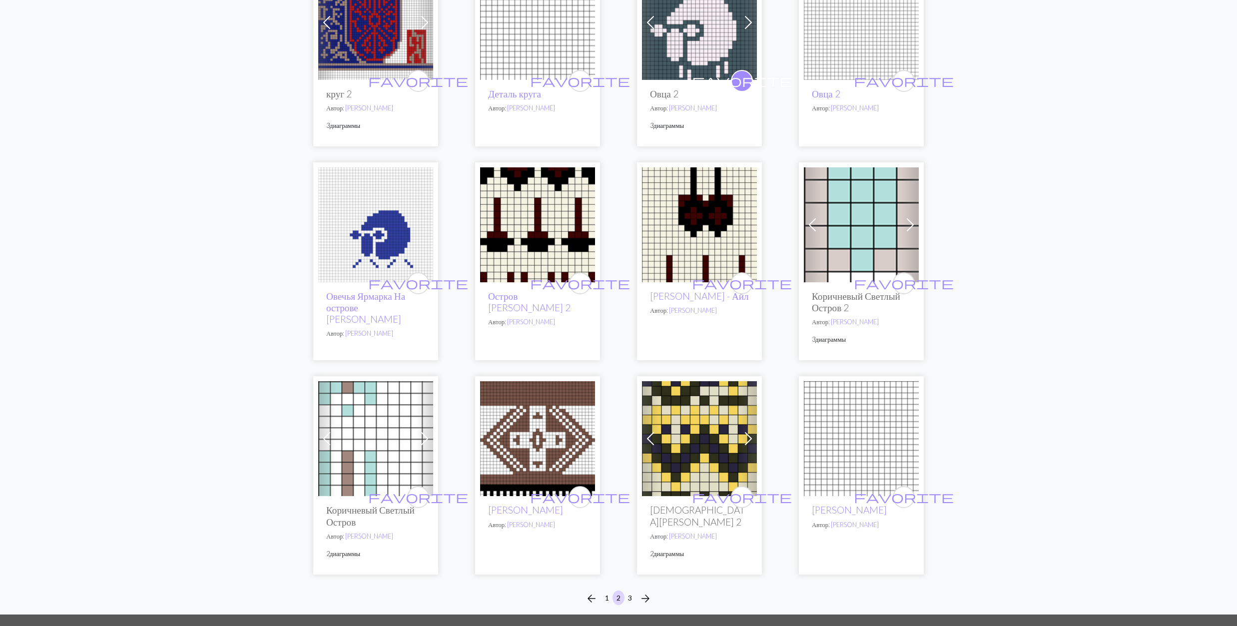
scroll to position [466, 0]
click at [366, 234] on img at bounding box center [375, 224] width 115 height 115
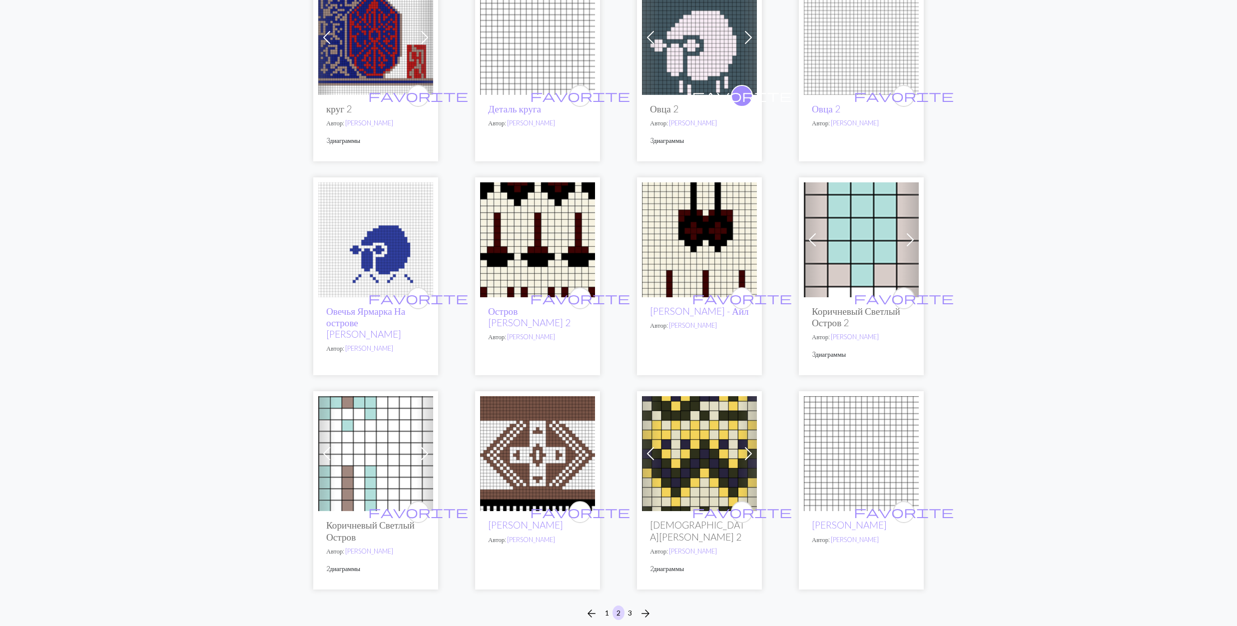
scroll to position [609, 0]
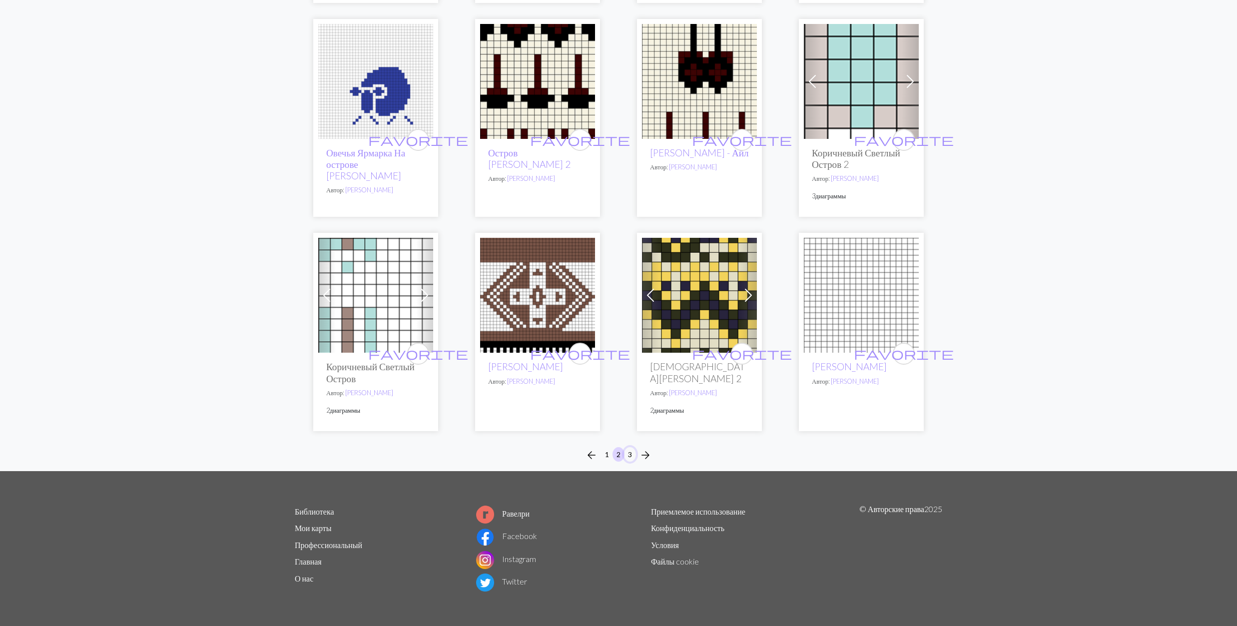
click at [629, 456] on button "3" at bounding box center [630, 454] width 12 height 14
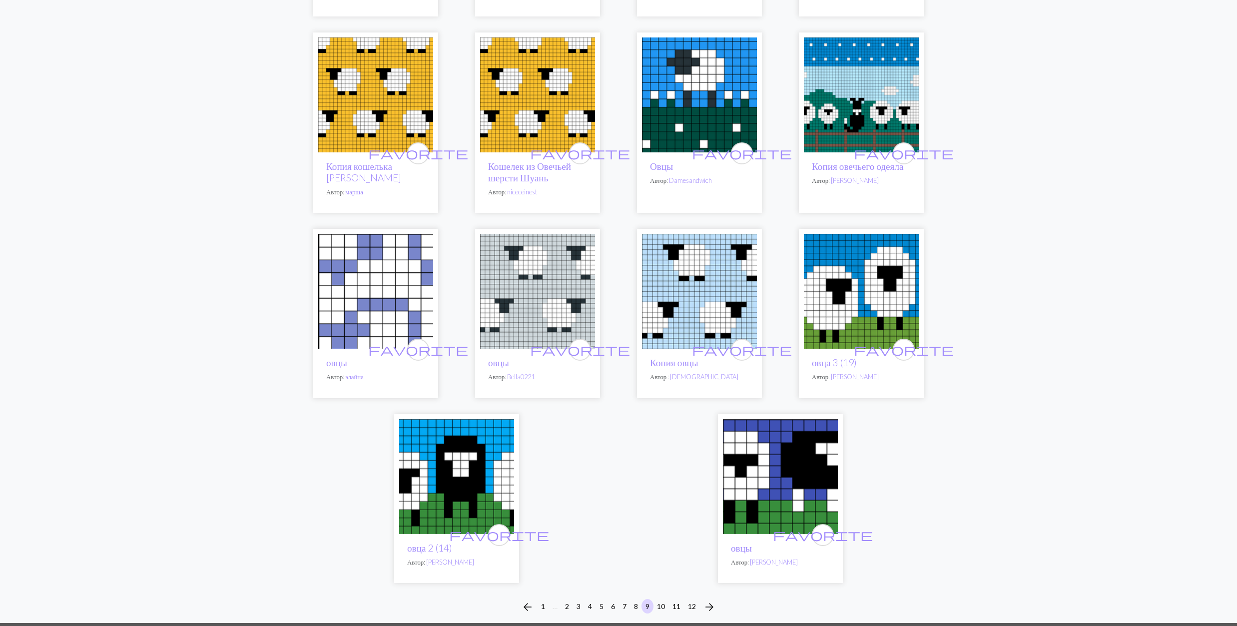
scroll to position [2131, 0]
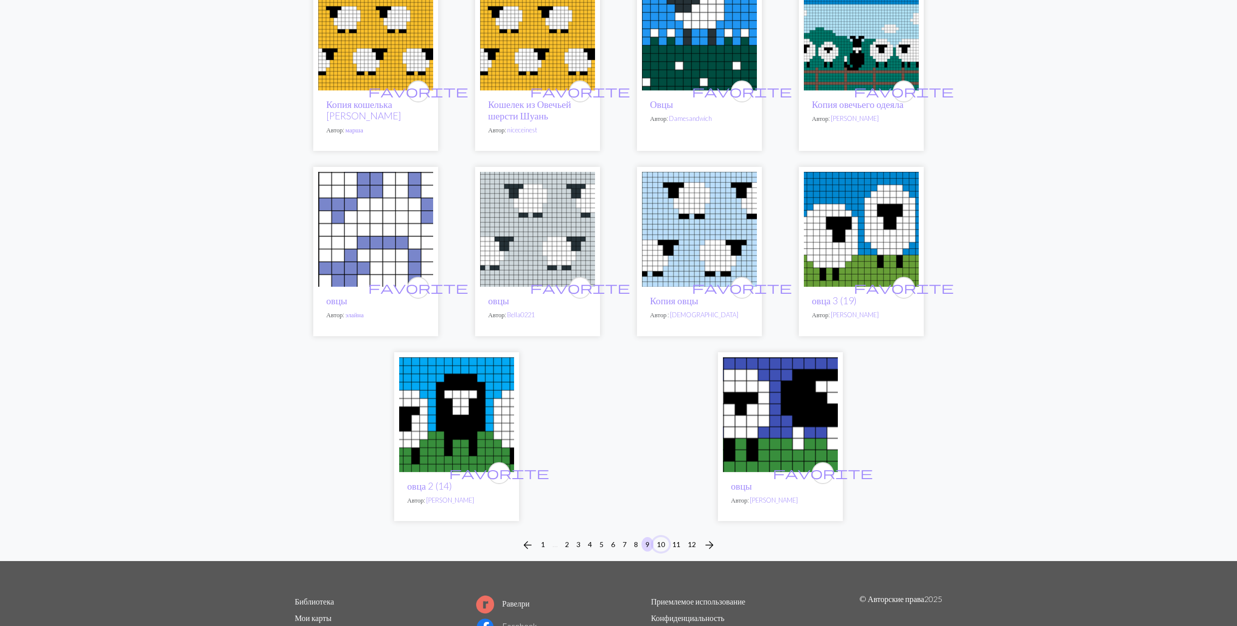
click at [662, 537] on button "10" at bounding box center [661, 544] width 16 height 14
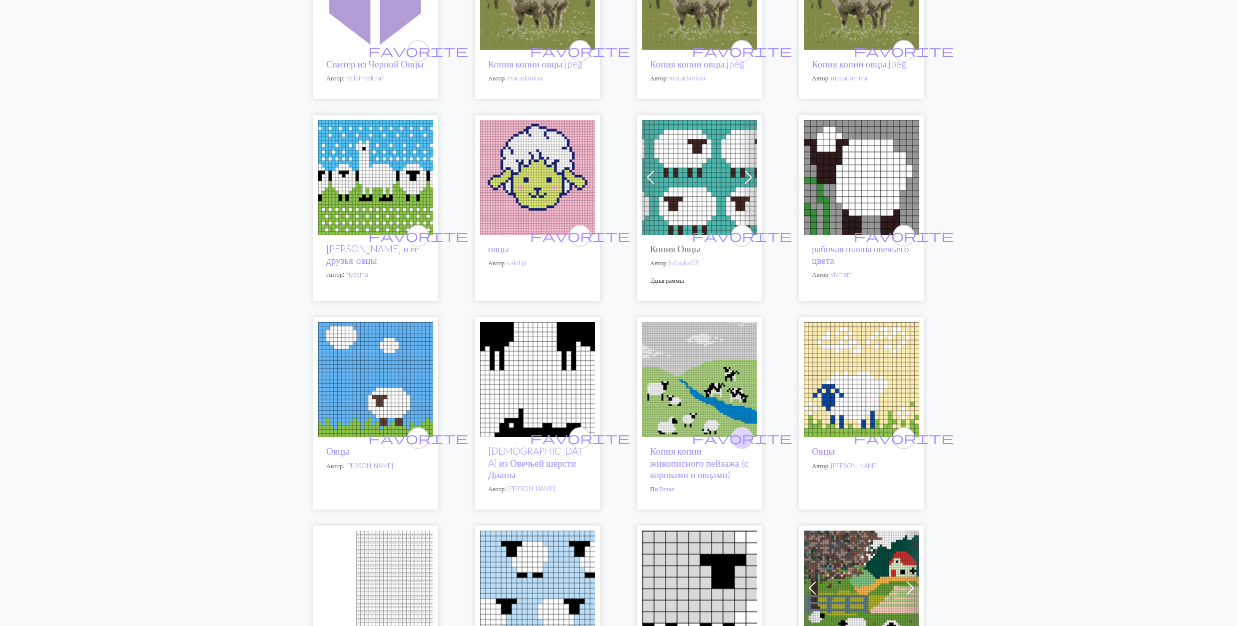
scroll to position [866, 0]
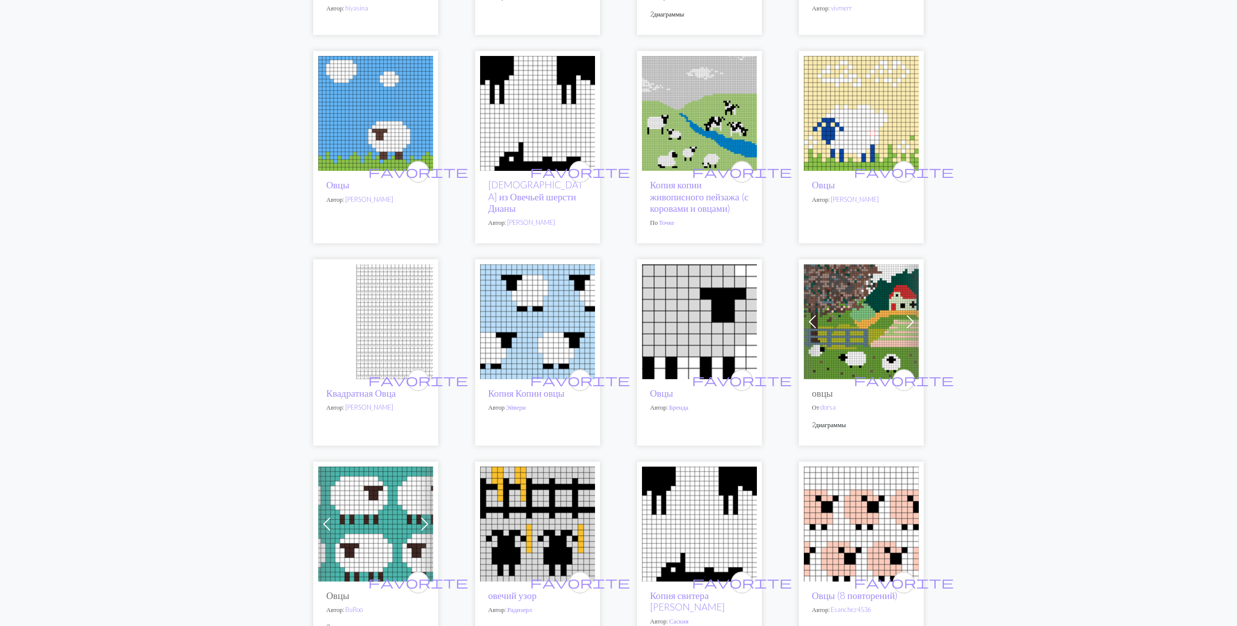
click at [870, 312] on img at bounding box center [861, 321] width 115 height 115
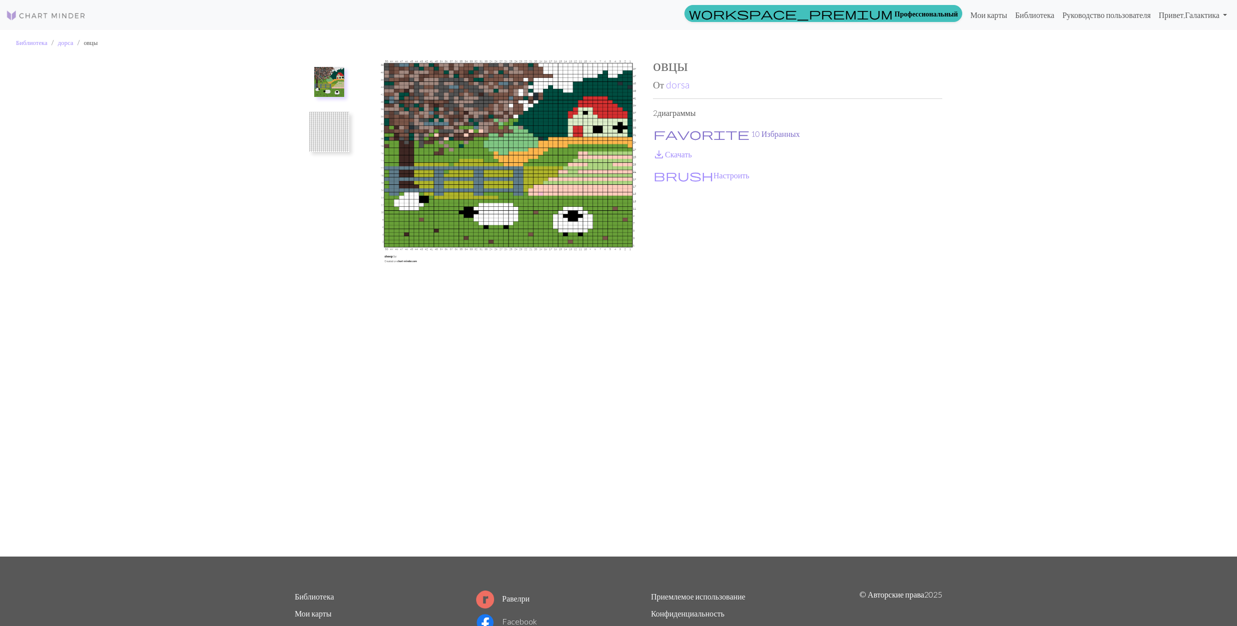
click at [662, 130] on span "favorite" at bounding box center [701, 134] width 96 height 14
click at [661, 152] on span "save_alt" at bounding box center [659, 154] width 12 height 14
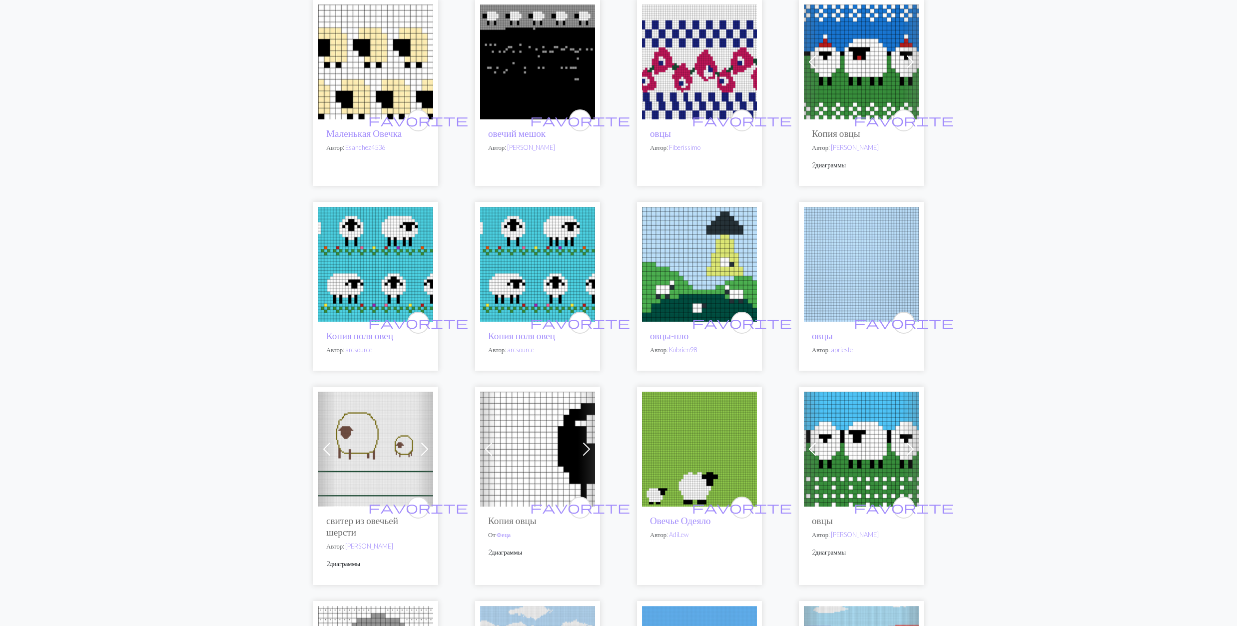
scroll to position [1532, 0]
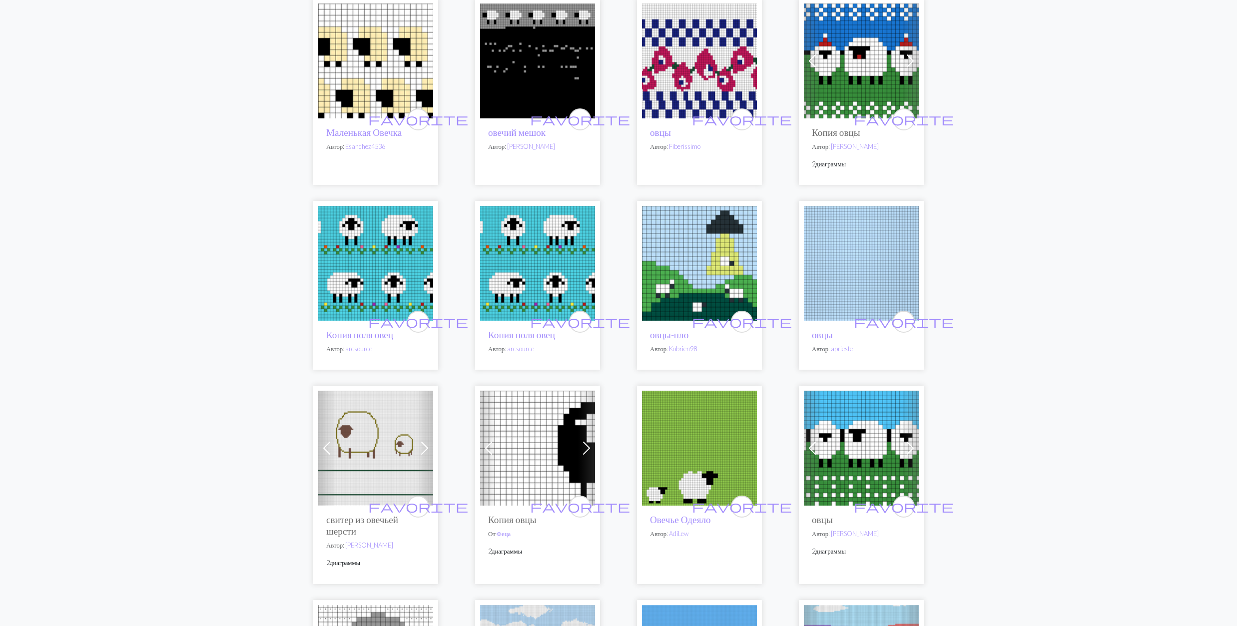
click at [706, 82] on img at bounding box center [699, 60] width 115 height 115
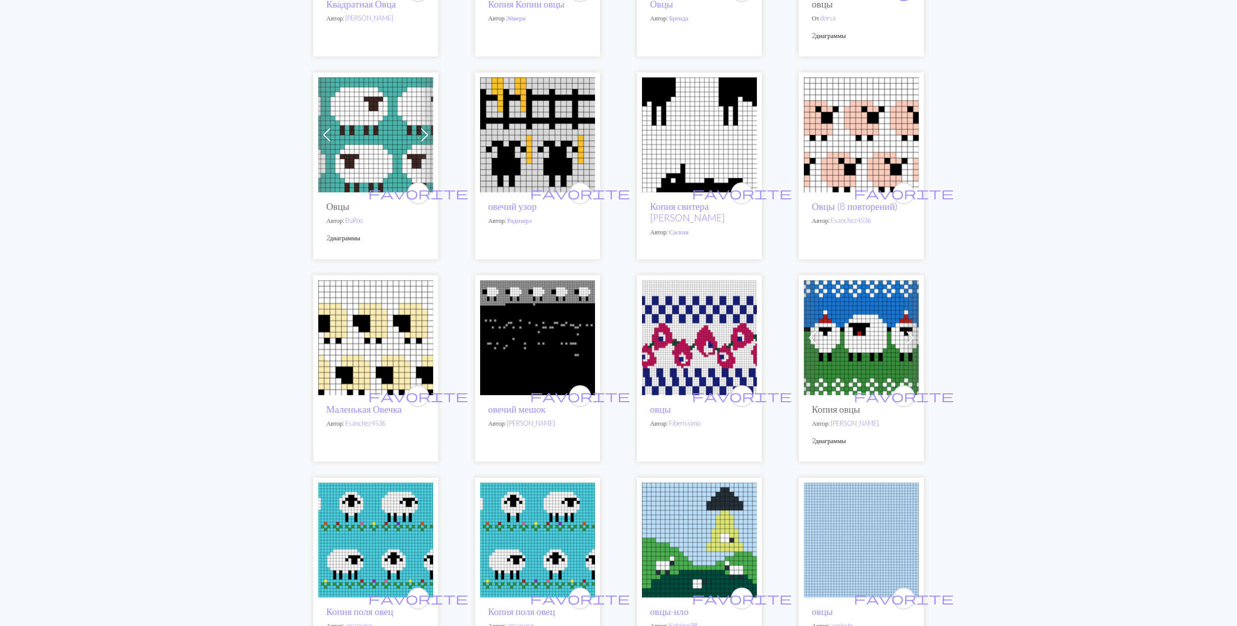
scroll to position [1265, 0]
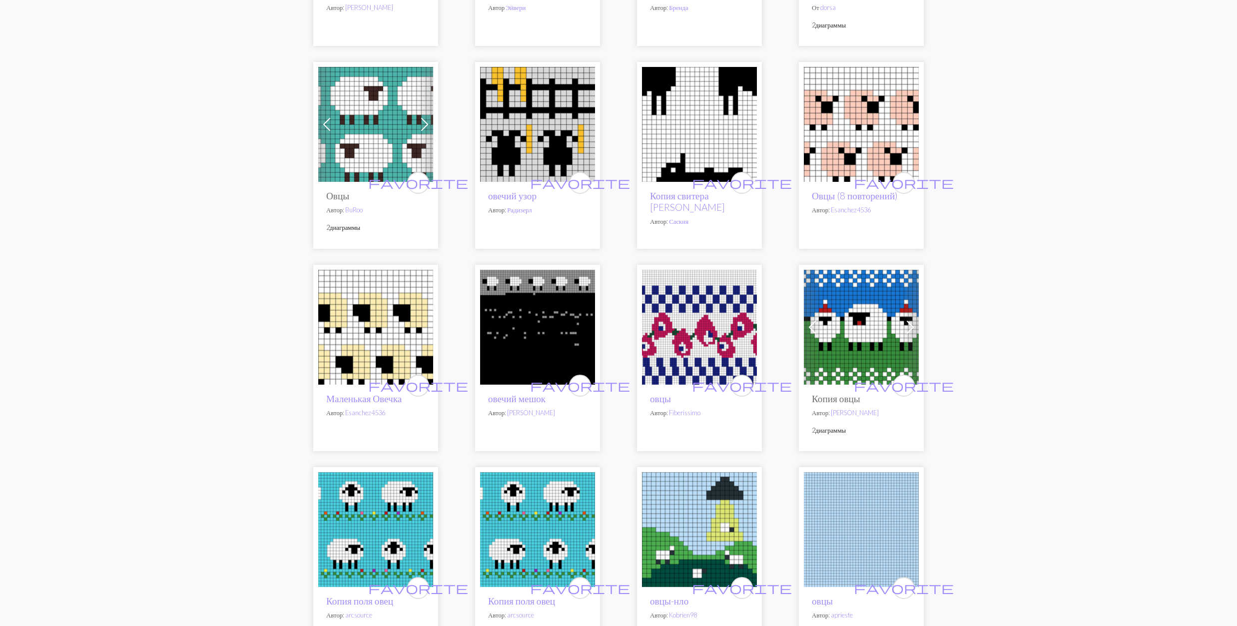
click at [864, 118] on img at bounding box center [861, 124] width 115 height 115
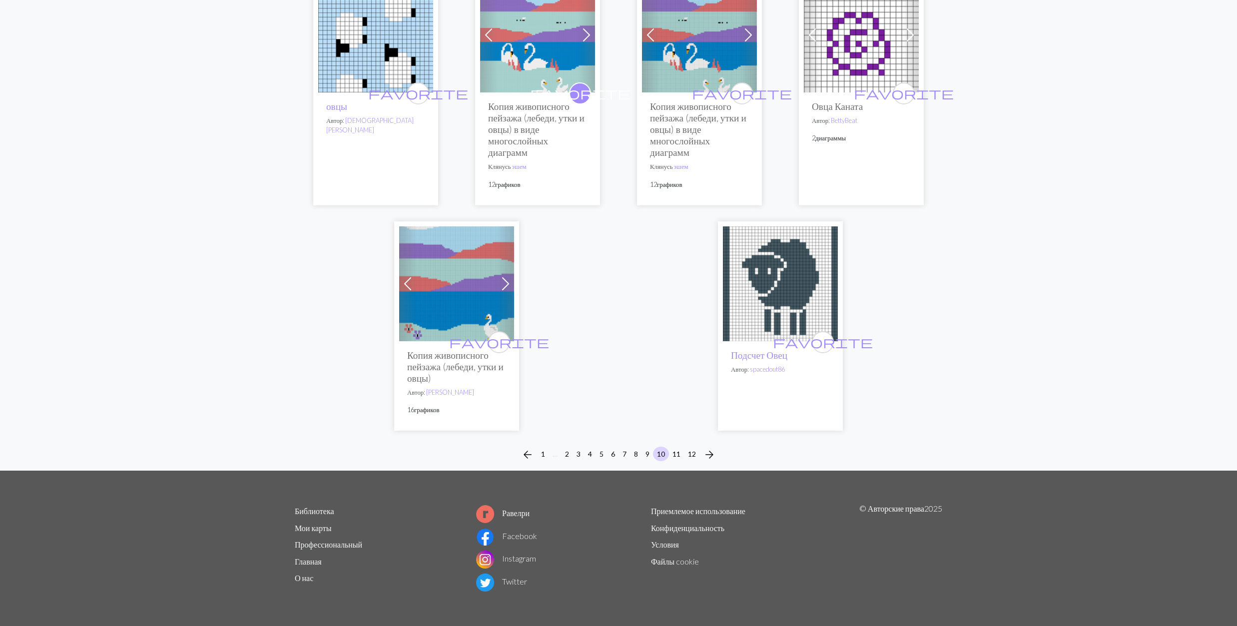
scroll to position [2419, 0]
click at [764, 315] on img at bounding box center [780, 283] width 115 height 115
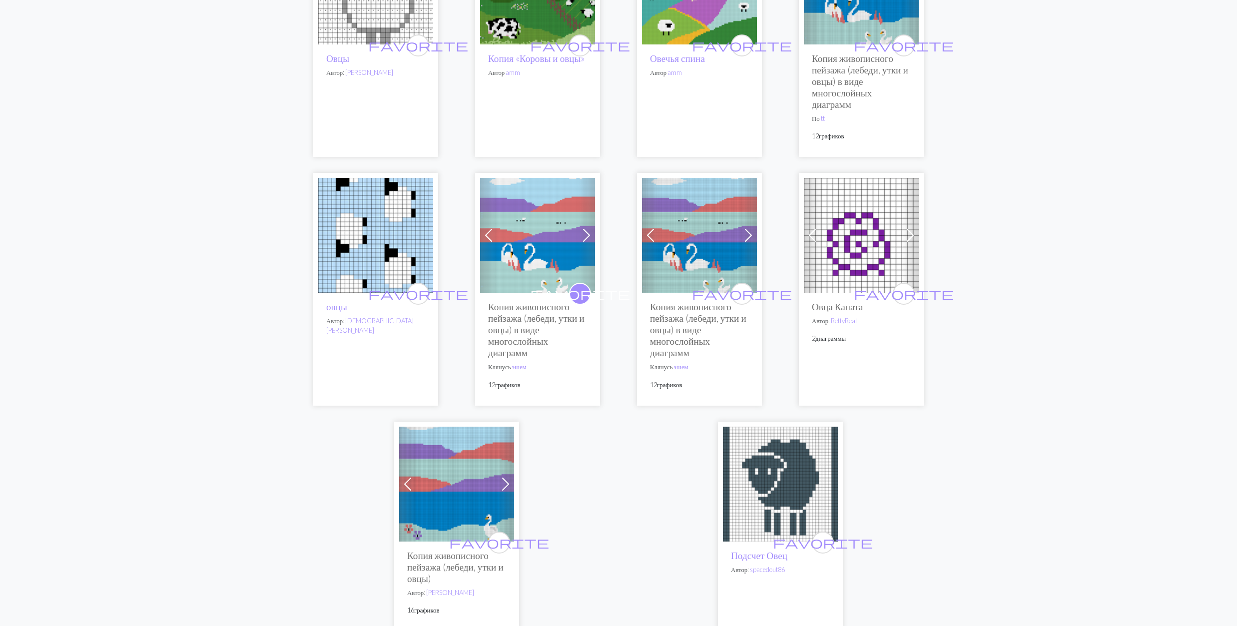
scroll to position [2419, 0]
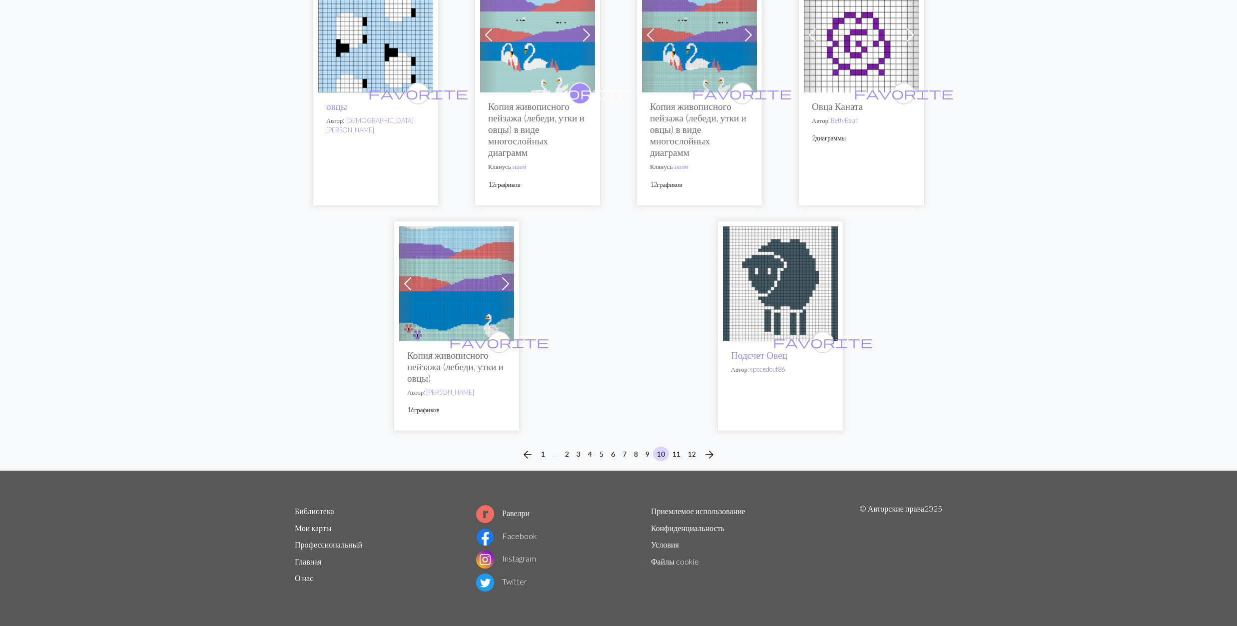
click at [776, 372] on link "spacedout86" at bounding box center [767, 369] width 35 height 8
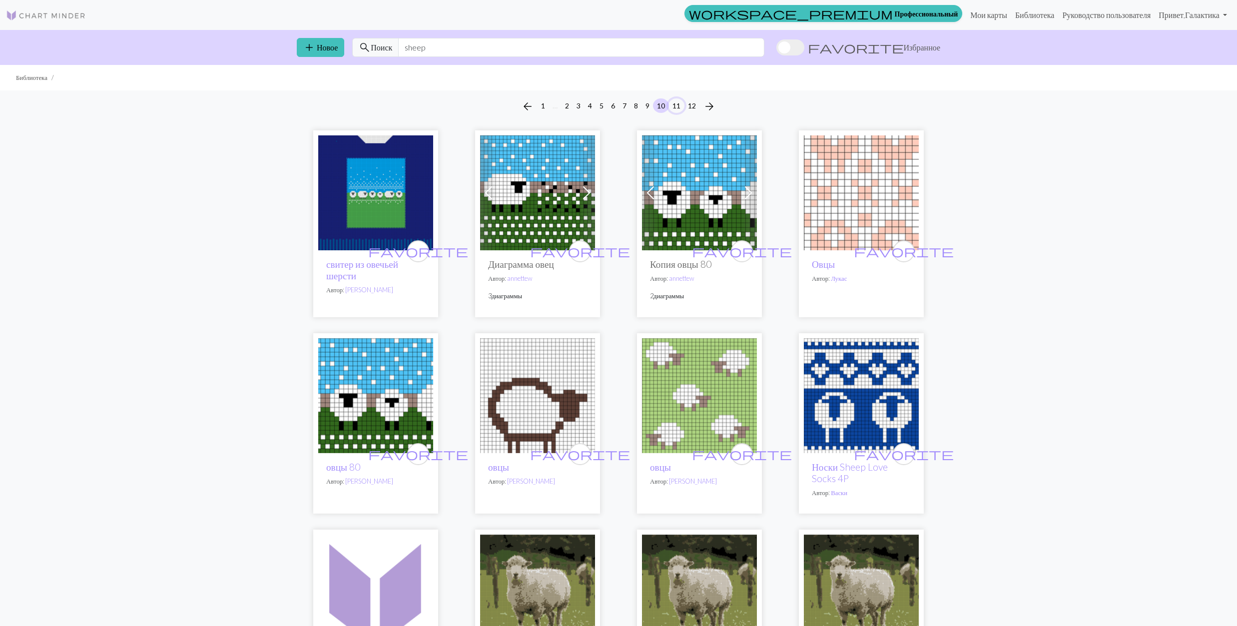
click at [678, 105] on button "11" at bounding box center [676, 105] width 16 height 14
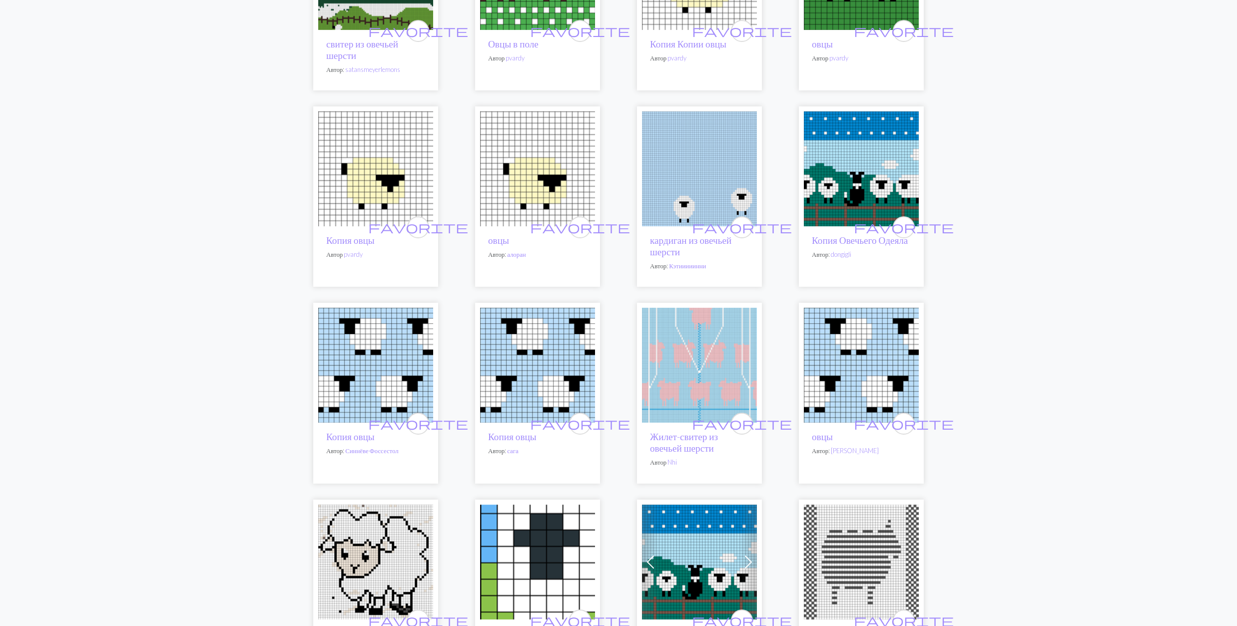
scroll to position [1132, 0]
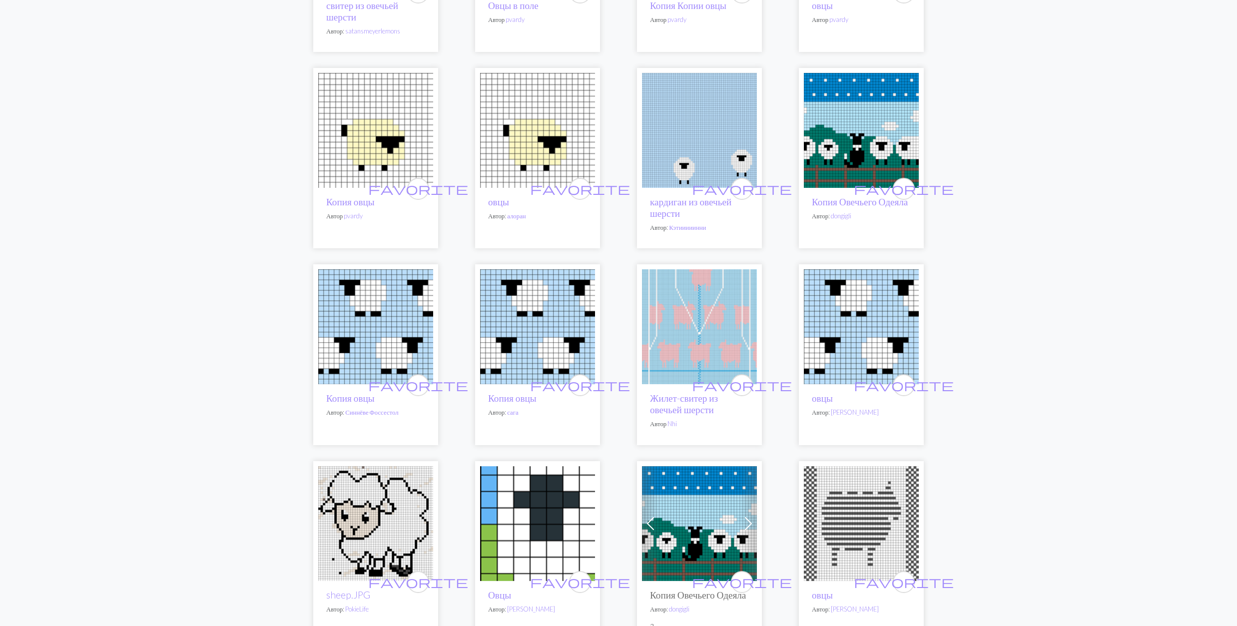
click at [694, 319] on img at bounding box center [699, 326] width 115 height 115
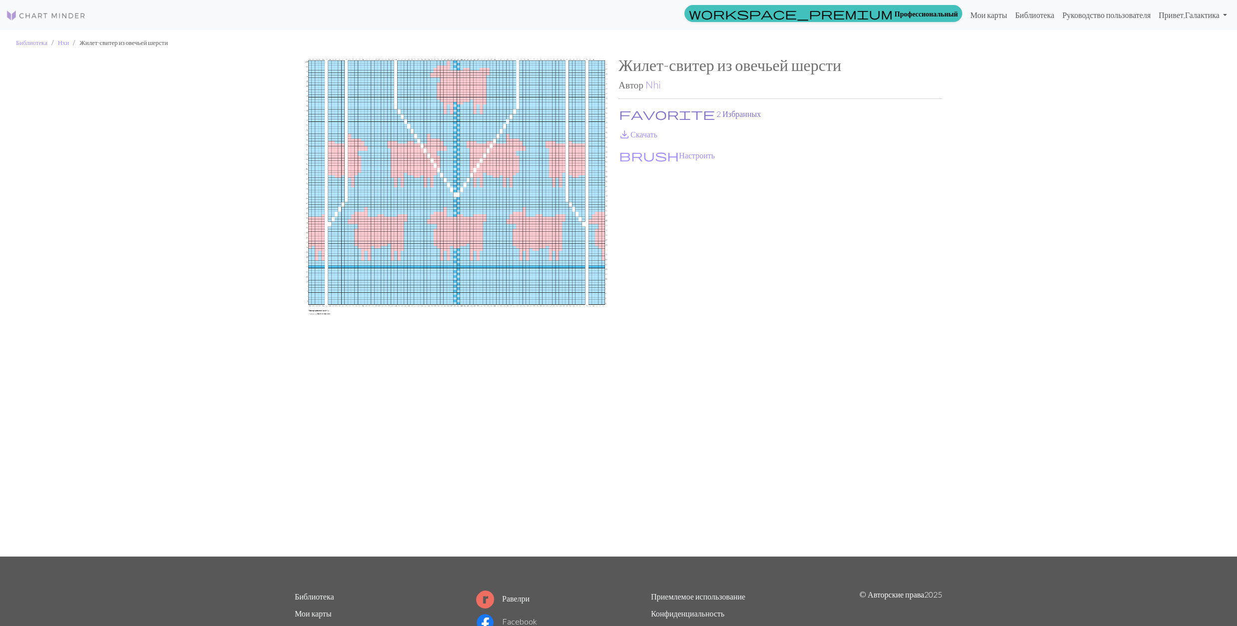
click at [635, 111] on button "favorite 2 Избранных" at bounding box center [689, 113] width 143 height 13
click at [628, 135] on span "save_alt" at bounding box center [624, 134] width 12 height 14
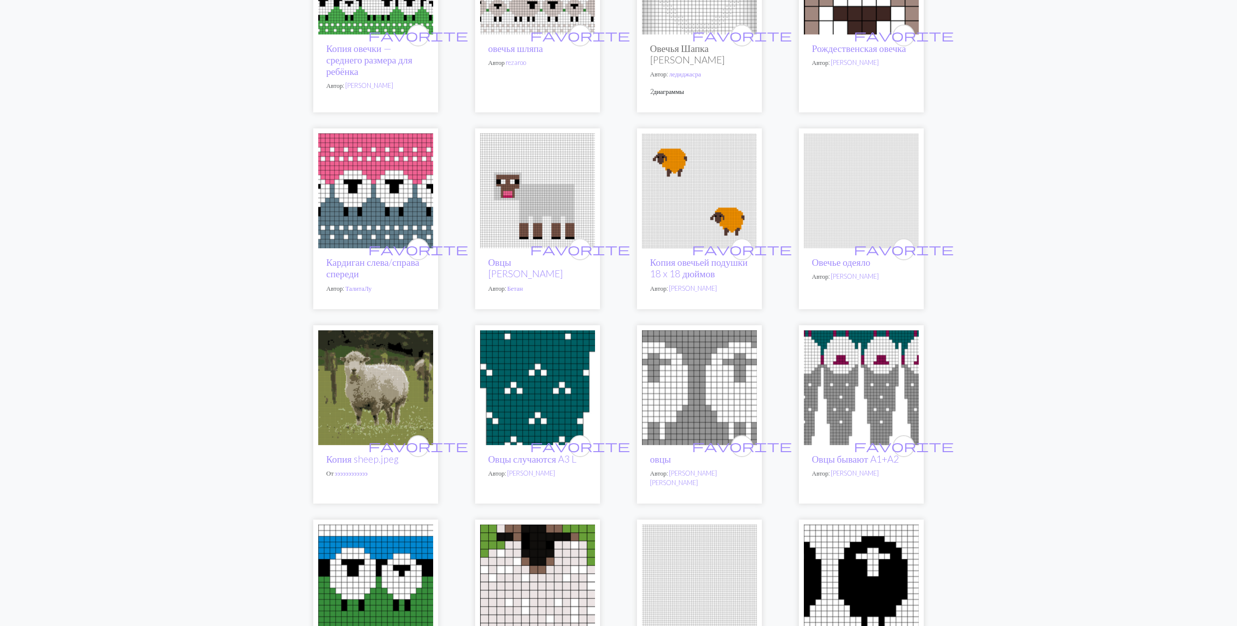
scroll to position [1998, 0]
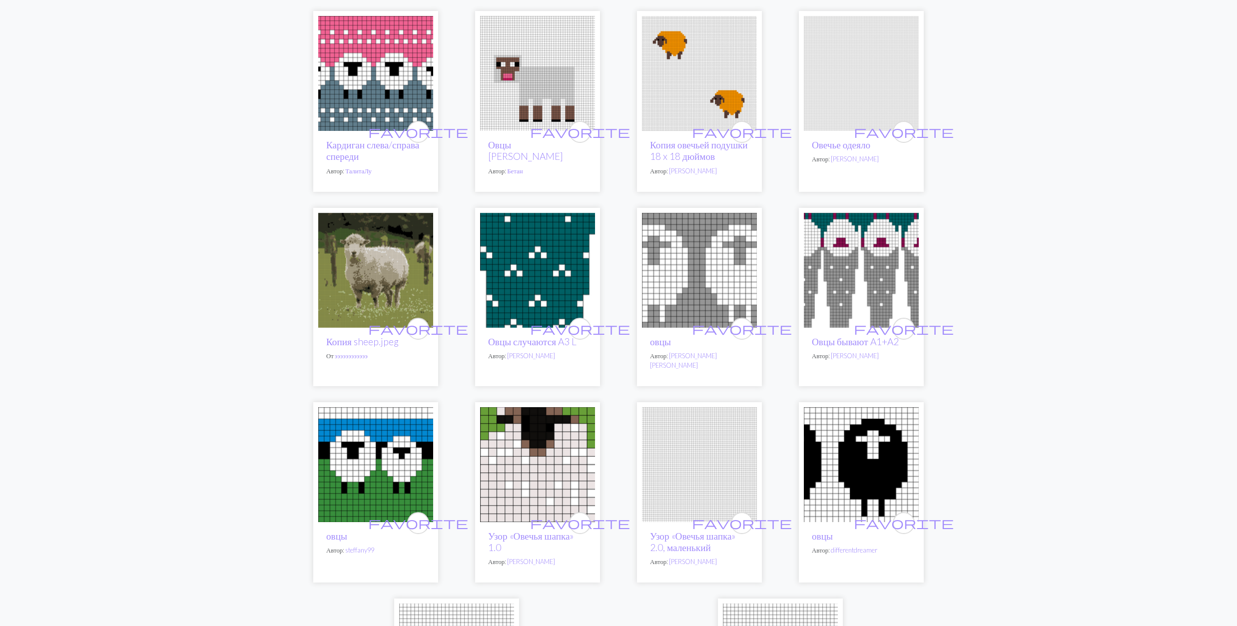
click at [530, 268] on img at bounding box center [537, 270] width 115 height 115
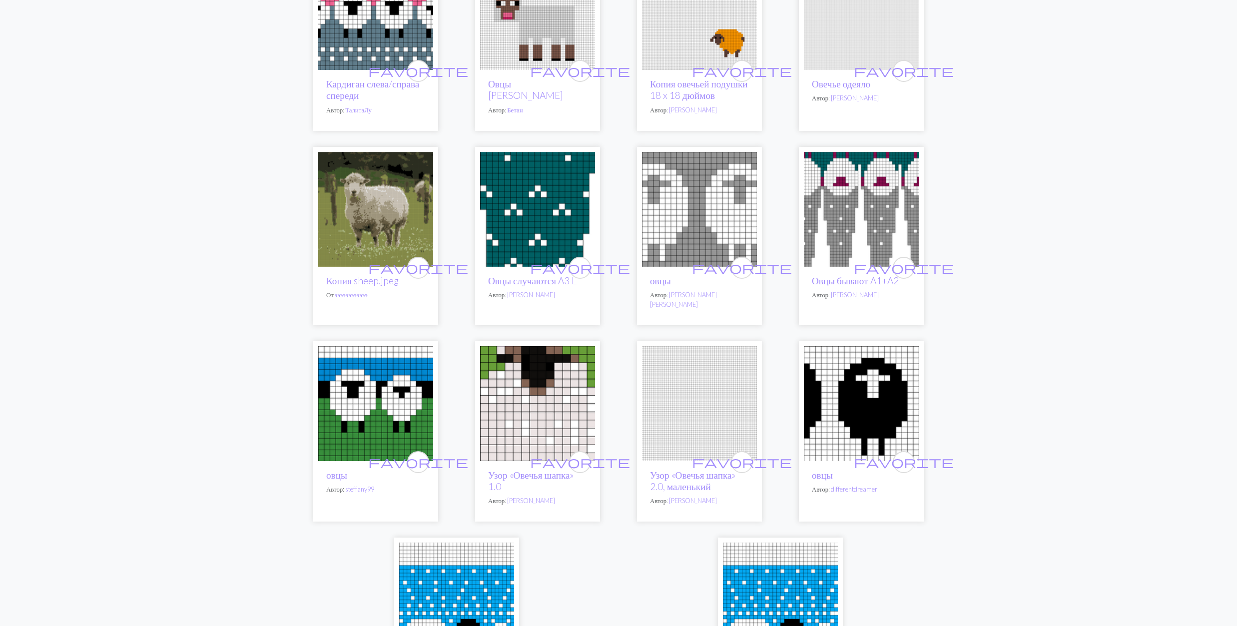
scroll to position [2065, 0]
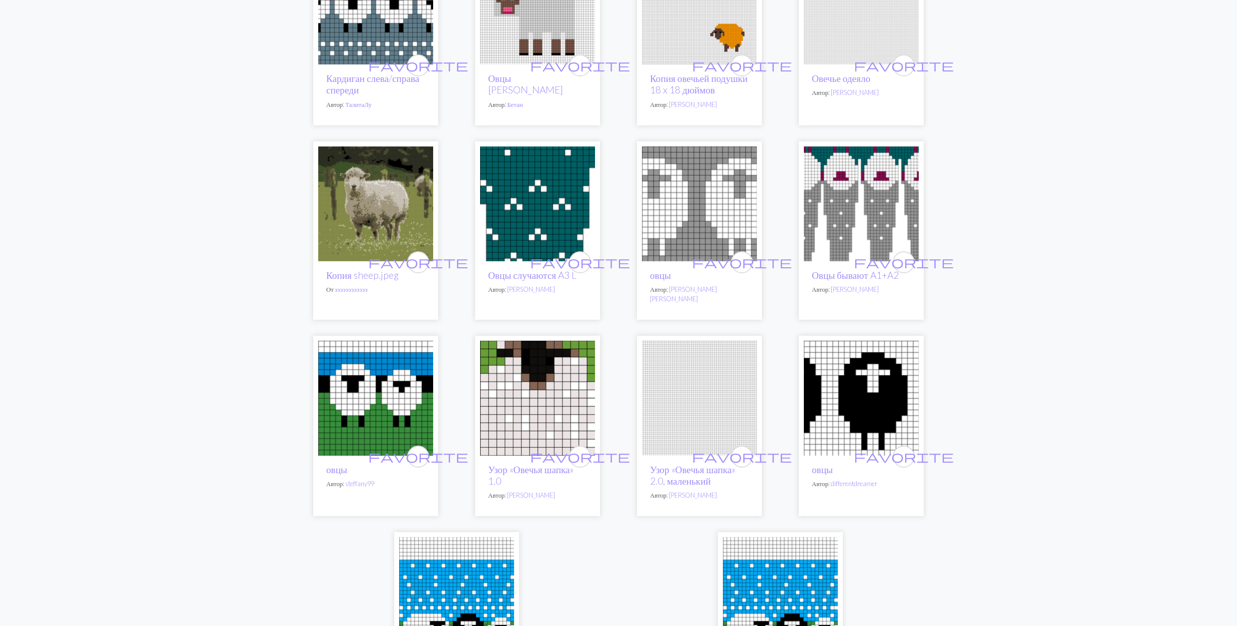
click at [864, 192] on img at bounding box center [861, 203] width 115 height 115
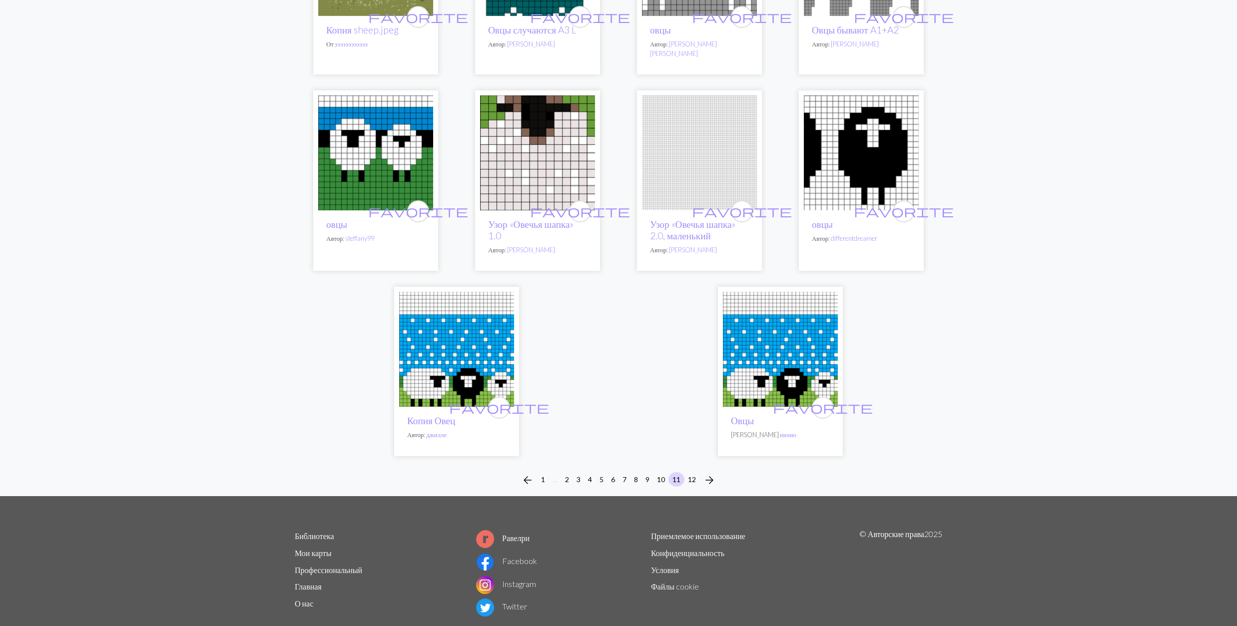
scroll to position [2331, 0]
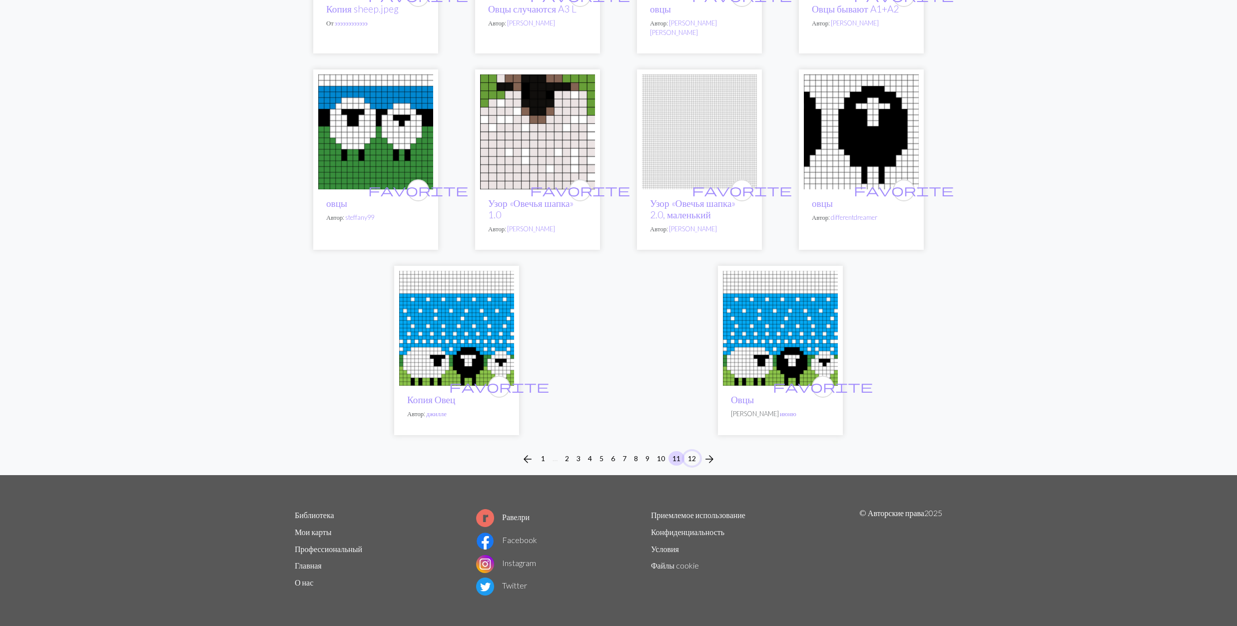
click at [690, 453] on button "12" at bounding box center [692, 458] width 16 height 14
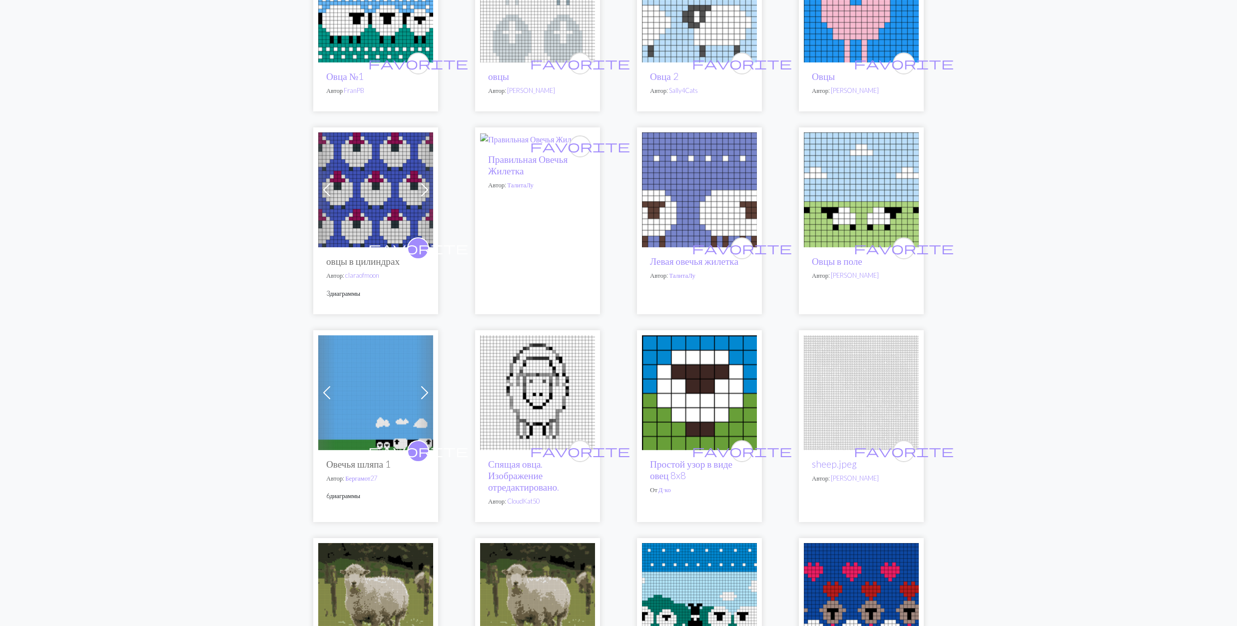
scroll to position [200, 0]
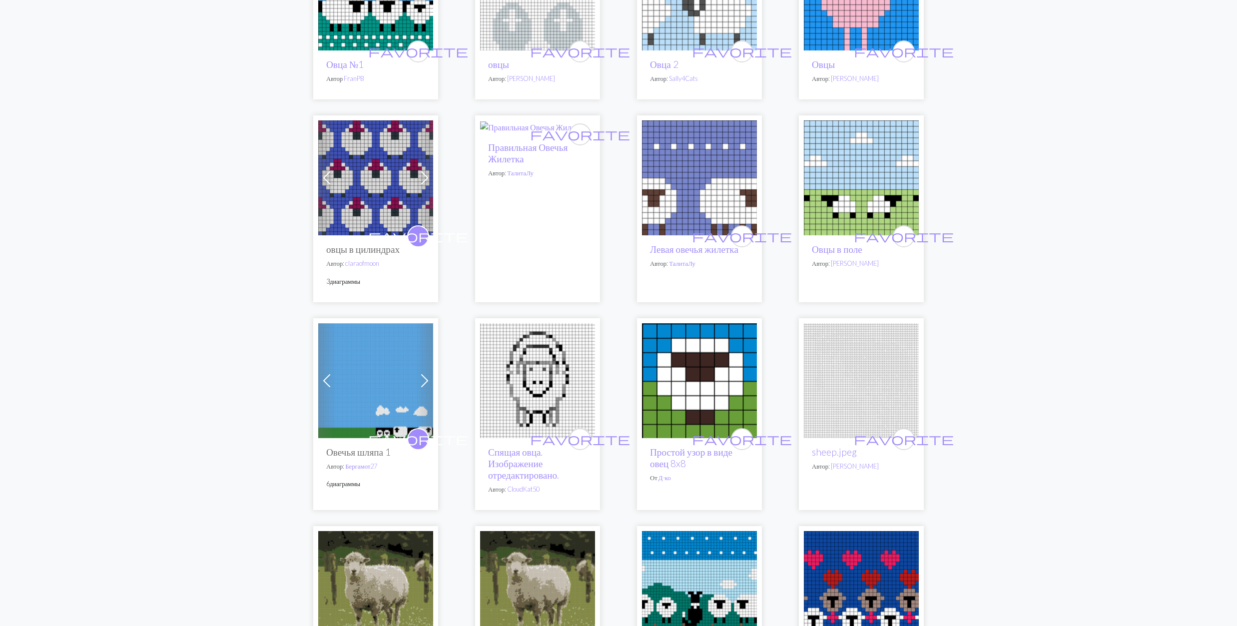
click at [394, 194] on img at bounding box center [375, 177] width 115 height 115
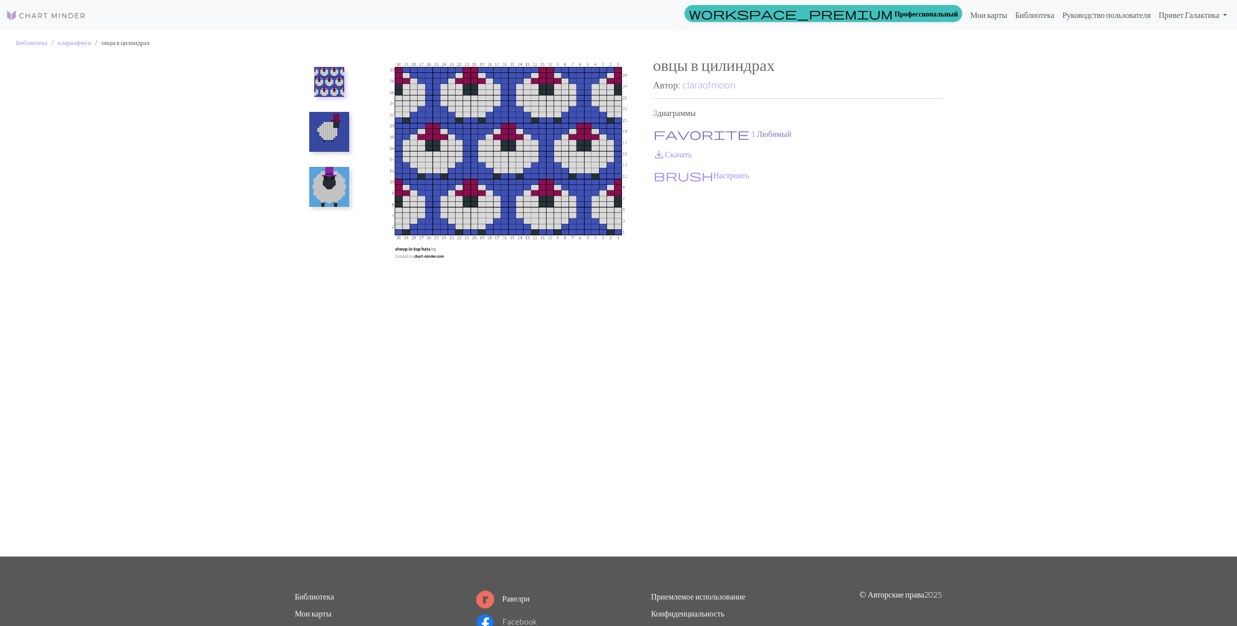
click at [666, 129] on button "favorite 1 Любимый" at bounding box center [722, 133] width 139 height 13
click at [666, 152] on link "save_alt Скачать" at bounding box center [672, 153] width 39 height 9
click at [328, 190] on img at bounding box center [329, 187] width 40 height 40
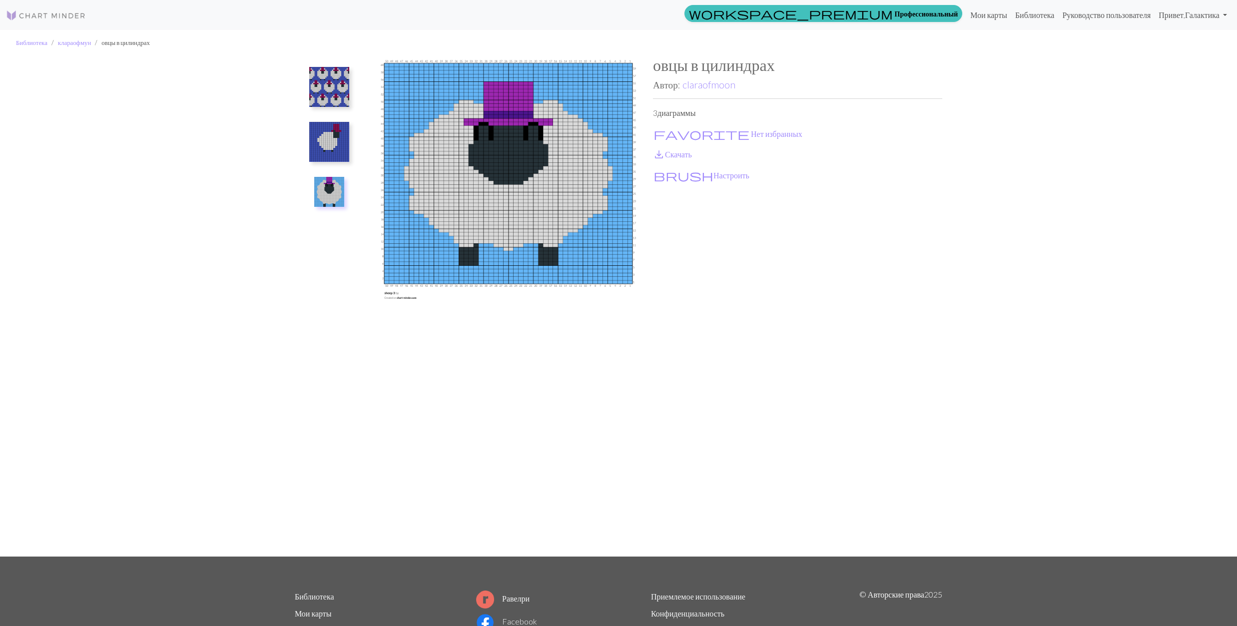
click at [494, 146] on img at bounding box center [508, 305] width 289 height 501
click at [516, 147] on img at bounding box center [508, 305] width 289 height 501
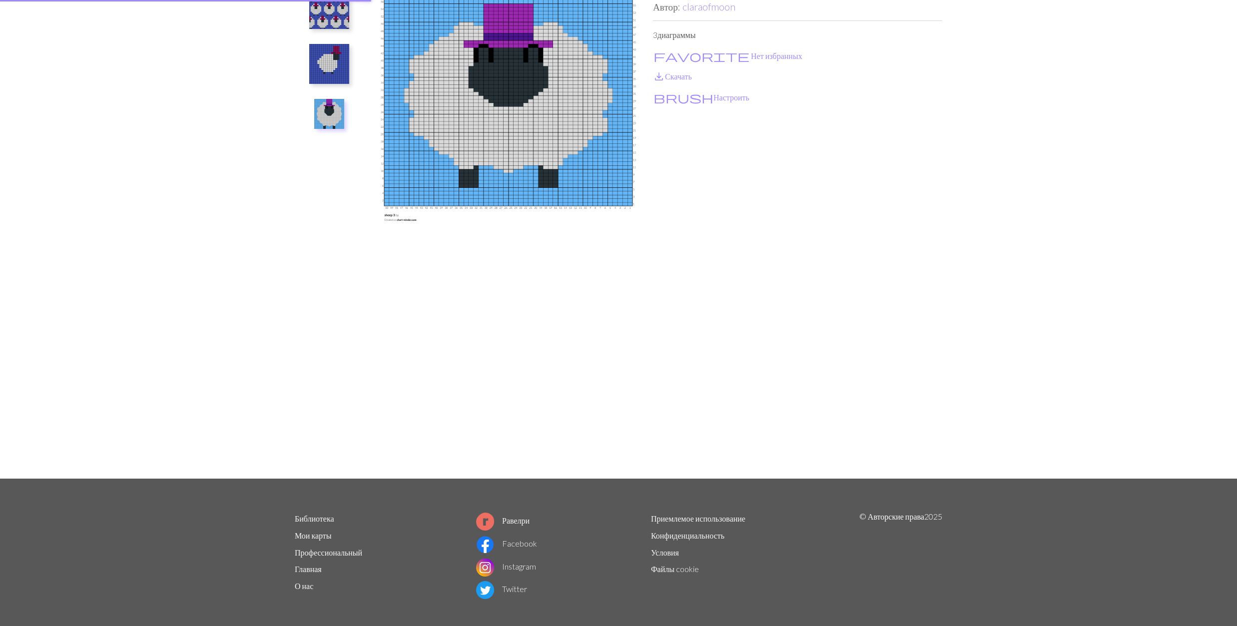
scroll to position [85, 0]
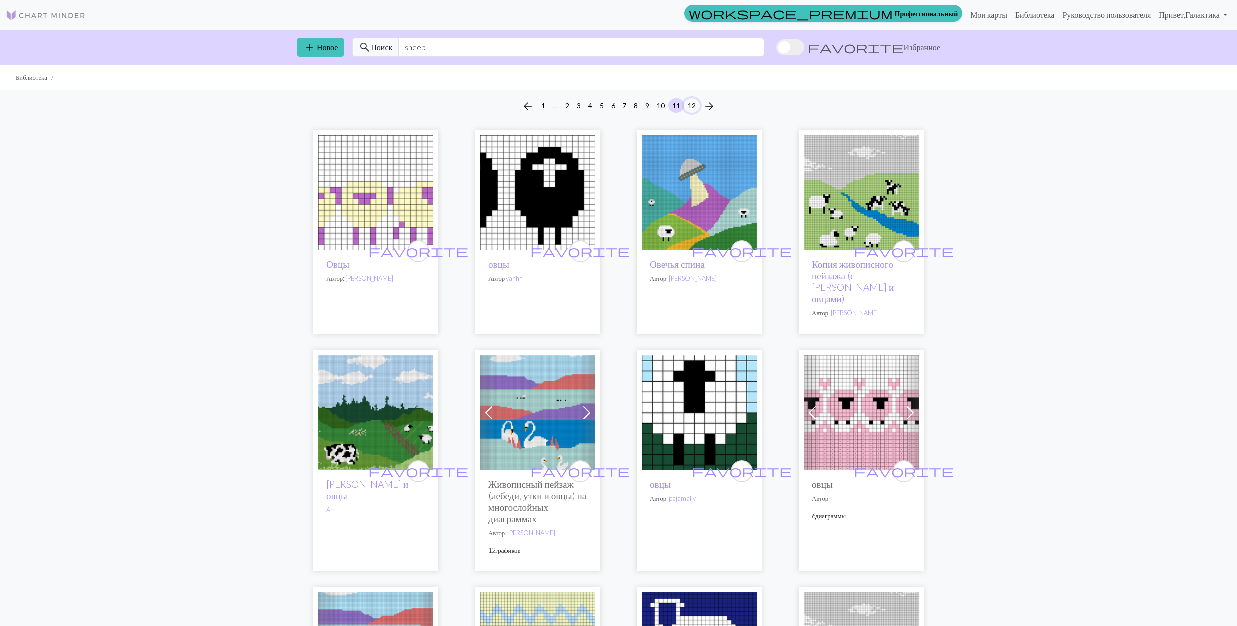
click at [690, 104] on button "12" at bounding box center [692, 105] width 16 height 14
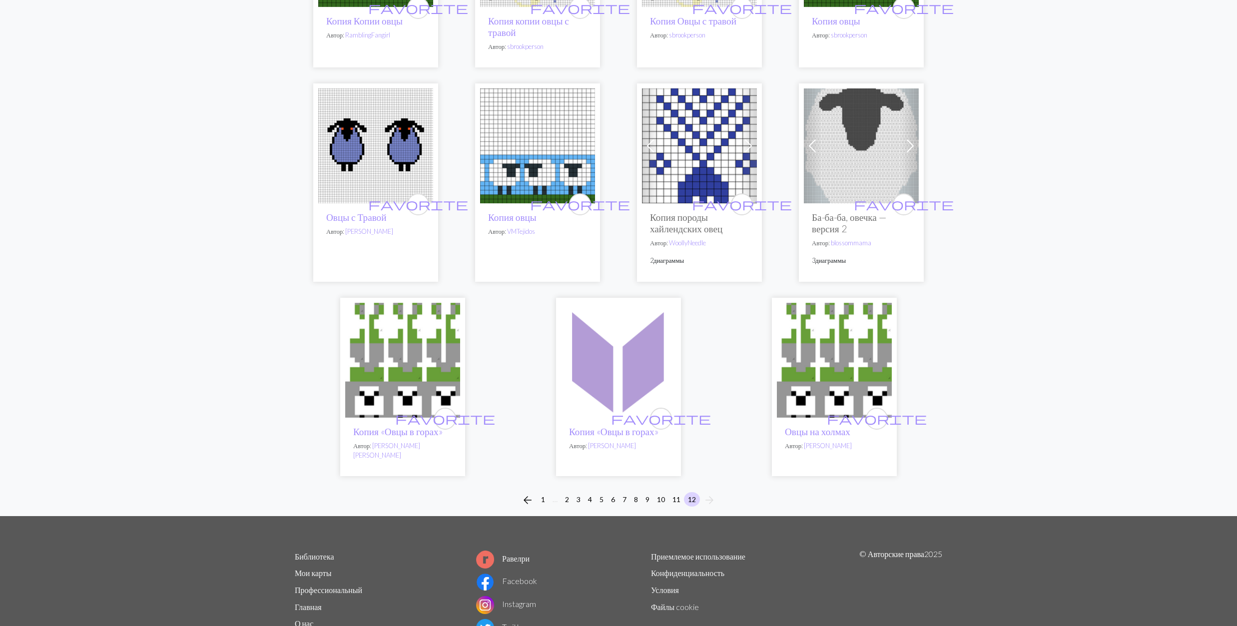
scroll to position [1865, 0]
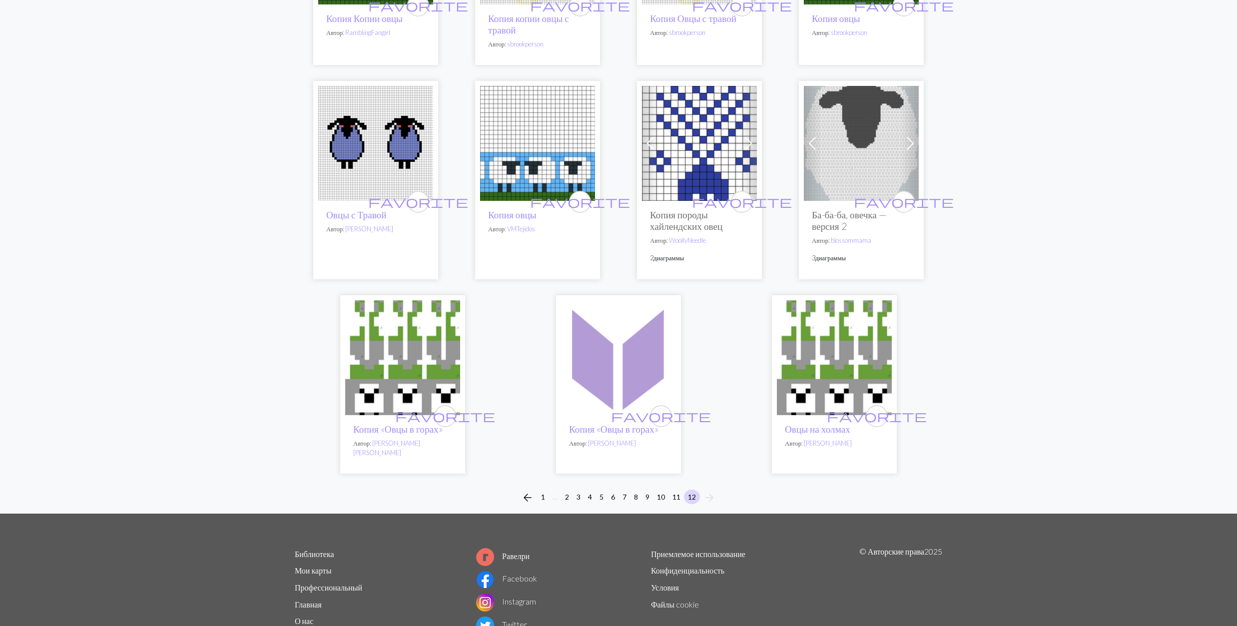
click at [850, 344] on img at bounding box center [834, 357] width 115 height 115
